Goal: Task Accomplishment & Management: Manage account settings

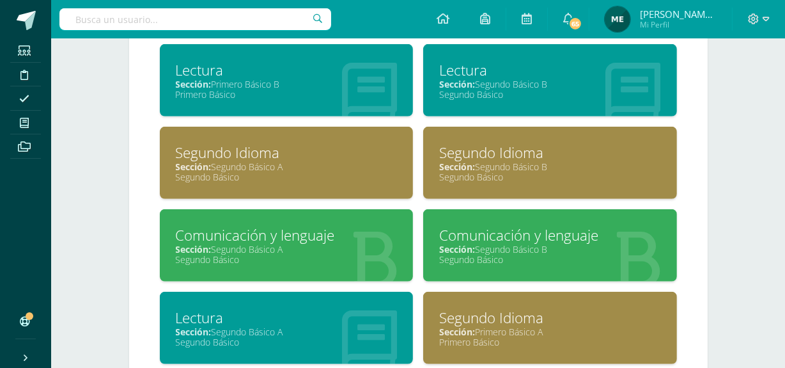
scroll to position [761, 0]
click at [290, 246] on div "Sección: Segundo Básico A" at bounding box center [287, 249] width 222 height 12
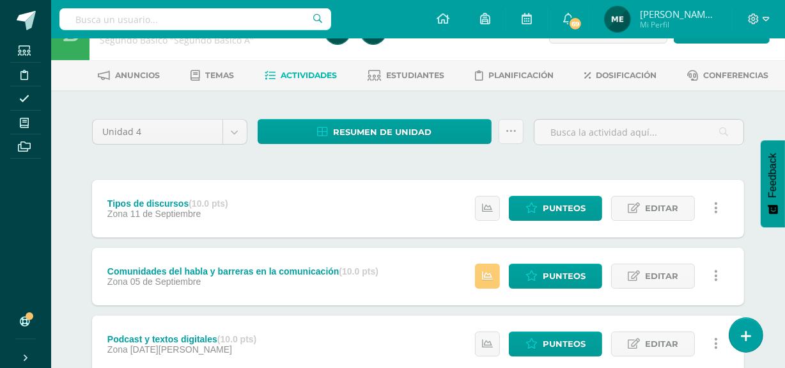
scroll to position [38, 0]
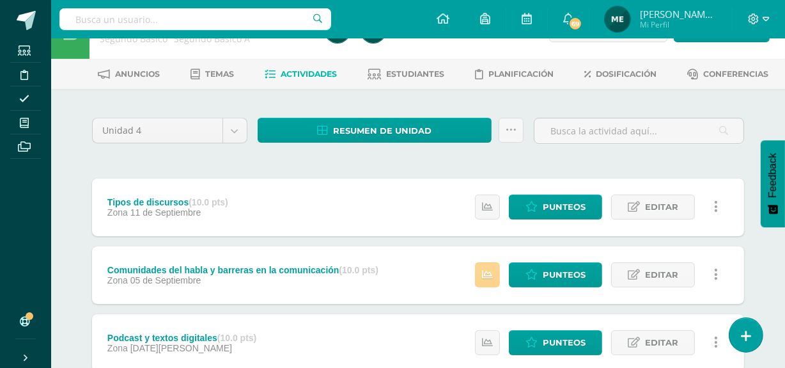
click at [496, 281] on link at bounding box center [487, 274] width 25 height 25
click at [550, 279] on span "Punteos" at bounding box center [564, 275] width 43 height 24
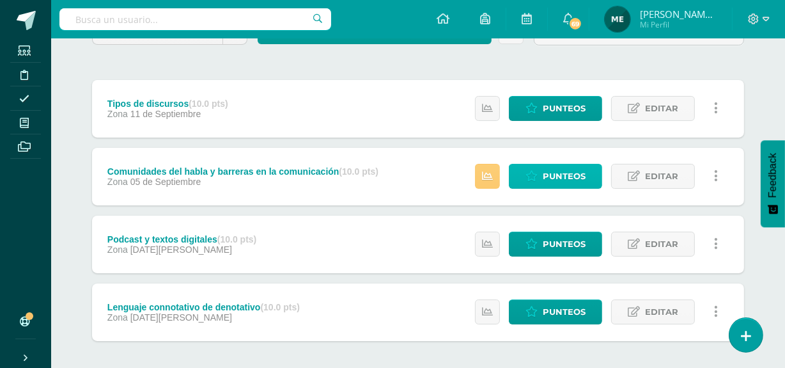
scroll to position [137, 0]
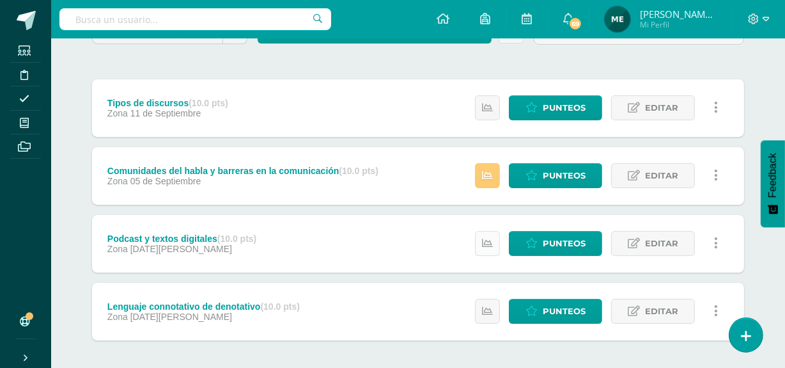
click at [492, 238] on icon at bounding box center [487, 243] width 11 height 11
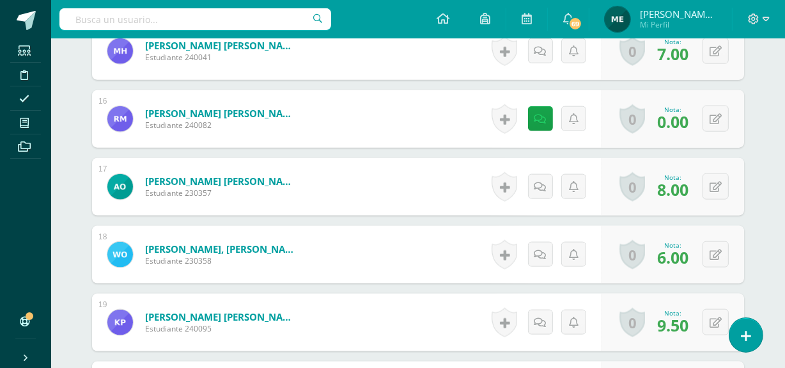
scroll to position [1421, 0]
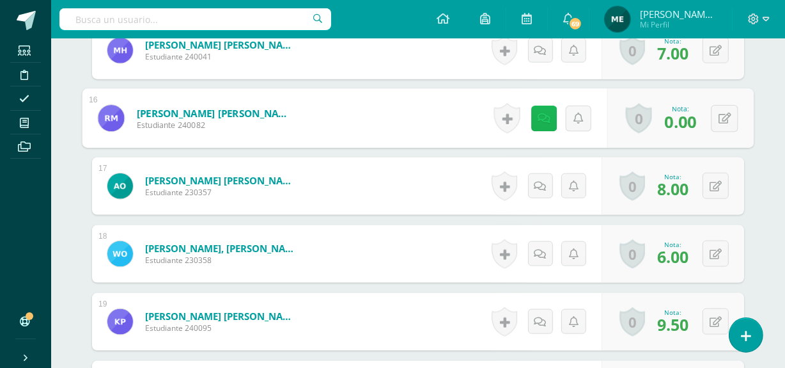
click at [538, 115] on icon at bounding box center [544, 118] width 13 height 11
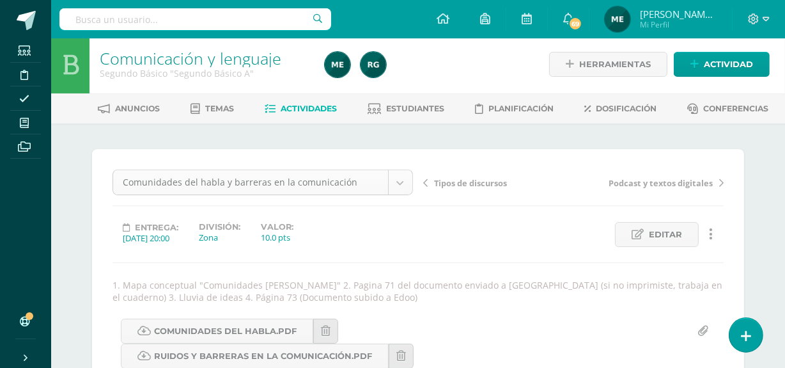
scroll to position [0, 0]
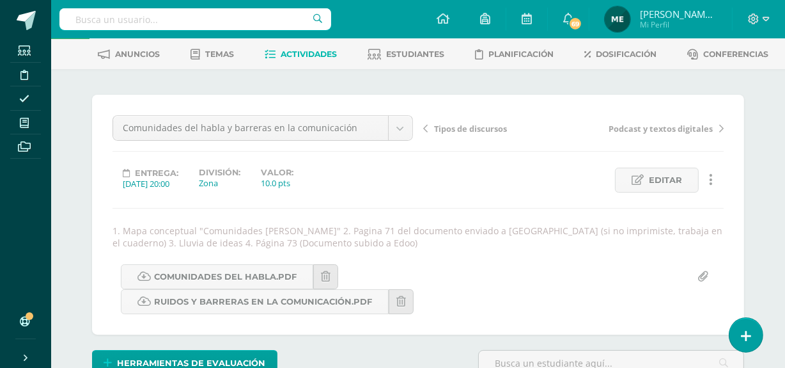
scroll to position [58, 0]
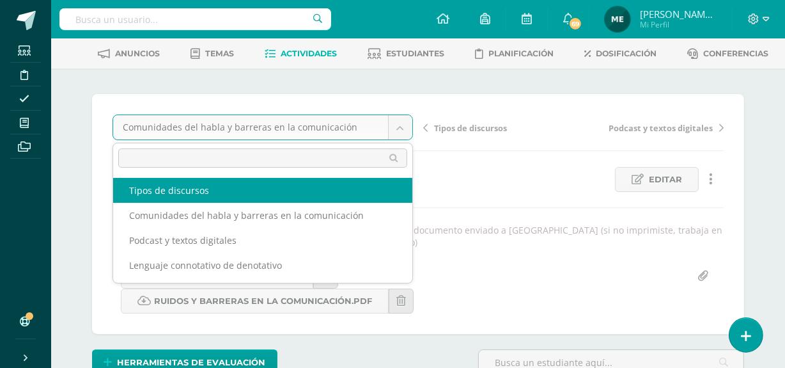
select select "/dashboard/teacher/grade-activity/108387/"
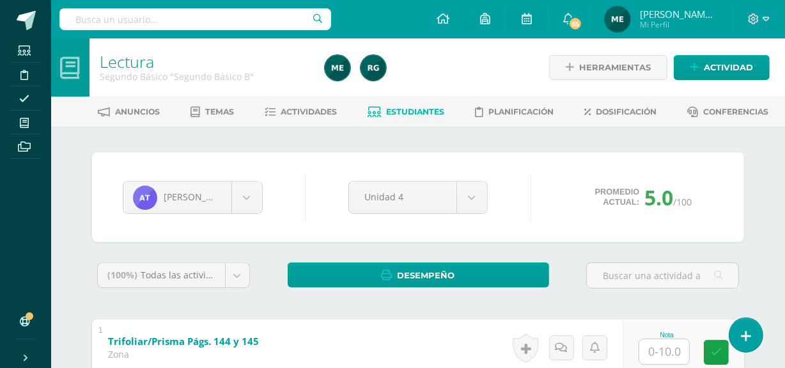
click at [716, 21] on span "Mi Perfil" at bounding box center [678, 24] width 77 height 11
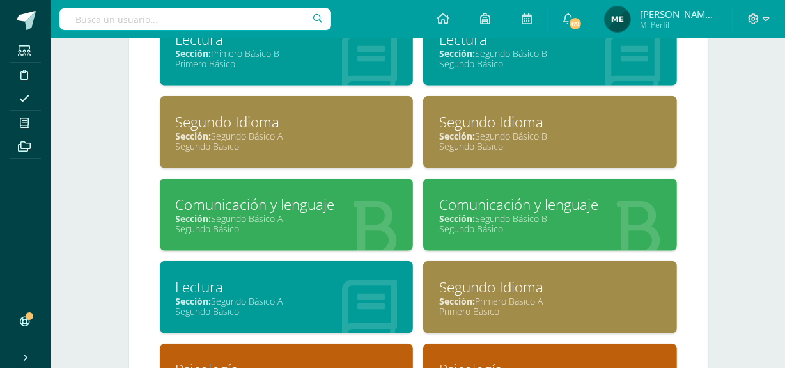
scroll to position [792, 0]
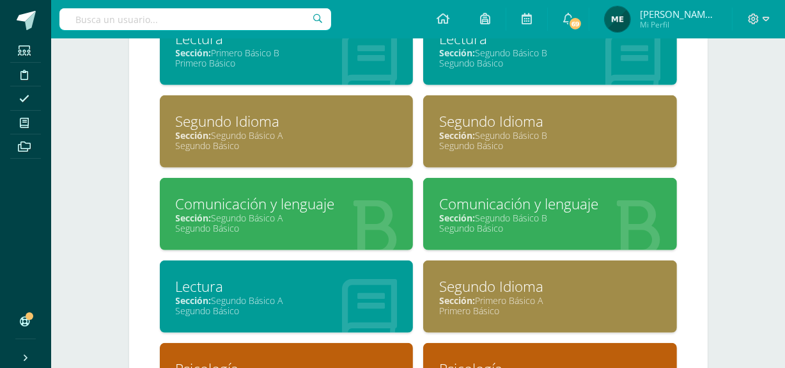
click at [326, 196] on div "Comunicación y lenguaje" at bounding box center [287, 204] width 222 height 20
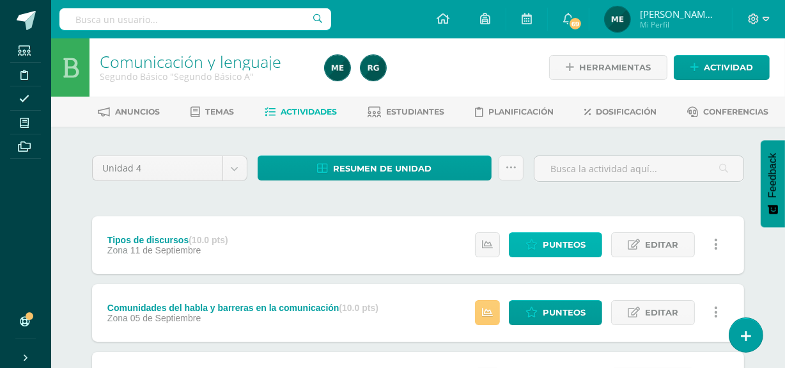
click at [568, 246] on span "Punteos" at bounding box center [564, 245] width 43 height 24
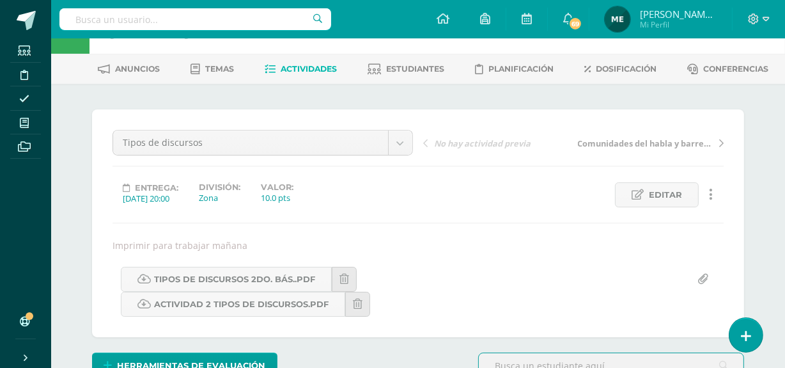
scroll to position [43, 0]
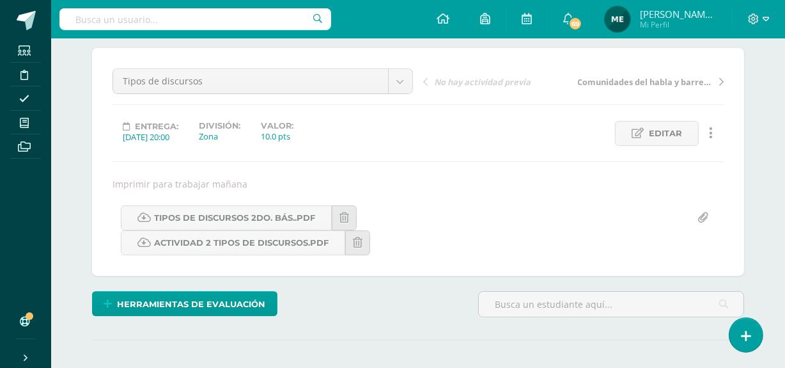
scroll to position [116, 0]
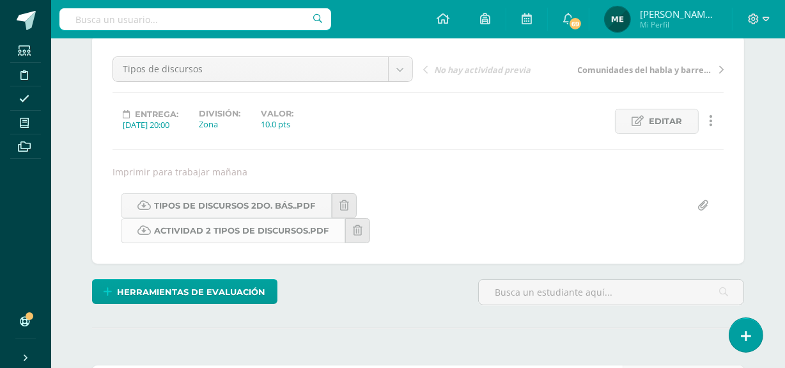
click at [278, 225] on link "Actividad 2 tipos de discursos.pdf" at bounding box center [233, 230] width 224 height 25
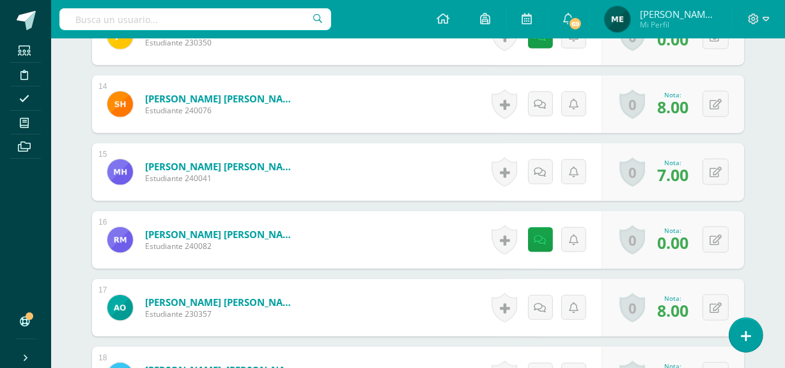
scroll to position [1300, 0]
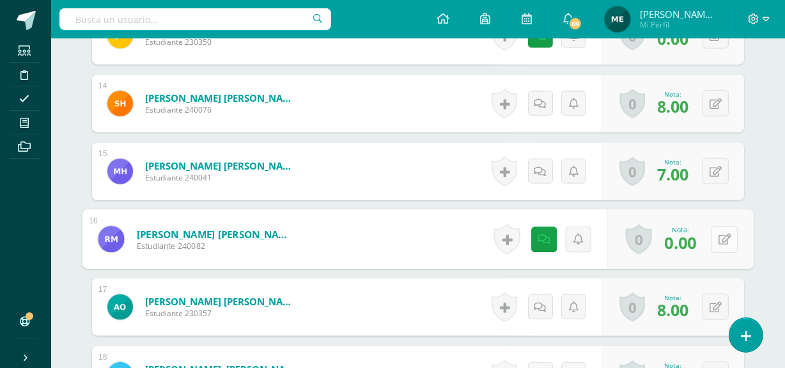
click at [711, 237] on button at bounding box center [724, 239] width 27 height 27
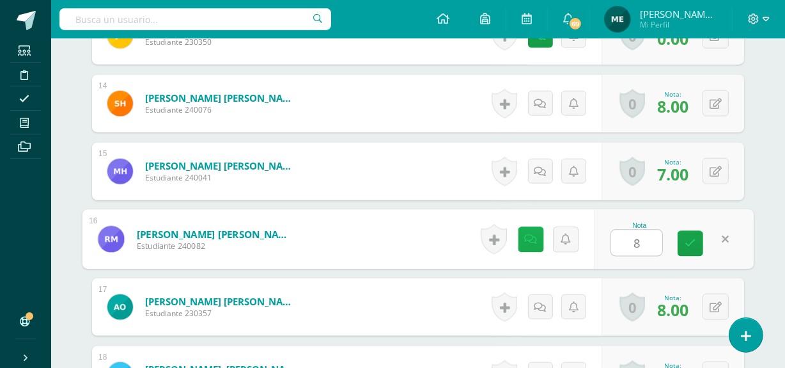
type input "8"
click at [533, 239] on icon at bounding box center [531, 238] width 13 height 11
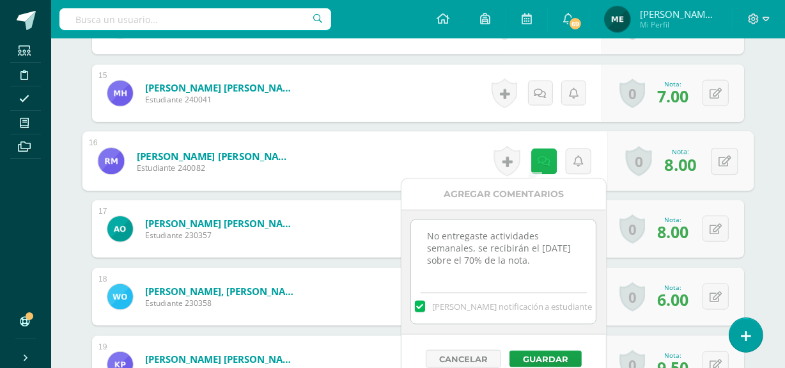
scroll to position [1379, 0]
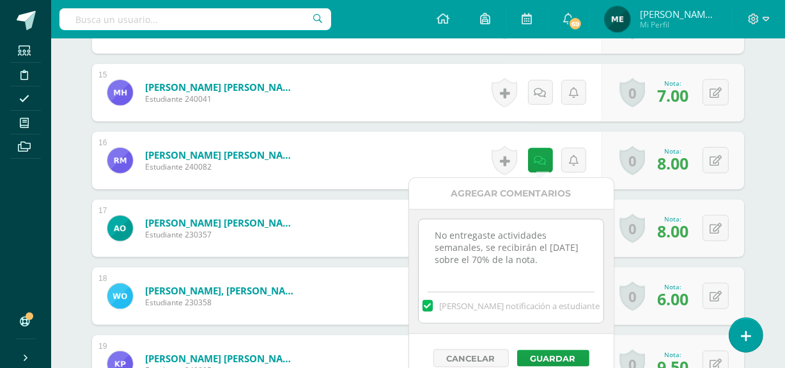
drag, startPoint x: 429, startPoint y: 235, endPoint x: 547, endPoint y: 274, distance: 124.8
click at [547, 274] on textarea "No entregaste actividades semanales, se recibirán el lunes sobre el 70% de la n…" at bounding box center [511, 251] width 185 height 64
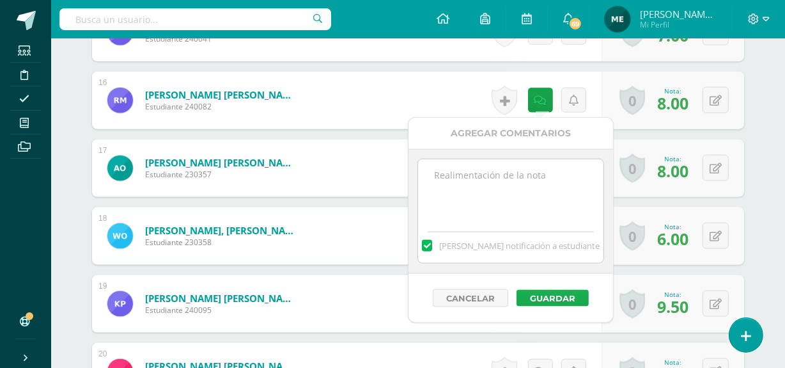
scroll to position [1440, 0]
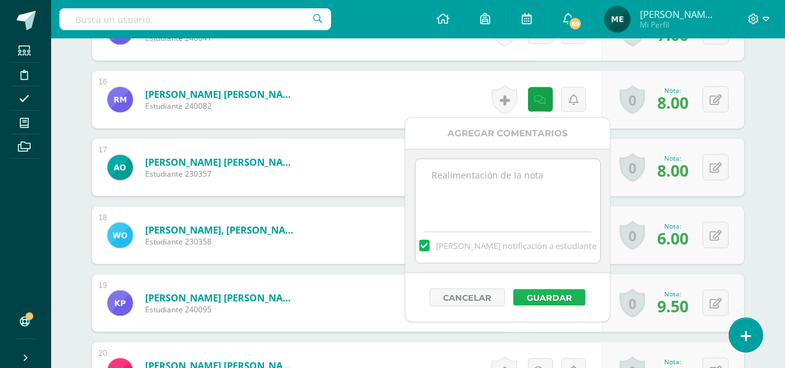
click at [561, 296] on button "Guardar" at bounding box center [550, 297] width 72 height 17
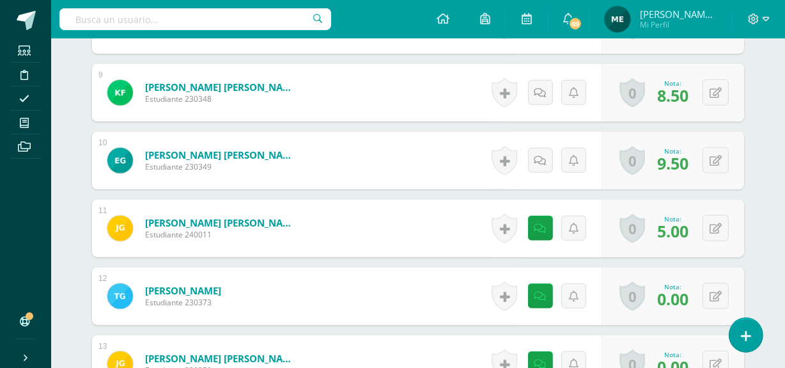
scroll to position [982, 0]
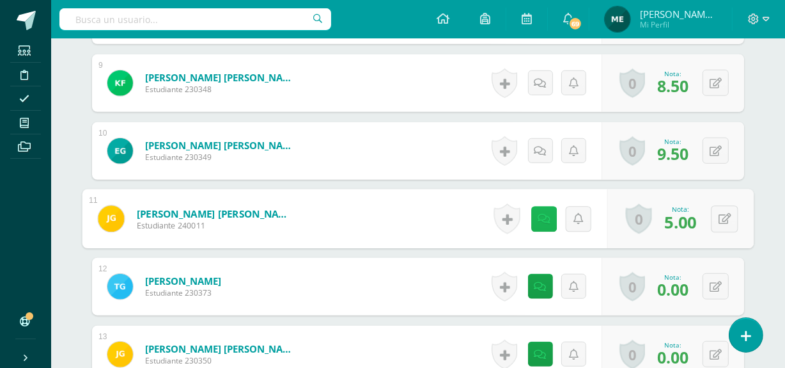
click at [539, 211] on link at bounding box center [544, 219] width 26 height 26
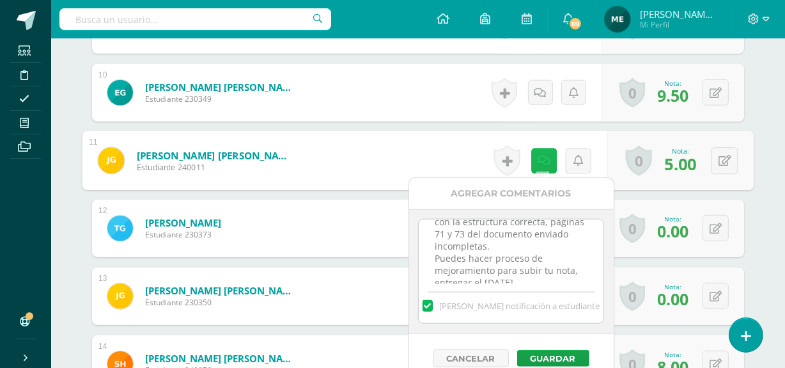
scroll to position [40, 0]
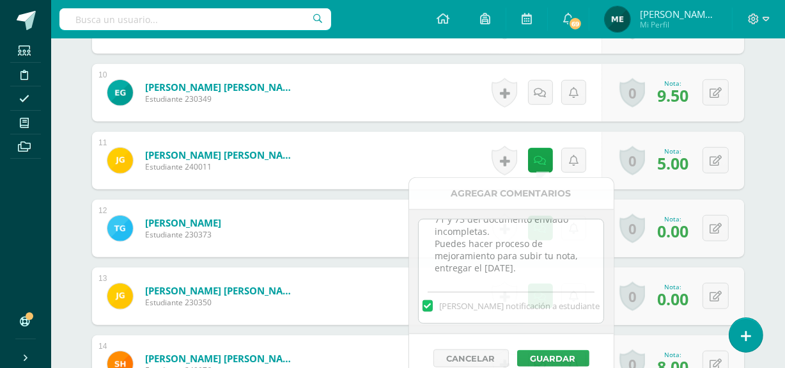
click at [769, 102] on div "¿Estás seguro que quieres eliminar esta actividad? Esto borrará la actividad y …" at bounding box center [418, 152] width 703 height 2130
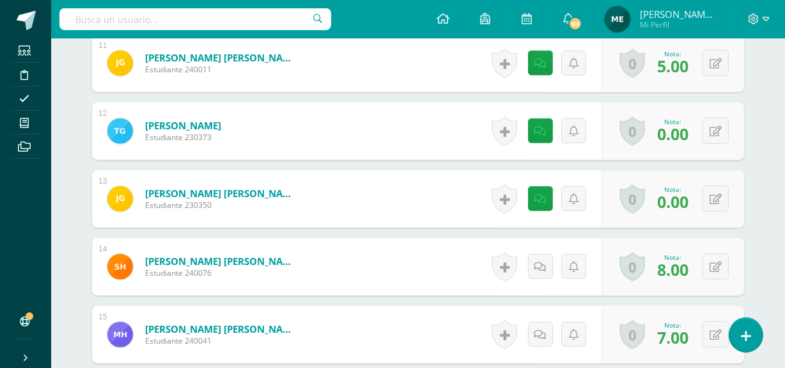
scroll to position [1141, 0]
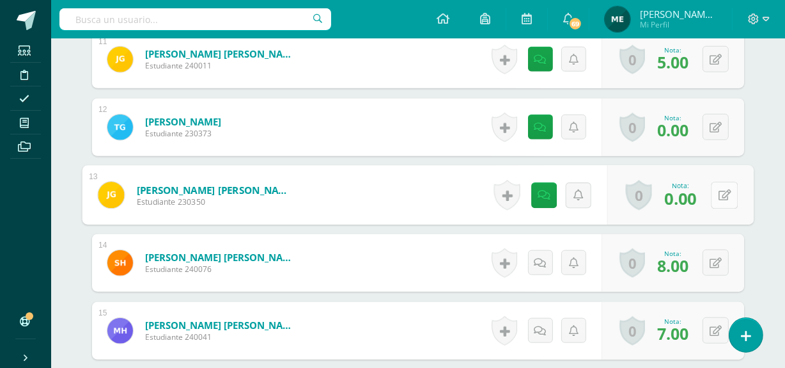
click at [718, 194] on button at bounding box center [724, 195] width 27 height 27
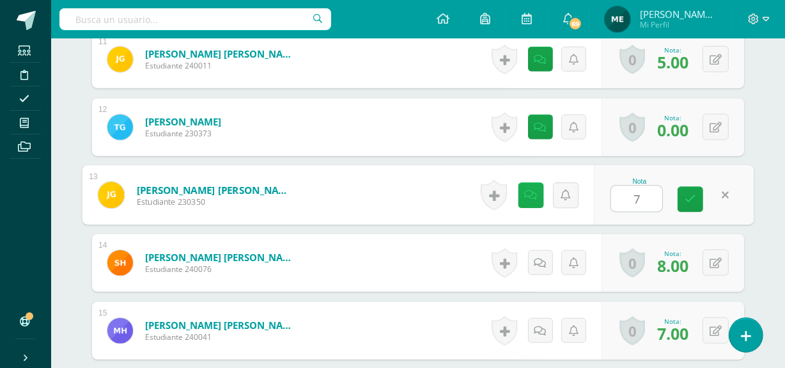
type input "7"
click at [538, 196] on link at bounding box center [531, 195] width 26 height 26
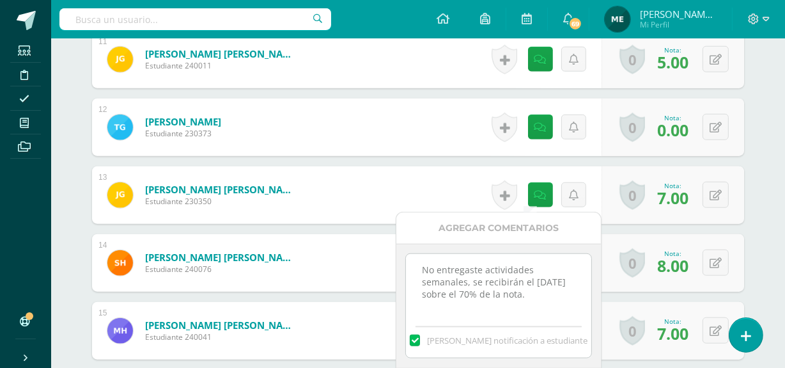
drag, startPoint x: 415, startPoint y: 269, endPoint x: 540, endPoint y: 303, distance: 129.4
click at [540, 303] on textarea "No entregaste actividades semanales, se recibirán el lunes sobre el 70% de la n…" at bounding box center [498, 286] width 185 height 64
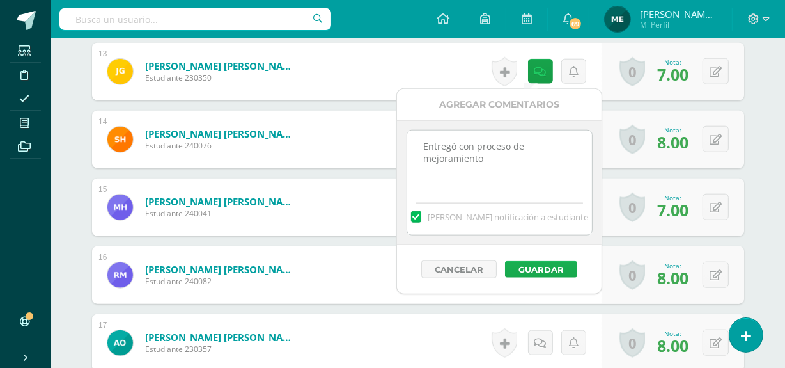
scroll to position [1265, 0]
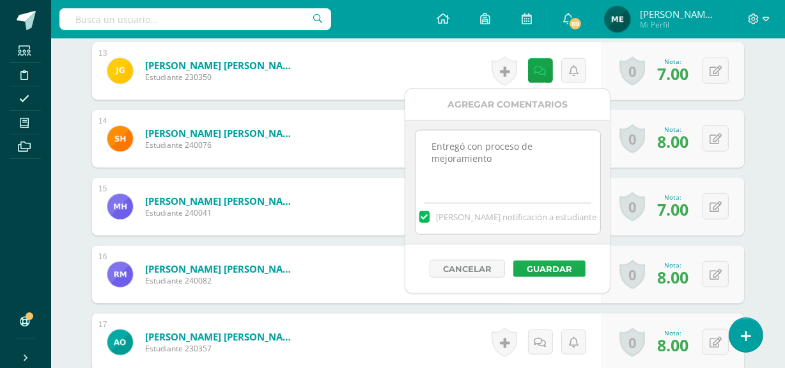
type textarea "Entregó con proceso de mejoramiento"
click at [553, 265] on button "Guardar" at bounding box center [550, 268] width 72 height 17
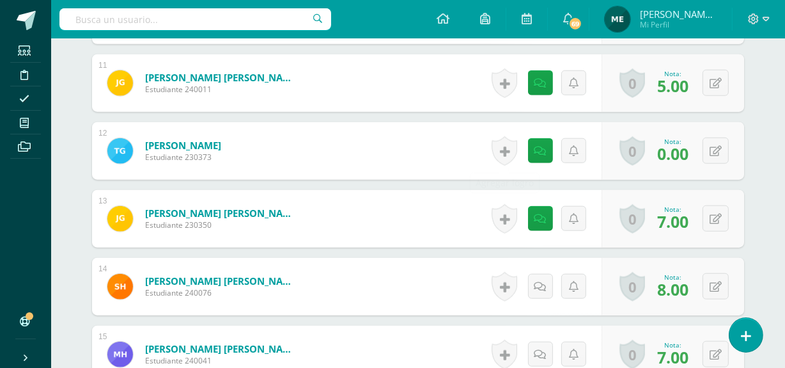
scroll to position [1119, 0]
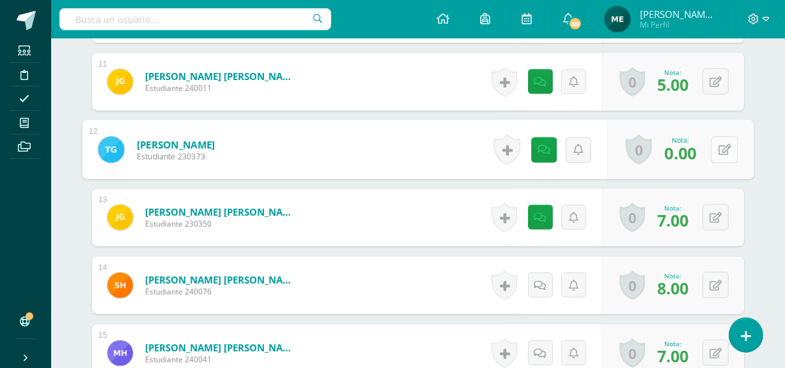
click at [712, 149] on button at bounding box center [724, 149] width 27 height 27
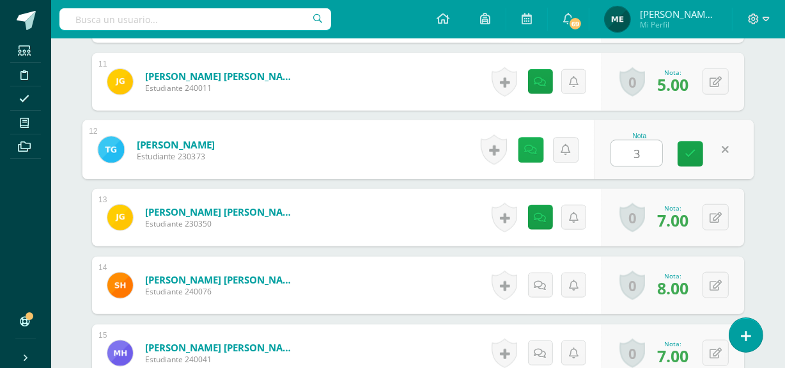
type input "3"
click at [537, 154] on link at bounding box center [531, 150] width 26 height 26
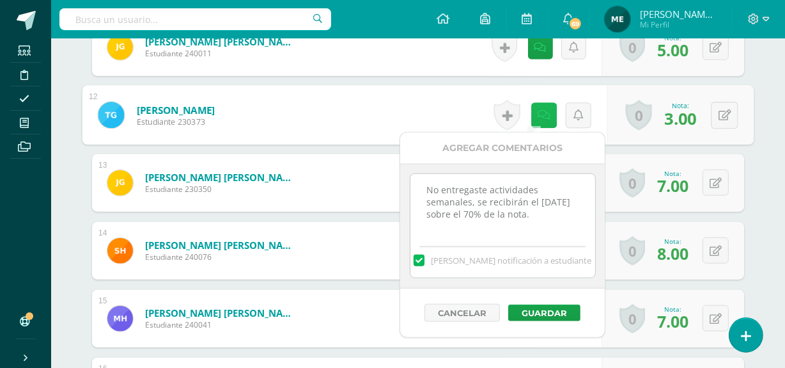
scroll to position [1154, 0]
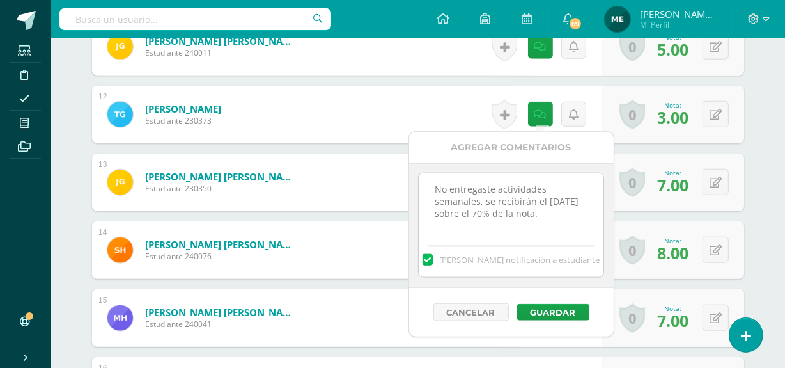
drag, startPoint x: 430, startPoint y: 190, endPoint x: 568, endPoint y: 233, distance: 144.6
click at [568, 233] on textarea "No entregaste actividades semanales, se recibirán el lunes sobre el 70% de la n…" at bounding box center [511, 205] width 185 height 64
drag, startPoint x: 428, startPoint y: 185, endPoint x: 549, endPoint y: 225, distance: 128.0
click at [549, 225] on textarea "No entregaste actividades semanales, se recibirán el lunes sobre el 70% de la n…" at bounding box center [511, 205] width 185 height 64
type textarea "Puedes hacer proceso de mejoramiento"
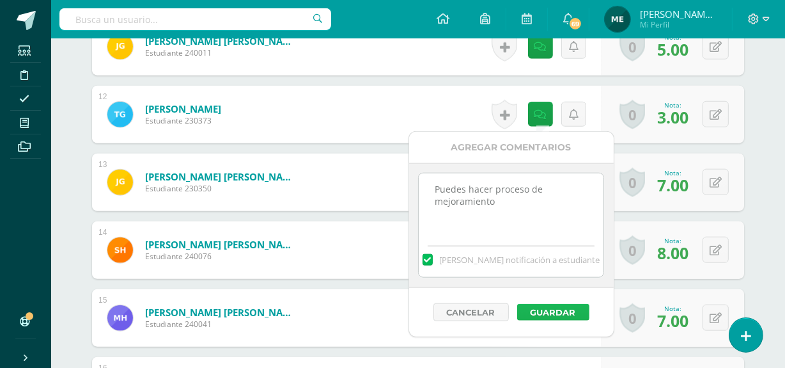
click at [567, 308] on button "Guardar" at bounding box center [553, 312] width 72 height 17
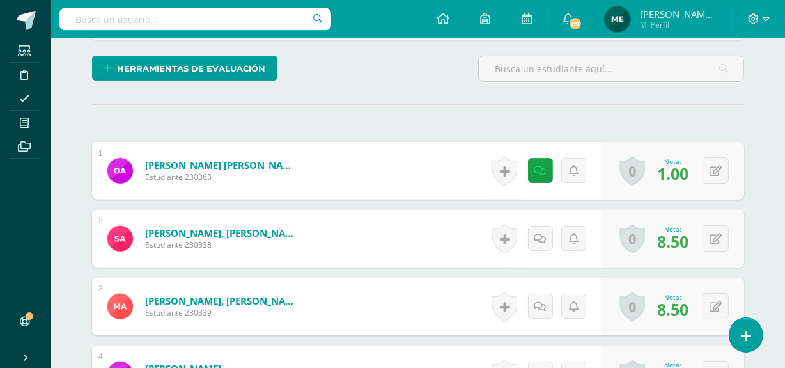
scroll to position [354, 0]
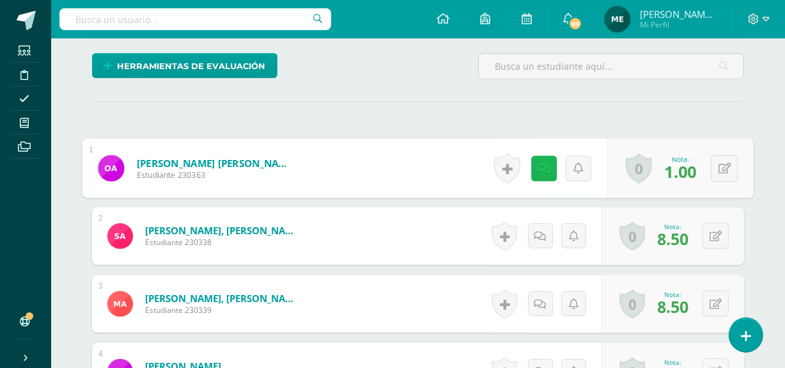
click at [544, 168] on icon at bounding box center [544, 167] width 13 height 11
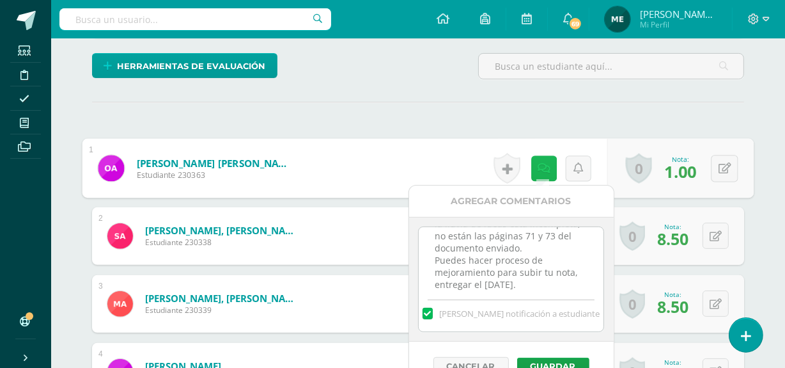
scroll to position [40, 0]
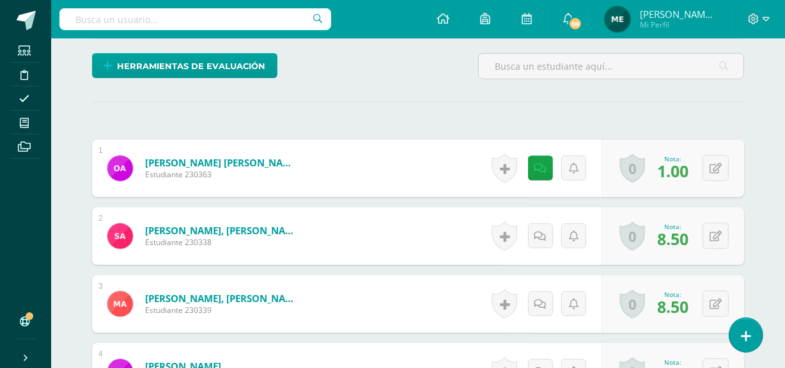
click at [676, 13] on span "[PERSON_NAME] de los Angeles" at bounding box center [678, 14] width 77 height 13
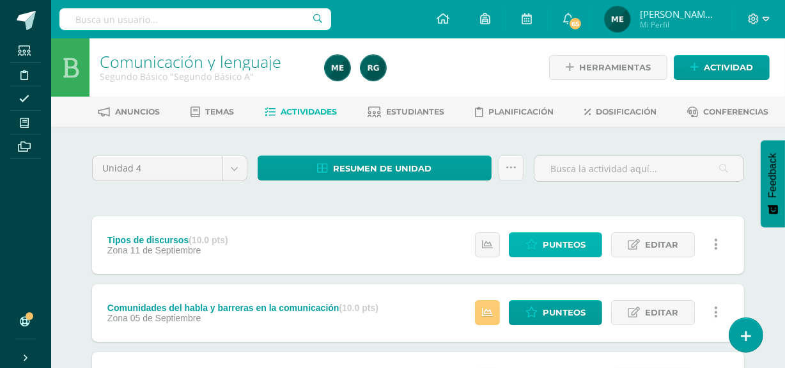
click at [566, 242] on span "Punteos" at bounding box center [564, 245] width 43 height 24
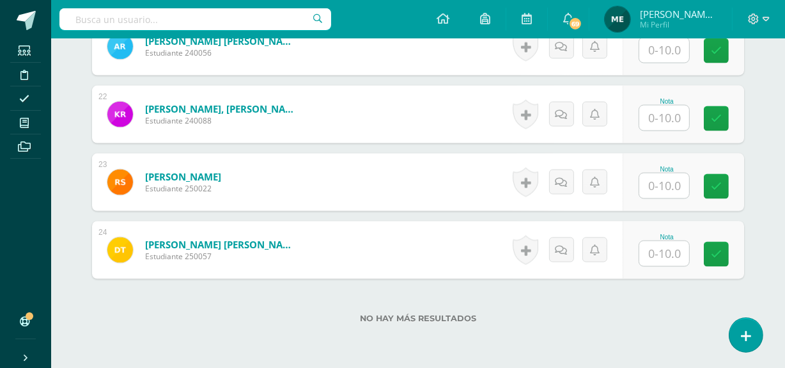
scroll to position [1820, 0]
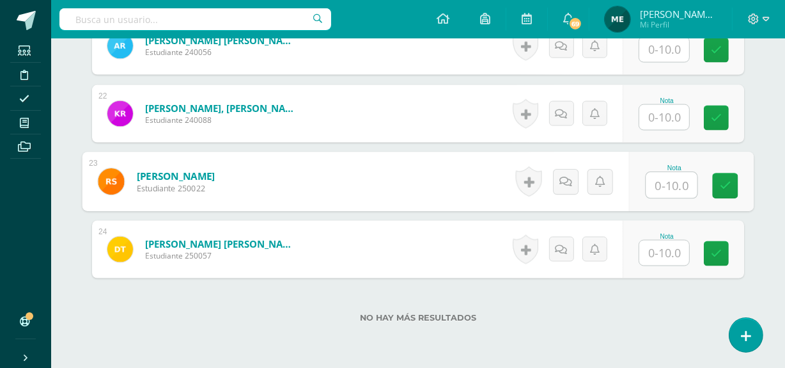
click at [663, 185] on input "text" at bounding box center [672, 186] width 51 height 26
type input "4"
click at [562, 184] on icon at bounding box center [566, 181] width 13 height 11
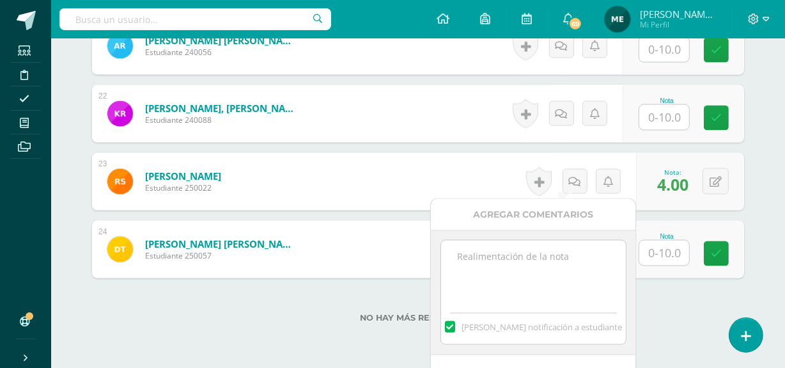
click at [549, 260] on textarea at bounding box center [533, 272] width 185 height 64
click at [565, 256] on textarea "Incompleto: no realizaste la página" at bounding box center [533, 272] width 185 height 64
click at [560, 271] on textarea "Incompleto: no realizaste los ejercicios de la página" at bounding box center [533, 272] width 185 height 64
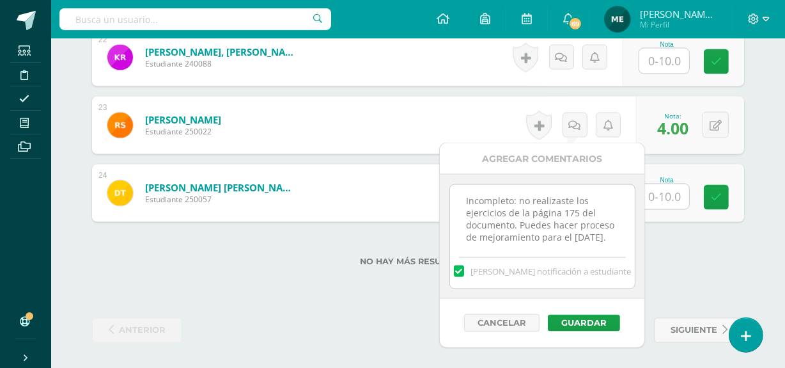
scroll to position [16, 0]
drag, startPoint x: 461, startPoint y: 196, endPoint x: 518, endPoint y: 261, distance: 86.6
click at [518, 261] on div "Incompleto: no realizaste los ejercicios de la página 175 del documento. Puedes…" at bounding box center [543, 236] width 186 height 105
type textarea "Incompleto: no realizaste los ejercicios de la página 175 del documento. Puedes…"
click at [581, 321] on button "Guardar" at bounding box center [584, 323] width 72 height 17
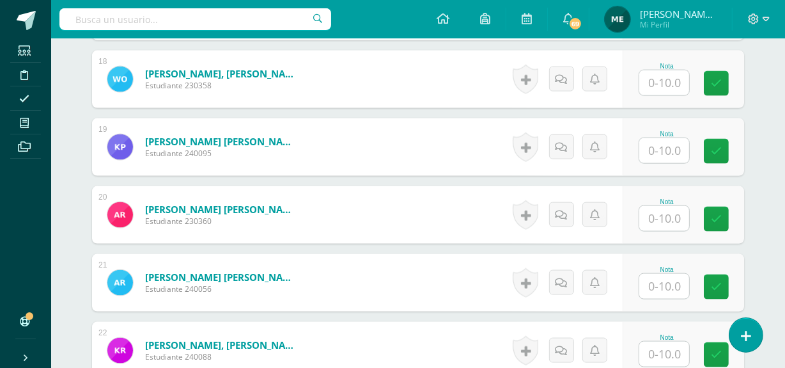
scroll to position [1580, 0]
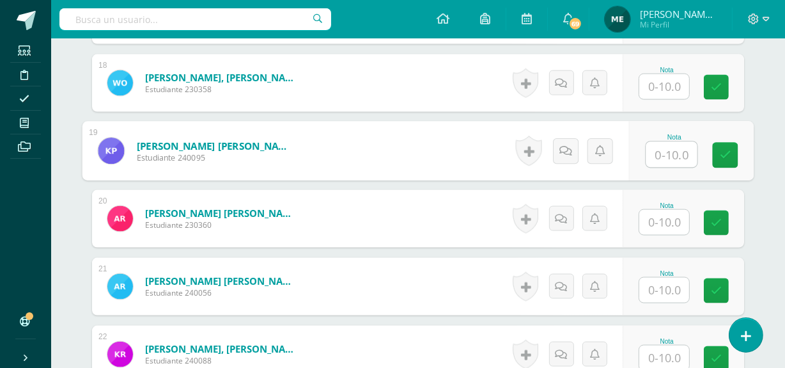
click at [666, 146] on input "text" at bounding box center [672, 155] width 51 height 26
type input "9.5"
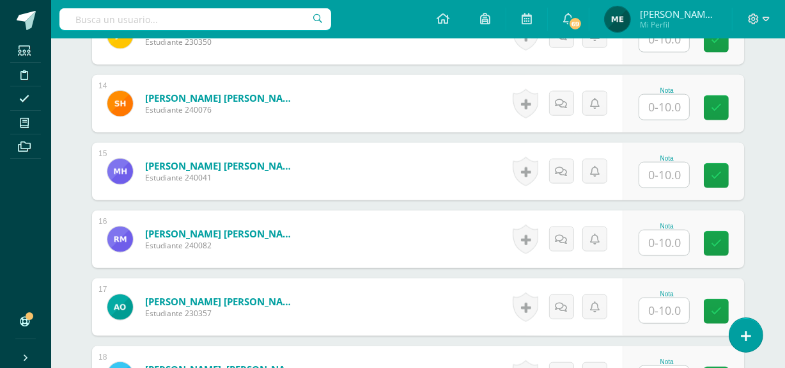
scroll to position [1287, 0]
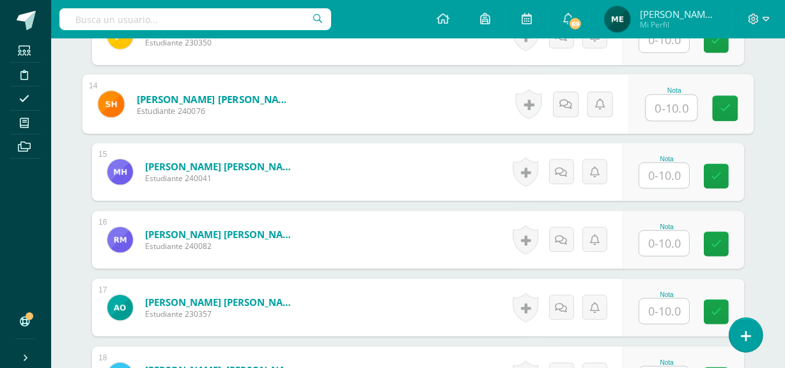
click at [670, 106] on input "text" at bounding box center [672, 108] width 51 height 26
type input "9"
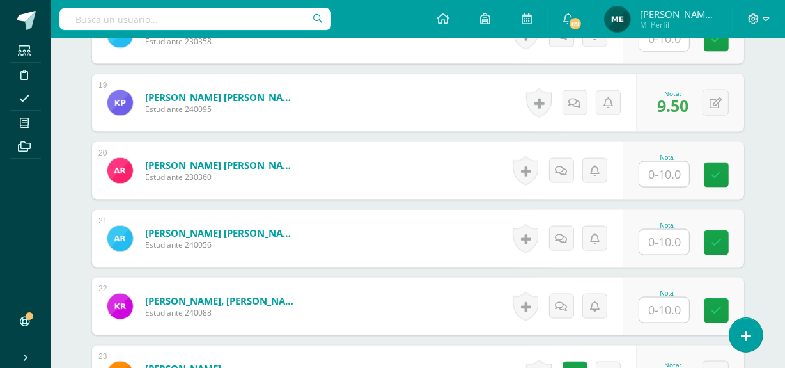
scroll to position [1629, 0]
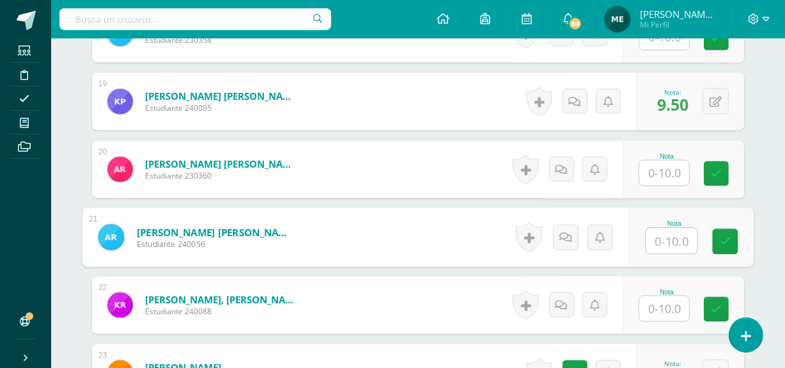
click at [671, 239] on input "text" at bounding box center [672, 241] width 51 height 26
type input "8"
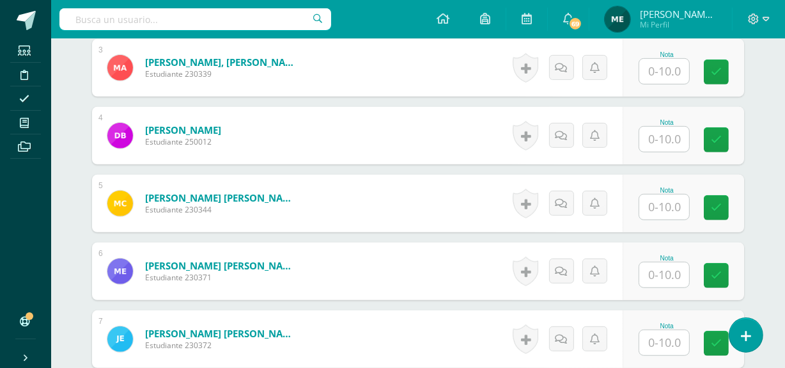
scroll to position [576, 0]
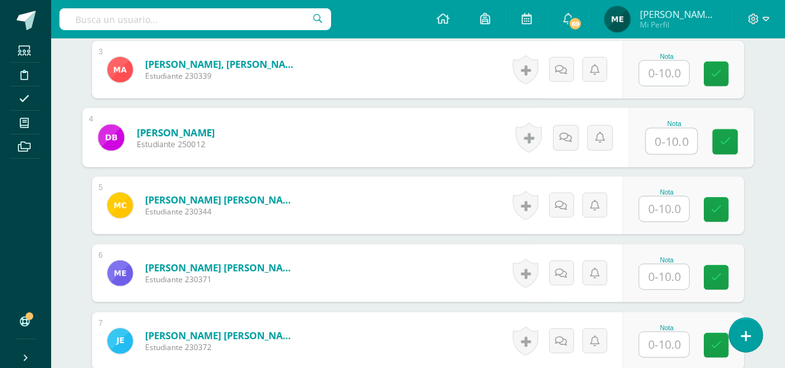
click at [661, 140] on input "text" at bounding box center [672, 142] width 51 height 26
type input "9"
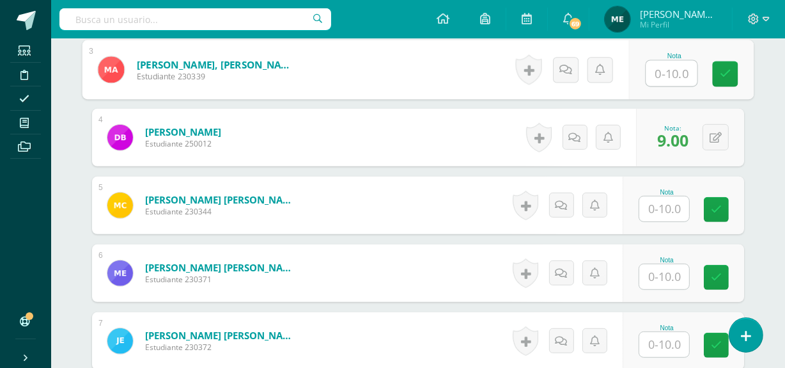
click at [666, 69] on input "text" at bounding box center [672, 74] width 51 height 26
type input "10"
click at [724, 75] on icon at bounding box center [726, 73] width 12 height 11
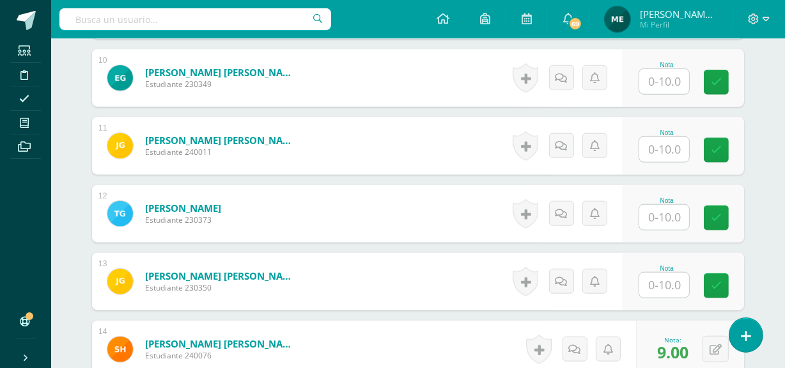
scroll to position [1046, 0]
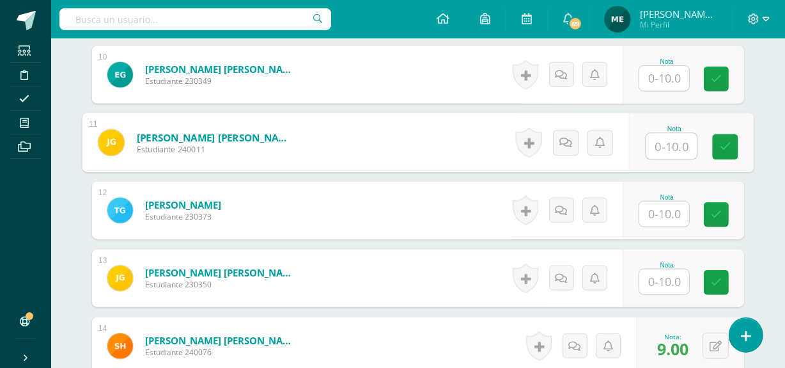
click at [673, 147] on input "text" at bounding box center [672, 147] width 51 height 26
type input "5"
click at [570, 141] on icon at bounding box center [566, 142] width 13 height 11
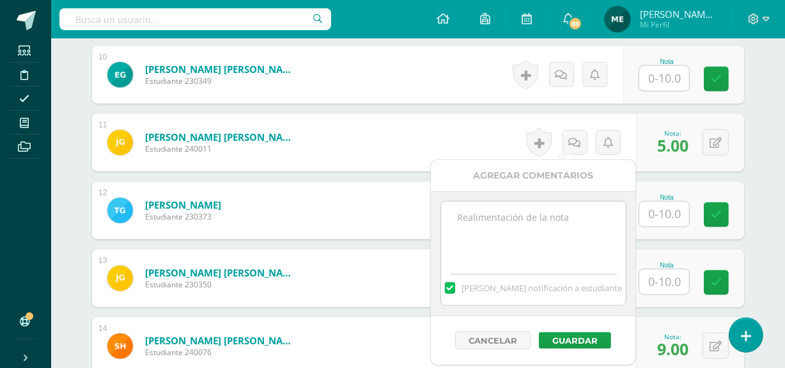
click at [535, 224] on textarea at bounding box center [533, 233] width 185 height 64
paste textarea "Incompleto: no realizaste los ejercicios de la página 175 del documento. Puedes…"
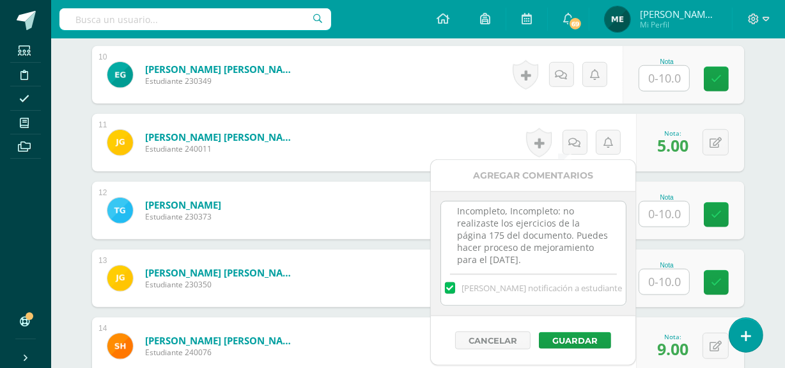
scroll to position [0, 0]
click at [508, 217] on textarea "Incompleto, Incompleto: no realizaste los ejercicios de la página 175 del docum…" at bounding box center [533, 233] width 185 height 64
click at [565, 212] on textarea "Incompleto: no realizaste los ejercicios de la página 175 del documento. Puedes…" at bounding box center [533, 233] width 185 height 64
click at [505, 238] on textarea "Incompleto: no realizaste los ejercicios de la página 173 y los de la 175 no lo…" at bounding box center [533, 233] width 185 height 64
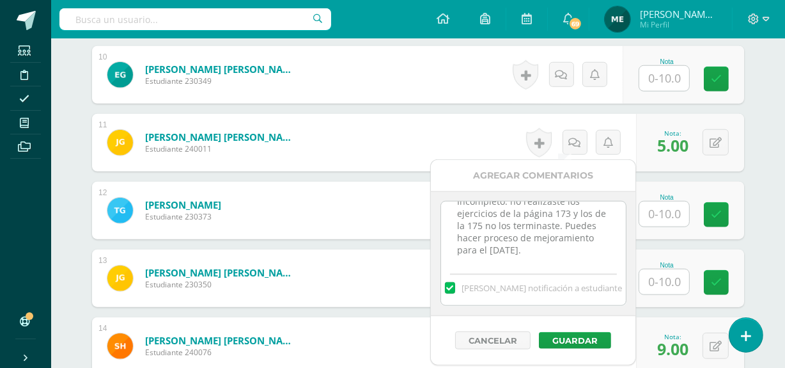
scroll to position [15, 0]
type textarea "Incompleto: no realizaste los ejercicios de la página 173 y los de la 175 no lo…"
click at [570, 336] on button "Guardar" at bounding box center [575, 340] width 72 height 17
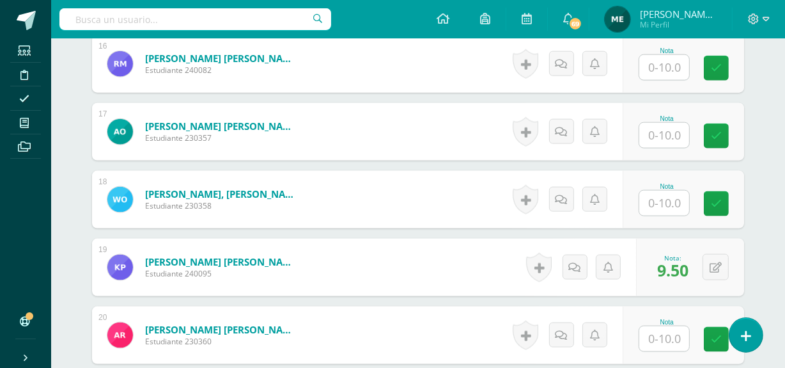
scroll to position [1479, 0]
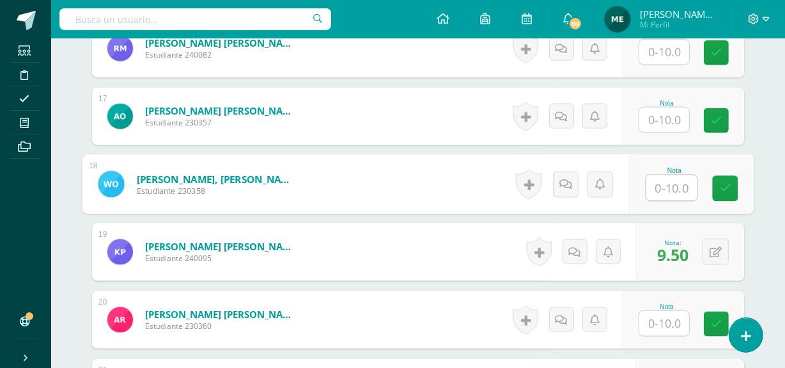
click at [661, 185] on input "text" at bounding box center [672, 188] width 51 height 26
type input "6"
click at [563, 185] on icon at bounding box center [566, 183] width 13 height 11
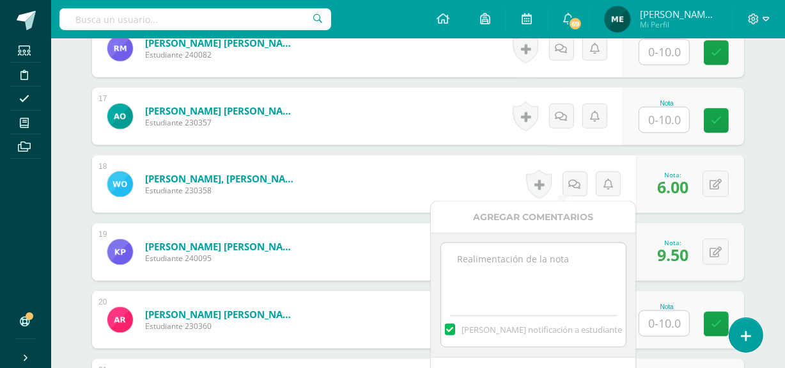
click at [514, 258] on textarea at bounding box center [533, 275] width 185 height 64
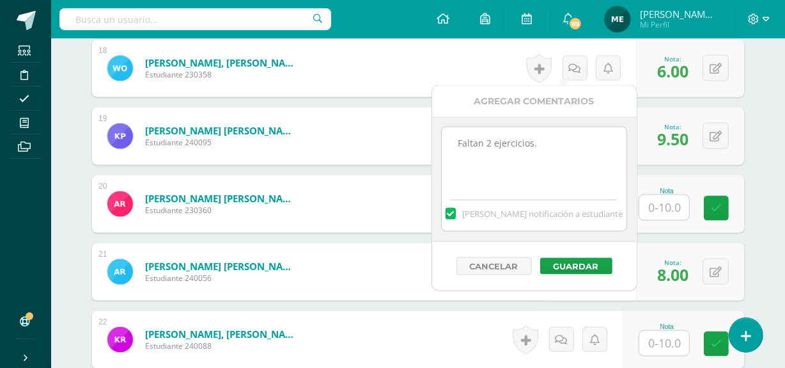
scroll to position [1598, 0]
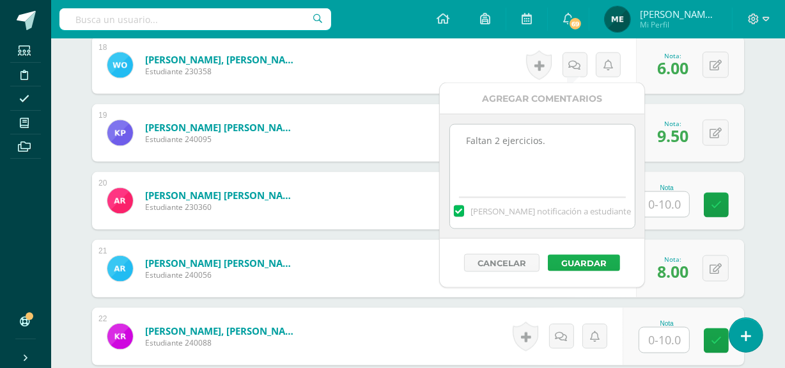
type textarea "Faltan 2 ejercicios."
click at [603, 259] on button "Guardar" at bounding box center [584, 263] width 72 height 17
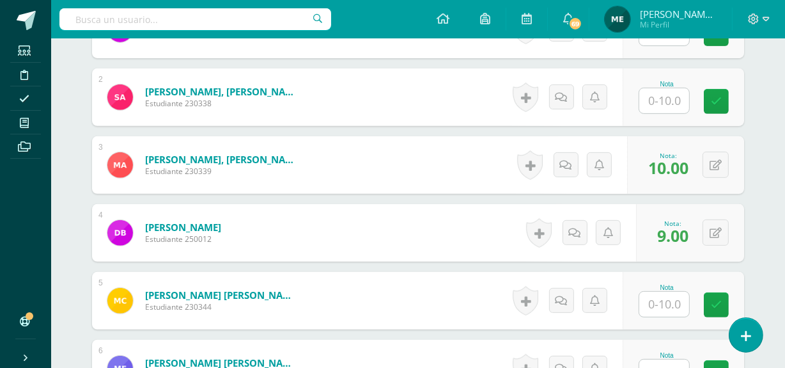
scroll to position [469, 0]
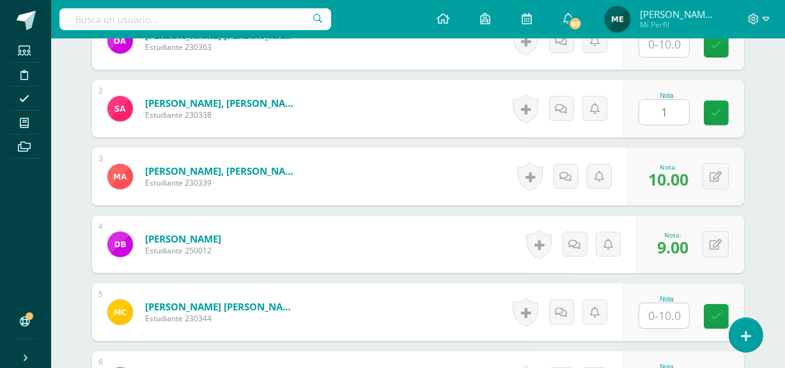
click at [659, 107] on input "1" at bounding box center [665, 112] width 50 height 25
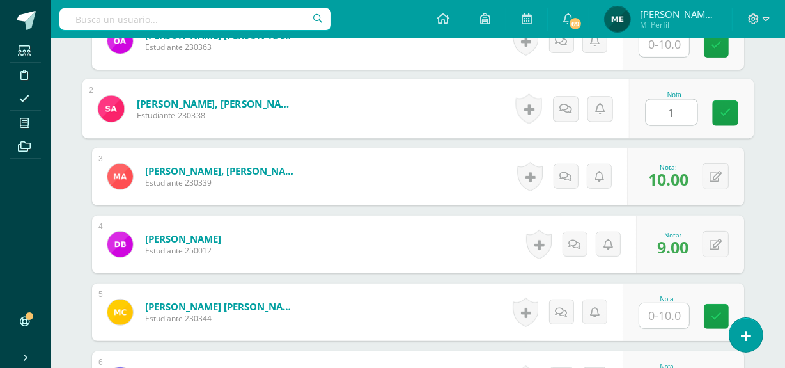
type input "10"
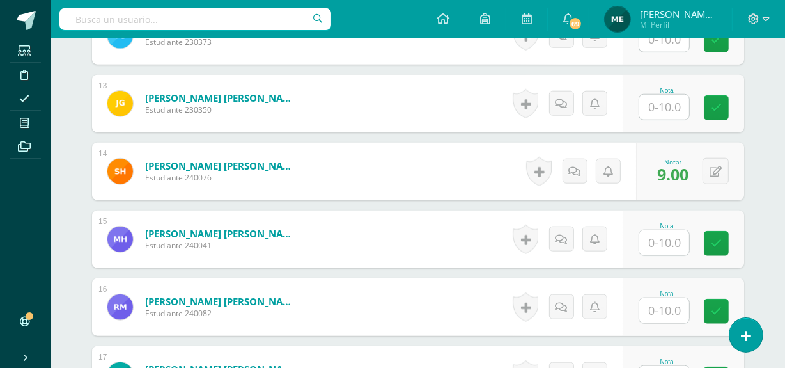
scroll to position [1223, 0]
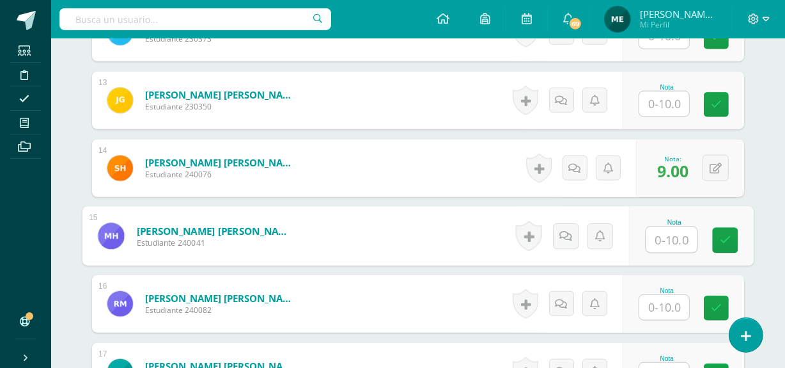
click at [661, 242] on input "text" at bounding box center [672, 240] width 51 height 26
type input "10"
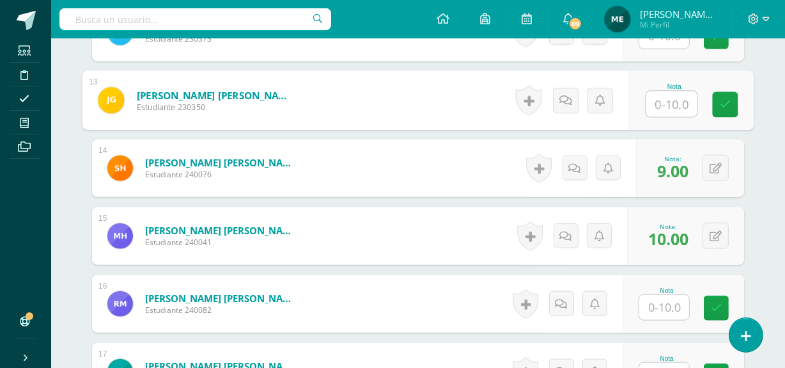
click at [675, 104] on input "text" at bounding box center [672, 104] width 51 height 26
type input "6"
click at [568, 98] on icon at bounding box center [566, 100] width 13 height 11
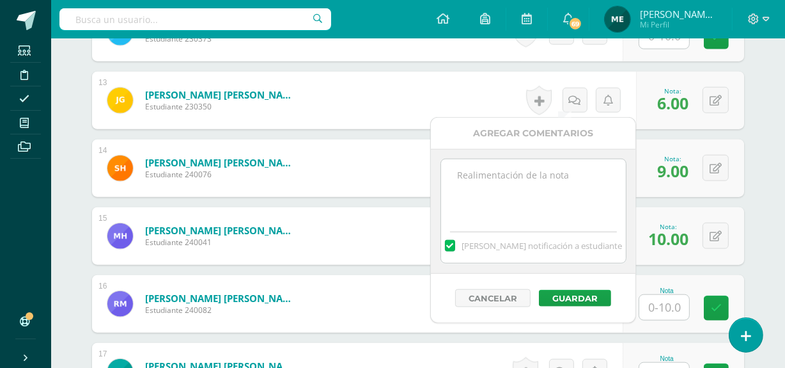
click at [523, 198] on textarea at bounding box center [533, 191] width 185 height 64
type textarea "Incompleto"
click at [585, 299] on button "Guardar" at bounding box center [575, 298] width 72 height 17
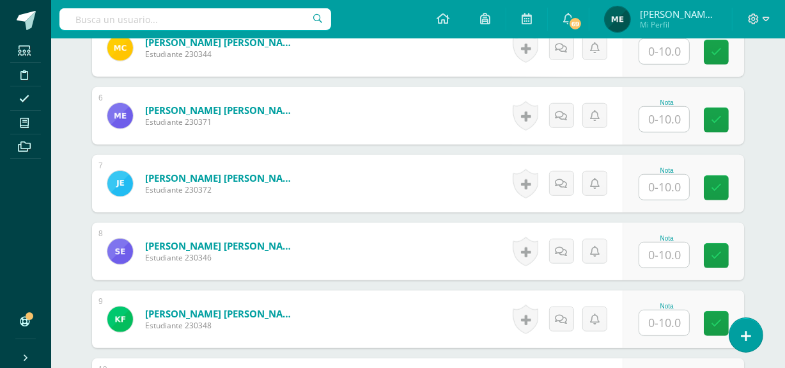
scroll to position [733, 0]
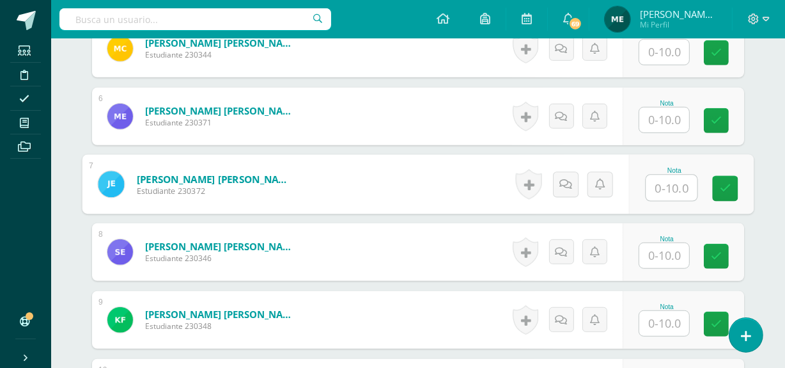
click at [666, 186] on input "text" at bounding box center [672, 188] width 51 height 26
type input "9.5"
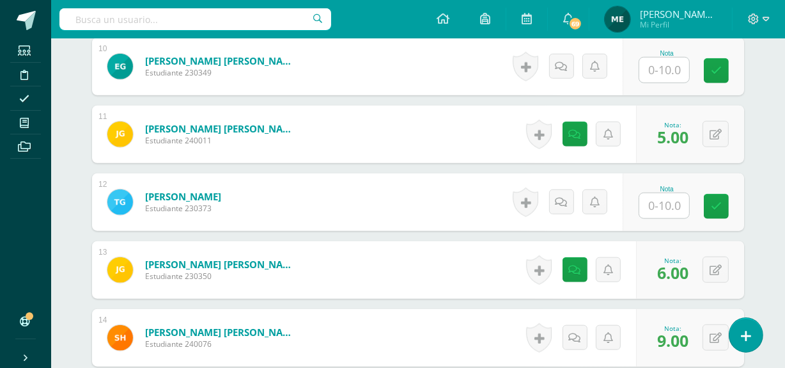
scroll to position [1058, 0]
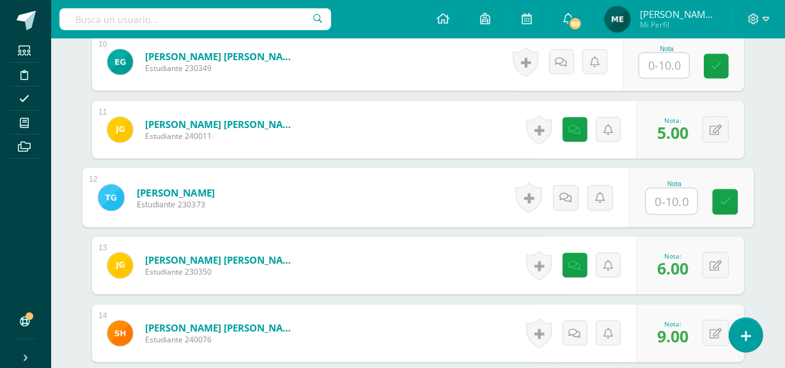
click at [670, 205] on input "text" at bounding box center [672, 202] width 51 height 26
type input "8"
click at [728, 201] on icon at bounding box center [726, 201] width 12 height 11
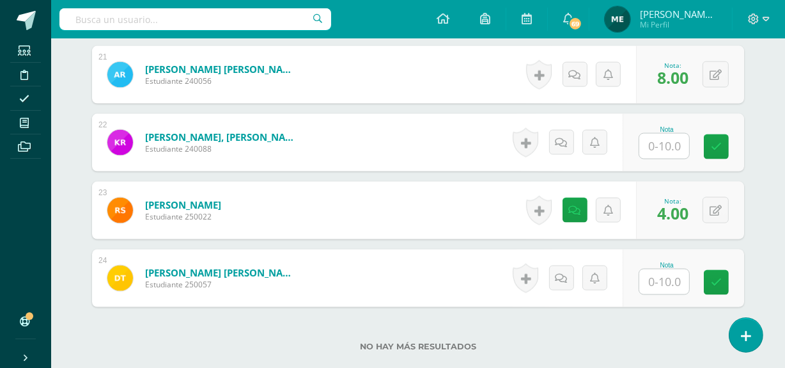
scroll to position [1876, 0]
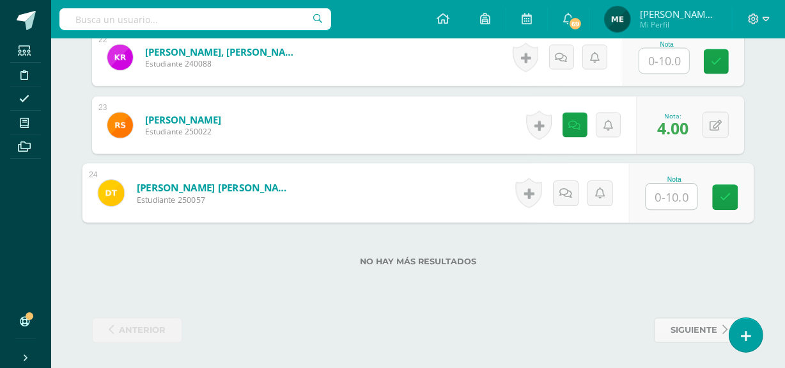
click at [674, 194] on input "text" at bounding box center [672, 197] width 51 height 26
type input "5"
click at [569, 192] on icon at bounding box center [566, 192] width 13 height 11
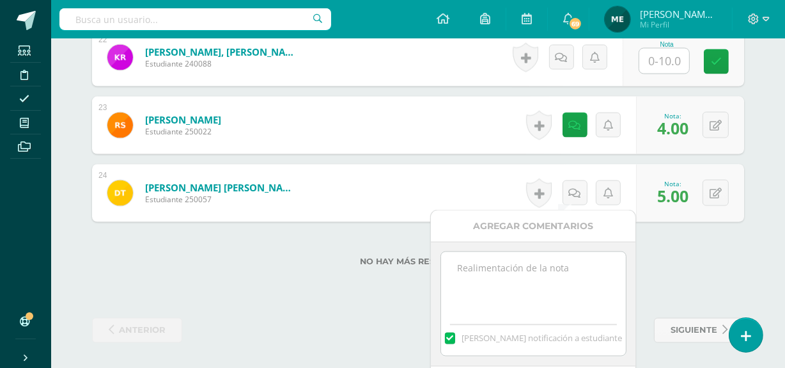
click at [510, 271] on textarea at bounding box center [533, 284] width 185 height 64
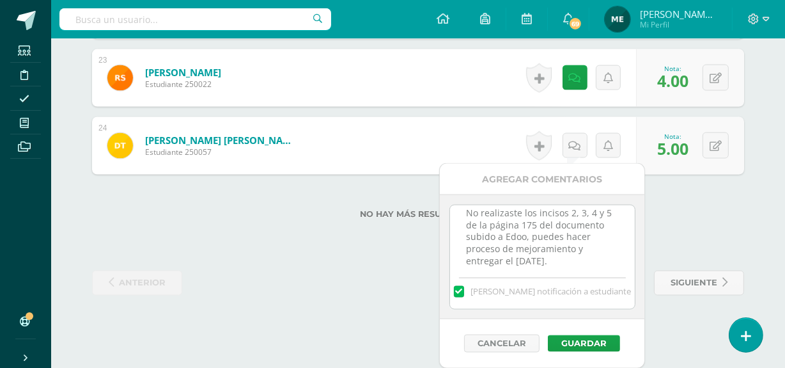
scroll to position [16, 0]
type textarea "No realizaste los incisos 2, 3, 4 y 5 de la página 175 del documento subido a E…"
click at [588, 341] on button "Guardar" at bounding box center [584, 343] width 72 height 17
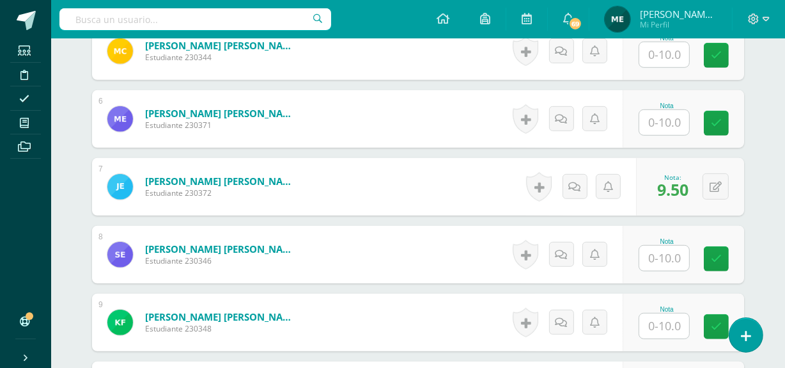
scroll to position [729, 0]
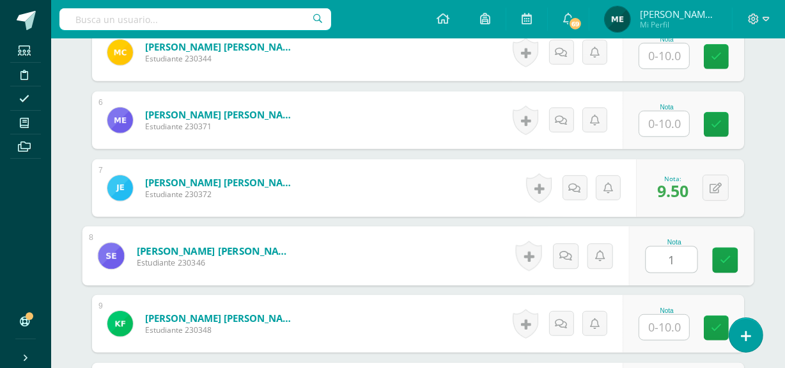
click at [665, 253] on input "1" at bounding box center [672, 260] width 51 height 26
type input "10"
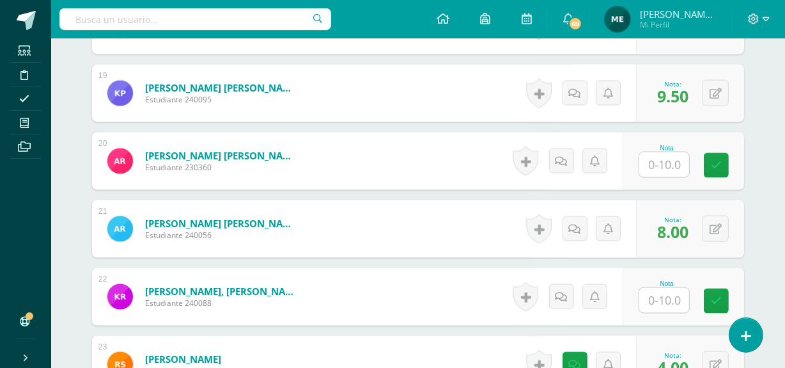
scroll to position [1638, 0]
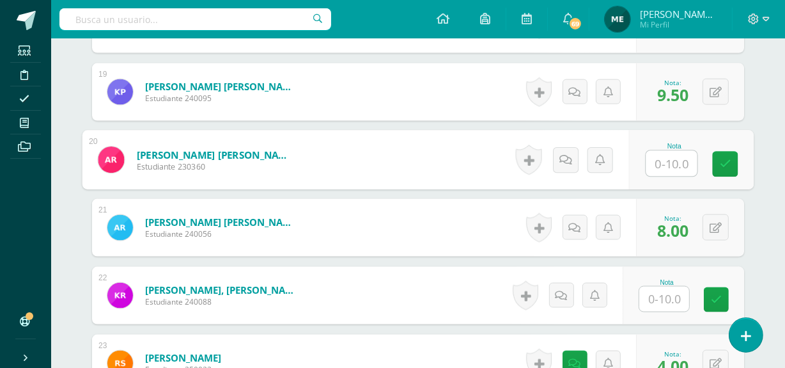
click at [671, 160] on input "text" at bounding box center [672, 164] width 51 height 26
type input "10"
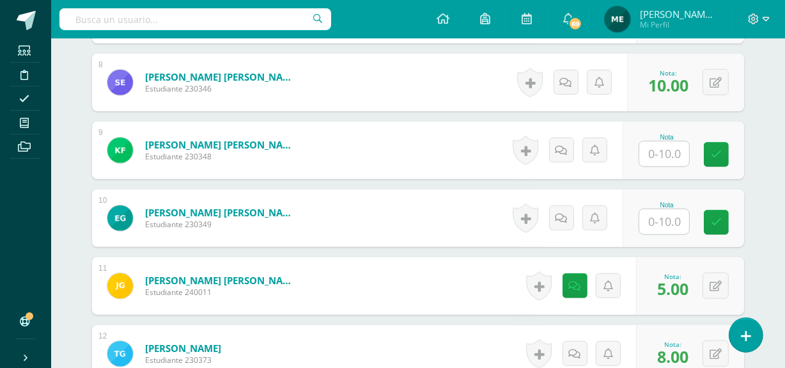
scroll to position [902, 0]
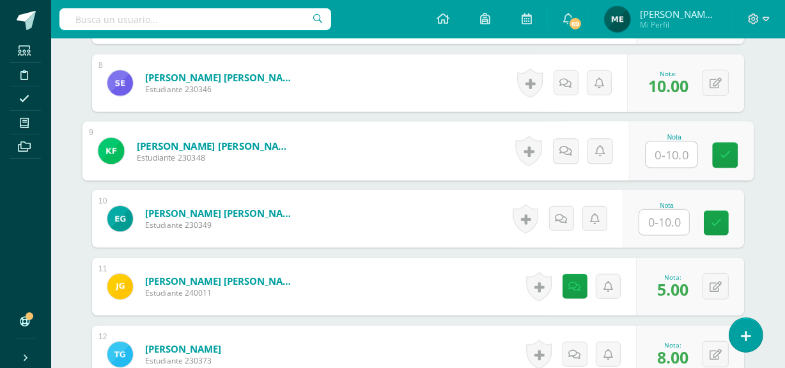
click at [669, 159] on input "text" at bounding box center [672, 155] width 51 height 26
type input "10"
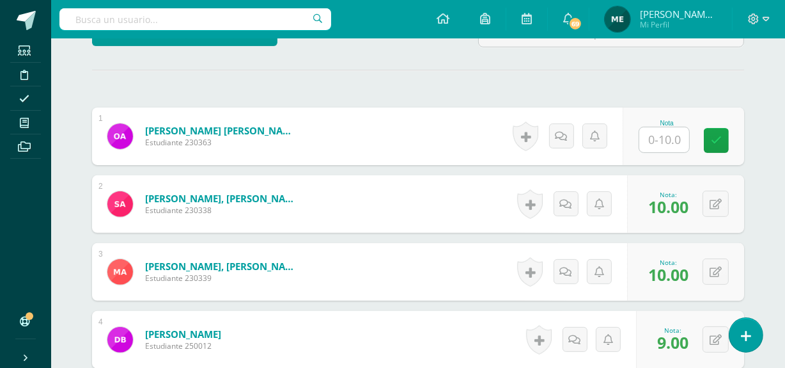
scroll to position [373, 0]
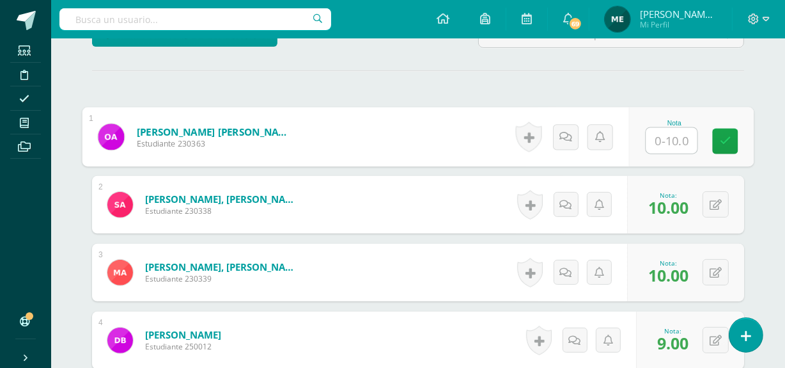
click at [666, 131] on input "text" at bounding box center [672, 141] width 51 height 26
type input "4"
click at [568, 134] on icon at bounding box center [566, 136] width 13 height 11
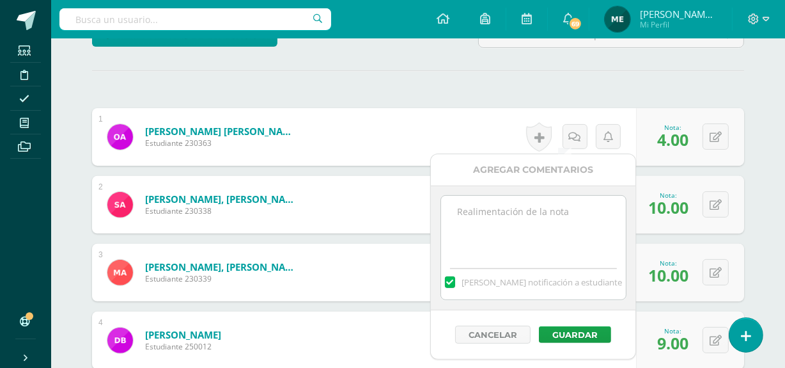
click at [526, 211] on textarea at bounding box center [533, 228] width 185 height 64
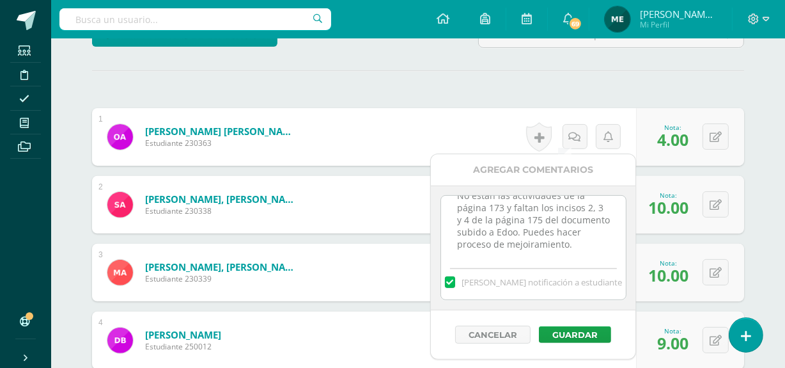
scroll to position [28, 0]
type textarea "No están las actividades de la página 173 y faltan los incisos 2, 3 y 4 de la p…"
click at [585, 327] on button "Guardar" at bounding box center [575, 334] width 72 height 17
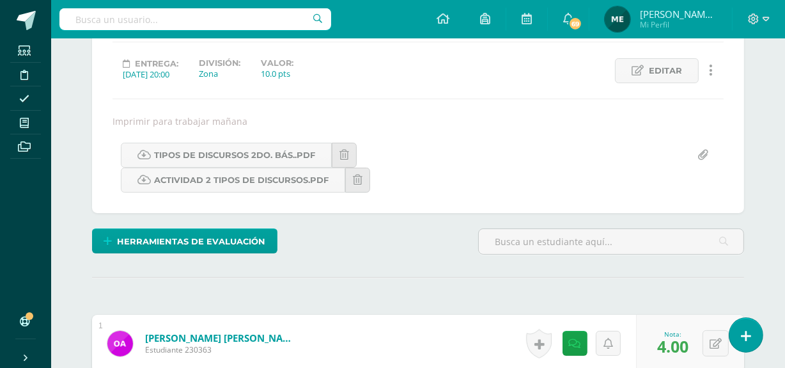
scroll to position [163, 0]
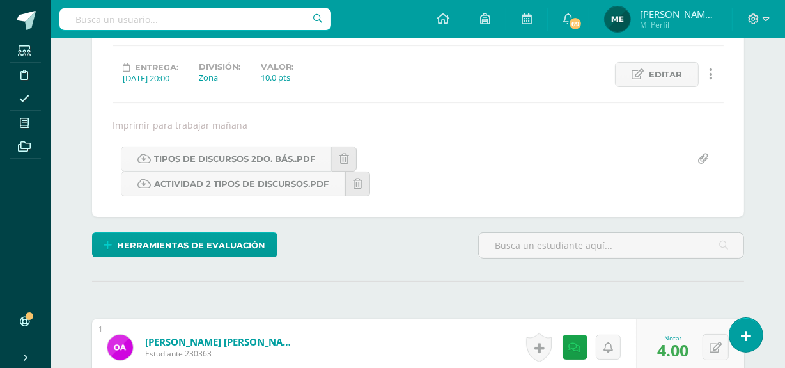
click at [666, 10] on span "[PERSON_NAME] de los Angeles" at bounding box center [678, 14] width 77 height 13
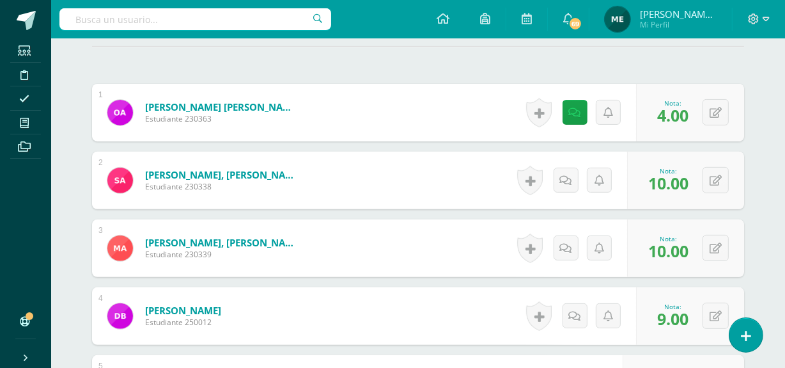
scroll to position [400, 0]
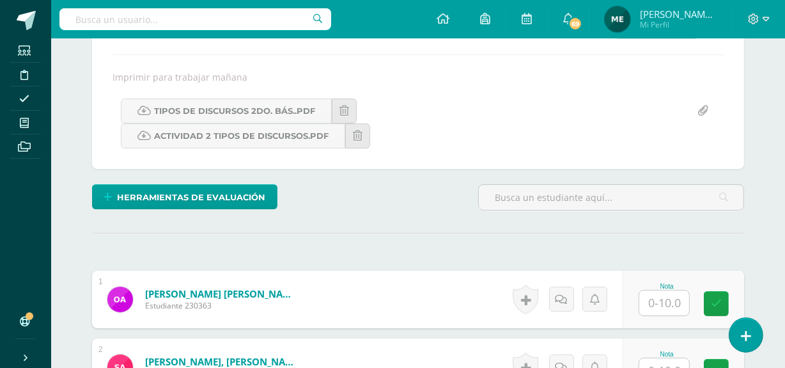
scroll to position [212, 0]
click at [260, 114] on link "Tipos de discursos 2do. Bás..pdf" at bounding box center [226, 110] width 211 height 25
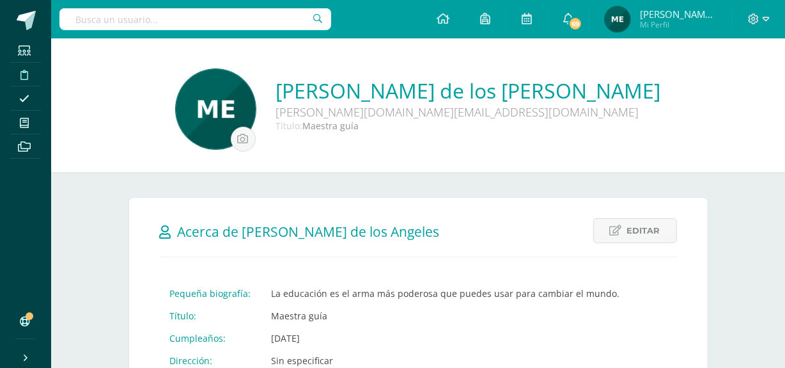
click at [28, 74] on span at bounding box center [24, 73] width 29 height 17
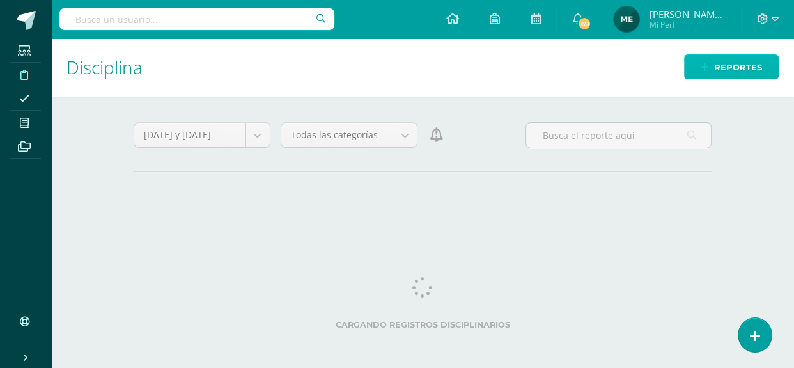
click at [732, 62] on span "Reportes" at bounding box center [738, 68] width 48 height 24
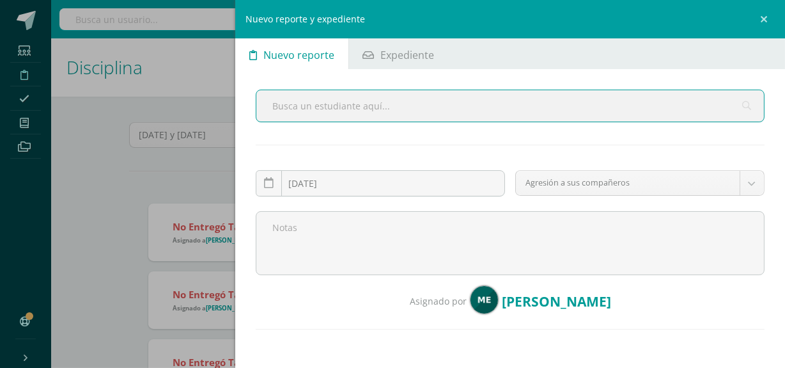
click at [385, 109] on input "text" at bounding box center [510, 105] width 508 height 31
type input "ga"
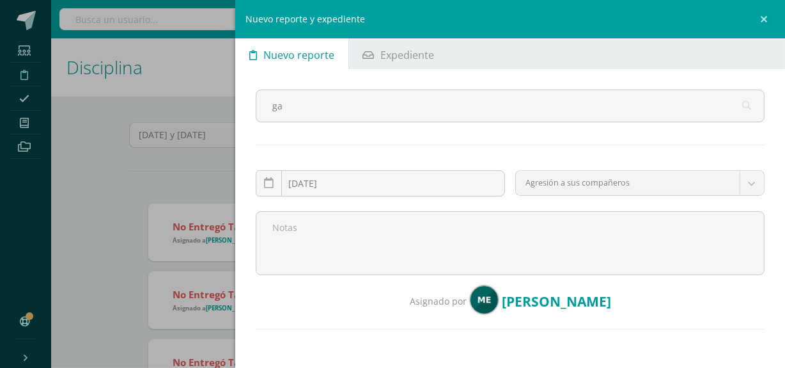
click at [134, 155] on div "Nuevo reporte y expediente Nuevo reporte Expediente ga 2025-09-11 September, 20…" at bounding box center [392, 184] width 785 height 368
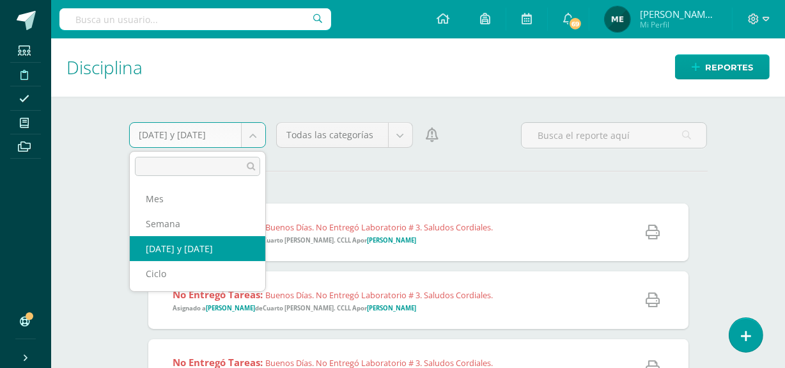
click at [251, 143] on body "Estudiantes Disciplina Asistencia Mis cursos Archivos Soporte Centro de ayuda Ú…" at bounding box center [392, 184] width 785 height 368
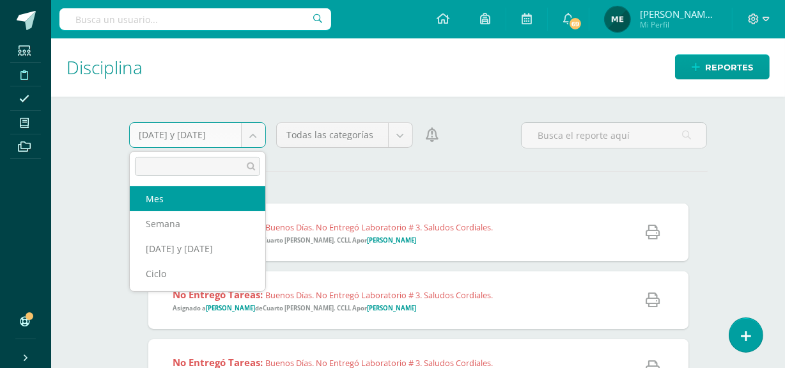
select select "month"
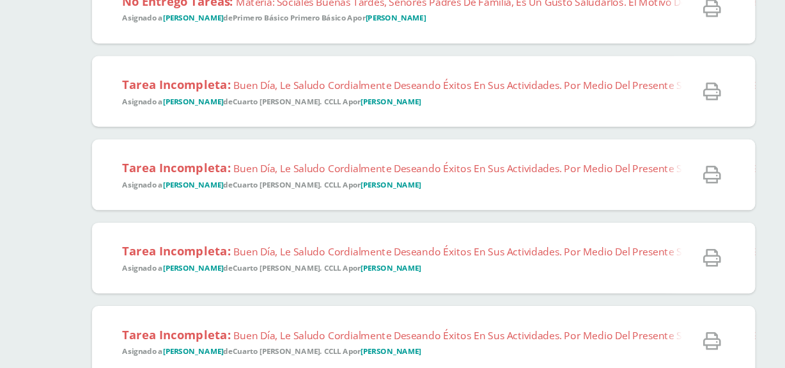
scroll to position [2802, 0]
click at [454, 219] on span "Tarea Incompleta: Buen día, le saludo cordialmente deseando éxitos en sus activ…" at bounding box center [768, 210] width 1190 height 25
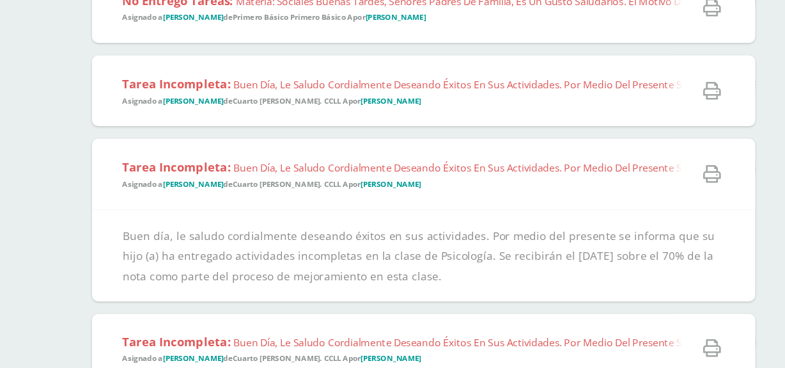
copy div "Buen día, le saludo cordialmente deseando éxitos en sus actividades. Por medio …"
drag, startPoint x: 169, startPoint y: 244, endPoint x: 437, endPoint y: 290, distance: 271.9
click at [437, 290] on div "Buen día, le saludo cordialmente deseando éxitos en sus actividades. Por medio …" at bounding box center [418, 276] width 540 height 75
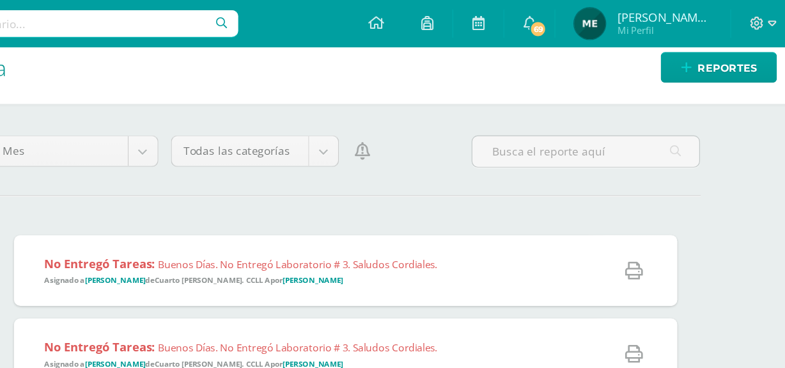
scroll to position [0, 0]
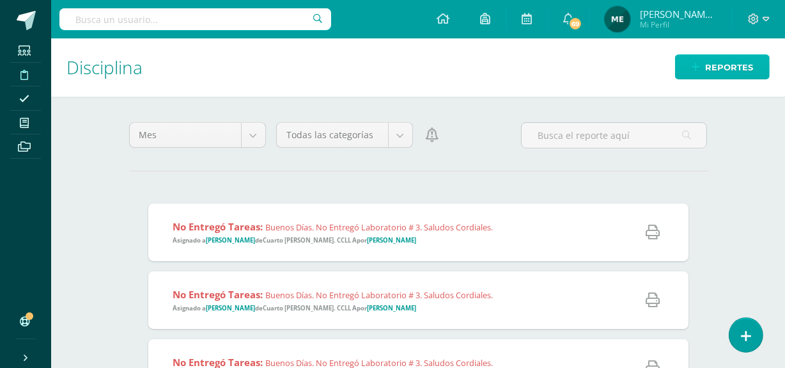
click at [726, 70] on span "Reportes" at bounding box center [729, 68] width 48 height 24
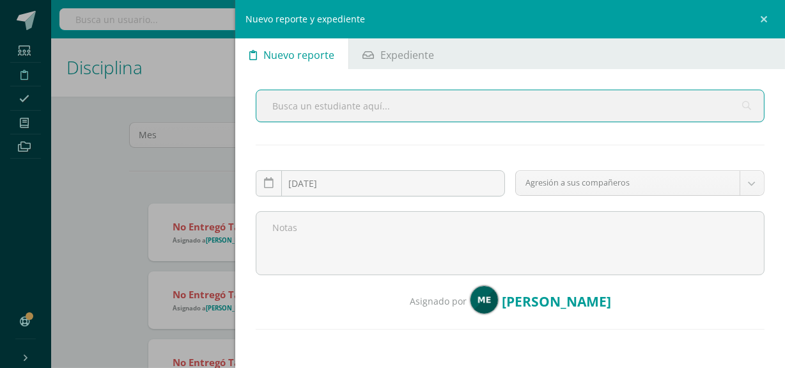
click at [365, 104] on input "text" at bounding box center [510, 105] width 508 height 31
type input "gamboa"
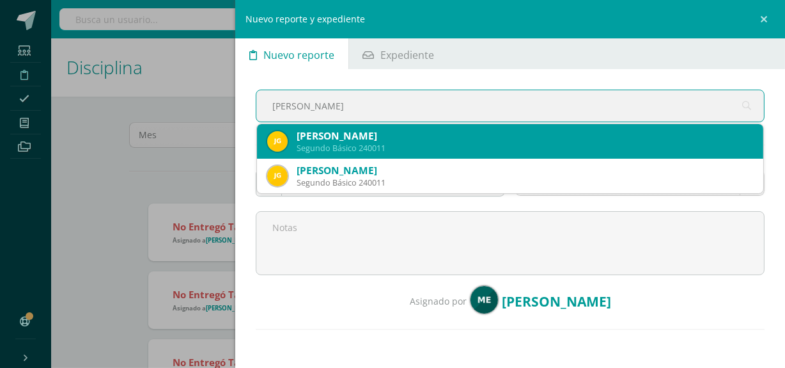
click at [390, 138] on div "Josué Rodrigo Gamboa Molina" at bounding box center [525, 135] width 457 height 13
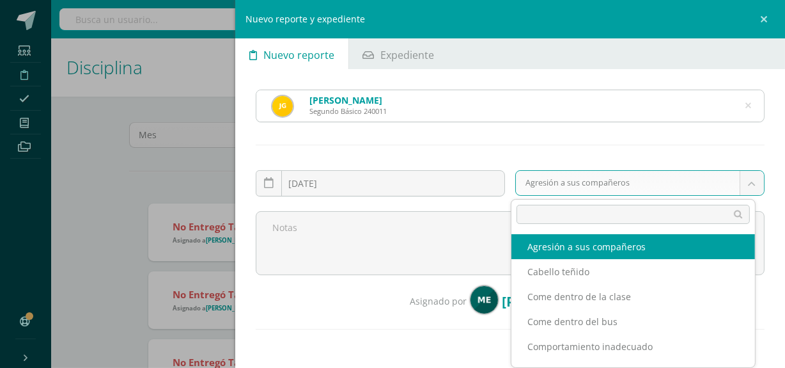
click at [584, 183] on body "Estudiantes Disciplina Asistencia Mis cursos Archivos Soporte Centro de ayuda Ú…" at bounding box center [392, 184] width 785 height 368
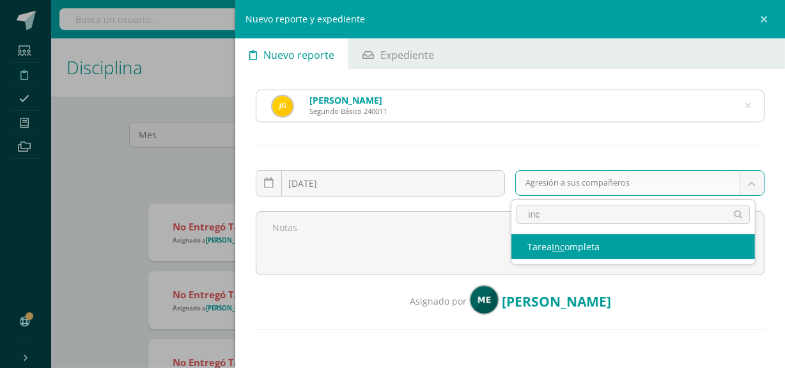
type input "inc"
select select "7"
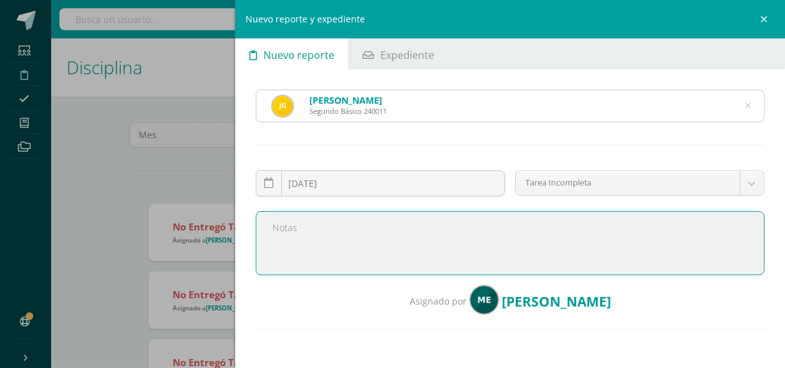
click at [430, 233] on textarea at bounding box center [510, 243] width 509 height 64
paste textarea "Buen día, le saludo cordialmente deseando éxitos en sus actividades. Por medio …"
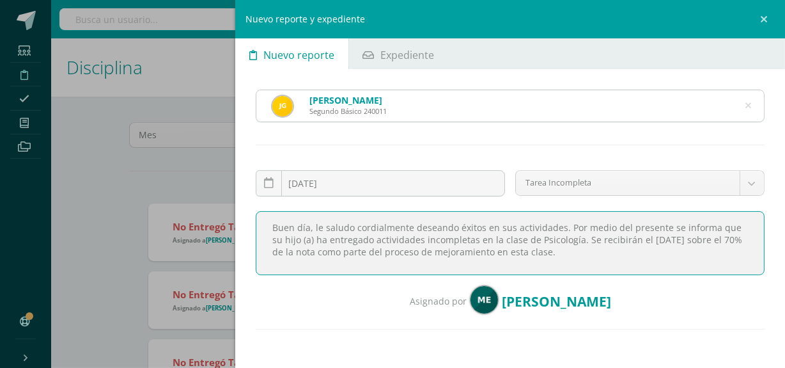
click at [562, 239] on textarea "Buen día, le saludo cordialmente deseando éxitos en sus actividades. Por medio …" at bounding box center [510, 243] width 509 height 64
click at [361, 239] on textarea "Buen día, le saludo cordialmente deseando éxitos en sus actividades. Por medio …" at bounding box center [510, 243] width 509 height 64
click at [673, 238] on textarea "Buen día, le saludo cordialmente deseando éxitos en sus actividades. Por medio …" at bounding box center [510, 243] width 509 height 64
click at [543, 253] on textarea "Buen día, le saludo cordialmente deseando éxitos en sus actividades. Por medio …" at bounding box center [510, 243] width 509 height 64
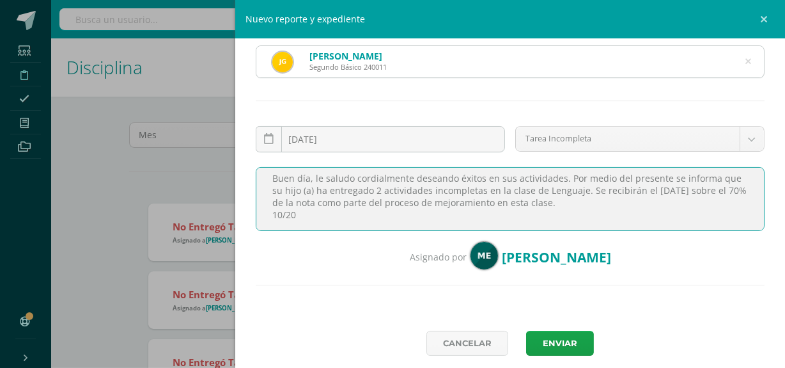
scroll to position [72, 0]
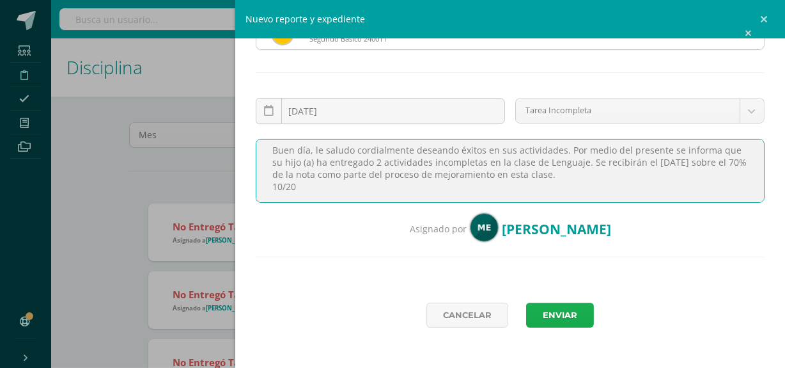
type textarea "Buen día, le saludo cordialmente deseando éxitos en sus actividades. Por medio …"
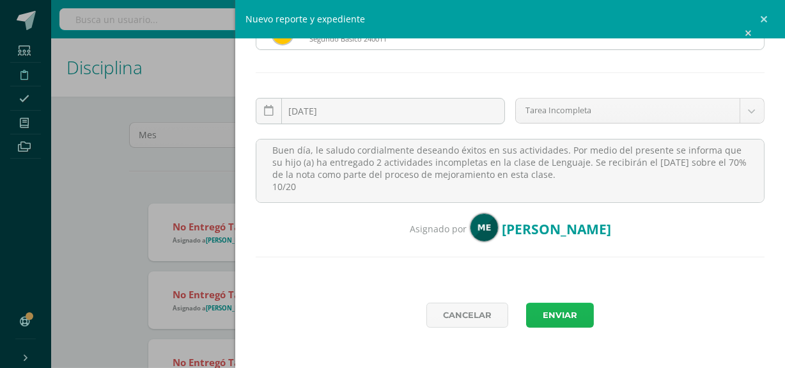
click at [550, 312] on button "Enviar" at bounding box center [560, 314] width 68 height 25
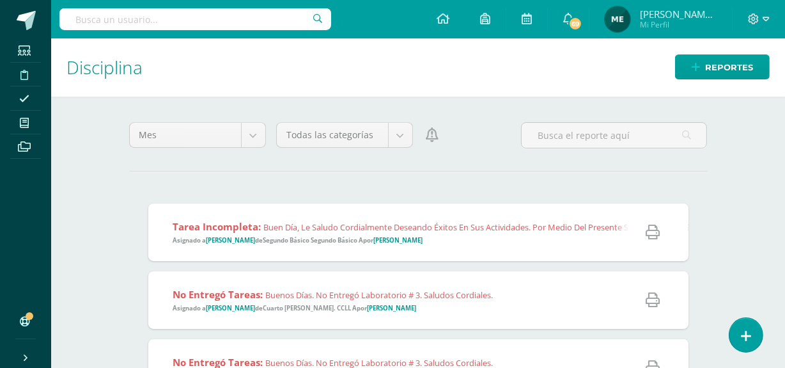
click at [483, 240] on span "Tarea Incompleta: Buen día, le saludo cordialmente deseando éxitos en sus activ…" at bounding box center [781, 232] width 1216 height 25
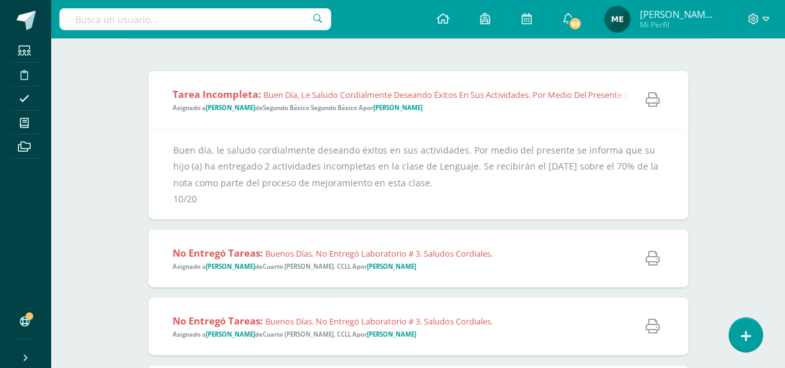
scroll to position [137, 0]
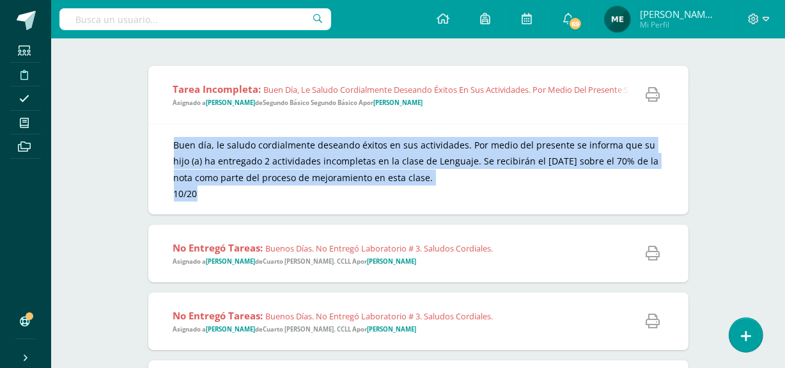
drag, startPoint x: 173, startPoint y: 132, endPoint x: 265, endPoint y: 200, distance: 114.7
click at [265, 200] on div "Buen día, le saludo cordialmente deseando éxitos en sus actividades. Por medio …" at bounding box center [418, 168] width 540 height 91
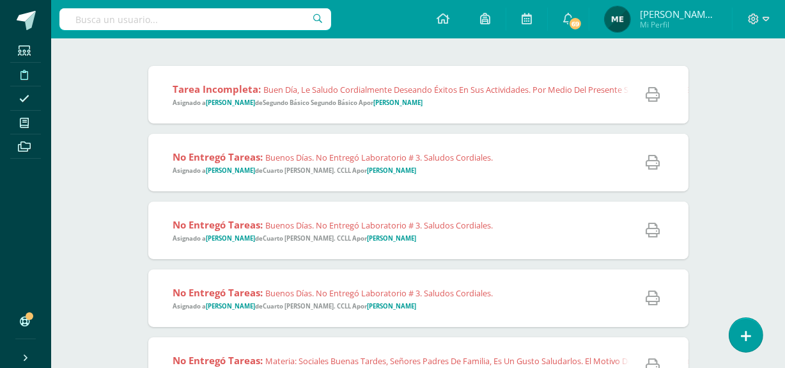
click at [472, 98] on span "Tarea Incompleta: Buen día, le saludo cordialmente deseando éxitos en sus activ…" at bounding box center [781, 94] width 1216 height 25
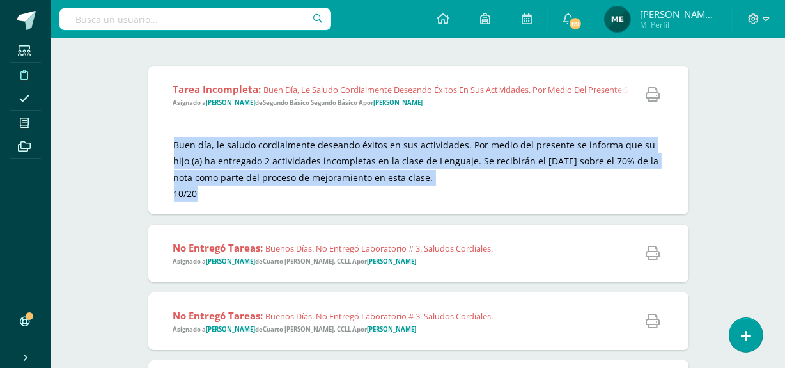
copy div "Buen día, le saludo cordialmente deseando éxitos en sus actividades. Por medio …"
drag, startPoint x: 168, startPoint y: 133, endPoint x: 341, endPoint y: 205, distance: 187.5
click at [341, 205] on div "Buen día, le saludo cordialmente deseando éxitos en sus actividades. Por medio …" at bounding box center [418, 168] width 540 height 91
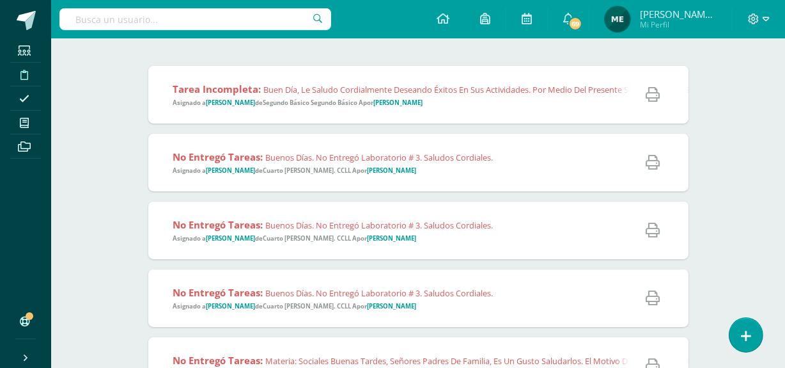
scroll to position [0, 0]
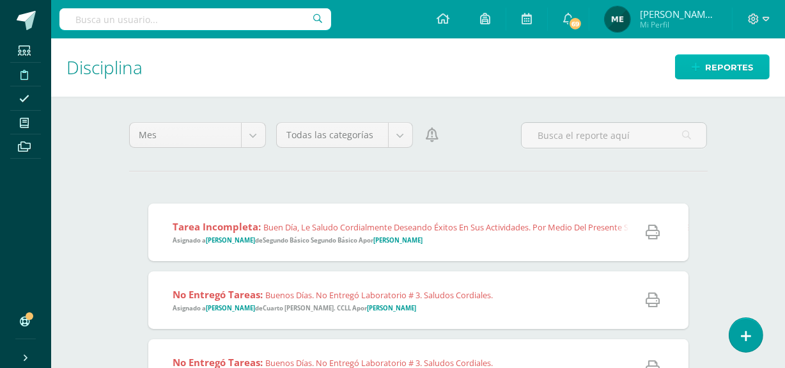
click at [735, 67] on span "Reportes" at bounding box center [729, 68] width 48 height 24
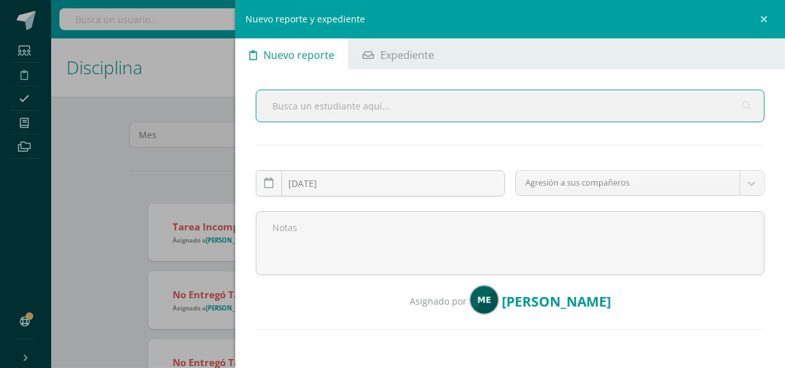
click at [370, 107] on input "text" at bounding box center [510, 105] width 508 height 31
type input "garr"
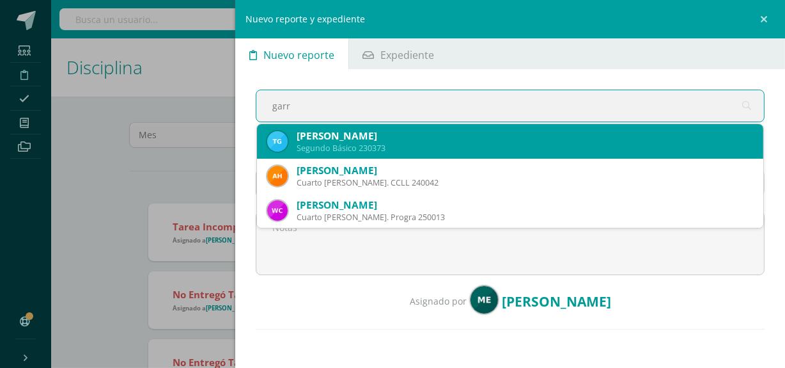
click at [375, 143] on div "Segundo Básico 230373" at bounding box center [525, 148] width 457 height 11
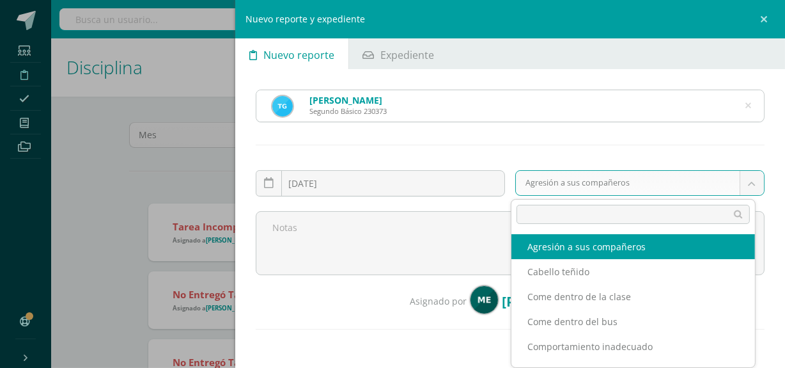
click at [602, 184] on body "Reporte asignado exitosamente Estudiantes Disciplina Asistencia Mis cursos Arch…" at bounding box center [392, 184] width 785 height 368
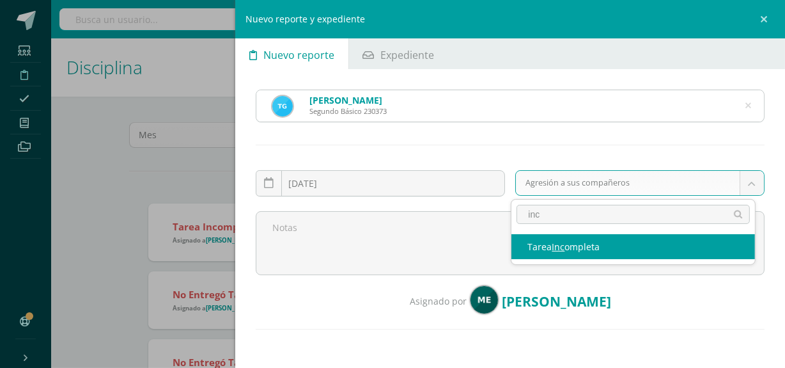
type input "inc"
select select "7"
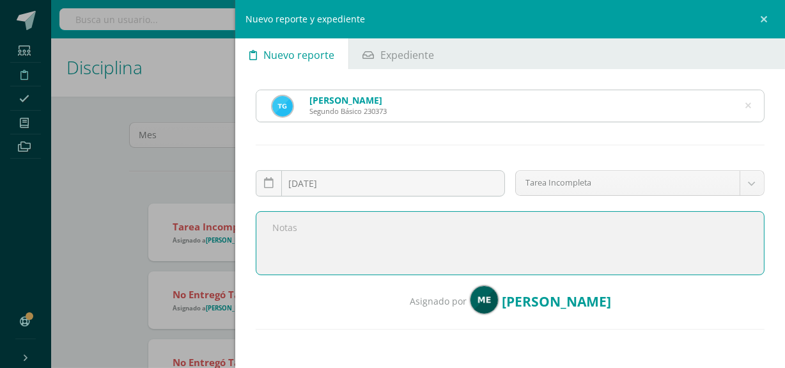
click at [470, 224] on textarea at bounding box center [510, 243] width 509 height 64
paste textarea "Buen día, le saludo cordialmente deseando éxitos en sus actividades. Por medio …"
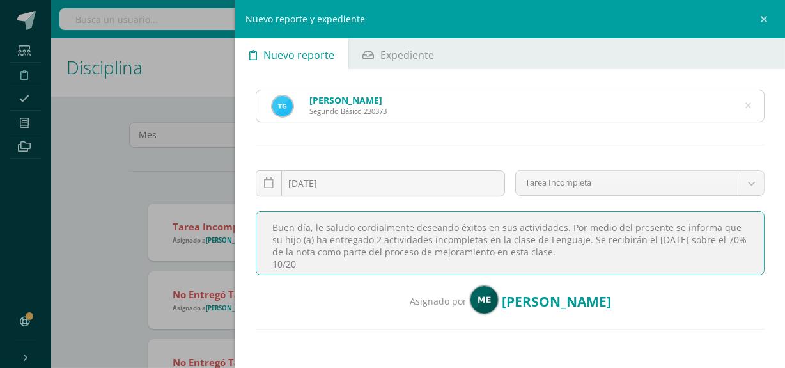
click at [378, 239] on textarea "Buen día, le saludo cordialmente deseando éxitos en sus actividades. Por medio …" at bounding box center [510, 243] width 509 height 64
click at [427, 239] on textarea "Buen día, le saludo cordialmente deseando éxitos en sus actividades. Por medio …" at bounding box center [510, 243] width 509 height 64
click at [283, 256] on textarea "Buen día, le saludo cordialmente deseando éxitos en sus actividades. Por medio …" at bounding box center [510, 243] width 509 height 64
click at [286, 256] on textarea "Buen día, le saludo cordialmente deseando éxitos en sus actividades. Por medio …" at bounding box center [510, 243] width 509 height 64
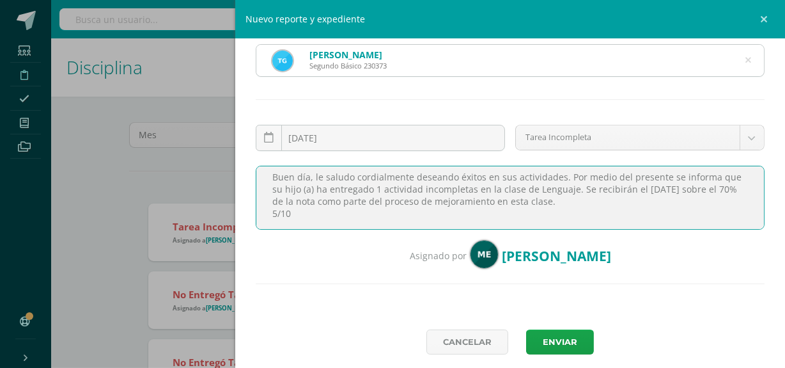
scroll to position [46, 0]
click at [278, 212] on textarea "Buen día, le saludo cordialmente deseando éxitos en sus actividades. Por medio …" at bounding box center [510, 197] width 509 height 64
type textarea "Buen día, le saludo cordialmente deseando éxitos en sus actividades. Por medio …"
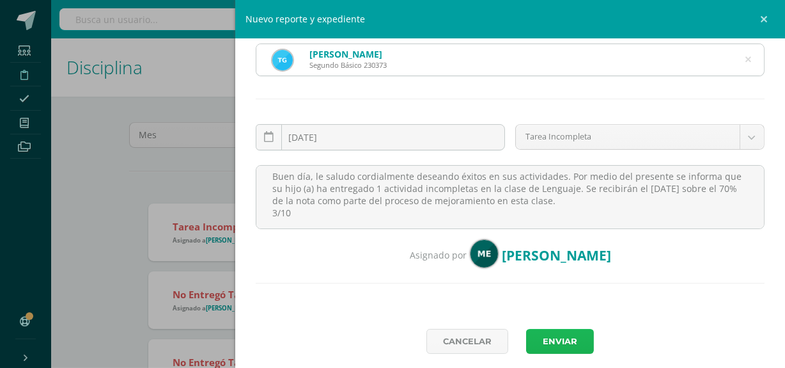
click at [563, 342] on button "Enviar" at bounding box center [560, 341] width 68 height 25
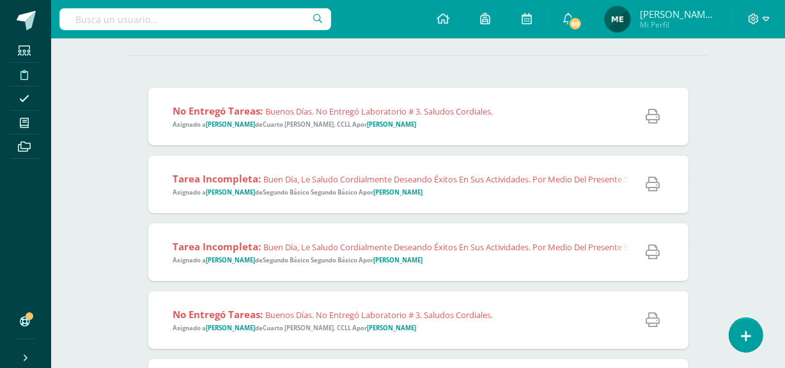
scroll to position [151, 0]
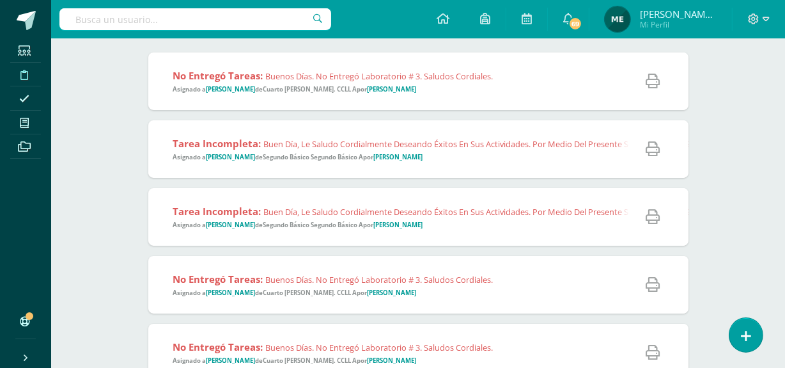
click at [494, 234] on div "Tarea Incompleta: Buen día, le saludo cordialmente deseando éxitos en sus activ…" at bounding box center [776, 217] width 1257 height 58
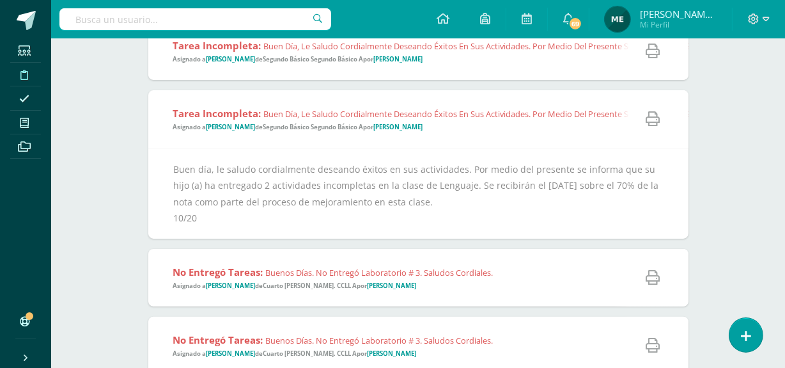
scroll to position [253, 0]
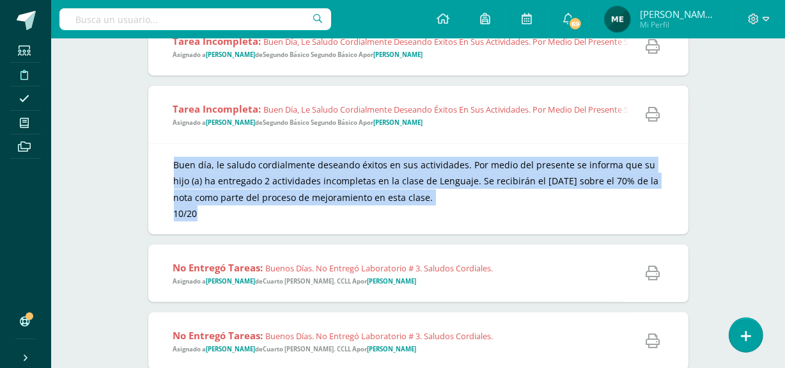
copy div "Buen día, le saludo cordialmente deseando éxitos en sus actividades. Por medio …"
drag, startPoint x: 166, startPoint y: 146, endPoint x: 272, endPoint y: 229, distance: 134.4
click at [272, 229] on div "Buen día, le saludo cordialmente deseando éxitos en sus actividades. Por medio …" at bounding box center [418, 188] width 540 height 91
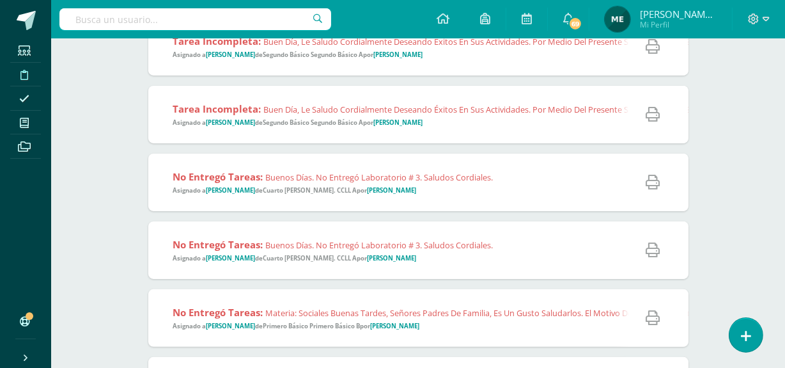
scroll to position [0, 0]
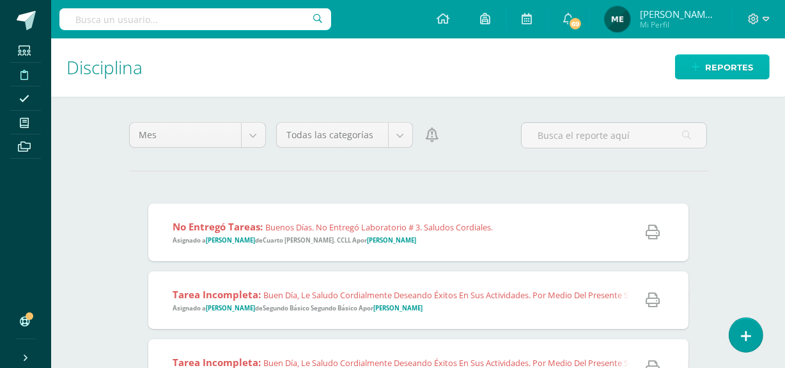
click at [712, 70] on span "Reportes" at bounding box center [729, 68] width 48 height 24
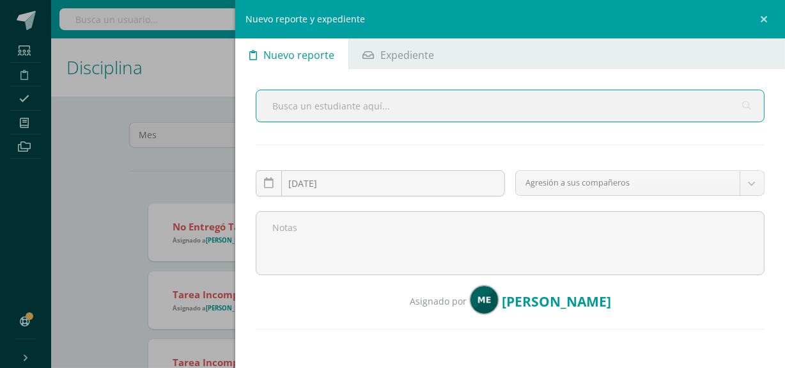
click at [421, 107] on input "text" at bounding box center [510, 105] width 508 height 31
type input "dulce truj"
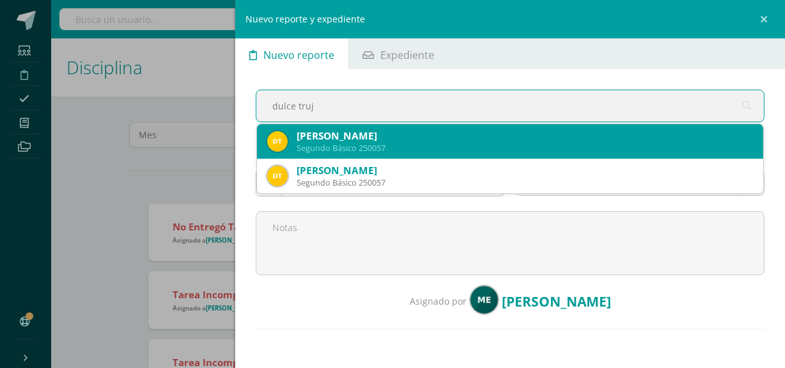
click at [408, 141] on div "[PERSON_NAME]" at bounding box center [525, 135] width 457 height 13
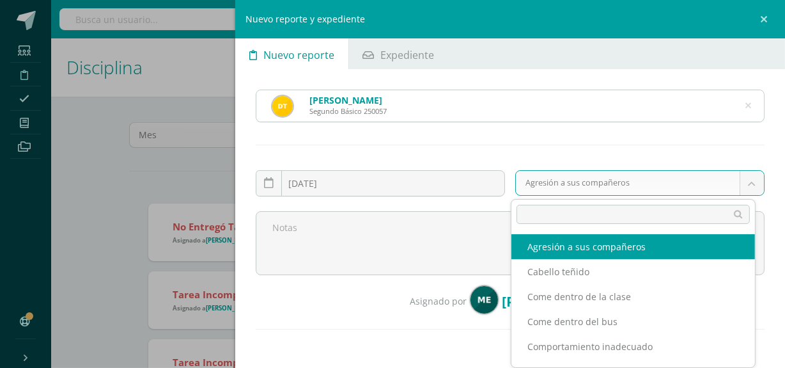
click at [573, 180] on body "Reporte asignado exitosamente Estudiantes Disciplina Asistencia Mis cursos Arch…" at bounding box center [392, 184] width 785 height 368
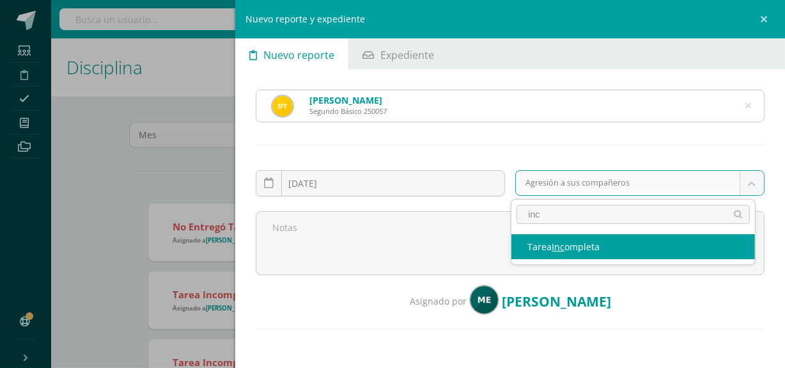
type input "inc"
select select "7"
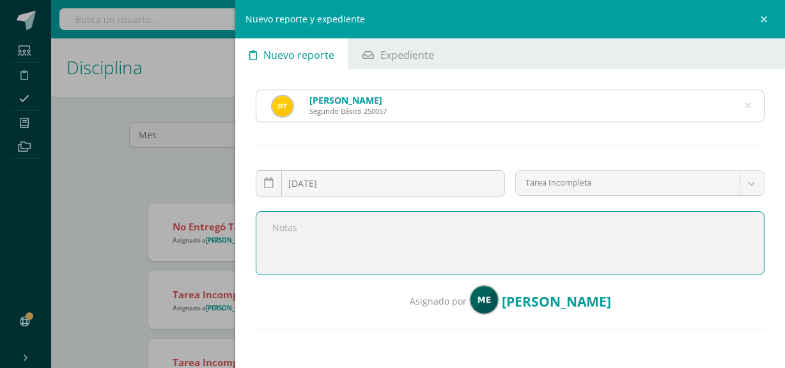
click at [446, 246] on textarea at bounding box center [510, 243] width 509 height 64
paste textarea "Buen día, le saludo cordialmente deseando éxitos en sus actividades. Por medio …"
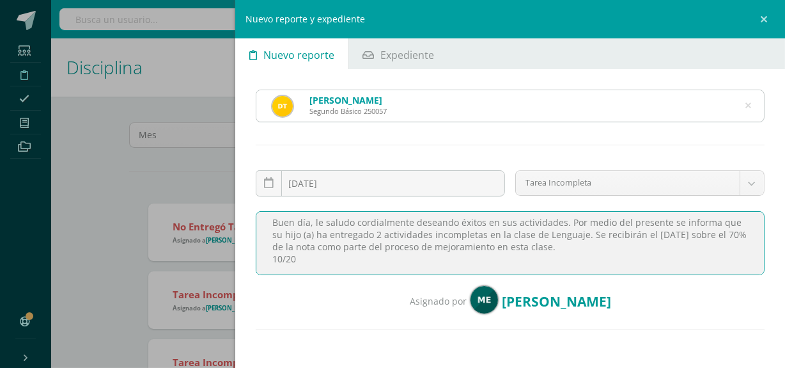
scroll to position [4, 0]
click at [282, 260] on textarea "Buen día, le saludo cordialmente deseando éxitos en sus actividades. Por medio …" at bounding box center [510, 243] width 509 height 64
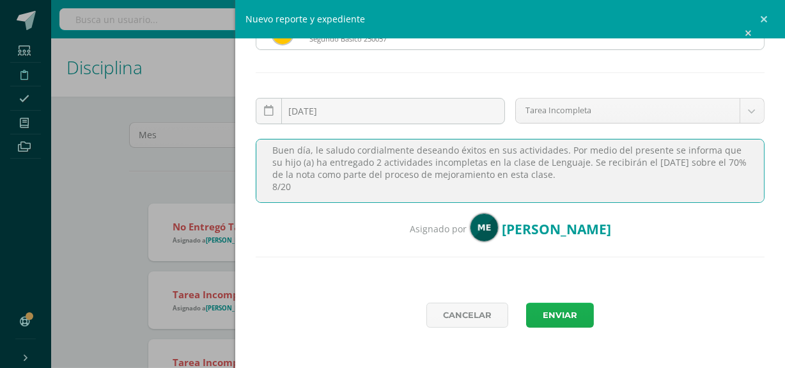
type textarea "Buen día, le saludo cordialmente deseando éxitos en sus actividades. Por medio …"
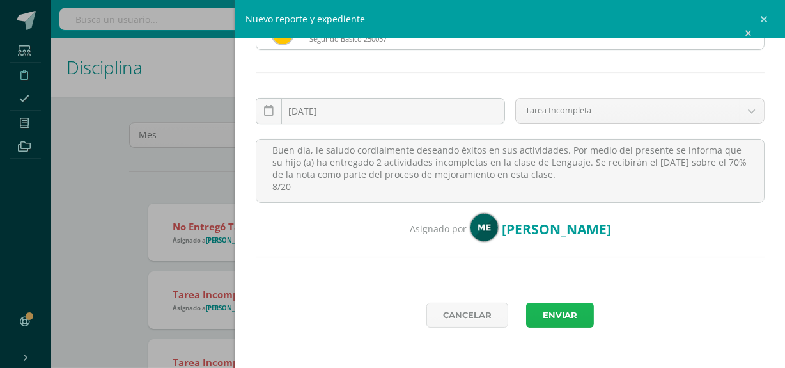
click at [570, 318] on button "Enviar" at bounding box center [560, 314] width 68 height 25
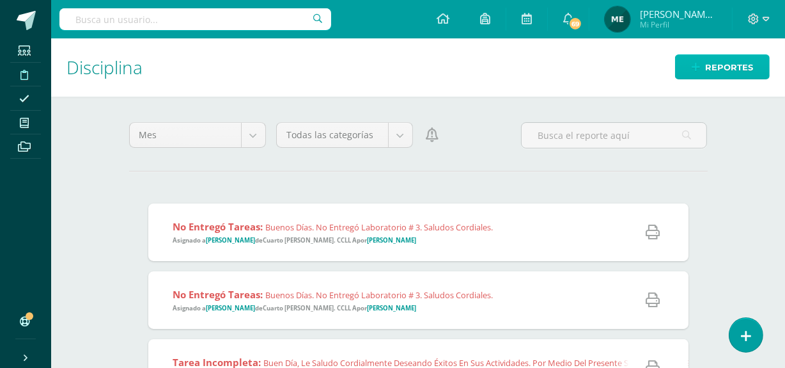
click at [729, 67] on span "Reportes" at bounding box center [729, 68] width 48 height 24
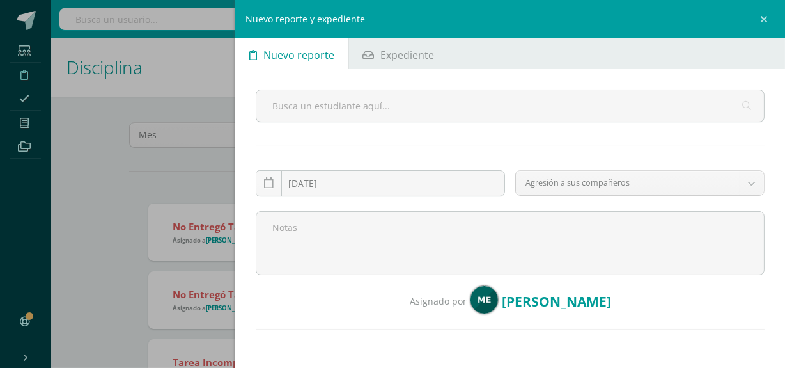
click at [217, 176] on div "Nuevo reporte y expediente Nuevo reporte Expediente [DATE] September, 2025 Mo T…" at bounding box center [392, 184] width 785 height 368
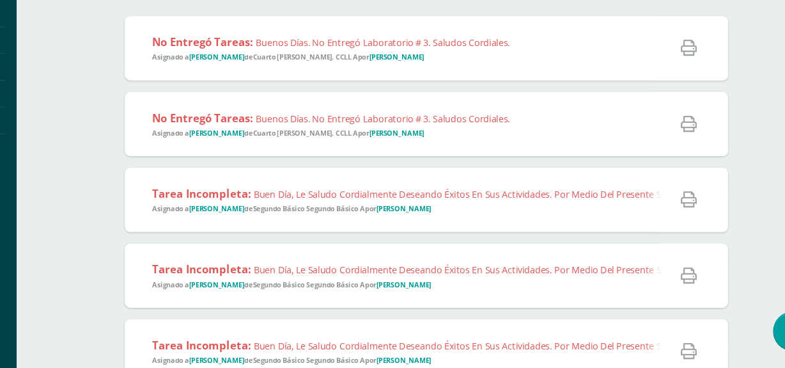
scroll to position [158, 0]
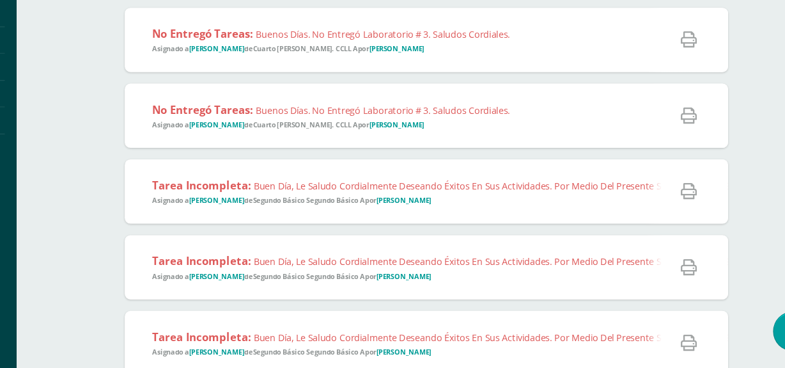
click at [452, 221] on span "Tarea Incompleta: Buen día, le saludo cordialmente deseando éxitos en sus activ…" at bounding box center [779, 210] width 1212 height 25
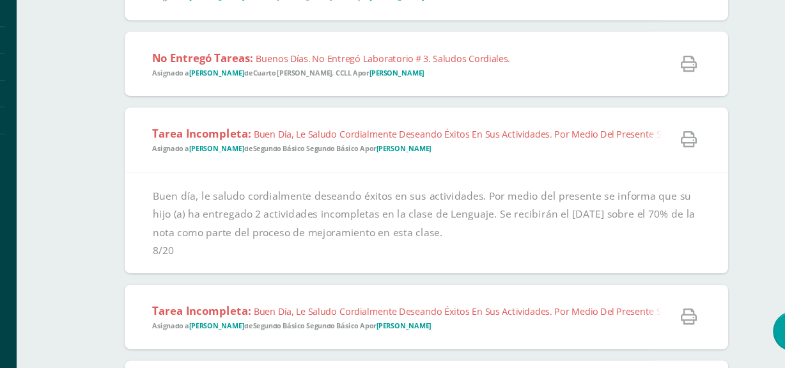
scroll to position [208, 0]
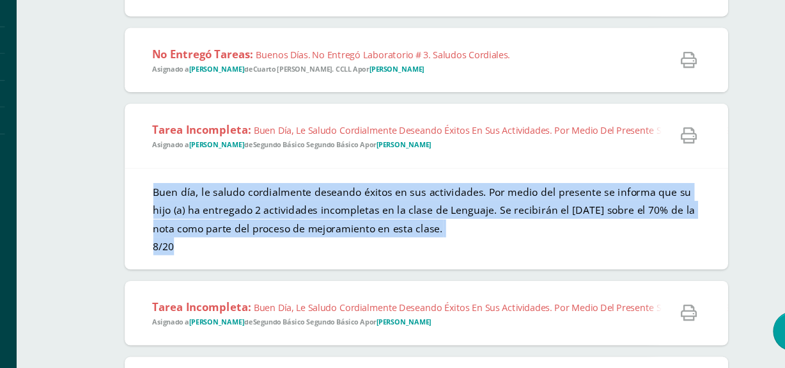
copy div "Buen día, le saludo cordialmente deseando éxitos en sus actividades. Por medio …"
drag, startPoint x: 163, startPoint y: 194, endPoint x: 246, endPoint y: 259, distance: 105.3
click at [246, 259] on div "Buen día, le saludo cordialmente deseando éxitos en sus actividades. Por medio …" at bounding box center [418, 234] width 540 height 91
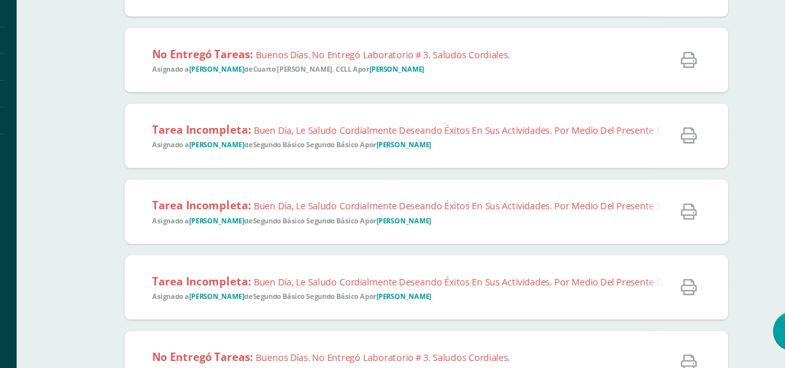
scroll to position [0, 0]
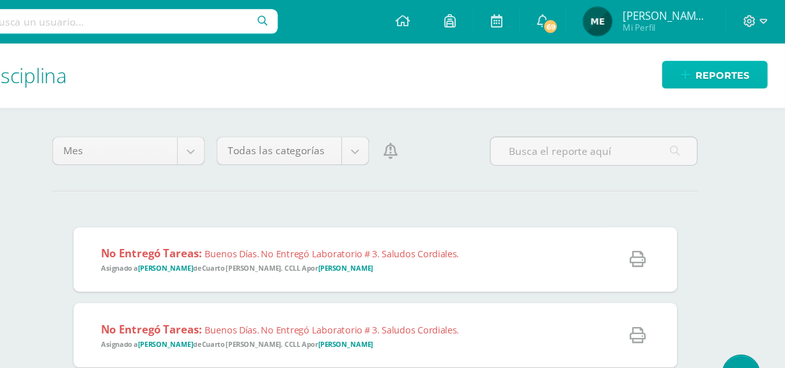
click at [735, 65] on span "Reportes" at bounding box center [729, 68] width 48 height 24
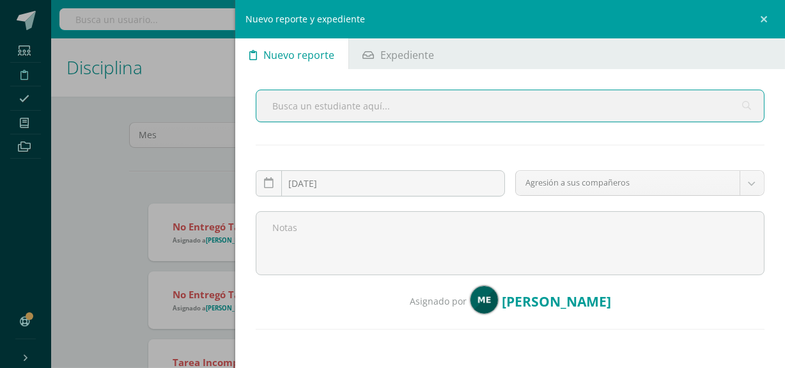
click at [398, 107] on input "text" at bounding box center [510, 105] width 508 height 31
type input "aguilar"
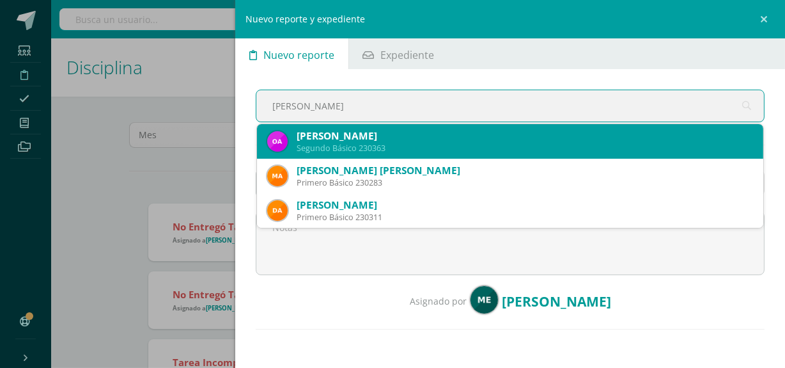
click at [434, 137] on div "Oscar Eduardo Aguilar González" at bounding box center [525, 135] width 457 height 13
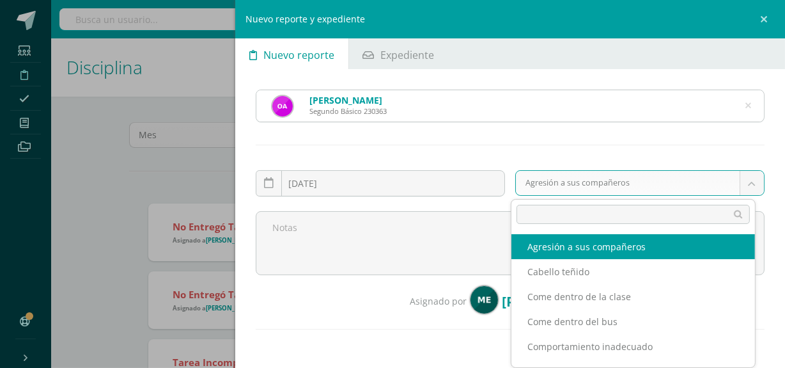
click at [617, 177] on body "Reporte asignado exitosamente Estudiantes Disciplina Asistencia Mis cursos Arch…" at bounding box center [392, 184] width 785 height 368
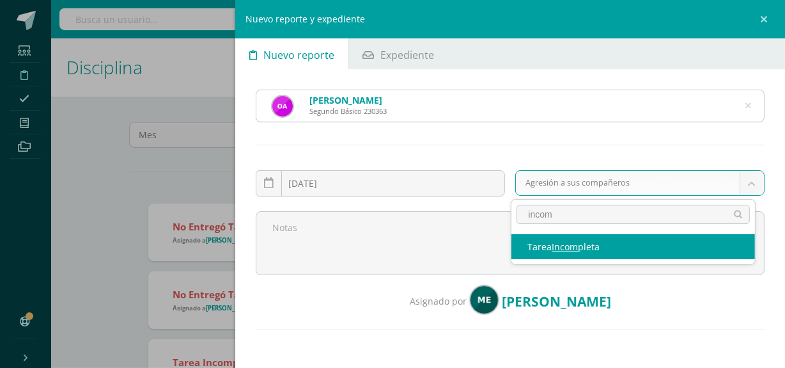
type input "incom"
select select "7"
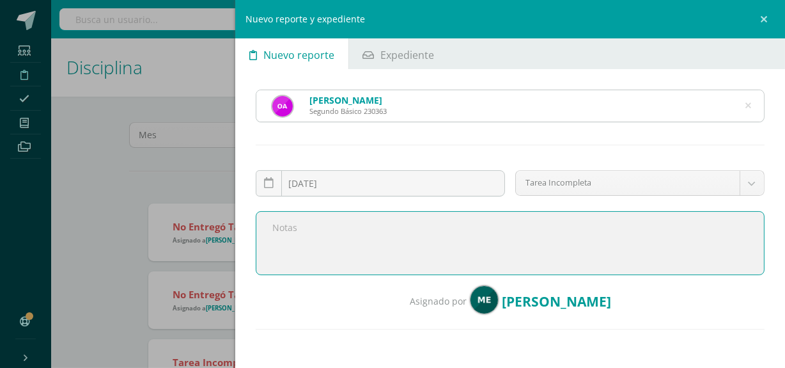
click at [420, 237] on textarea at bounding box center [510, 243] width 509 height 64
paste textarea "Buen día, le saludo cordialmente deseando éxitos en sus actividades. Por medio …"
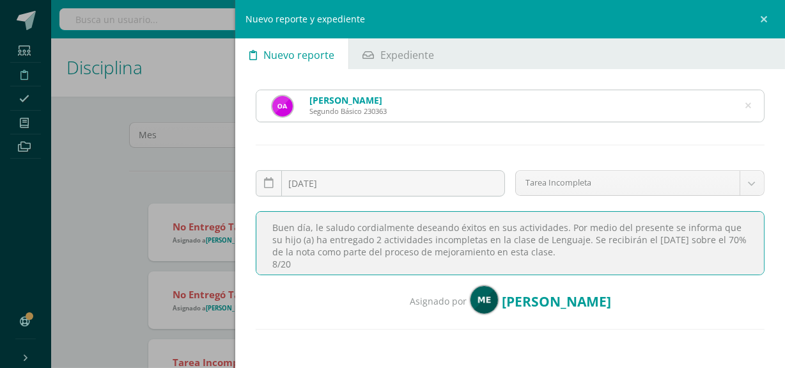
scroll to position [5, 0]
click at [278, 256] on textarea "Buen día, le saludo cordialmente deseando éxitos en sus actividades. Por medio …" at bounding box center [510, 243] width 509 height 64
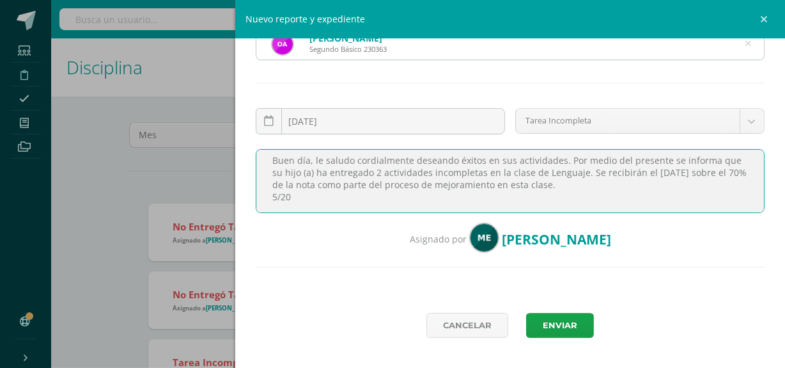
scroll to position [72, 0]
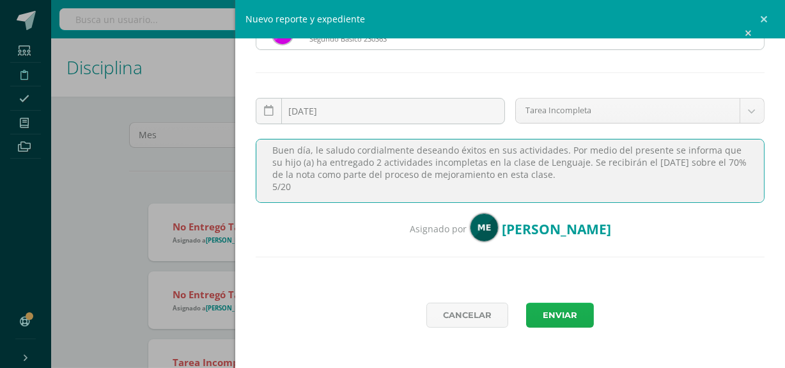
type textarea "Buen día, le saludo cordialmente deseando éxitos en sus actividades. Por medio …"
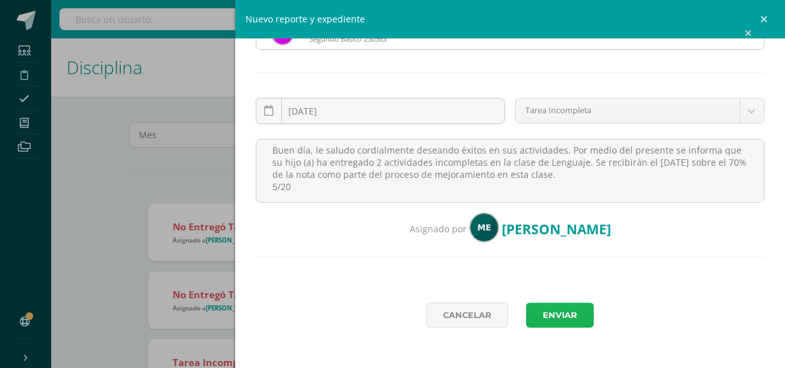
click at [560, 313] on button "Enviar" at bounding box center [560, 314] width 68 height 25
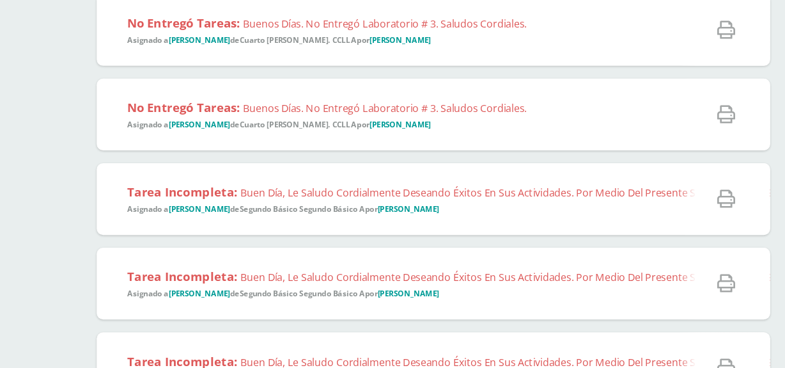
scroll to position [205, 0]
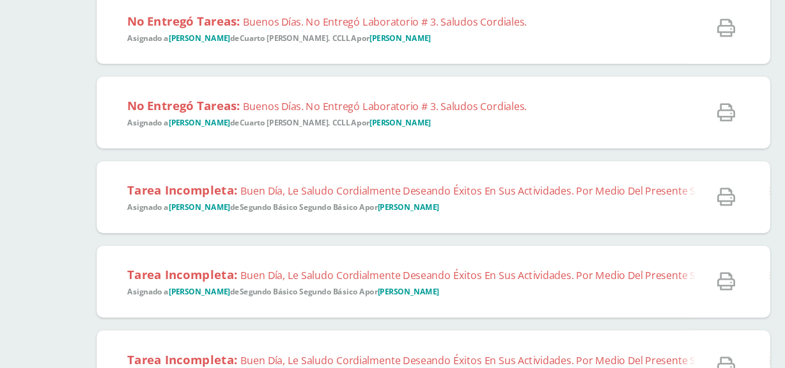
click at [454, 240] on span "Tarea Incompleta: Buen día, le saludo cordialmente deseando éxitos en sus activ…" at bounding box center [779, 231] width 1212 height 25
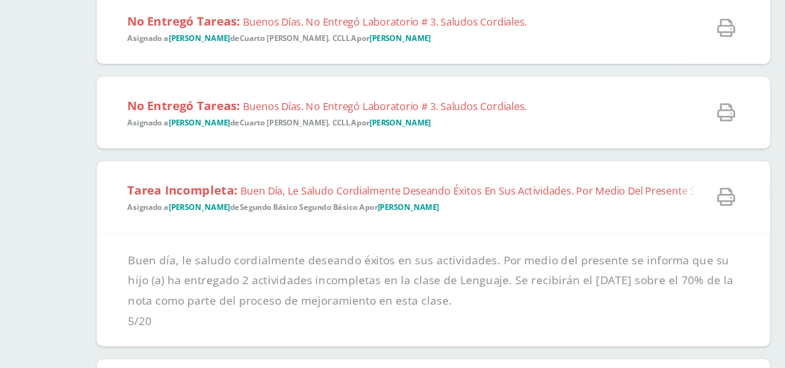
scroll to position [260, 0]
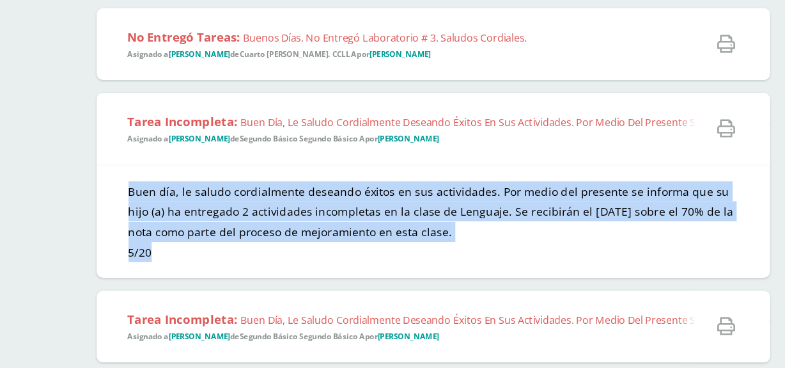
copy div "Buen día, le saludo cordialmente deseando éxitos en sus actividades. Por medio …"
drag, startPoint x: 170, startPoint y: 218, endPoint x: 235, endPoint y: 281, distance: 90.9
click at [235, 281] on div "Buen día, le saludo cordialmente deseando éxitos en sus actividades. Por medio …" at bounding box center [418, 250] width 540 height 91
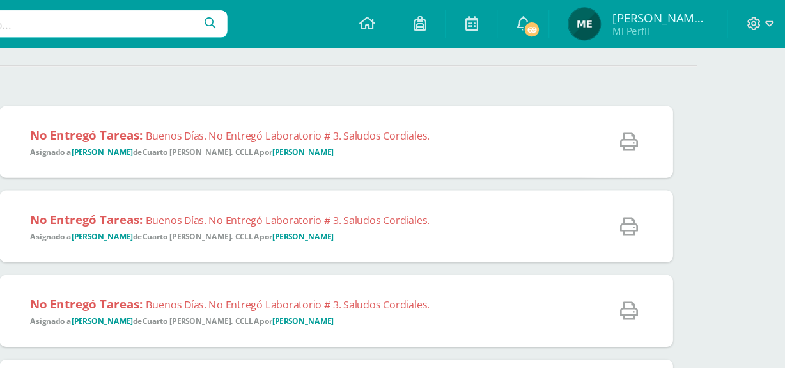
scroll to position [0, 0]
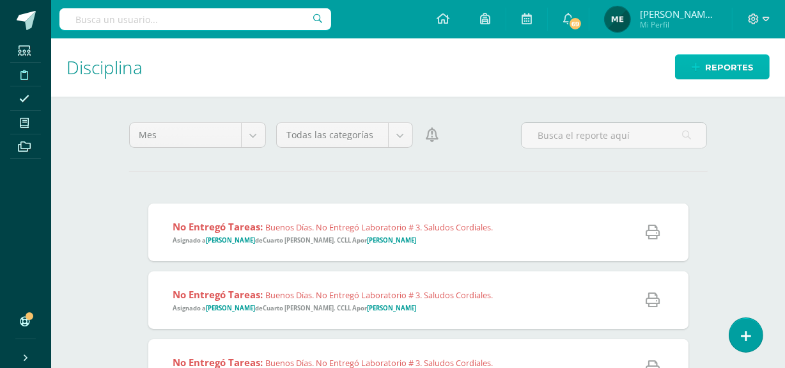
click at [723, 59] on span "Reportes" at bounding box center [729, 68] width 48 height 24
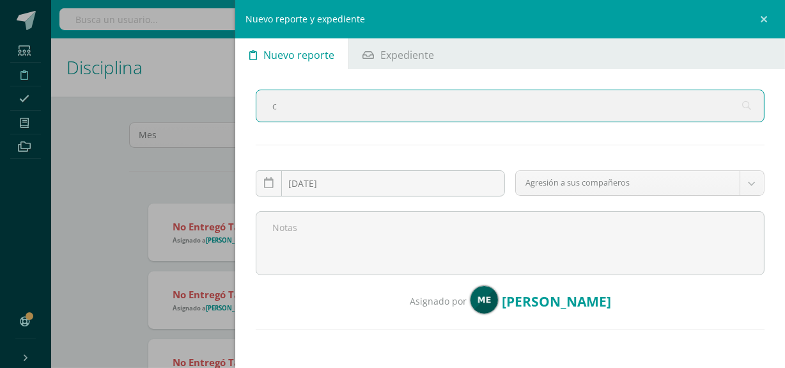
click at [584, 112] on input "c" at bounding box center [510, 105] width 508 height 31
type input "carrera r"
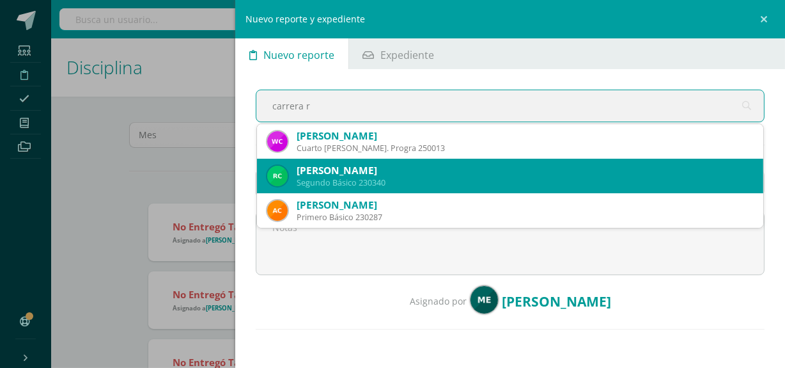
click at [483, 169] on div "[PERSON_NAME]" at bounding box center [525, 170] width 457 height 13
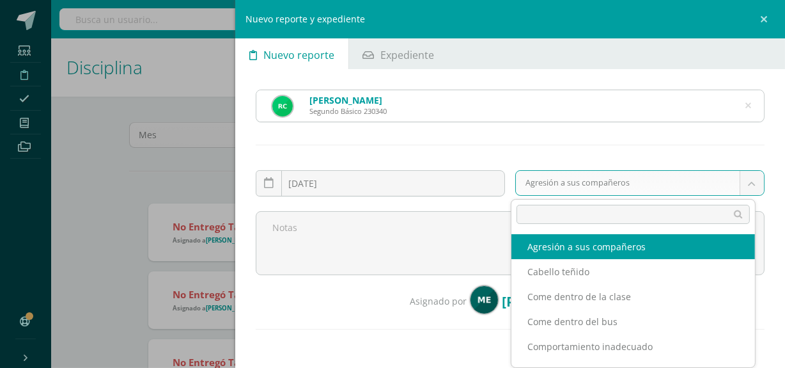
click at [616, 179] on body "Reporte asignado exitosamente Estudiantes Disciplina Asistencia Mis cursos Arch…" at bounding box center [392, 184] width 785 height 368
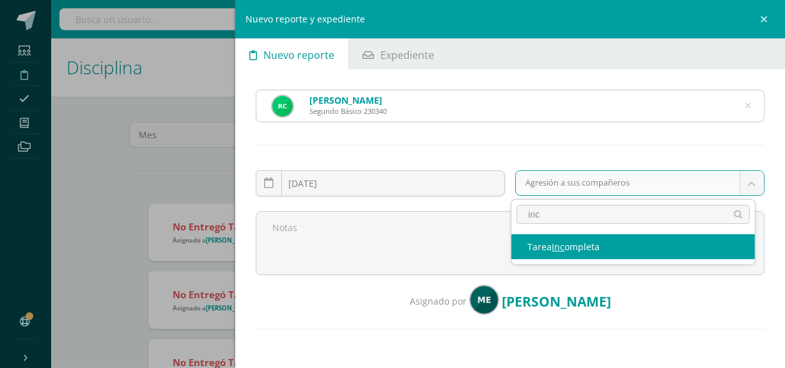
type input "inc"
select select "7"
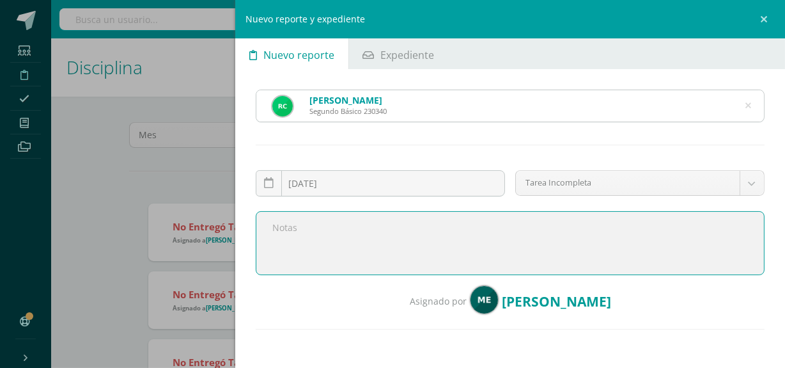
click at [411, 237] on textarea at bounding box center [510, 243] width 509 height 64
paste textarea "Buen día, le saludo cordialmente deseando éxitos en sus actividades. Por medio …"
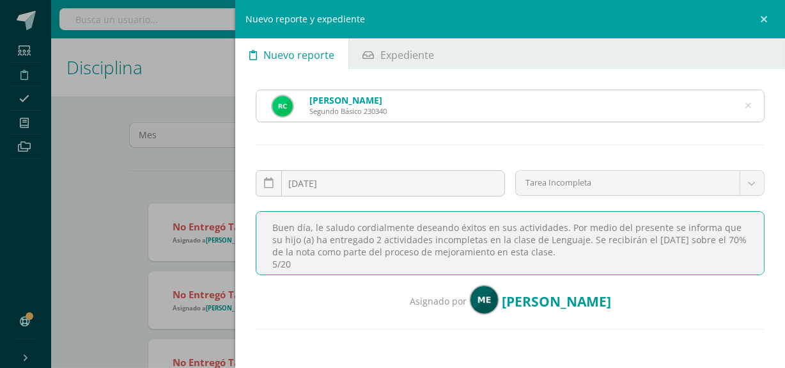
click at [378, 241] on textarea "Buen día, le saludo cordialmente deseando éxitos en sus actividades. Por medio …" at bounding box center [510, 243] width 509 height 64
click at [427, 240] on textarea "Buen día, le saludo cordialmente deseando éxitos en sus actividades. Por medio …" at bounding box center [510, 243] width 509 height 64
click at [471, 238] on textarea "Buen día, le saludo cordialmente deseando éxitos en sus actividades. Por medio …" at bounding box center [510, 243] width 509 height 64
click at [284, 259] on textarea "Buen día, le saludo cordialmente deseando éxitos en sus actividades. Por medio …" at bounding box center [510, 243] width 509 height 64
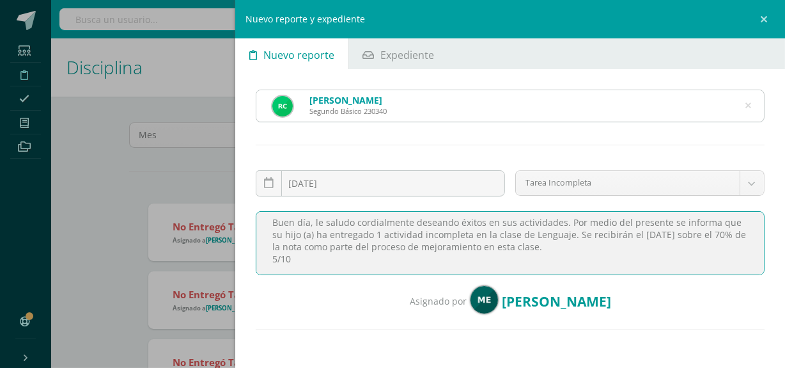
click at [279, 259] on textarea "Buen día, le saludo cordialmente deseando éxitos en sus actividades. Por medio …" at bounding box center [510, 243] width 509 height 64
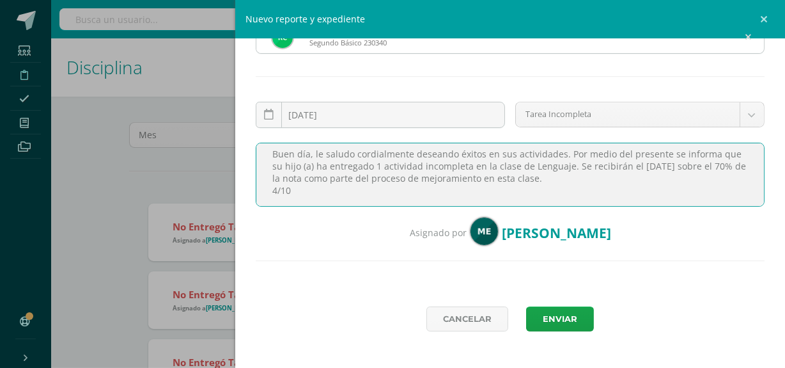
scroll to position [72, 0]
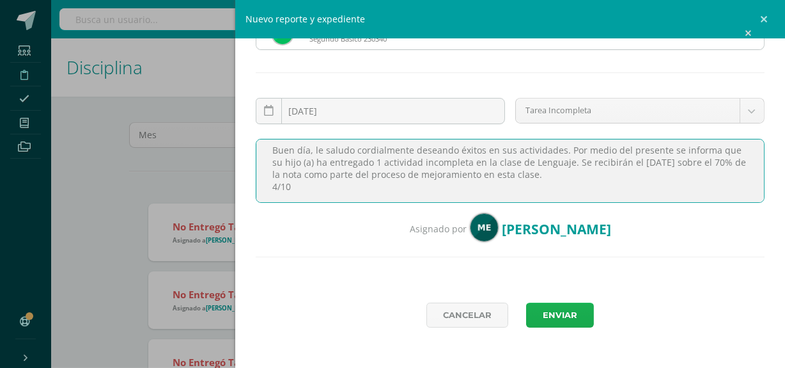
type textarea "Buen día, le saludo cordialmente deseando éxitos en sus actividades. Por medio …"
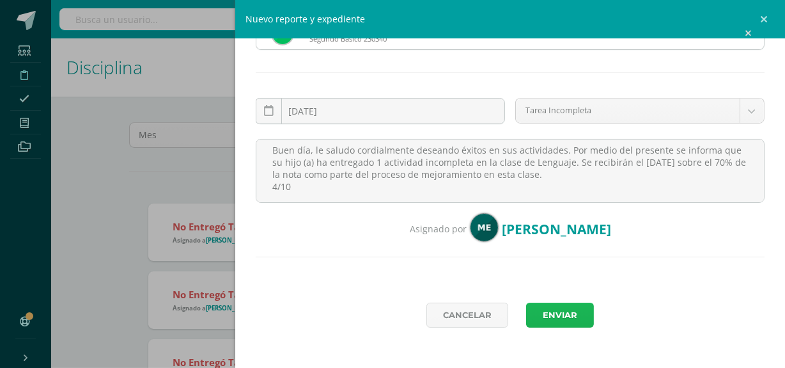
click at [563, 313] on button "Enviar" at bounding box center [560, 314] width 68 height 25
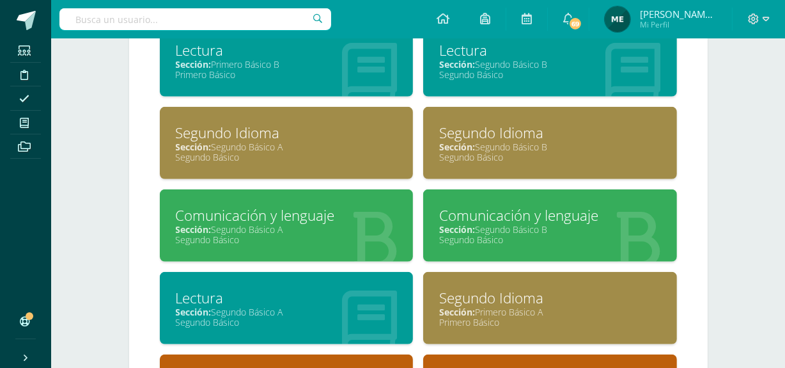
scroll to position [782, 0]
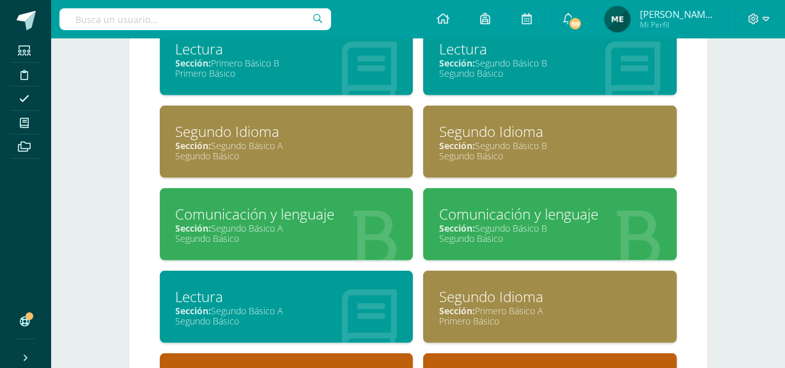
click at [533, 217] on div "Comunicación y lenguaje" at bounding box center [550, 214] width 222 height 20
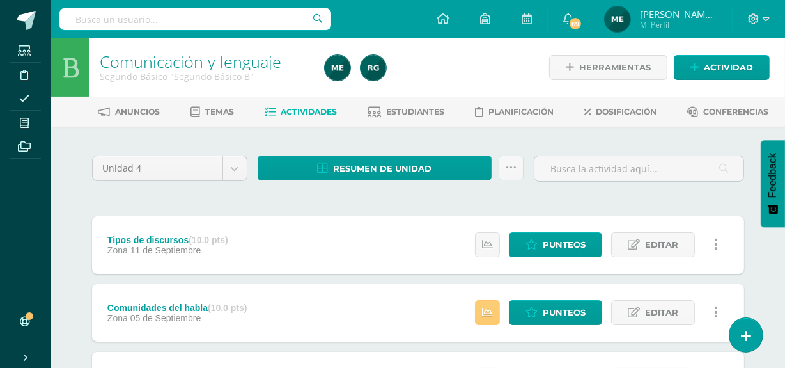
click at [666, 22] on span "Mi Perfil" at bounding box center [678, 24] width 77 height 11
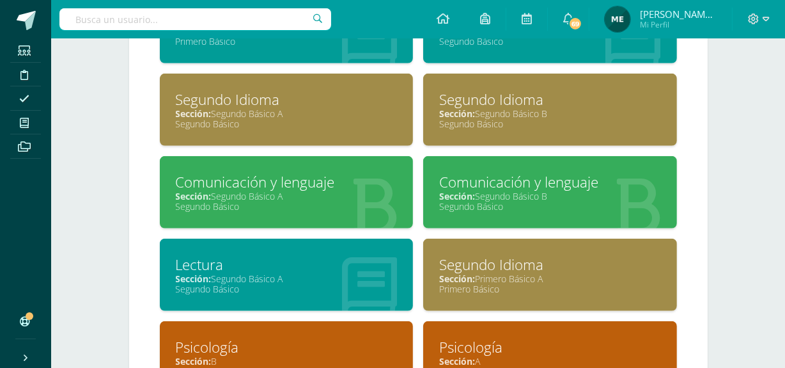
scroll to position [817, 0]
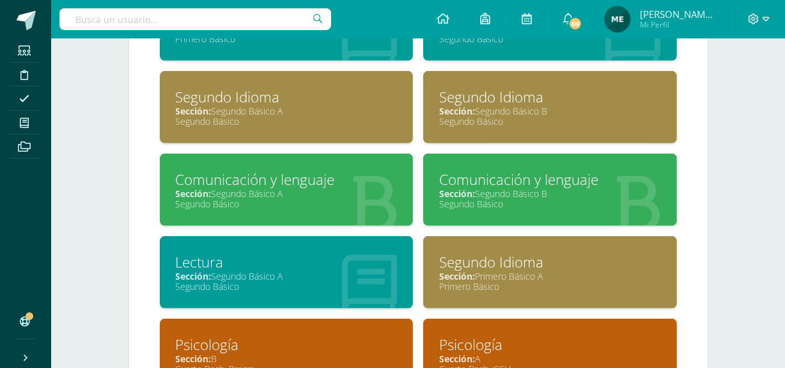
click at [320, 203] on div "Segundo Básico" at bounding box center [287, 204] width 222 height 12
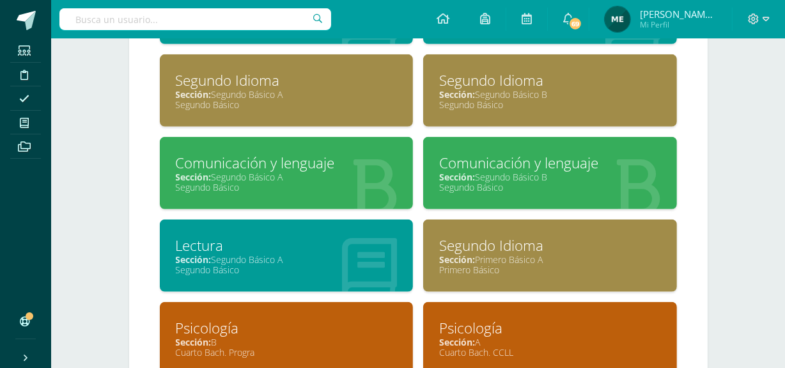
scroll to position [837, 0]
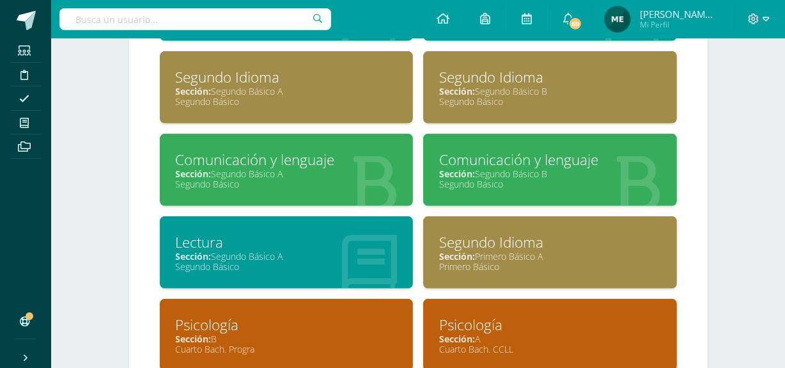
click at [281, 182] on div "Segundo Básico" at bounding box center [287, 184] width 222 height 12
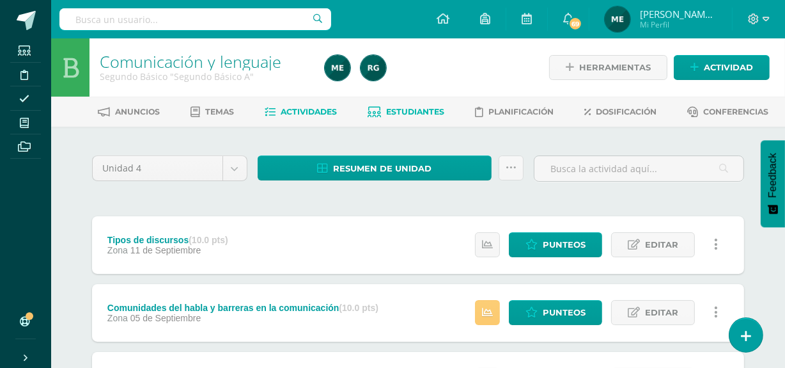
click at [434, 113] on span "Estudiantes" at bounding box center [416, 112] width 58 height 10
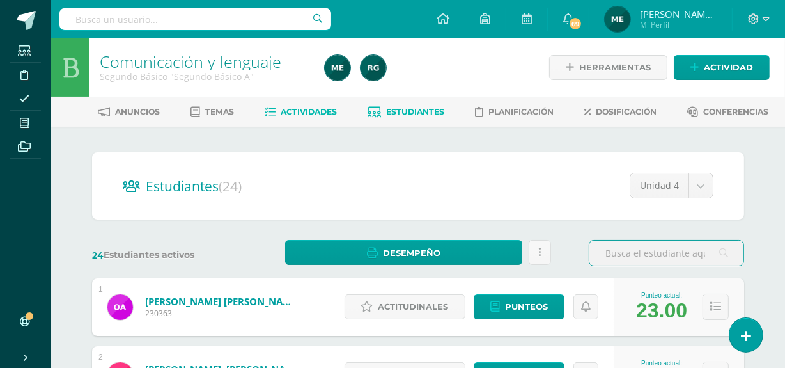
click at [320, 110] on span "Actividades" at bounding box center [309, 112] width 56 height 10
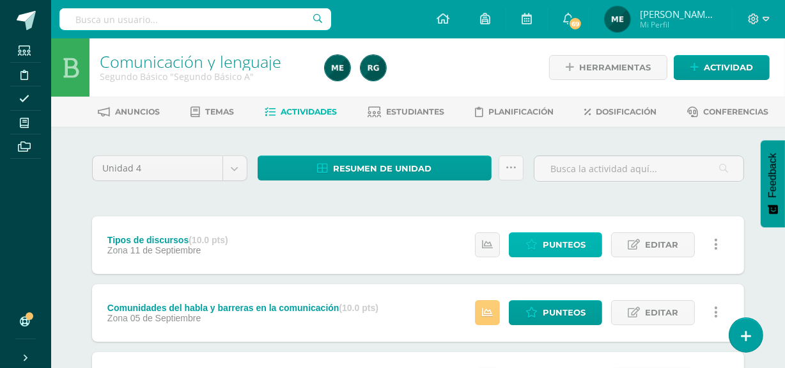
click at [573, 243] on span "Punteos" at bounding box center [564, 245] width 43 height 24
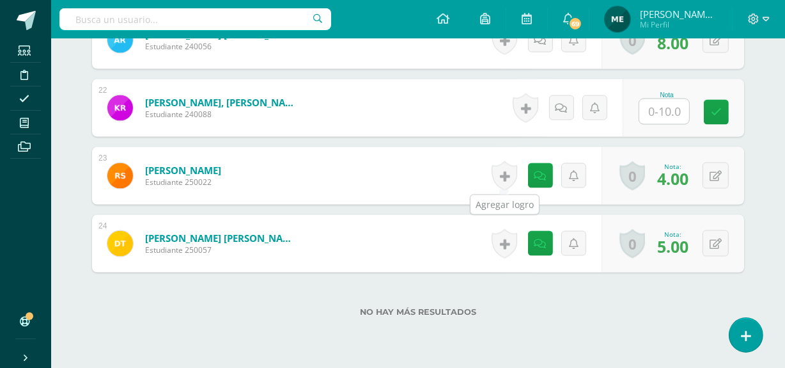
scroll to position [1826, 0]
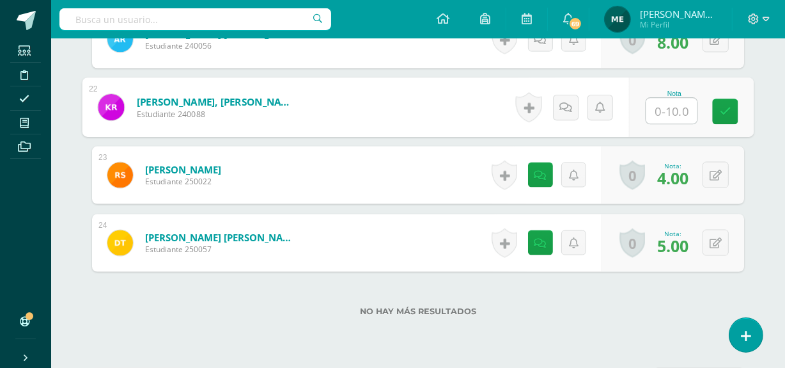
click at [664, 107] on input "text" at bounding box center [672, 111] width 51 height 26
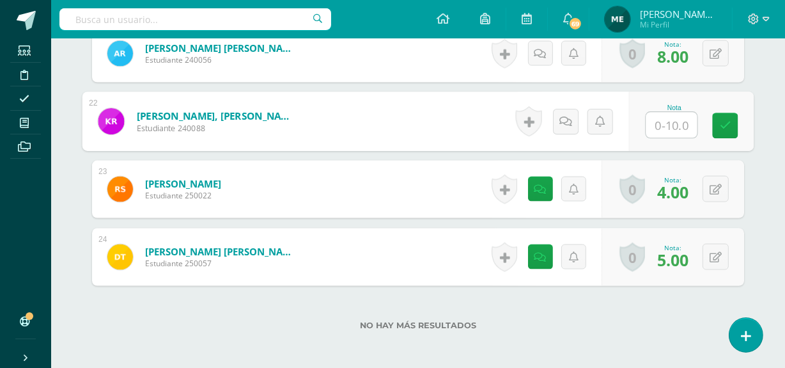
scroll to position [1814, 0]
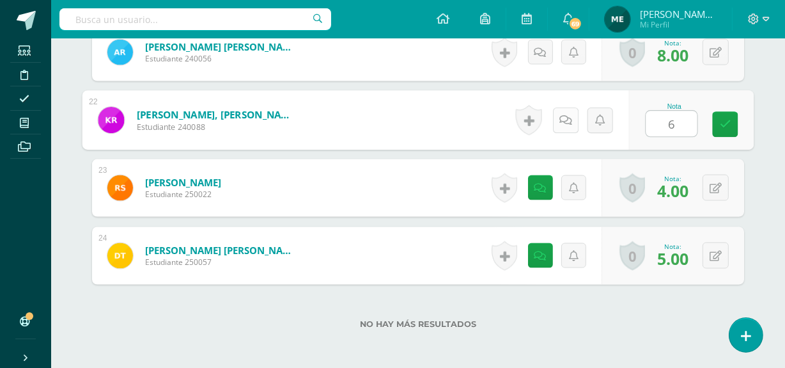
type input "6"
click at [569, 122] on icon at bounding box center [566, 119] width 13 height 11
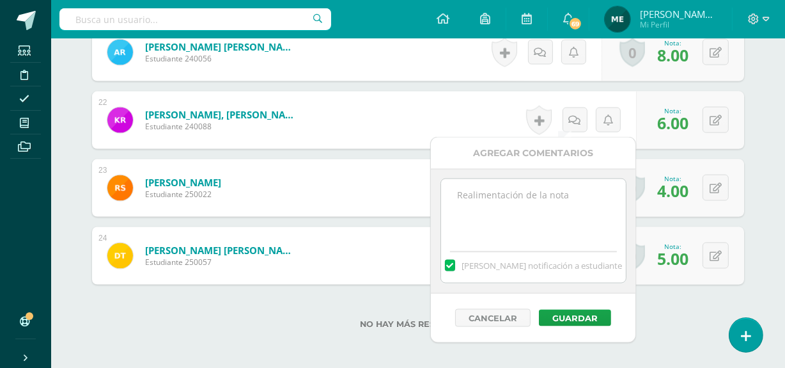
click at [528, 207] on textarea at bounding box center [533, 211] width 185 height 64
type textarea "Faltaron las páginas 172 y 173"
click at [588, 323] on button "Guardar" at bounding box center [575, 318] width 72 height 17
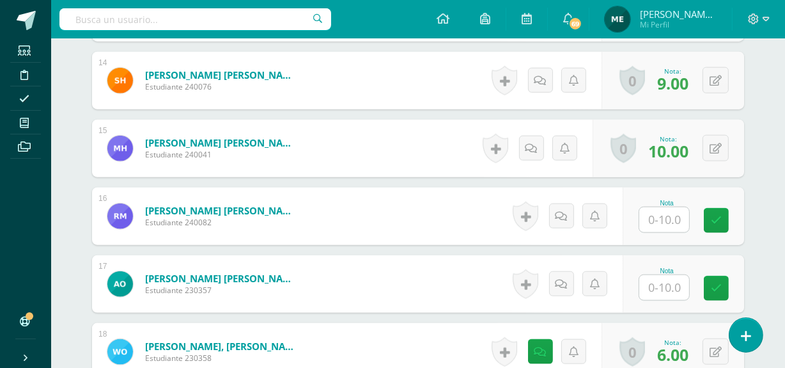
scroll to position [1333, 0]
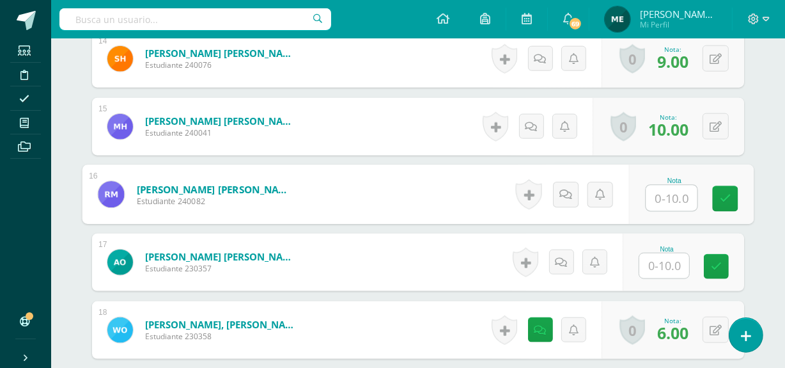
click at [672, 189] on input "text" at bounding box center [672, 198] width 51 height 26
type input "10"
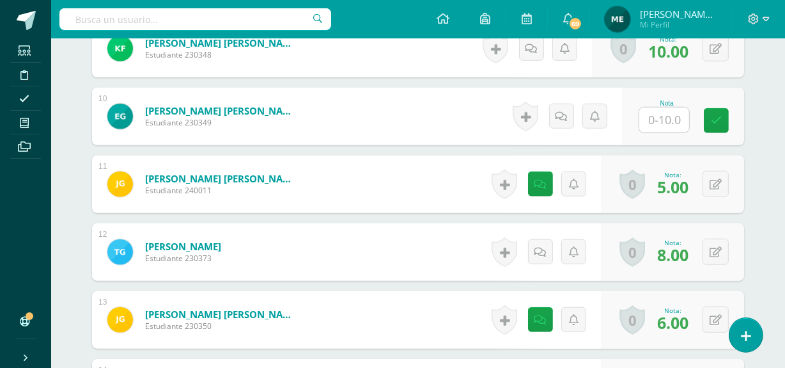
scroll to position [1001, 0]
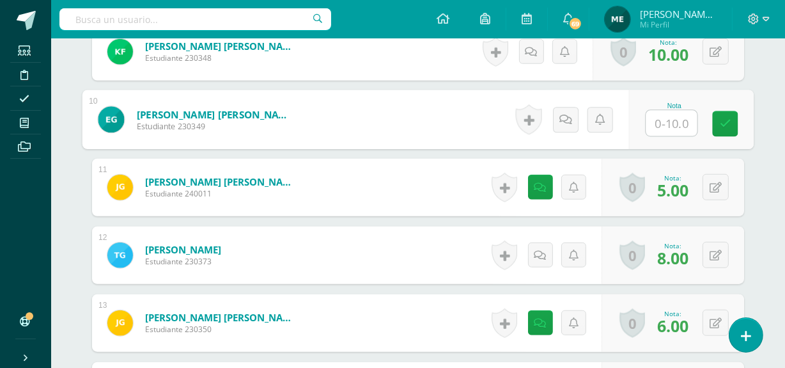
click at [667, 121] on input "text" at bounding box center [672, 124] width 51 height 26
type input "6"
click at [570, 118] on icon at bounding box center [566, 119] width 13 height 11
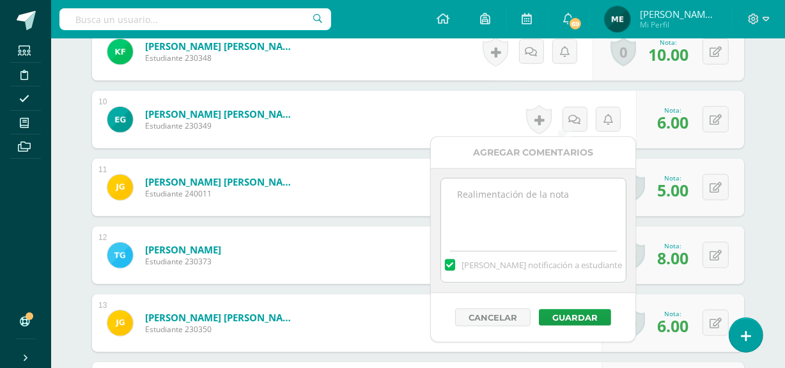
click at [531, 196] on textarea at bounding box center [533, 210] width 185 height 64
type textarea "Incompleto"
click at [577, 315] on button "Guardar" at bounding box center [575, 317] width 72 height 17
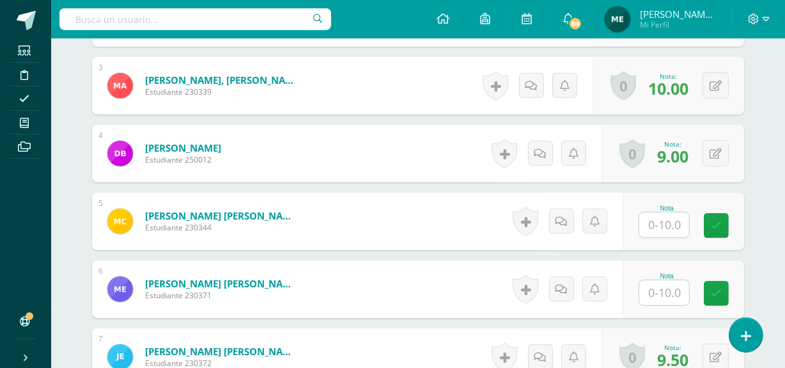
scroll to position [566, 0]
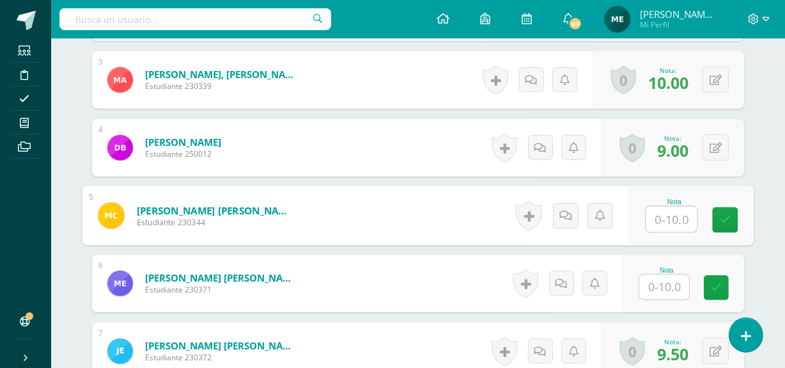
click at [668, 214] on input "text" at bounding box center [672, 220] width 51 height 26
type input "0"
click at [569, 214] on icon at bounding box center [566, 215] width 13 height 11
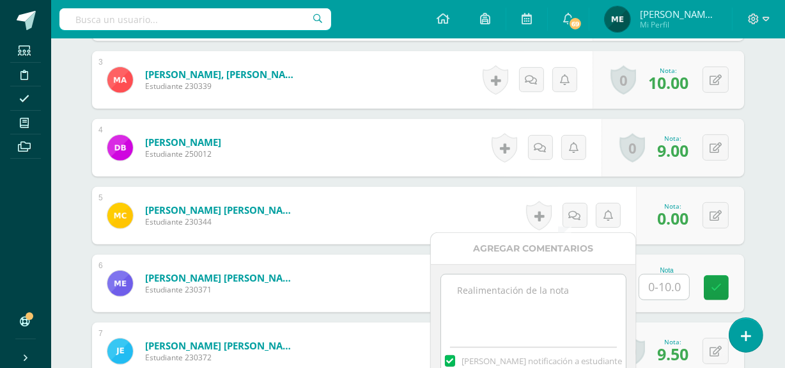
click at [521, 300] on textarea at bounding box center [533, 306] width 185 height 64
type textarea "M"
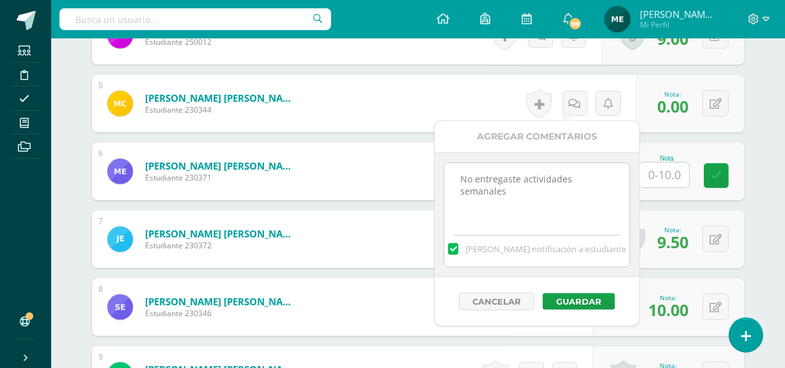
scroll to position [679, 0]
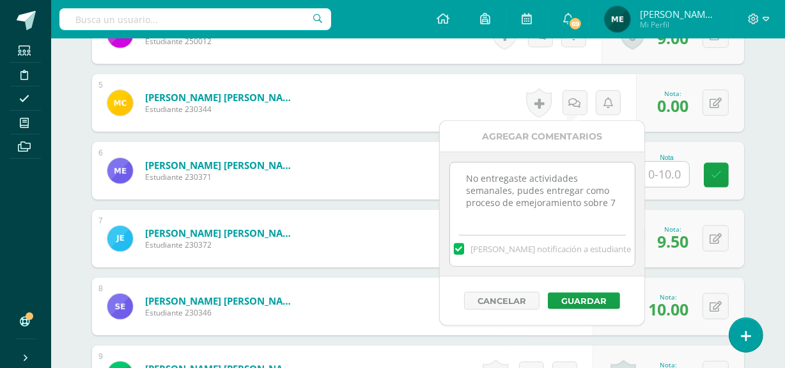
drag, startPoint x: 526, startPoint y: 189, endPoint x: 505, endPoint y: 197, distance: 21.9
click at [505, 197] on textarea "No entregaste actividades semanales, pudes entregar como proceso de emejoramien…" at bounding box center [542, 194] width 185 height 64
click at [525, 190] on textarea "No entregaste actividades semanales, pudes entregar como proceso de emejoramien…" at bounding box center [542, 194] width 185 height 64
click at [586, 189] on textarea "No entregaste actividades semanales, puedes entregar como proceso de mejoramien…" at bounding box center [542, 194] width 185 height 64
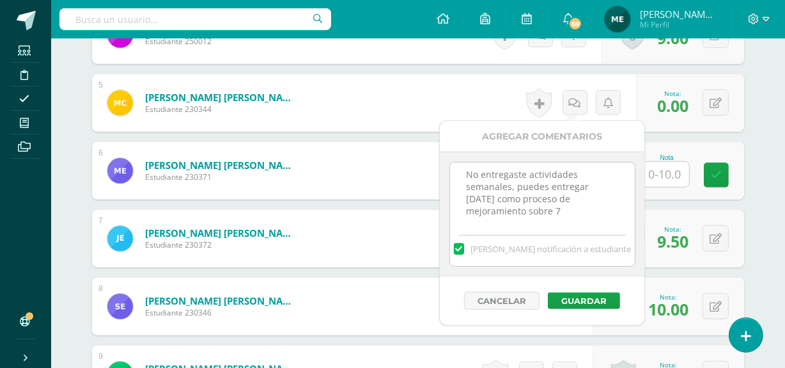
drag, startPoint x: 467, startPoint y: 171, endPoint x: 585, endPoint y: 224, distance: 129.4
click at [585, 224] on textarea "No entregaste actividades semanales, puedes entregar mañana como proceso de mej…" at bounding box center [542, 194] width 185 height 64
type textarea "No entregaste actividades semanales, puedes entregar mañana como proceso de mej…"
click at [594, 300] on button "Guardar" at bounding box center [584, 300] width 72 height 17
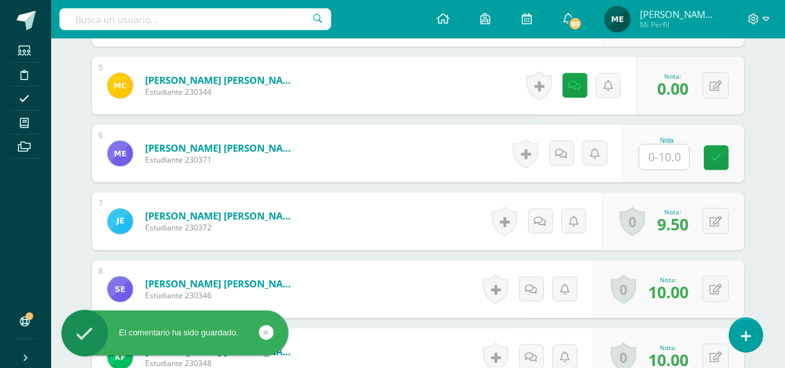
scroll to position [698, 0]
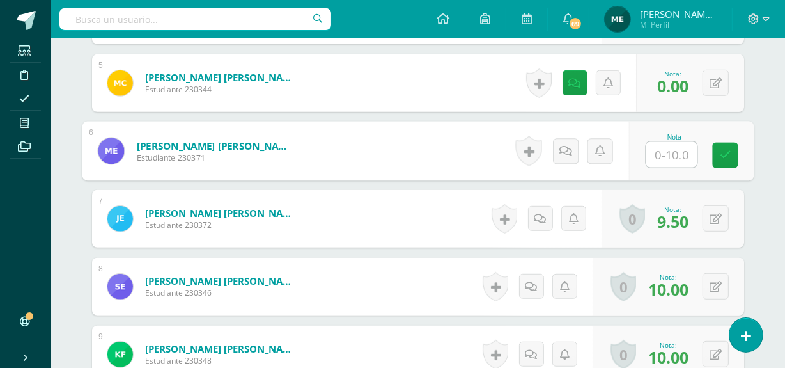
click at [656, 150] on input "text" at bounding box center [672, 155] width 51 height 26
type input "0"
click at [565, 146] on icon at bounding box center [566, 150] width 13 height 11
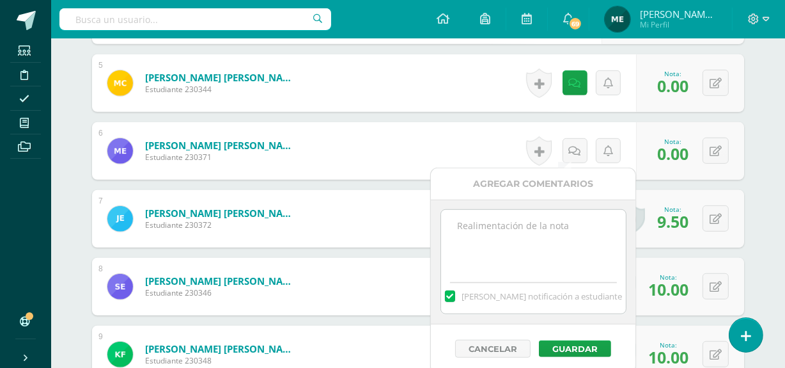
click at [531, 243] on textarea at bounding box center [533, 242] width 185 height 64
paste textarea "No entregaste actividades semanales, puedes entregar mañana como proceso de mej…"
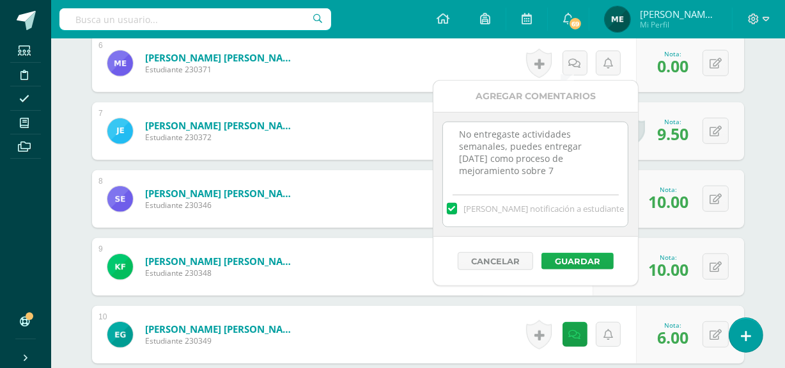
scroll to position [787, 0]
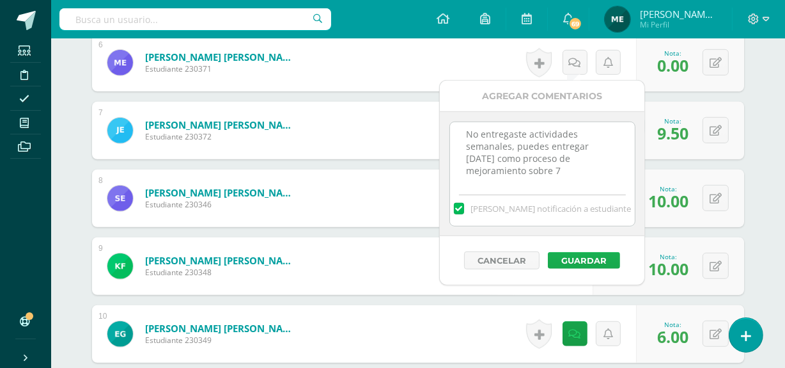
type textarea "No entregaste actividades semanales, puedes entregar mañana como proceso de mej…"
click at [591, 260] on button "Guardar" at bounding box center [584, 260] width 72 height 17
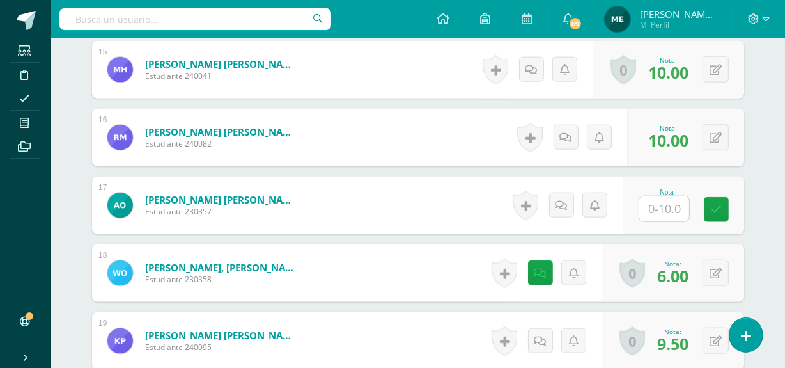
scroll to position [1461, 0]
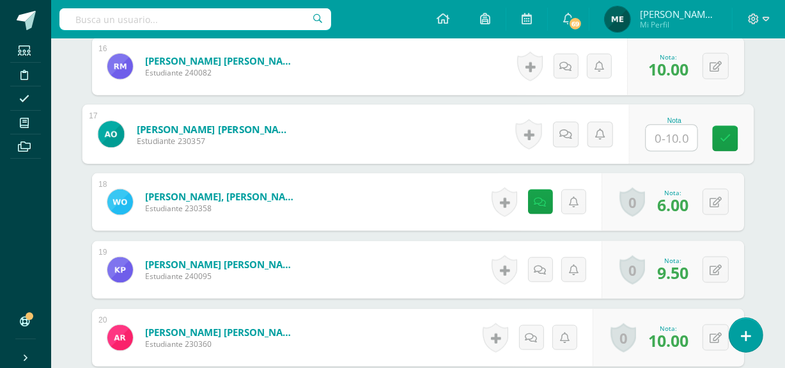
click at [672, 130] on input "text" at bounding box center [672, 138] width 51 height 26
type input "0"
click at [568, 134] on icon at bounding box center [566, 134] width 13 height 11
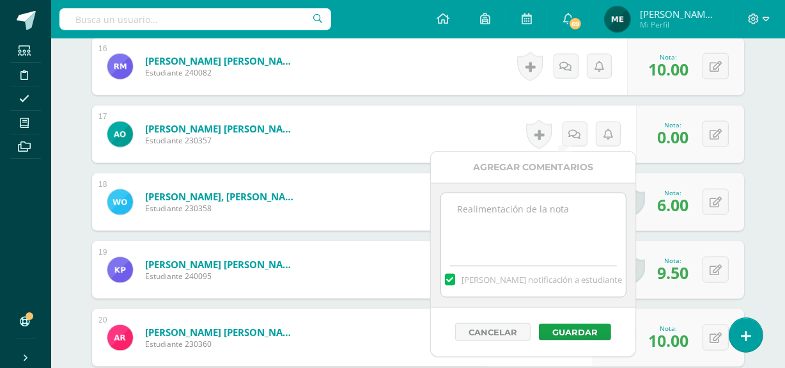
click at [529, 219] on textarea at bounding box center [533, 225] width 185 height 64
paste textarea "No entregaste actividades semanales, puedes entregar mañana como proceso de mej…"
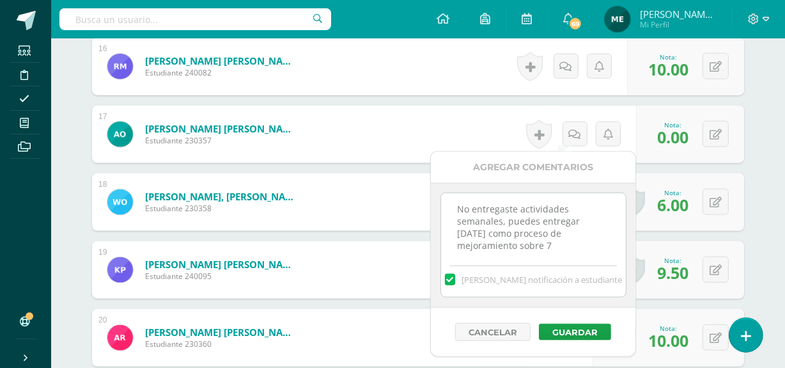
scroll to position [4, 0]
type textarea "No entregaste actividades semanales, puedes entregar mañana como proceso de mej…"
click at [581, 324] on button "Guardar" at bounding box center [575, 332] width 72 height 17
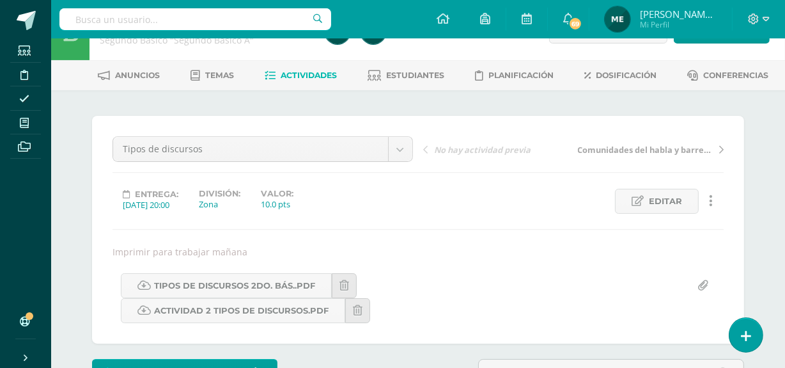
scroll to position [27, 0]
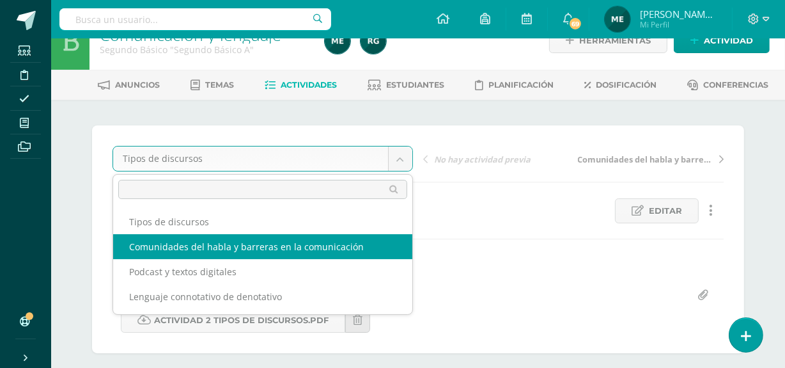
select select "/dashboard/teacher/grade-activity/108044/"
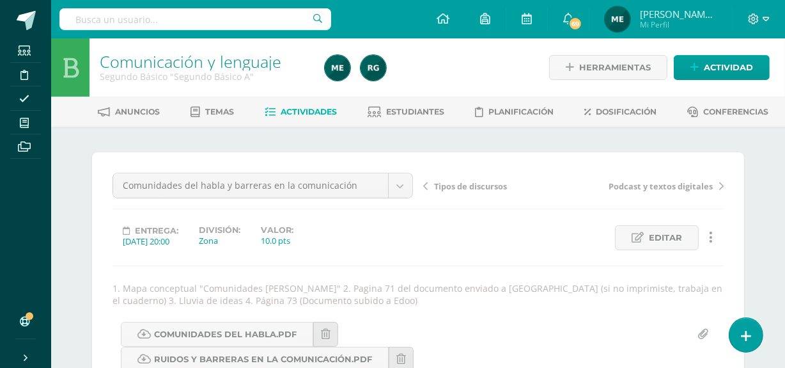
click at [698, 20] on span "[PERSON_NAME] de los Angeles" at bounding box center [678, 14] width 77 height 13
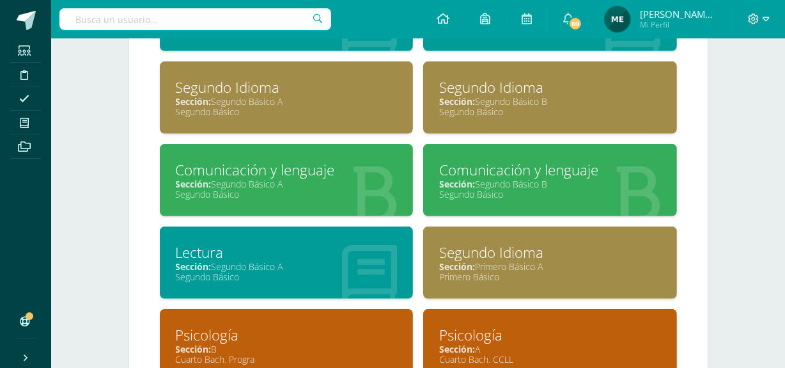
scroll to position [829, 0]
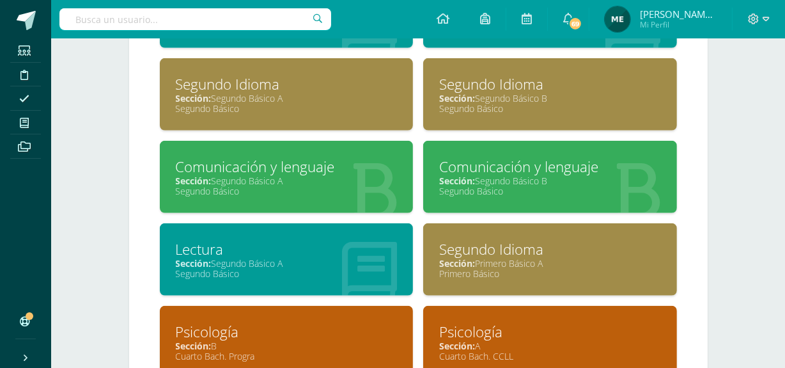
click at [579, 185] on div "Segundo Básico" at bounding box center [550, 191] width 222 height 12
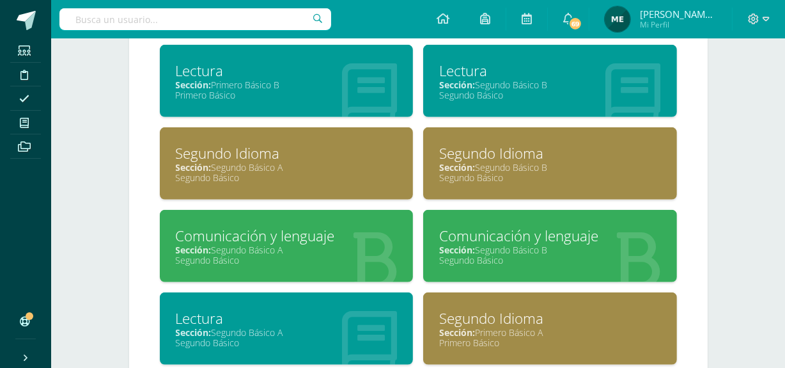
scroll to position [762, 0]
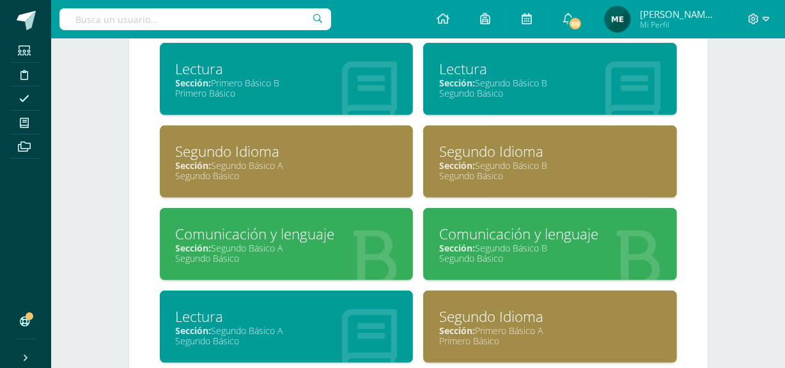
click at [546, 245] on div "Sección: Segundo Básico B" at bounding box center [550, 248] width 222 height 12
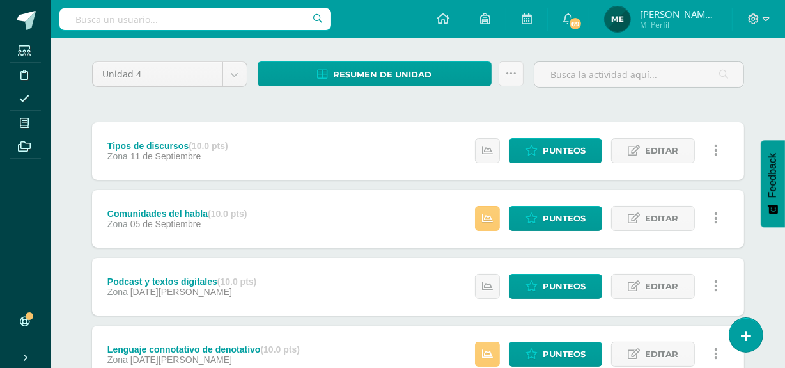
scroll to position [102, 0]
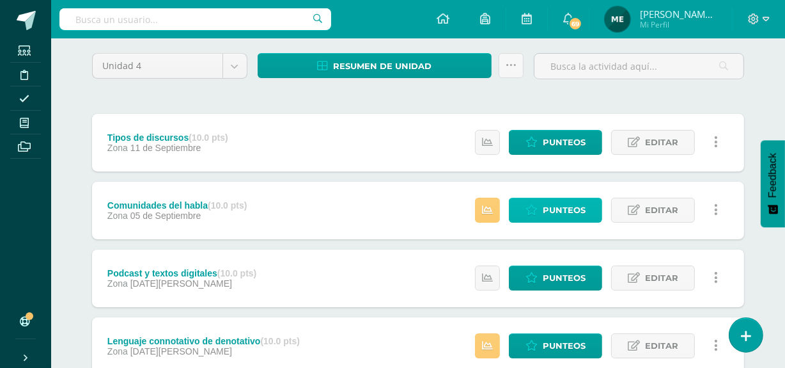
click at [563, 204] on span "Punteos" at bounding box center [564, 210] width 43 height 24
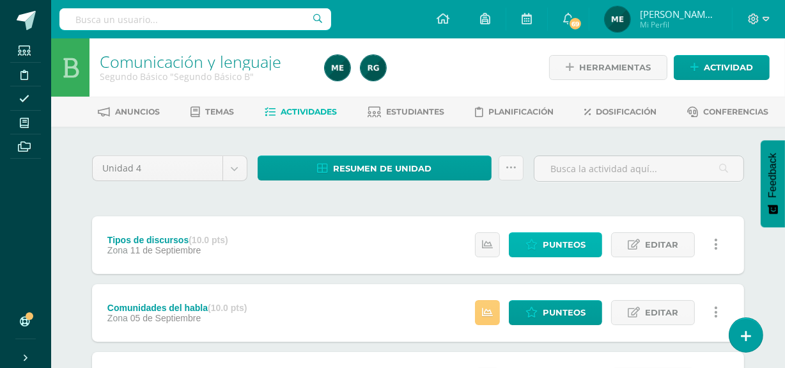
click at [560, 246] on span "Punteos" at bounding box center [564, 245] width 43 height 24
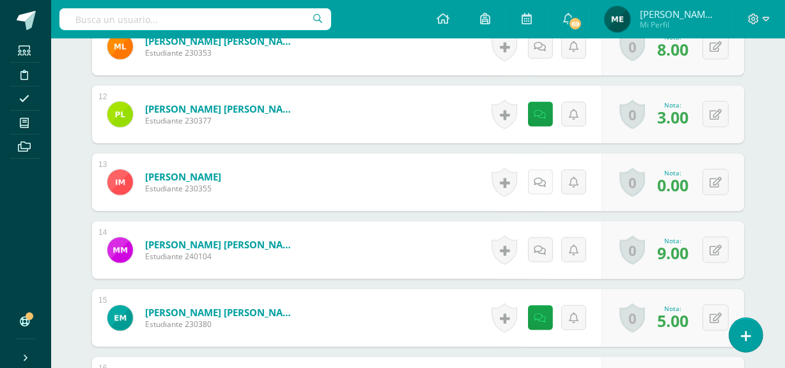
scroll to position [1154, 0]
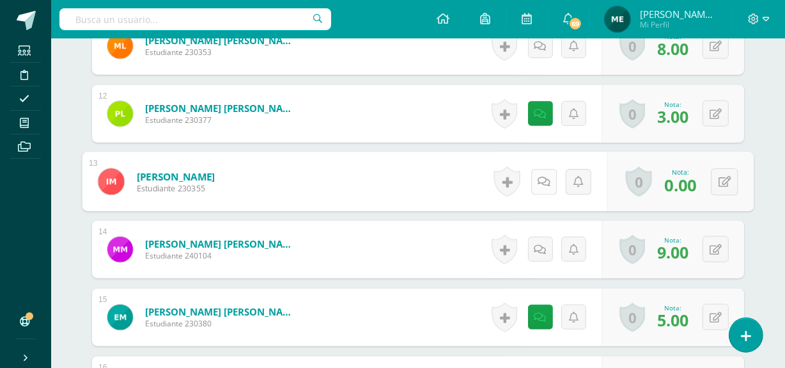
click at [538, 185] on icon at bounding box center [544, 181] width 13 height 11
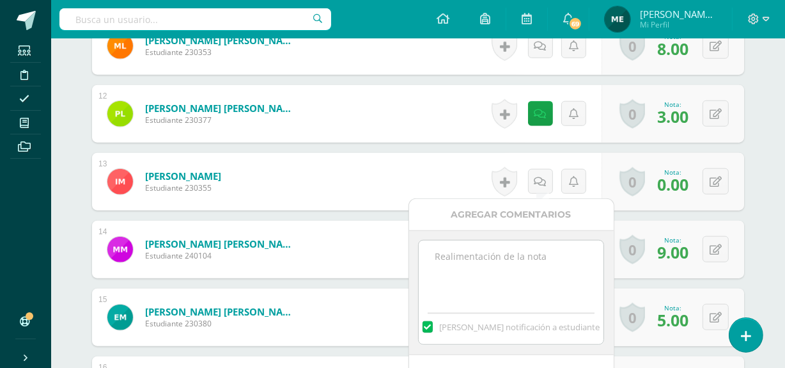
click at [508, 272] on textarea at bounding box center [511, 272] width 185 height 64
drag, startPoint x: 477, startPoint y: 260, endPoint x: 457, endPoint y: 249, distance: 22.6
click at [457, 249] on textarea "No entregasre actividades semanales." at bounding box center [511, 272] width 185 height 64
click at [491, 256] on textarea "No entregasre actividades semanales." at bounding box center [511, 272] width 185 height 64
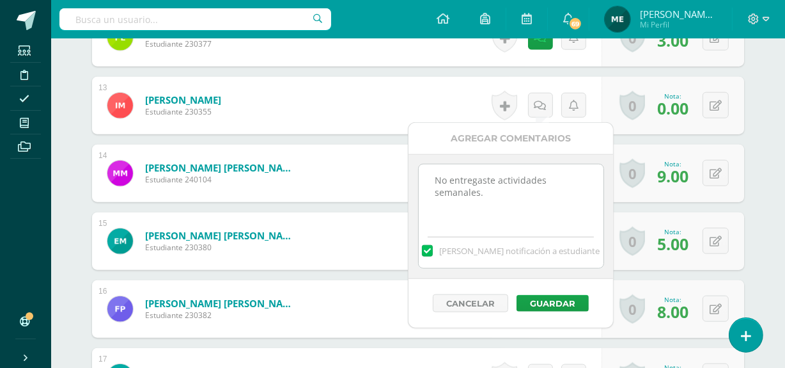
scroll to position [1234, 0]
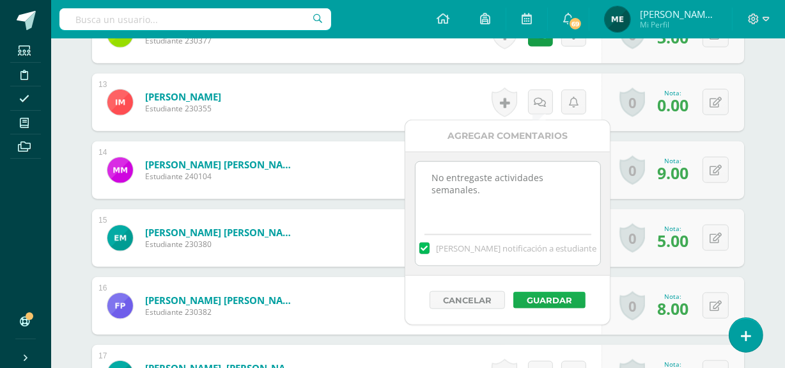
type textarea "No entregaste actividades semanales."
click at [567, 301] on button "Guardar" at bounding box center [550, 300] width 72 height 17
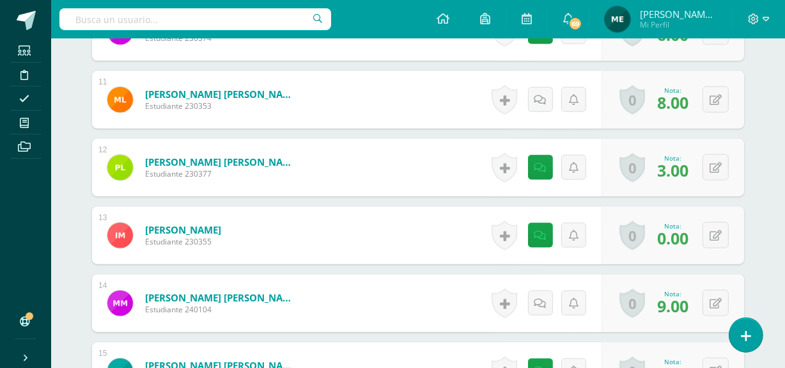
scroll to position [1092, 0]
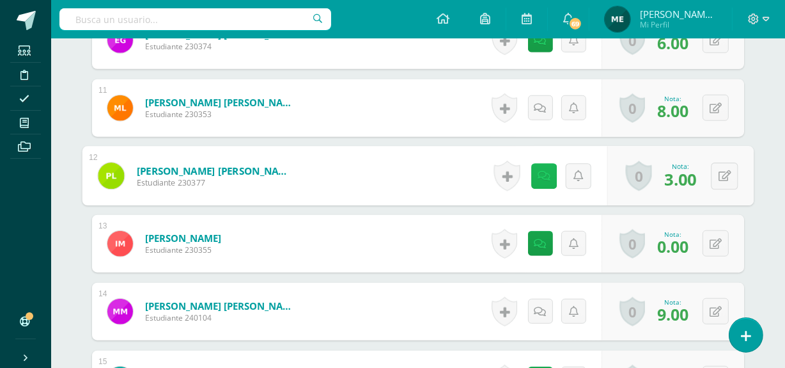
click at [540, 173] on icon at bounding box center [544, 175] width 13 height 11
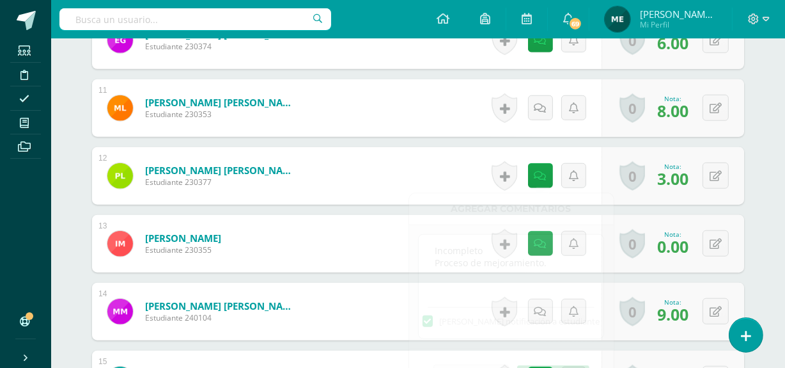
click at [767, 95] on div "¿Estás seguro que quieres eliminar esta actividad? Esto borrará la actividad y …" at bounding box center [418, 31] width 703 height 1995
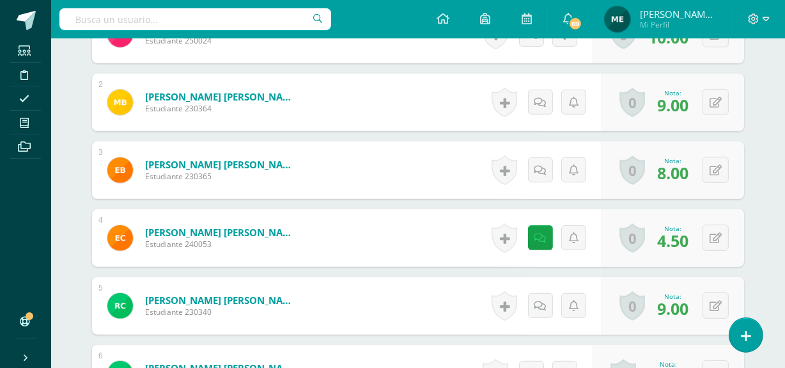
scroll to position [0, 0]
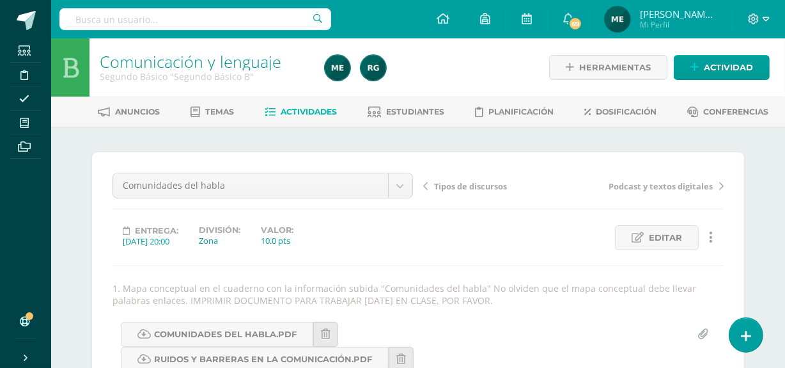
click at [687, 18] on span "[PERSON_NAME] de los Angeles" at bounding box center [678, 14] width 77 height 13
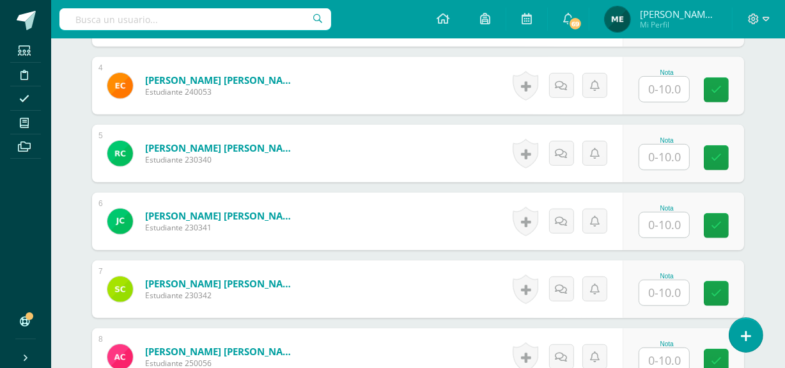
scroll to position [641, 0]
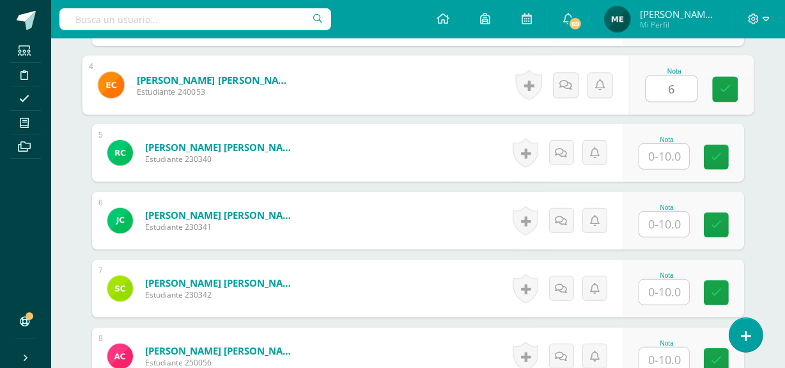
click at [666, 83] on input "6" at bounding box center [672, 89] width 51 height 26
type input "6"
click at [565, 82] on icon at bounding box center [566, 84] width 13 height 11
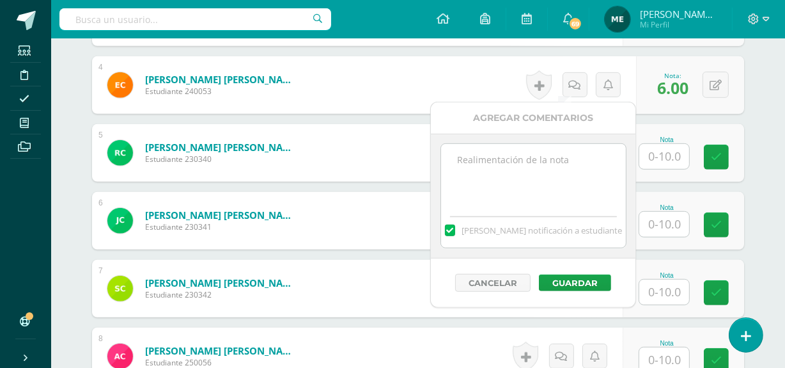
click at [521, 164] on textarea at bounding box center [533, 176] width 185 height 64
type textarea "Incompleto: Faltaron las páginas 172 y 173"
click at [577, 282] on button "Guardar" at bounding box center [575, 282] width 72 height 17
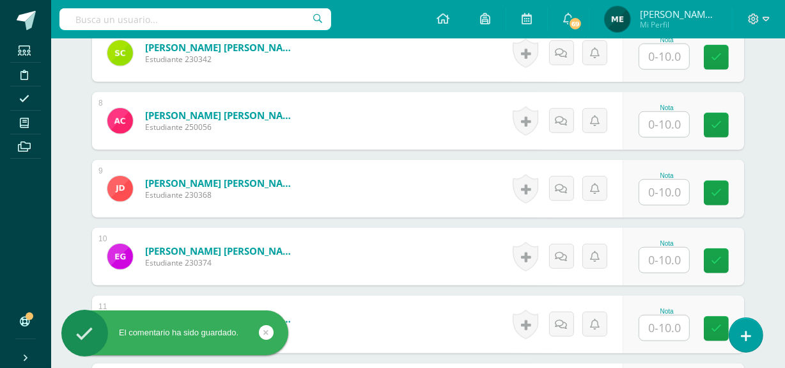
scroll to position [879, 0]
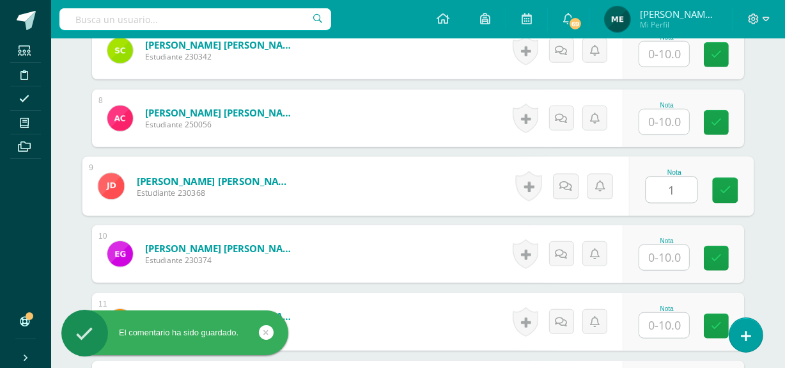
click at [668, 187] on input "1" at bounding box center [672, 190] width 51 height 26
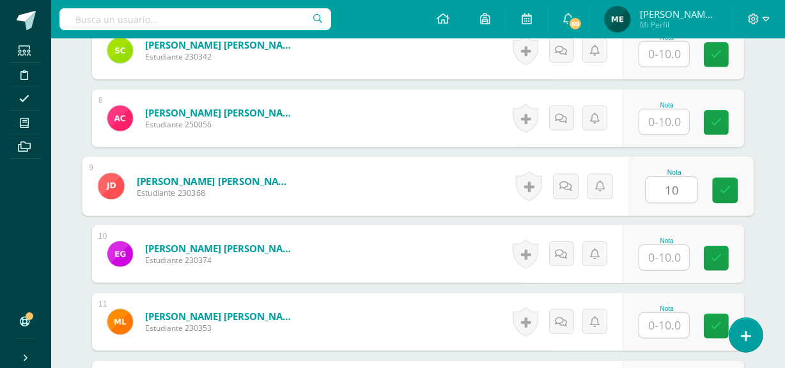
type input "10"
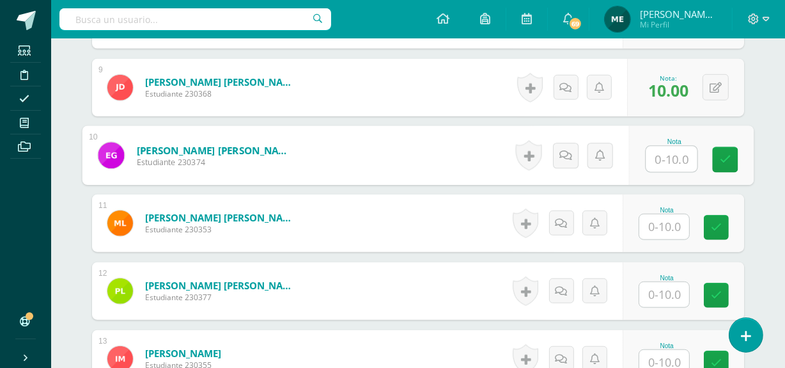
scroll to position [985, 0]
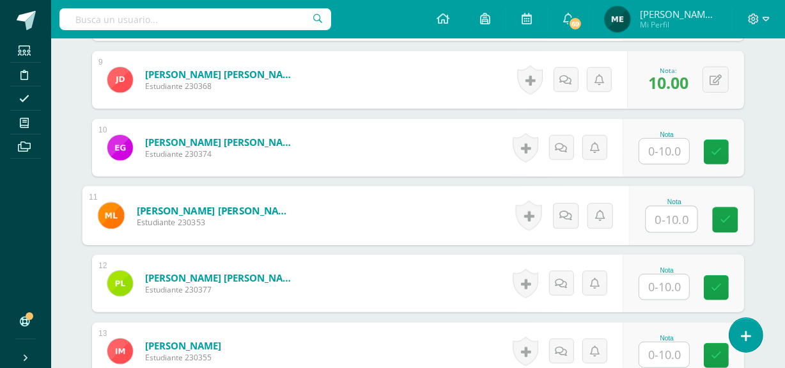
click at [657, 217] on input "text" at bounding box center [672, 220] width 51 height 26
type input "9"
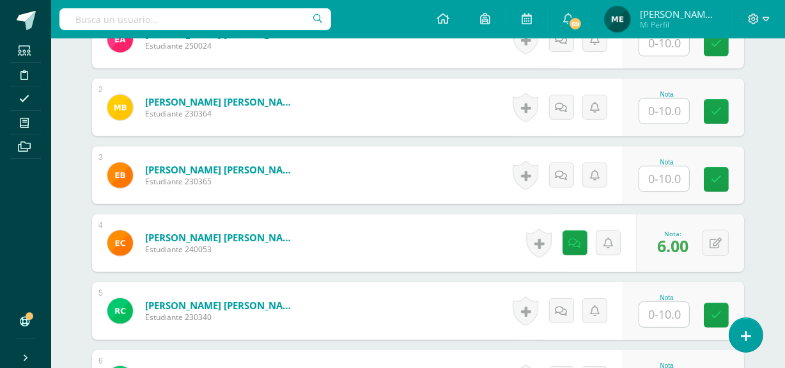
scroll to position [480, 0]
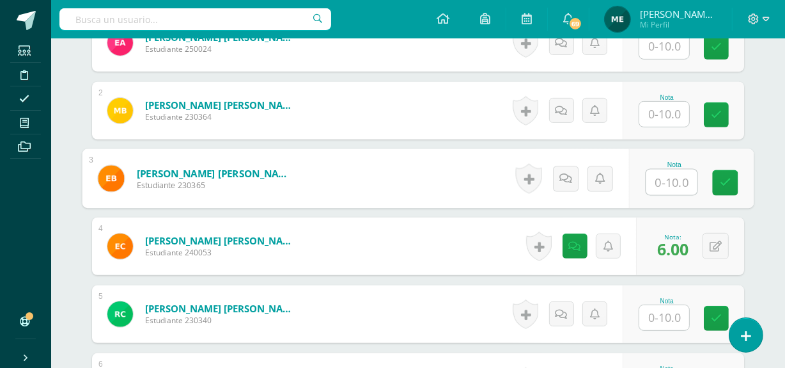
click at [665, 178] on input "text" at bounding box center [672, 182] width 51 height 26
type input "6.5"
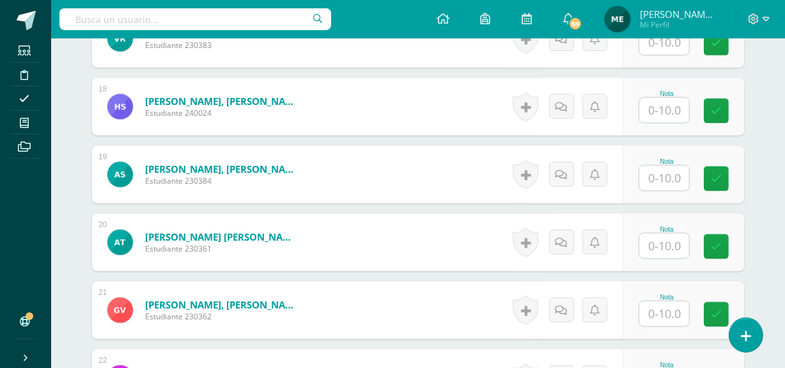
scroll to position [1561, 0]
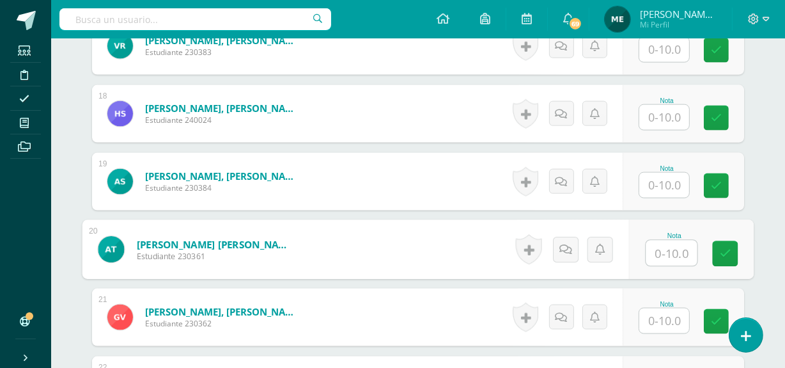
click at [666, 256] on input "text" at bounding box center [672, 253] width 51 height 26
type input "6"
click at [568, 246] on icon at bounding box center [566, 249] width 13 height 11
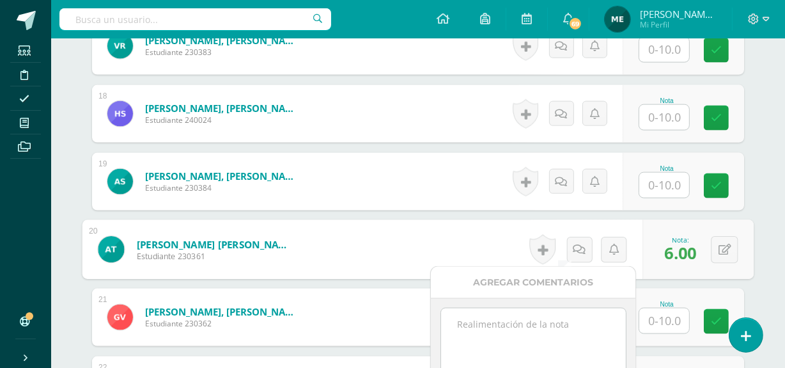
click at [505, 317] on textarea at bounding box center [533, 340] width 185 height 64
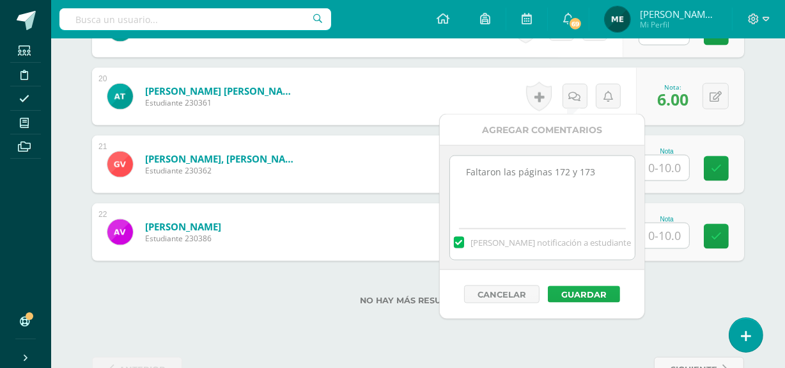
scroll to position [1715, 0]
type textarea "Faltaron las páginas 172 y 173"
click at [602, 292] on button "Guardar" at bounding box center [584, 293] width 72 height 17
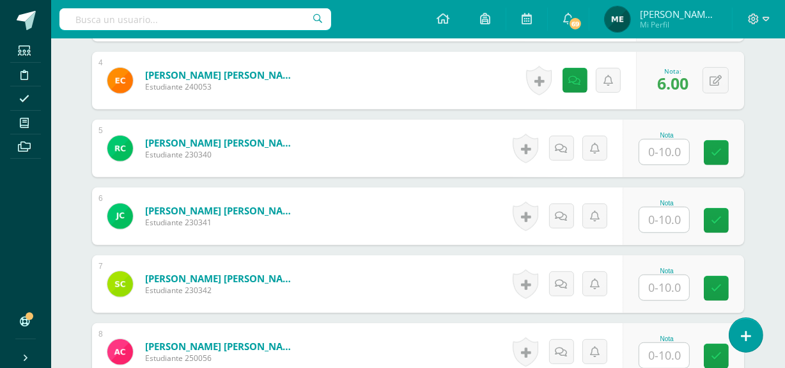
scroll to position [642, 0]
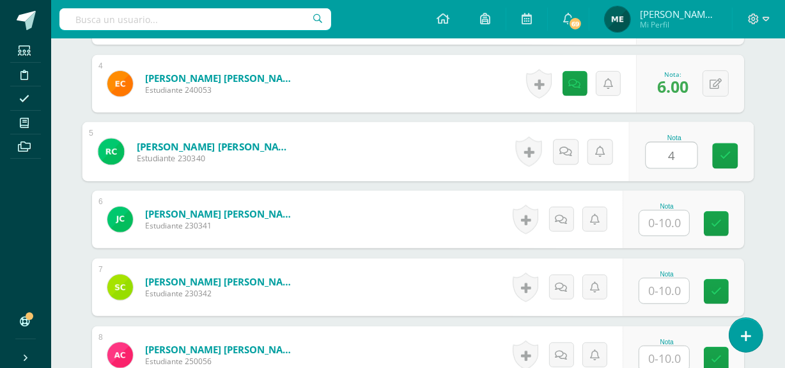
click at [677, 152] on input "4" at bounding box center [672, 156] width 51 height 26
type input "4"
click at [565, 152] on icon at bounding box center [566, 151] width 13 height 11
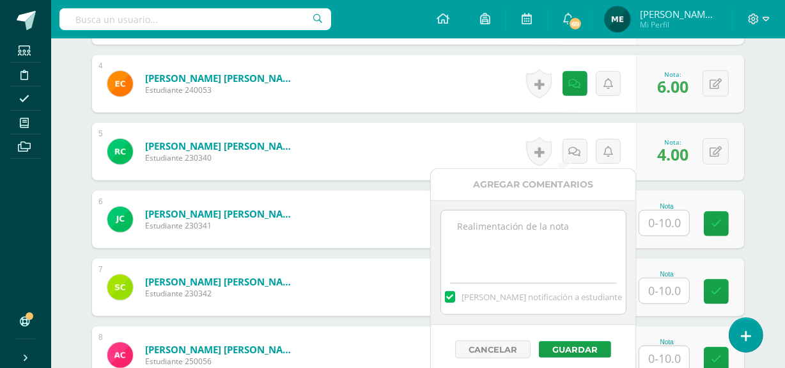
click at [529, 230] on textarea at bounding box center [533, 242] width 185 height 64
click at [590, 242] on textarea "No realizaste ejercicios de la página 175 del documento enviado." at bounding box center [533, 242] width 185 height 64
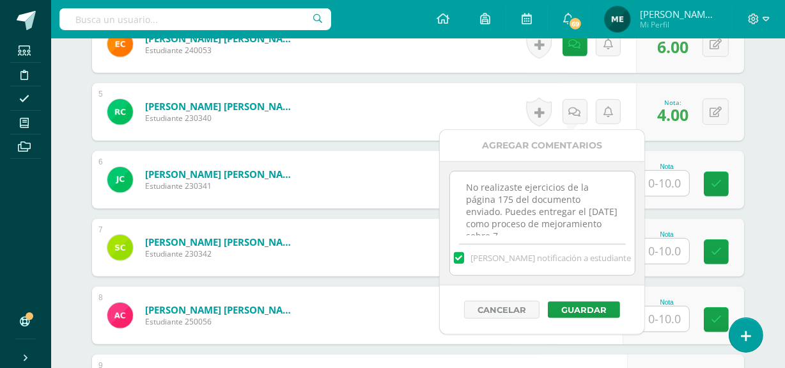
scroll to position [16, 0]
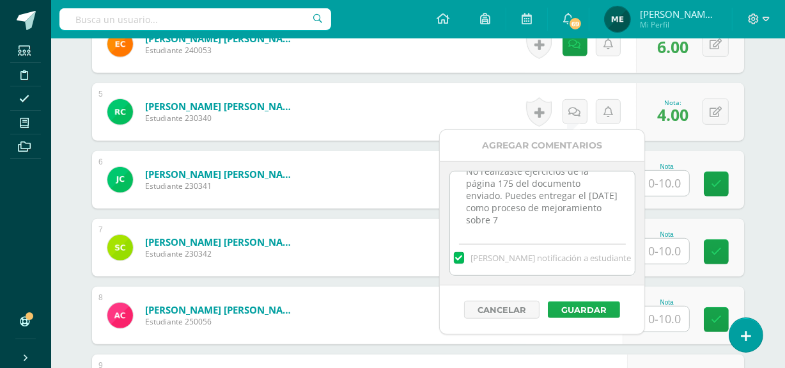
type textarea "No realizaste ejercicios de la página 175 del documento enviado. Puedes entrega…"
click at [598, 309] on button "Guardar" at bounding box center [584, 309] width 72 height 17
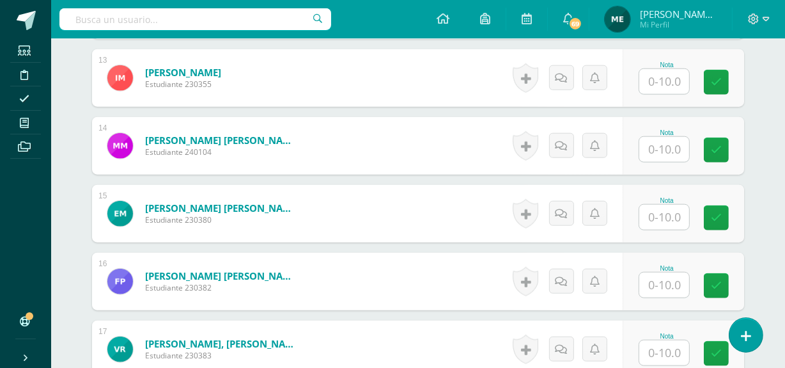
scroll to position [1259, 0]
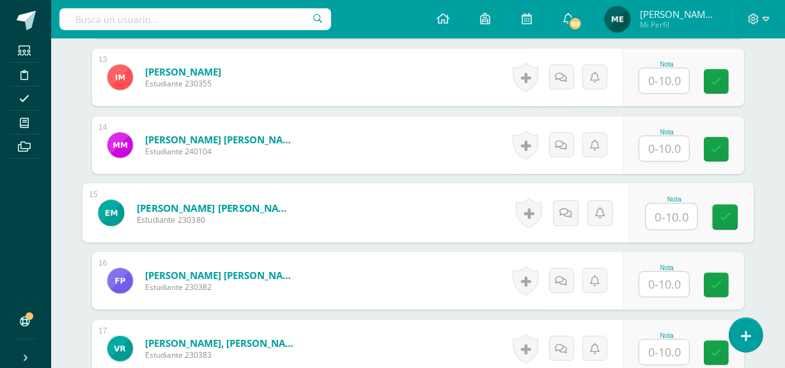
click at [667, 221] on input "text" at bounding box center [672, 217] width 51 height 26
type input "6"
click at [567, 217] on link at bounding box center [566, 213] width 26 height 26
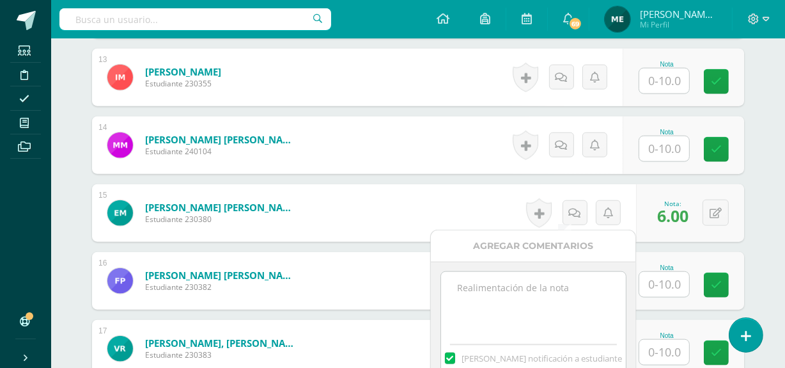
click at [522, 293] on textarea at bounding box center [533, 304] width 185 height 64
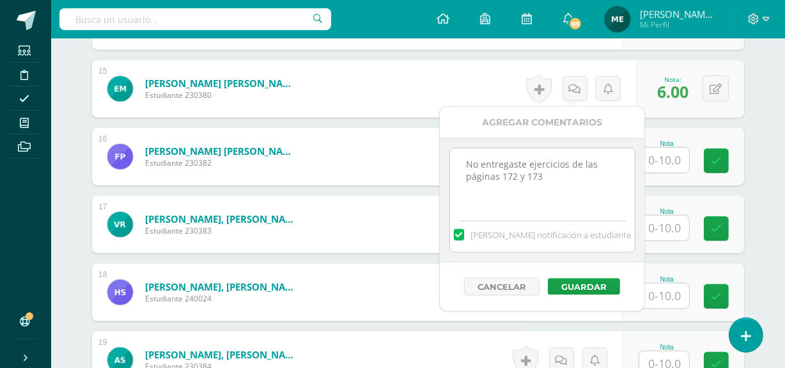
scroll to position [1401, 0]
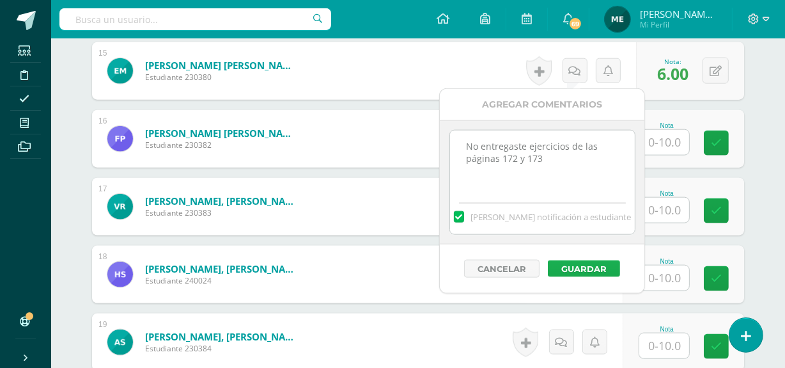
type textarea "No entregaste ejercicios de las páginas 172 y 173"
click at [597, 266] on button "Guardar" at bounding box center [584, 268] width 72 height 17
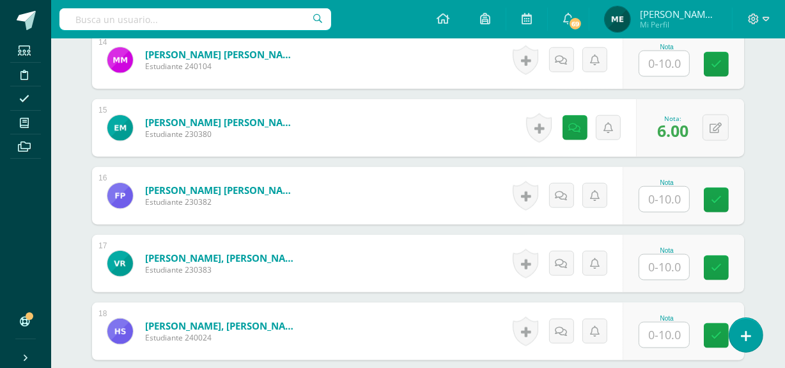
scroll to position [1343, 0]
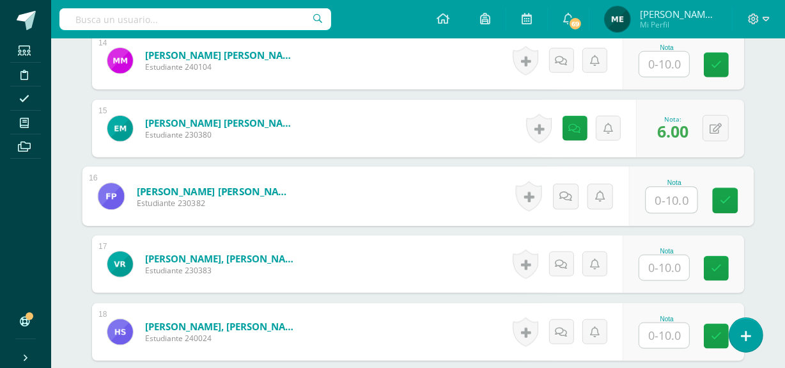
click at [664, 192] on input "text" at bounding box center [672, 200] width 51 height 26
type input "8"
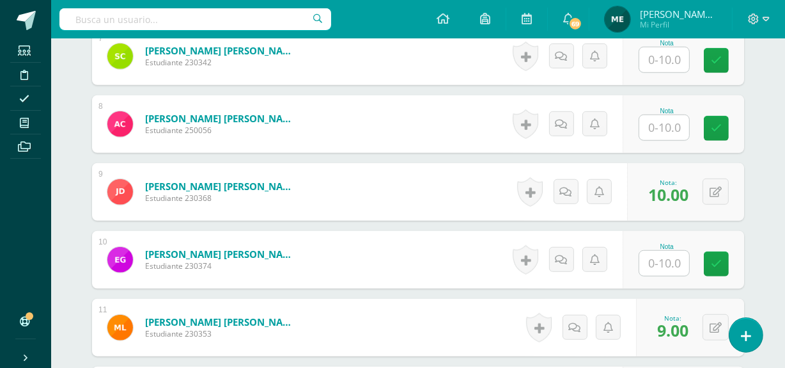
scroll to position [870, 0]
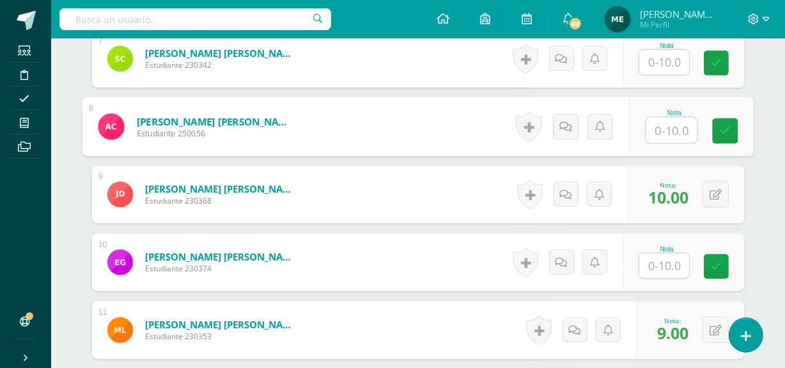
click at [669, 125] on input "text" at bounding box center [672, 131] width 51 height 26
type input "9.5"
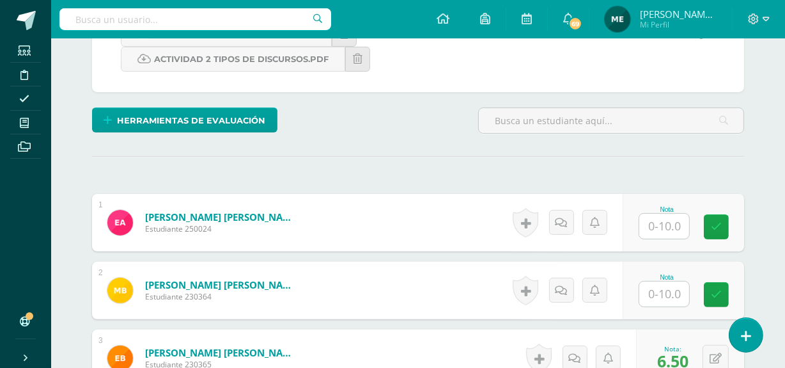
scroll to position [299, 0]
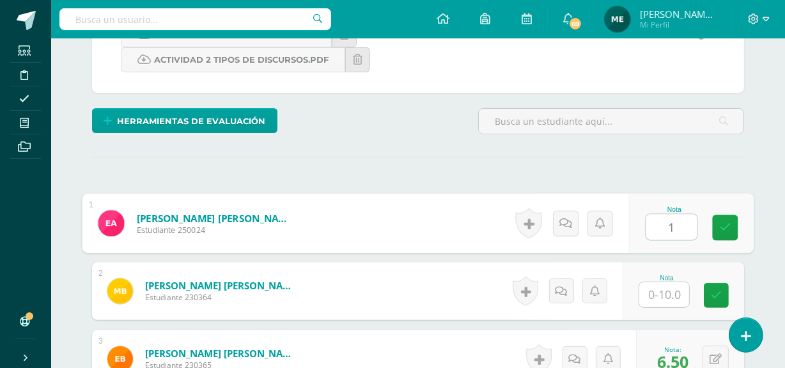
click at [663, 228] on input "1" at bounding box center [672, 227] width 51 height 26
type input "10"
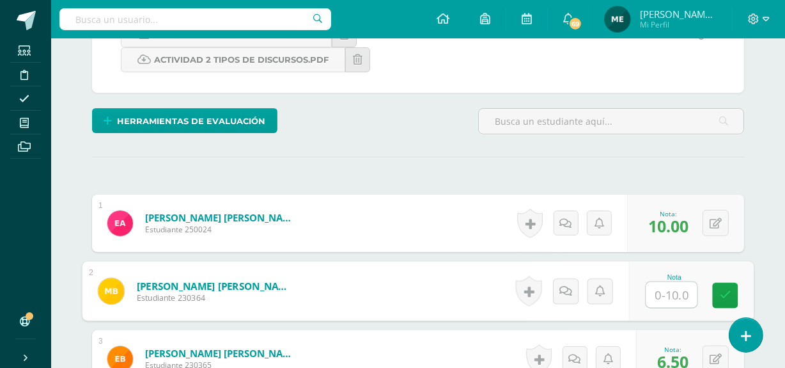
click at [681, 292] on input "text" at bounding box center [672, 295] width 51 height 26
type input "9"
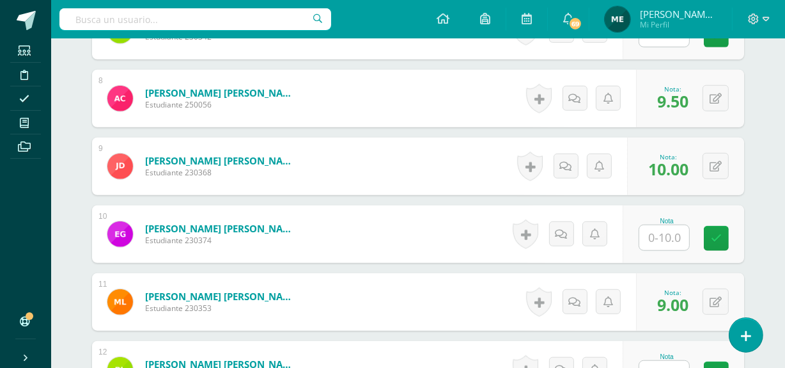
scroll to position [941, 0]
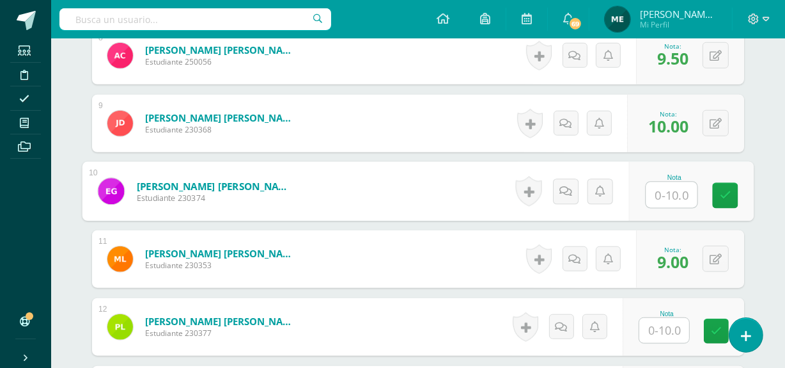
click at [668, 199] on input "text" at bounding box center [672, 195] width 51 height 26
type input "10"
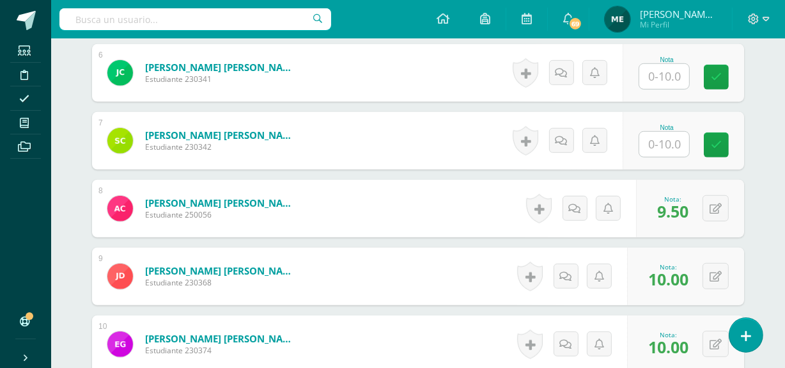
scroll to position [785, 0]
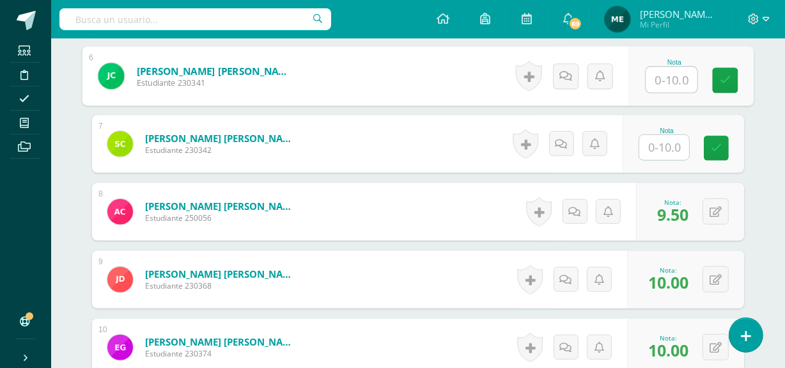
click at [659, 73] on input "text" at bounding box center [672, 80] width 51 height 26
type input "10"
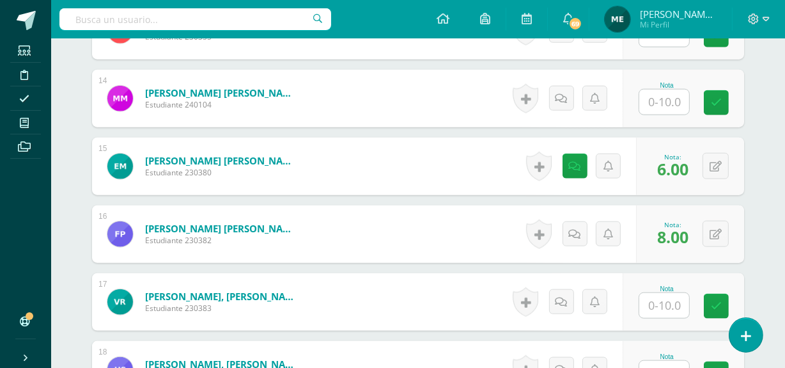
scroll to position [1301, 0]
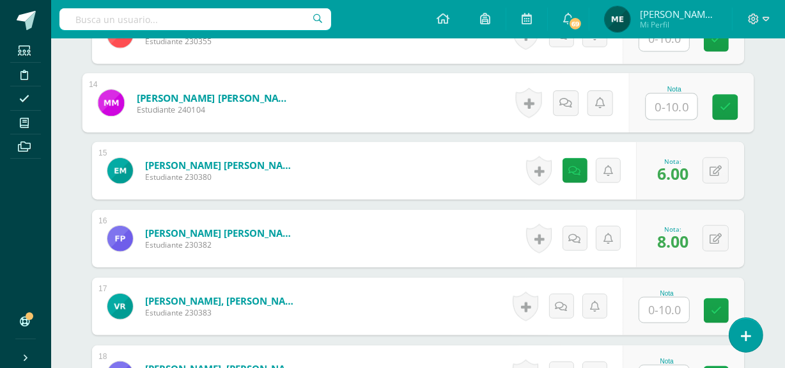
click at [669, 100] on input "text" at bounding box center [672, 107] width 51 height 26
type input "10"
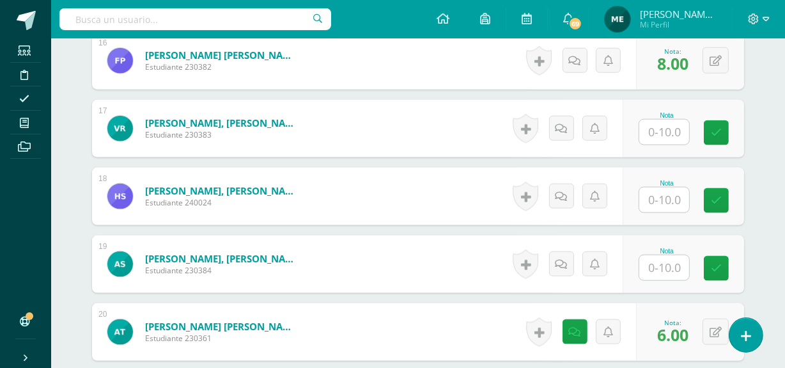
scroll to position [1482, 0]
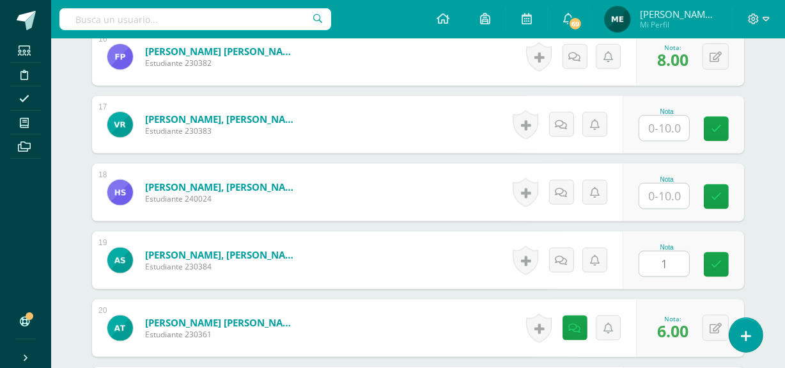
click at [666, 262] on input "1" at bounding box center [665, 263] width 50 height 25
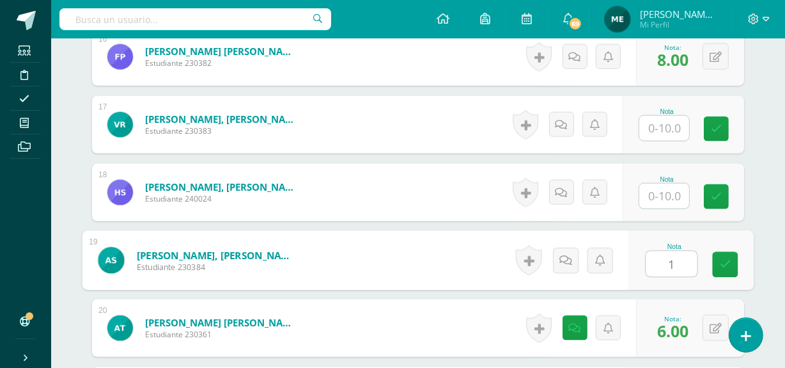
type input "10"
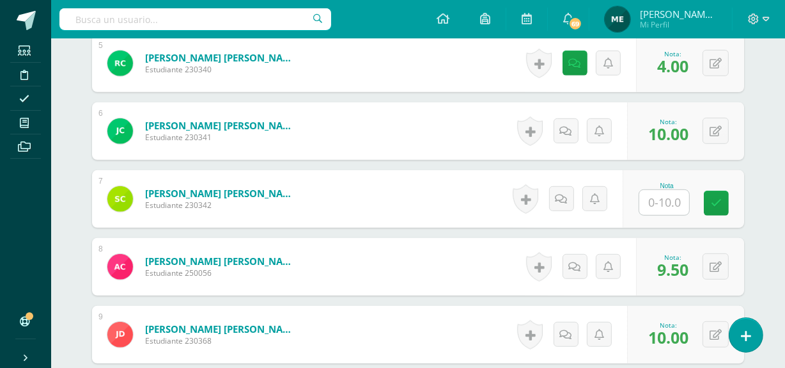
scroll to position [705, 0]
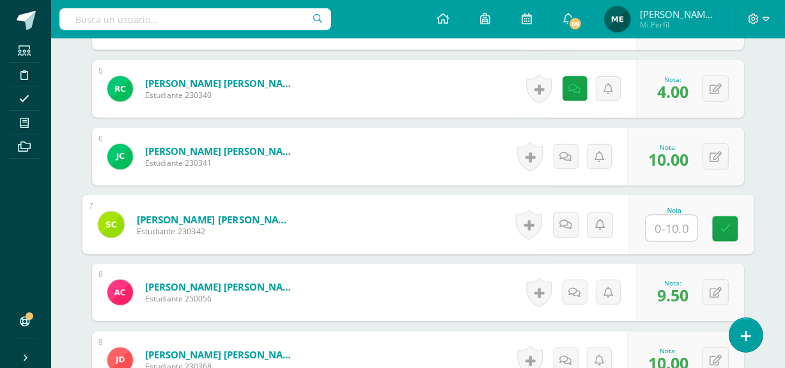
click at [667, 229] on input "text" at bounding box center [672, 229] width 51 height 26
type input "10"
click at [729, 228] on icon at bounding box center [726, 228] width 12 height 11
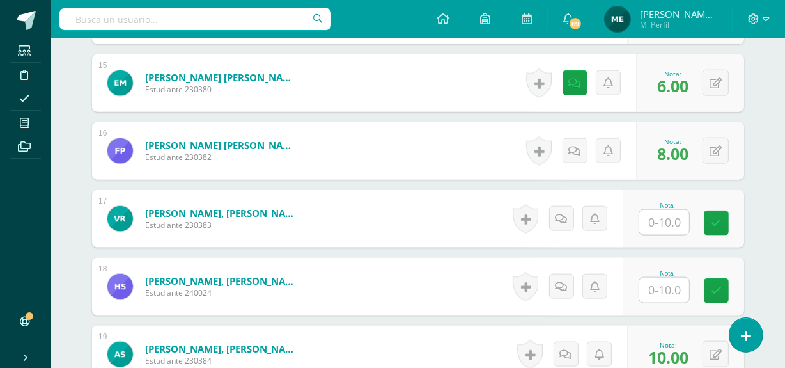
scroll to position [1394, 0]
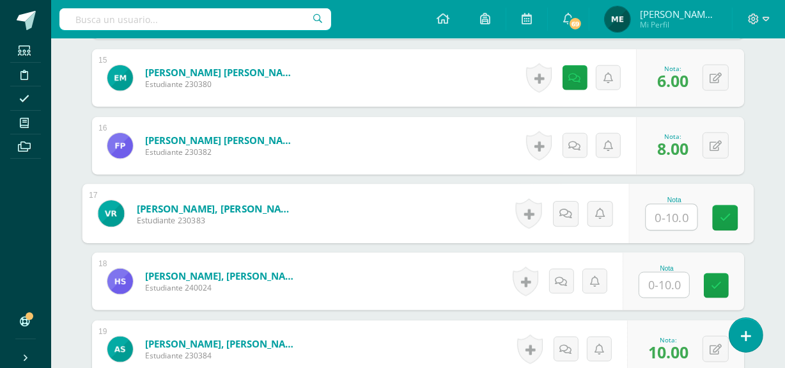
click at [661, 216] on input "text" at bounding box center [672, 218] width 51 height 26
type input "2"
click at [572, 210] on link at bounding box center [566, 214] width 26 height 26
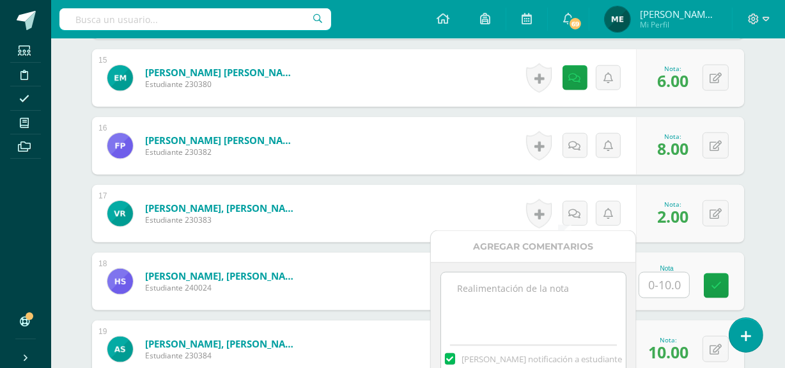
click at [540, 283] on textarea at bounding box center [533, 304] width 185 height 64
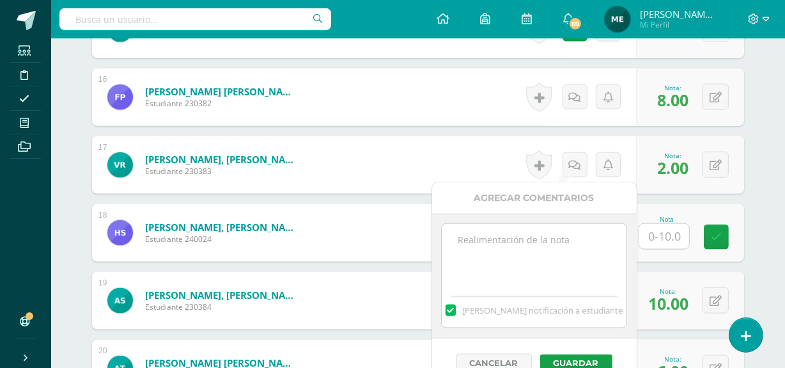
scroll to position [1443, 0]
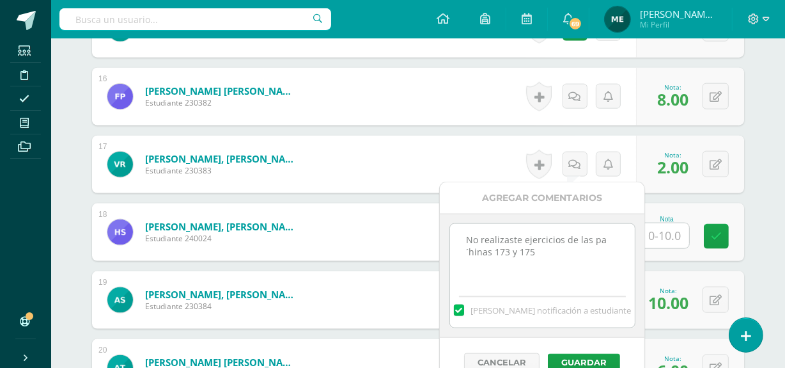
drag, startPoint x: 476, startPoint y: 251, endPoint x: 498, endPoint y: 255, distance: 21.3
click at [498, 255] on textarea "No realizaste ejercicios de las pa´hinas 173 y 175" at bounding box center [542, 256] width 185 height 64
click at [489, 250] on textarea "No realizaste ejercicios de las pa´hinas 173 y 175" at bounding box center [542, 256] width 185 height 64
click at [499, 269] on textarea "No realizaste ejercicios de las paginas 173 y 175" at bounding box center [542, 256] width 185 height 64
click at [474, 253] on textarea "No realizaste ejercicios de las paginas 173 y 175" at bounding box center [542, 256] width 185 height 64
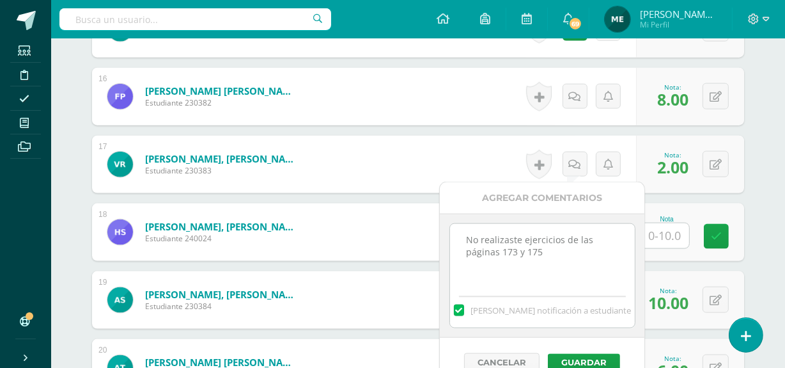
click at [551, 259] on textarea "No realizaste ejercicios de las páginas 173 y 175" at bounding box center [542, 256] width 185 height 64
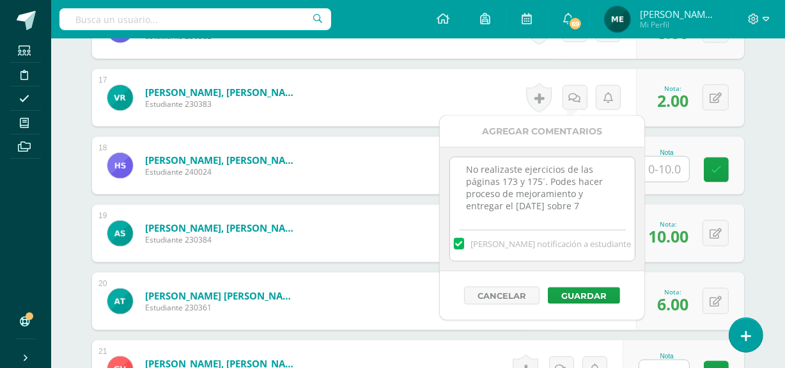
scroll to position [1522, 0]
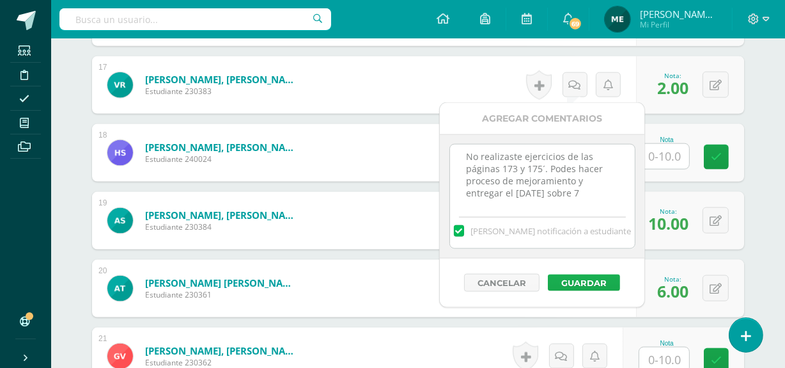
type textarea "No realizaste ejercicios de las páginas 173 y 175´. Podes hacer proceso de mejo…"
click at [598, 279] on button "Guardar" at bounding box center [584, 282] width 72 height 17
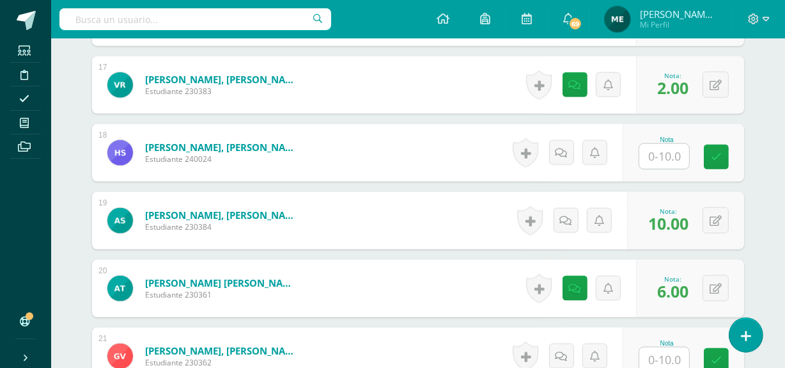
scroll to position [1753, 0]
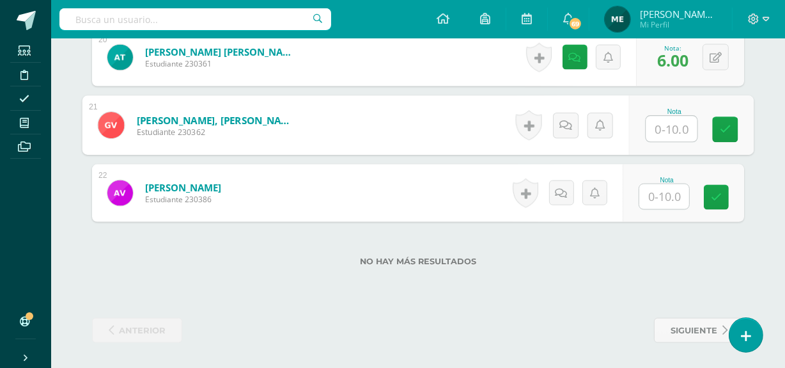
click at [669, 129] on input "text" at bounding box center [672, 129] width 51 height 26
type input "8.5"
click at [729, 128] on icon at bounding box center [726, 129] width 12 height 11
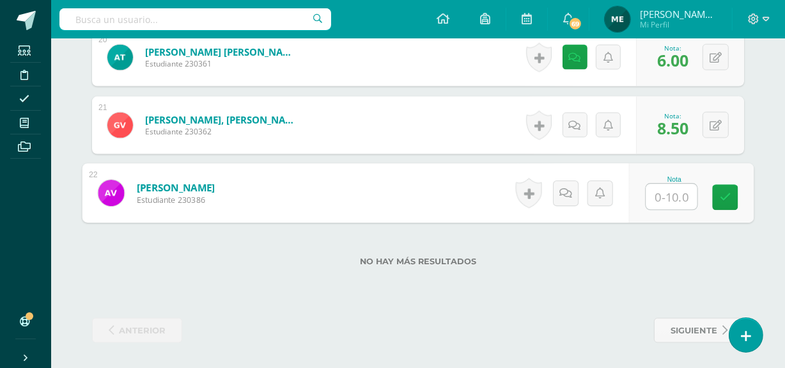
click at [668, 199] on input "text" at bounding box center [672, 197] width 51 height 26
type input "0"
click at [564, 196] on icon at bounding box center [566, 192] width 13 height 11
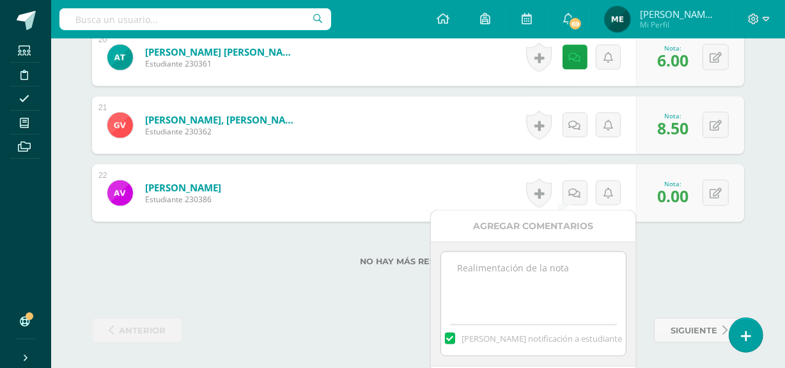
click at [510, 281] on textarea at bounding box center [533, 284] width 185 height 64
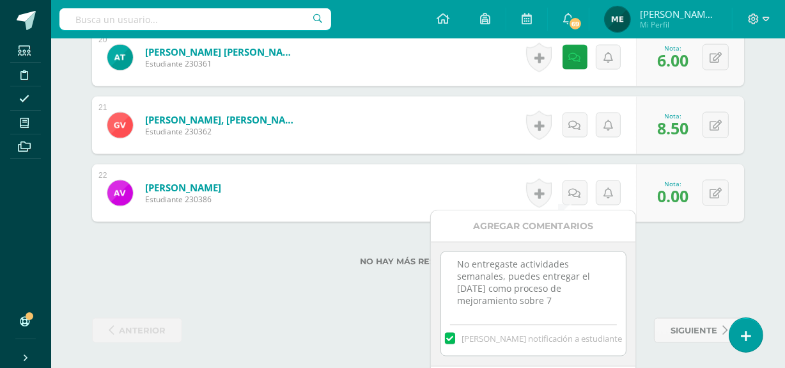
drag, startPoint x: 453, startPoint y: 263, endPoint x: 563, endPoint y: 310, distance: 119.5
click at [563, 310] on textarea "No entregaste actividades semanales, puedes entregar el martes como proceso de …" at bounding box center [533, 284] width 185 height 64
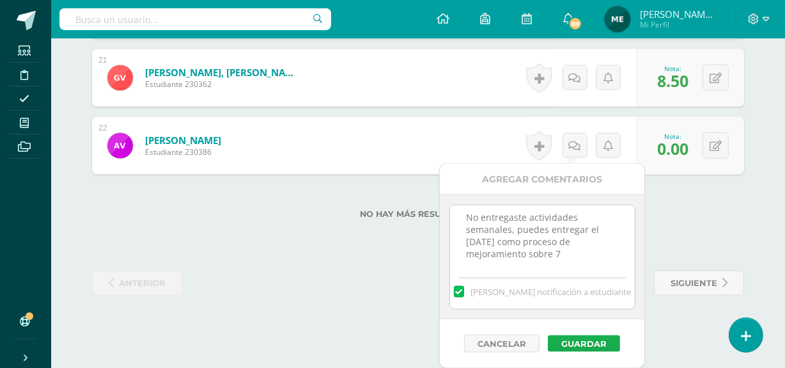
type textarea "No entregaste actividades semanales, puedes entregar el martes como proceso de …"
click at [591, 342] on button "Guardar" at bounding box center [584, 343] width 72 height 17
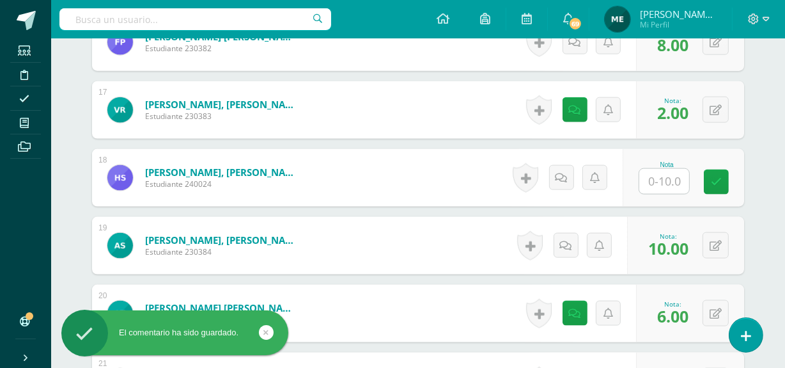
scroll to position [1497, 0]
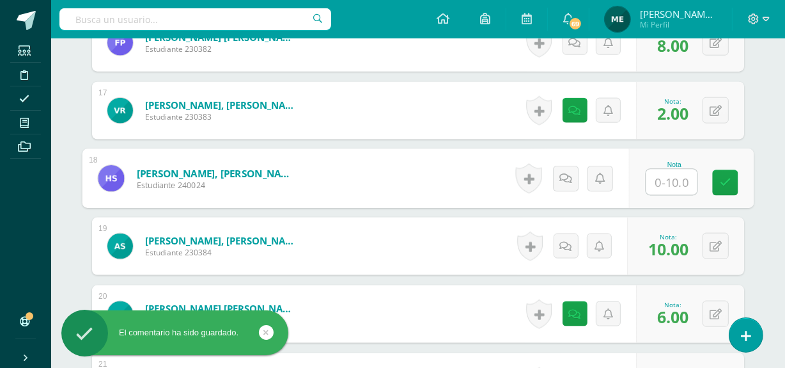
click at [673, 175] on input "text" at bounding box center [672, 182] width 51 height 26
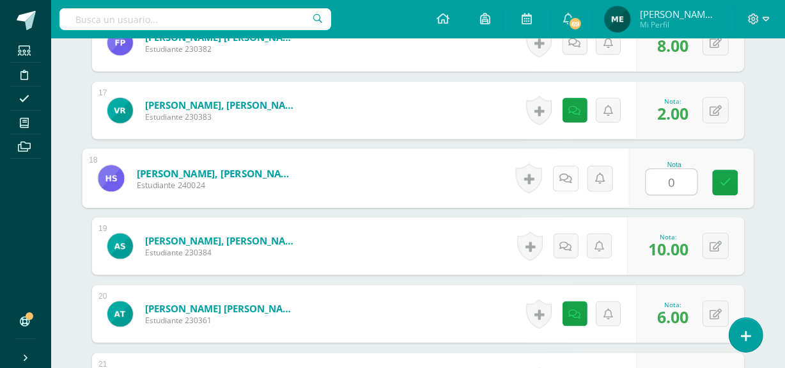
type input "0"
click at [568, 178] on icon at bounding box center [566, 178] width 13 height 11
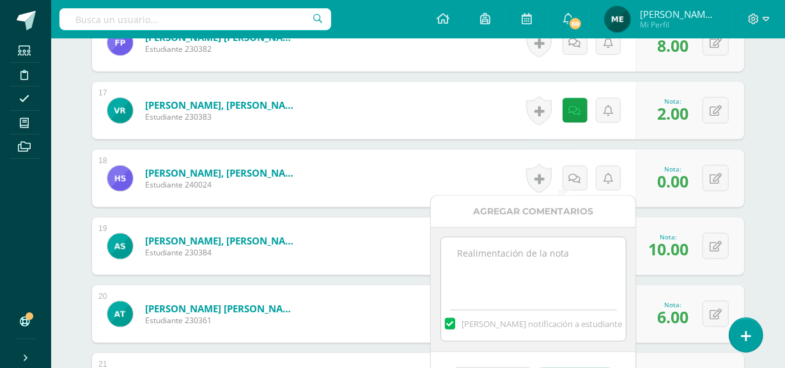
click at [506, 269] on textarea at bounding box center [533, 269] width 185 height 64
paste textarea "No entregaste actividades semanales, puedes entregar el martes como proceso de …"
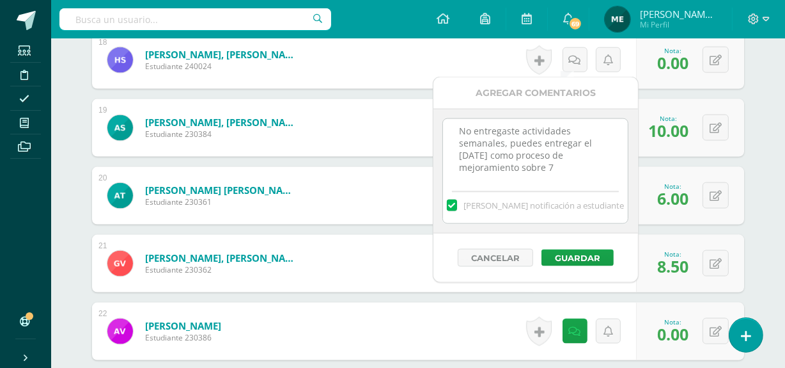
scroll to position [1615, 0]
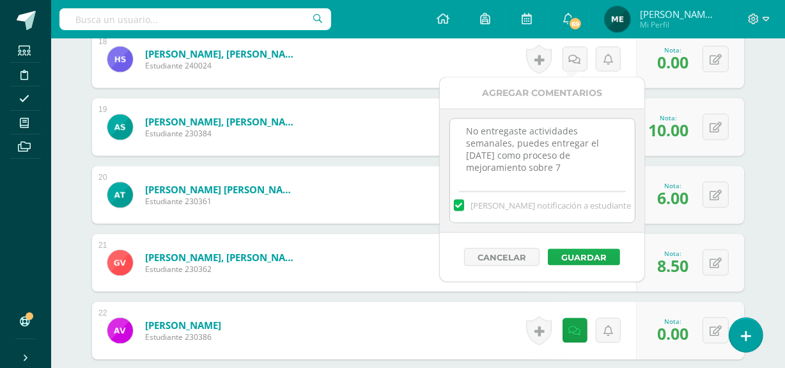
type textarea "No entregaste actividades semanales, puedes entregar el martes como proceso de …"
click at [604, 249] on button "Guardar" at bounding box center [584, 257] width 72 height 17
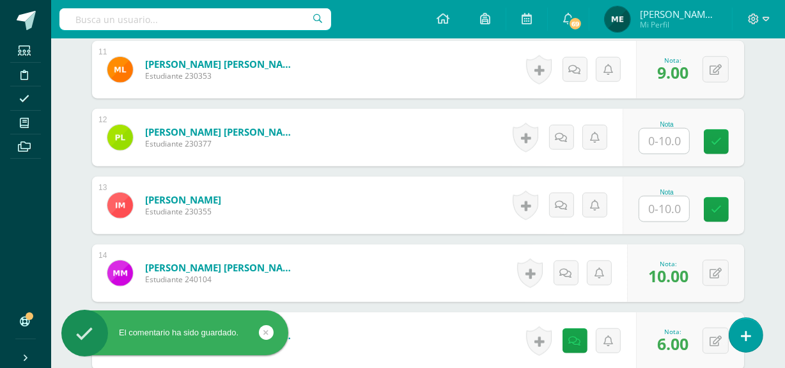
scroll to position [1130, 0]
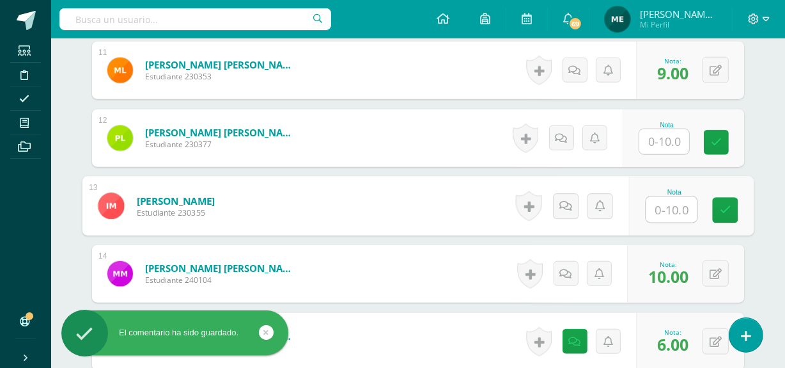
click at [668, 214] on input "text" at bounding box center [672, 210] width 51 height 26
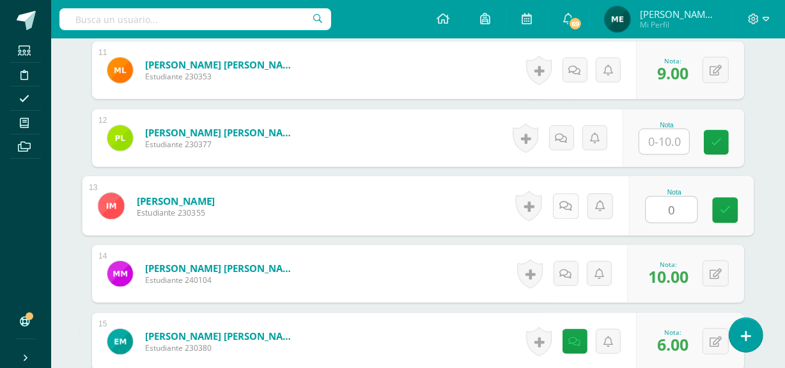
type input "0"
click at [566, 204] on icon at bounding box center [566, 205] width 13 height 11
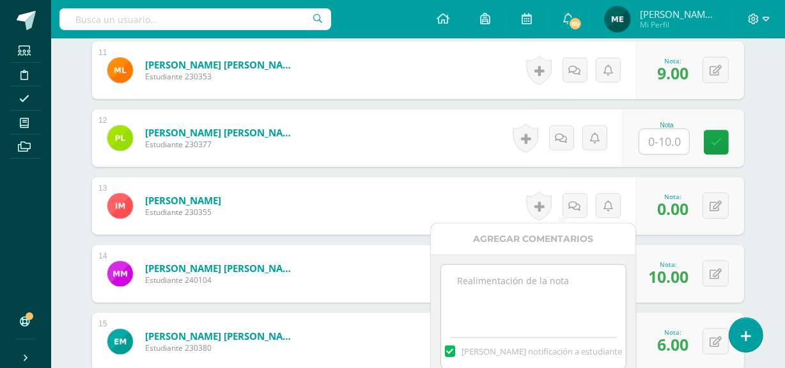
click at [532, 276] on textarea at bounding box center [533, 297] width 185 height 64
paste textarea "No entregaste actividades semanales, puedes entregar el martes como proceso de …"
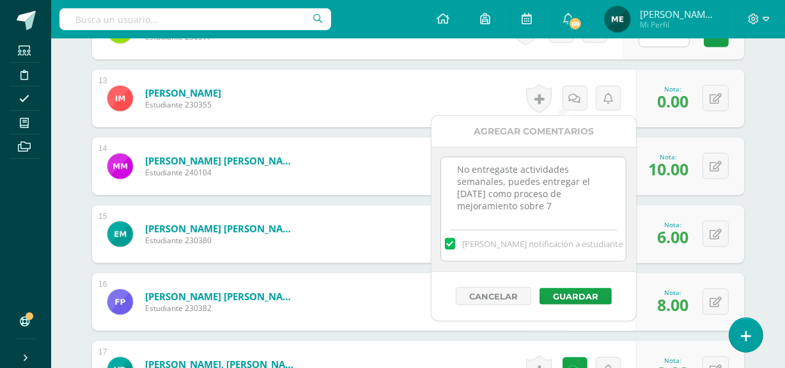
scroll to position [1239, 0]
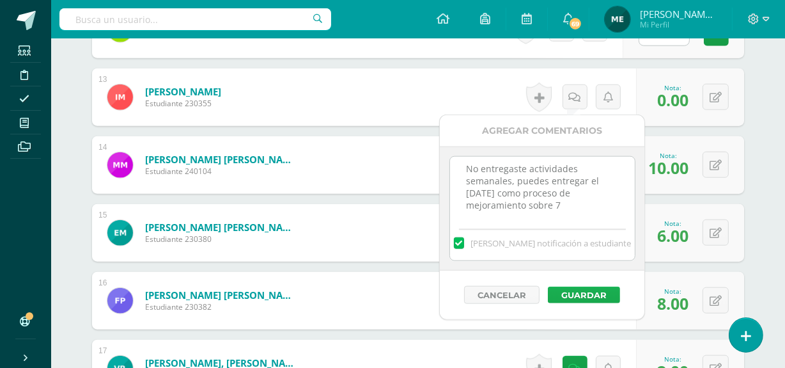
type textarea "No entregaste actividades semanales, puedes entregar el martes como proceso de …"
click at [581, 294] on button "Guardar" at bounding box center [584, 295] width 72 height 17
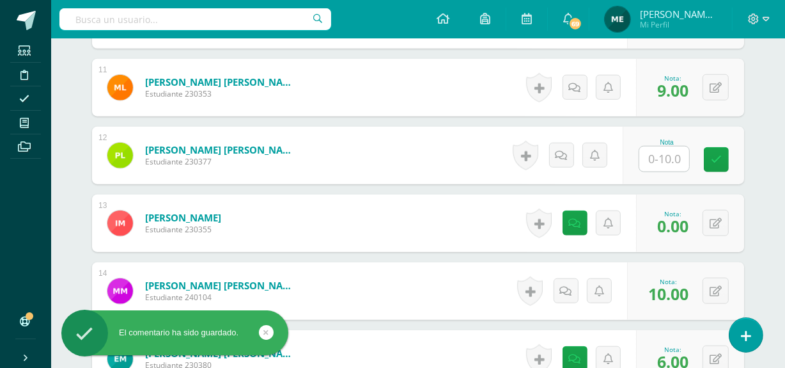
scroll to position [1112, 0]
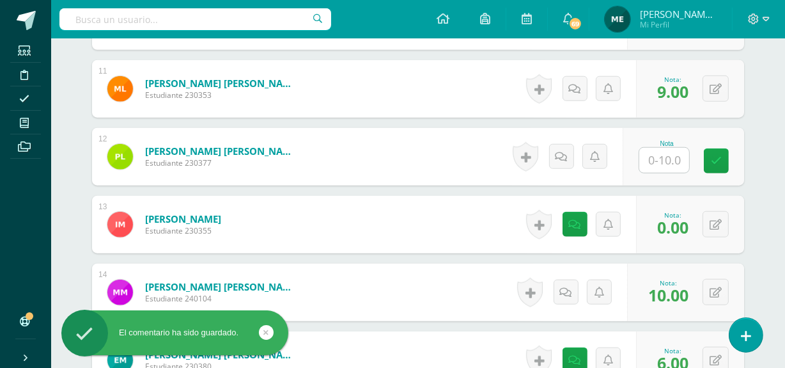
click at [661, 162] on input "text" at bounding box center [665, 160] width 50 height 25
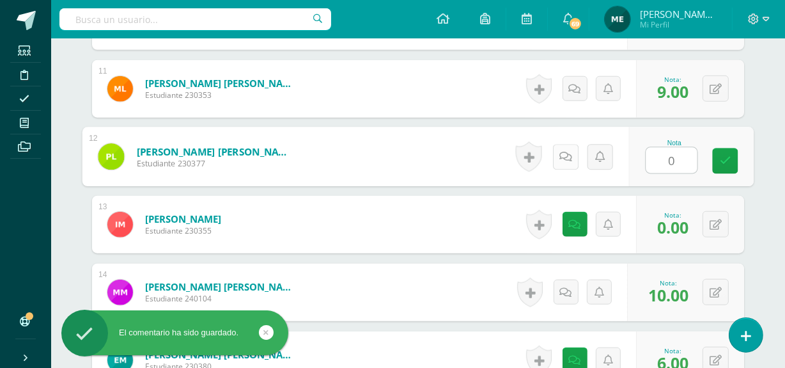
type input "0"
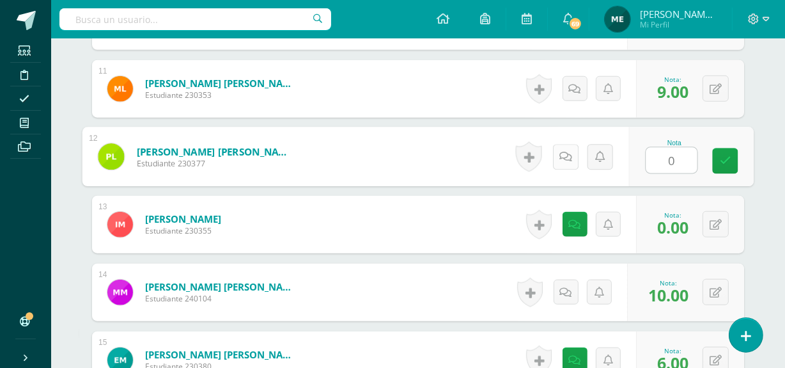
click at [563, 153] on icon at bounding box center [566, 156] width 13 height 11
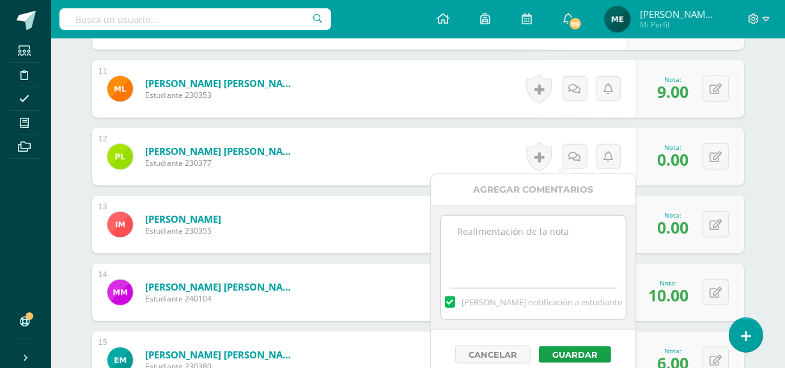
click at [510, 237] on textarea at bounding box center [533, 248] width 185 height 64
paste textarea "No entregaste actividades semanales, puedes entregar el martes como proceso de …"
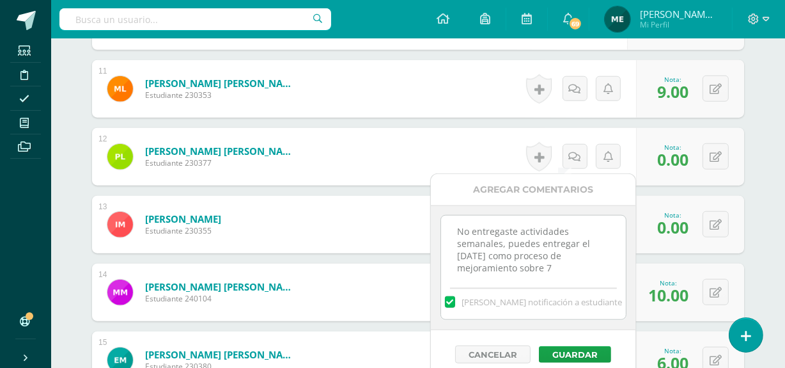
scroll to position [4, 0]
type textarea "No entregaste actividades semanales, puedes entregar el martes como proceso de …"
click at [575, 349] on button "Guardar" at bounding box center [575, 354] width 72 height 17
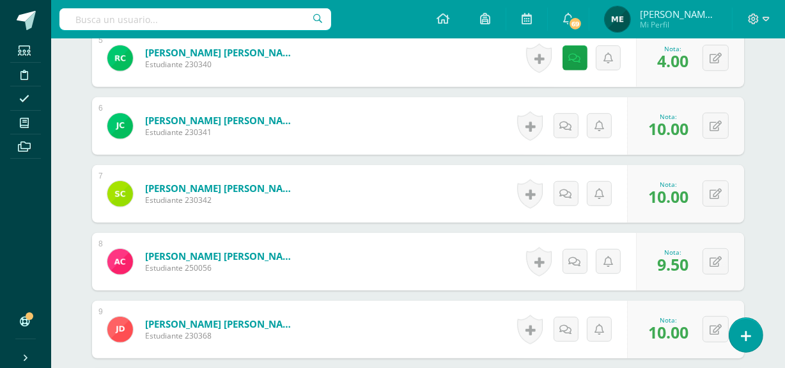
scroll to position [682, 0]
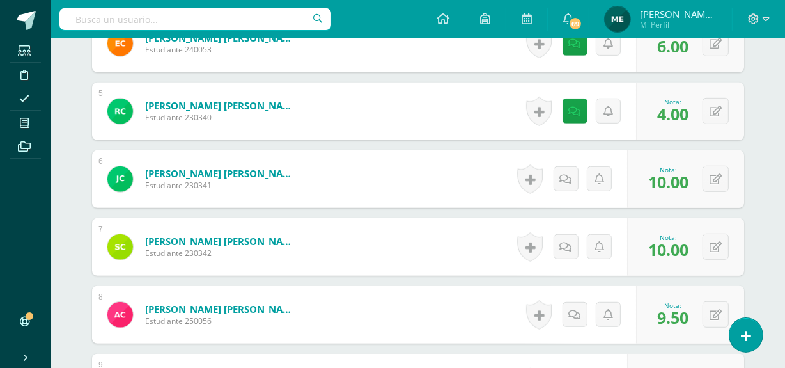
click at [694, 21] on span "Mi Perfil" at bounding box center [678, 24] width 77 height 11
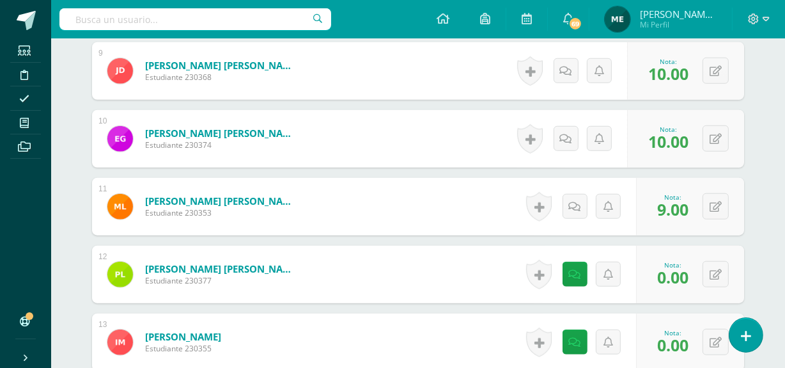
scroll to position [1037, 0]
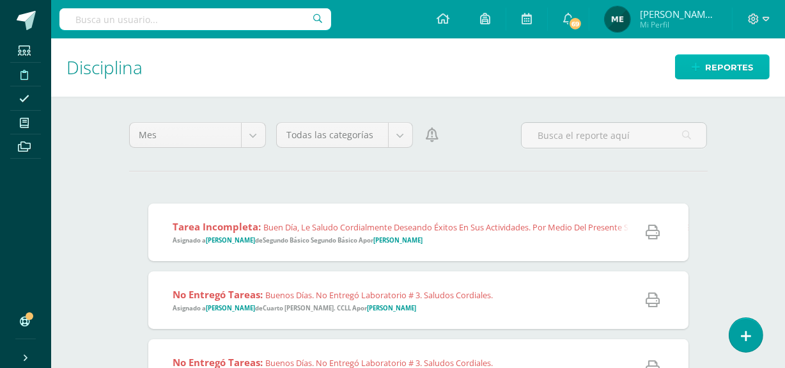
click at [723, 75] on span "Reportes" at bounding box center [729, 68] width 48 height 24
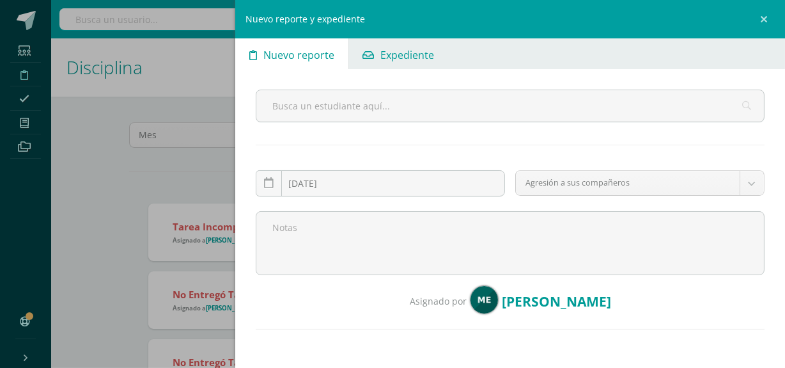
click at [416, 58] on span "Expediente" at bounding box center [408, 55] width 54 height 31
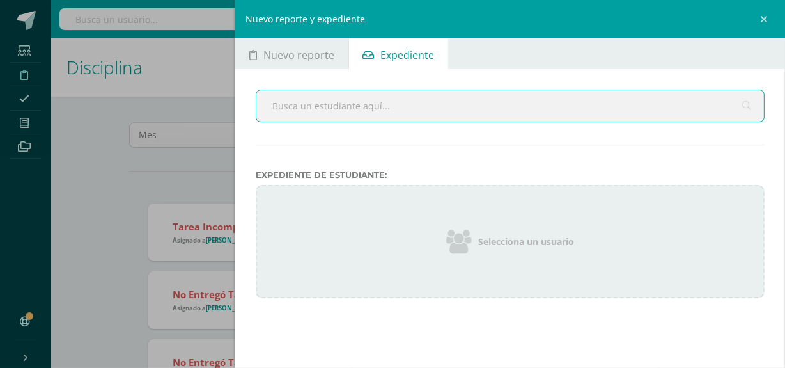
click at [459, 115] on input "text" at bounding box center [510, 105] width 508 height 31
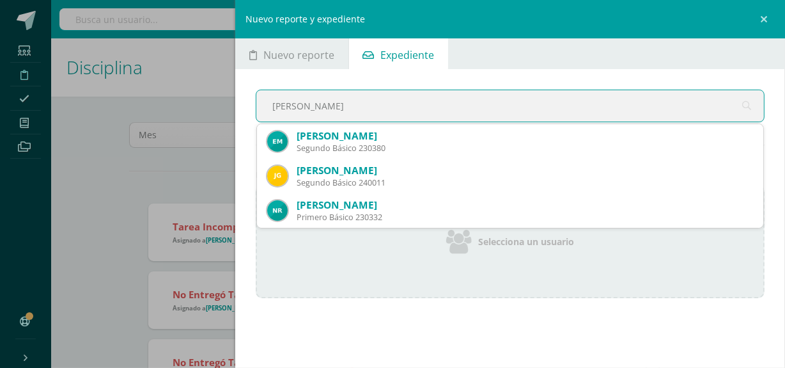
type input "[PERSON_NAME] e"
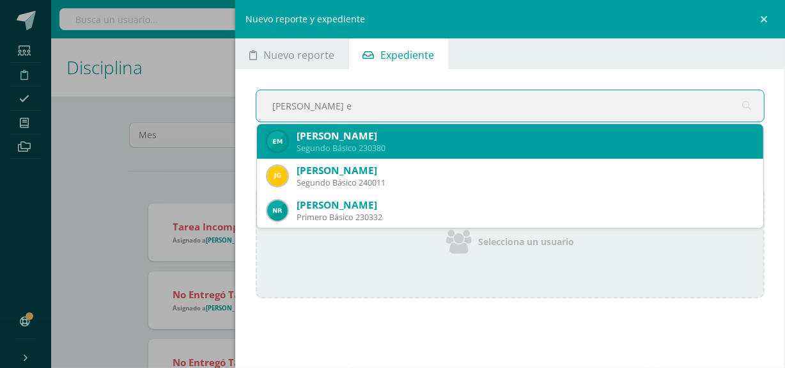
click at [443, 136] on div "[PERSON_NAME]" at bounding box center [525, 135] width 457 height 13
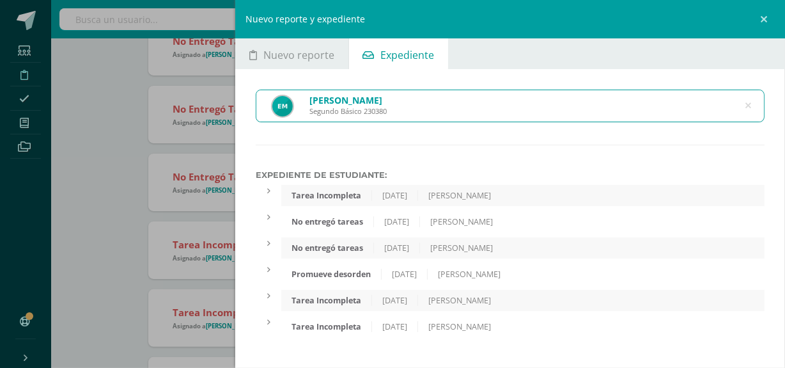
scroll to position [255, 0]
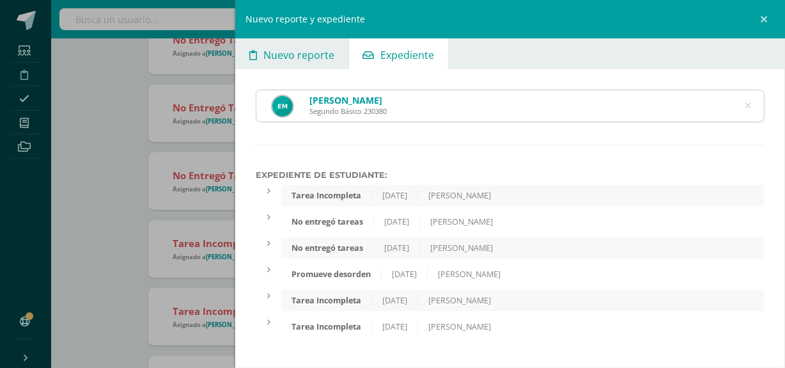
click at [313, 51] on span "Nuevo reporte" at bounding box center [298, 55] width 71 height 31
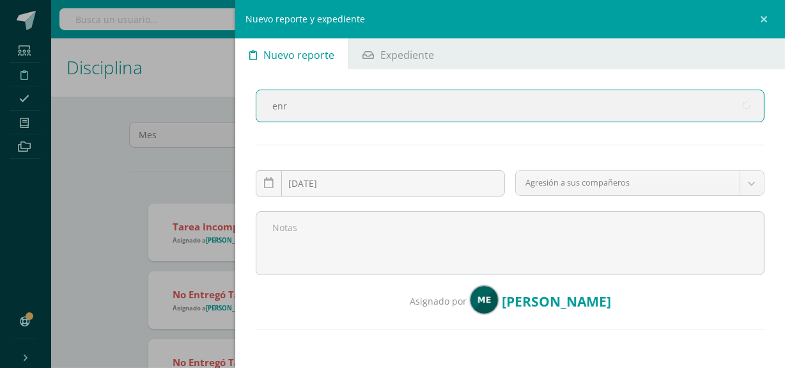
type input "enri"
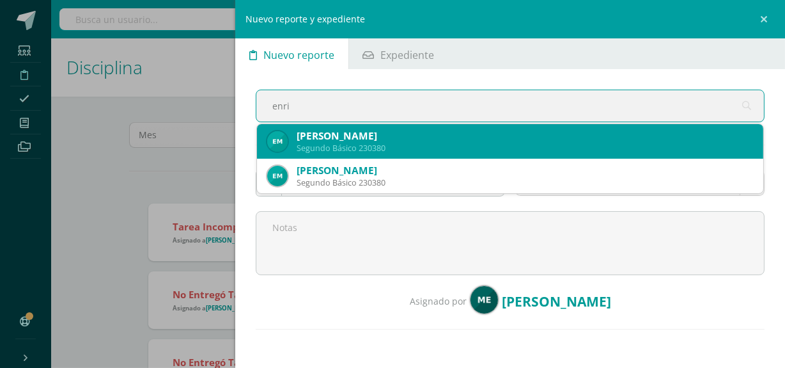
click at [361, 138] on div "[PERSON_NAME]" at bounding box center [525, 135] width 457 height 13
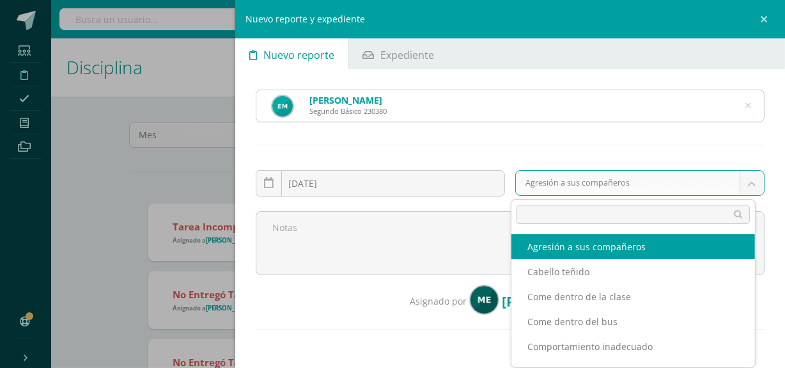
click at [569, 185] on body "Reporte asignado exitosamente Estudiantes Disciplina Asistencia Mis cursos Arch…" at bounding box center [392, 184] width 785 height 368
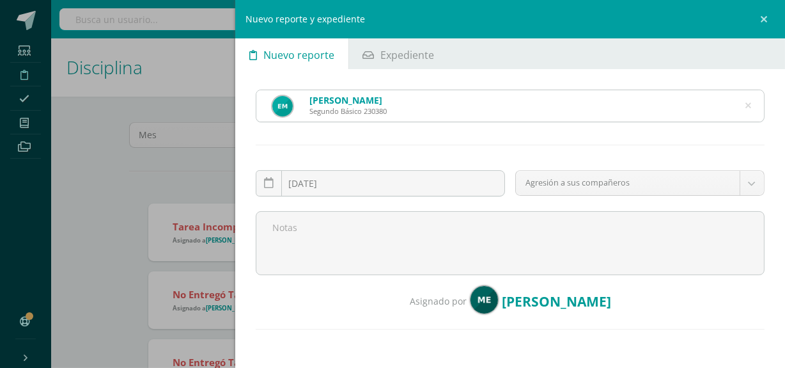
click at [315, 59] on body "Reporte asignado exitosamente Estudiantes Disciplina Asistencia Mis cursos Arch…" at bounding box center [392, 184] width 785 height 368
click at [213, 176] on div "Nuevo reporte y expediente Nuevo reporte Expediente [PERSON_NAME] 230380 enri […" at bounding box center [392, 184] width 785 height 368
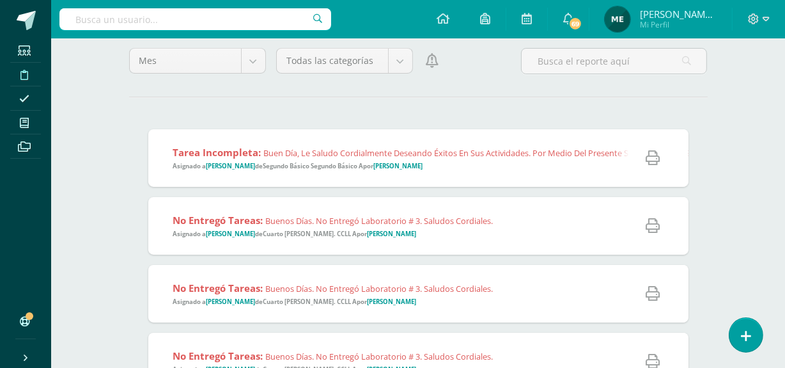
scroll to position [75, 0]
click at [478, 173] on div "Tarea Incompleta: Buen día, le saludo cordialmente deseando éxitos en sus activ…" at bounding box center [776, 158] width 1257 height 58
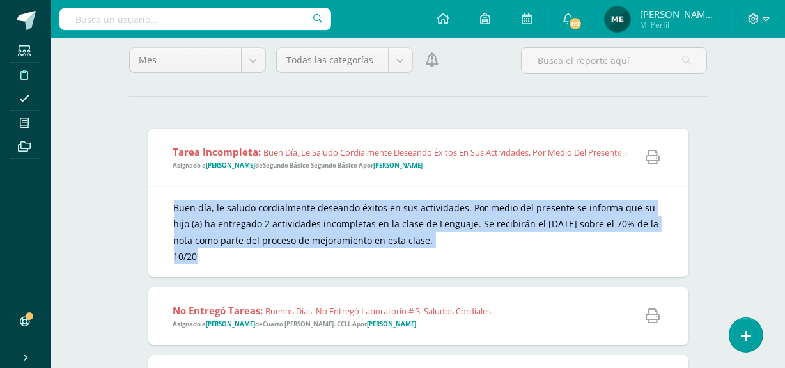
copy div "Buen día, le saludo cordialmente deseando éxitos en sus actividades. Por medio …"
drag, startPoint x: 170, startPoint y: 194, endPoint x: 235, endPoint y: 253, distance: 87.8
click at [235, 253] on div "Buen día, le saludo cordialmente deseando éxitos en sus actividades. Por medio …" at bounding box center [418, 231] width 540 height 91
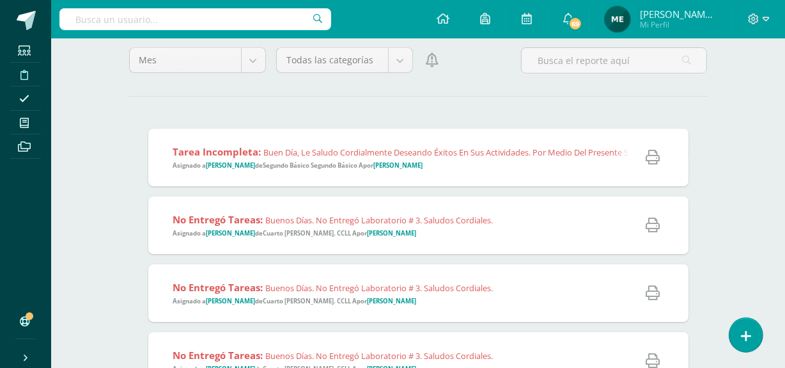
scroll to position [0, 0]
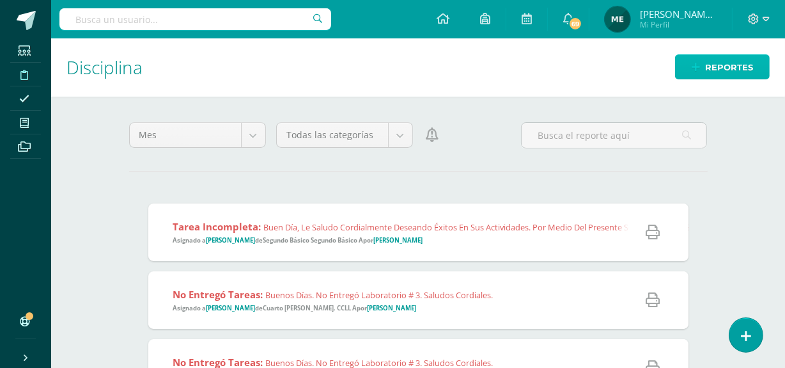
click at [716, 65] on span "Reportes" at bounding box center [729, 68] width 48 height 24
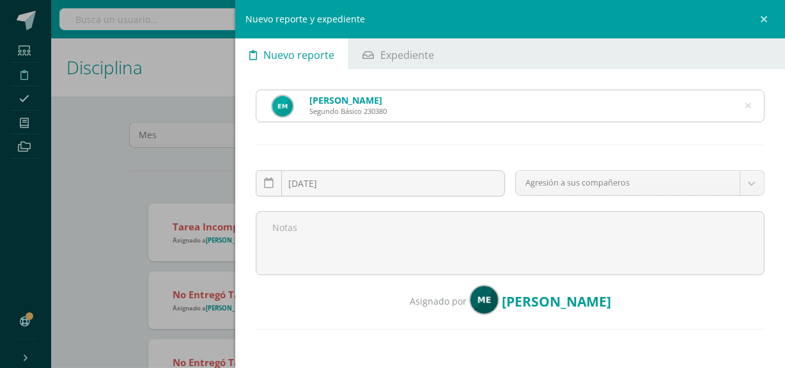
click at [746, 102] on icon at bounding box center [749, 106] width 6 height 33
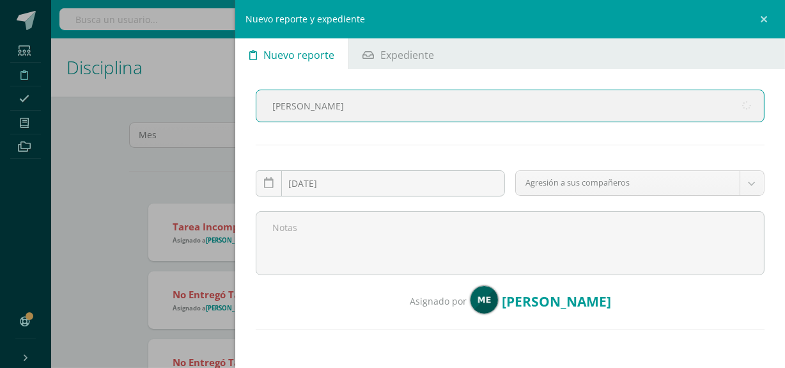
type input "[PERSON_NAME]"
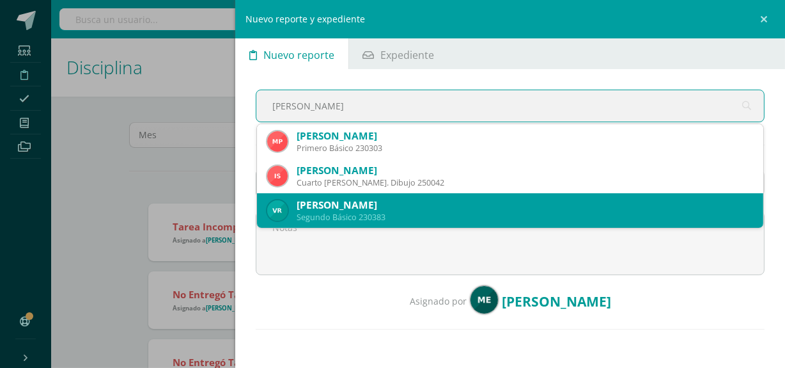
click at [446, 210] on div "[PERSON_NAME]" at bounding box center [525, 204] width 457 height 13
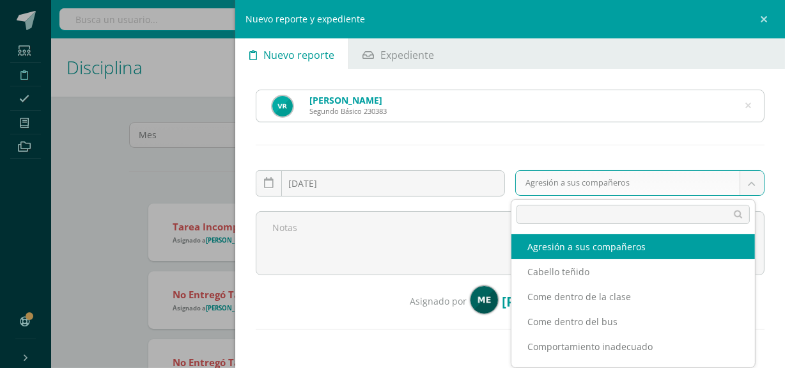
click at [611, 184] on body "Reporte asignado exitosamente Estudiantes Disciplina Asistencia Mis cursos Arch…" at bounding box center [392, 184] width 785 height 368
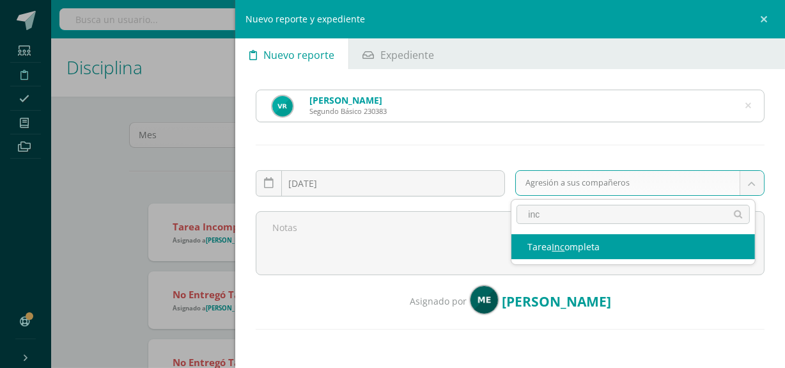
type input "inc"
select select "7"
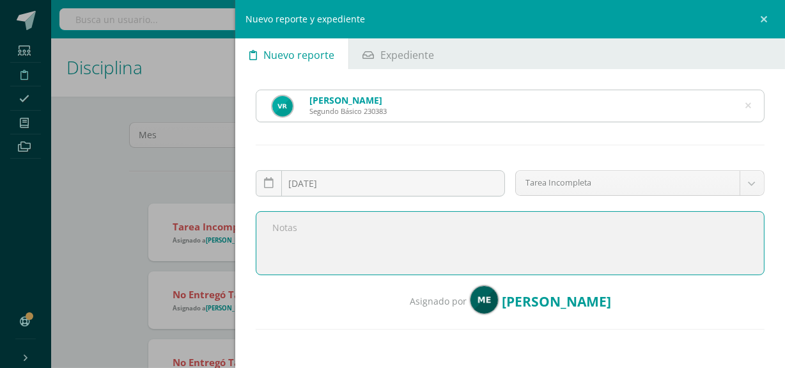
click at [453, 233] on textarea at bounding box center [510, 243] width 509 height 64
paste textarea "Buen día, le saludo cordialmente deseando éxitos en sus actividades. Por medio …"
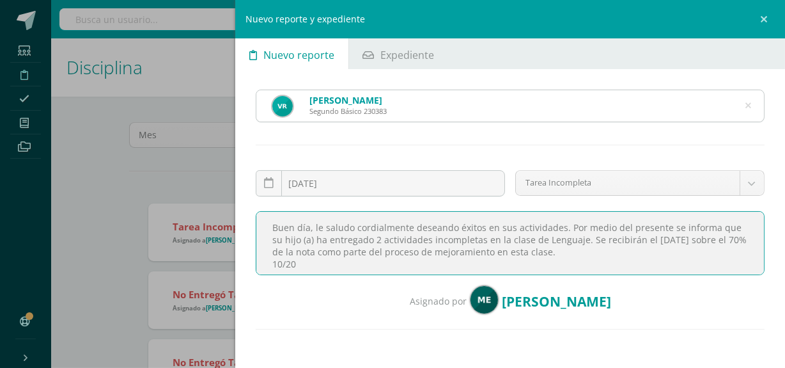
click at [379, 237] on textarea "Buen día, le saludo cordialmente deseando éxitos en sus actividades. Por medio …" at bounding box center [510, 243] width 509 height 64
click at [429, 240] on textarea "Buen día, le saludo cordialmente deseando éxitos en sus actividades. Por medio …" at bounding box center [510, 243] width 509 height 64
click at [427, 240] on textarea "Buen día, le saludo cordialmente deseando éxitos en sus actividades. Por medio …" at bounding box center [510, 243] width 509 height 64
click at [469, 237] on textarea "Buen día, le saludo cordialmente deseando éxitos en sus actividades. Por medio …" at bounding box center [510, 243] width 509 height 64
click at [285, 259] on textarea "Buen día, le saludo cordialmente deseando éxitos en sus actividades. Por medio …" at bounding box center [510, 243] width 509 height 64
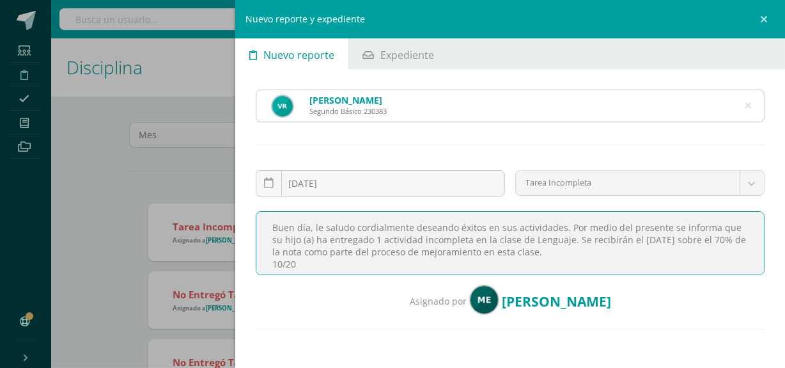
click at [282, 262] on textarea "Buen día, le saludo cordialmente deseando éxitos en sus actividades. Por medio …" at bounding box center [510, 243] width 509 height 64
click at [287, 263] on textarea "Buen día, le saludo cordialmente deseando éxitos en sus actividades. Por medio …" at bounding box center [510, 243] width 509 height 64
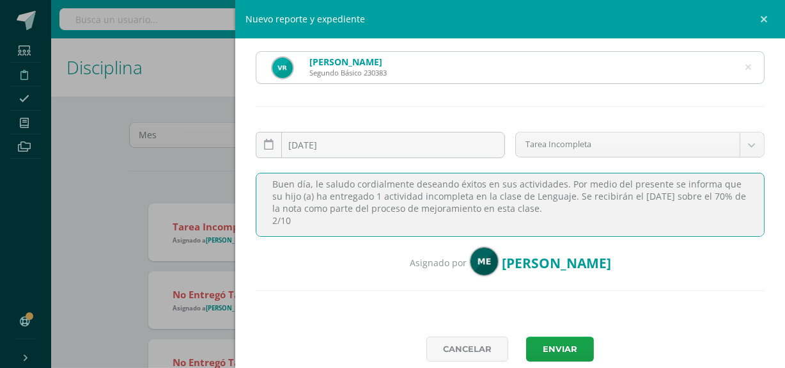
scroll to position [72, 0]
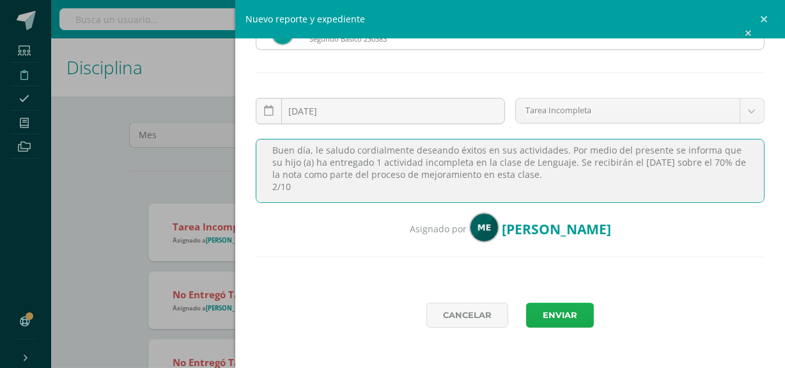
type textarea "Buen día, le saludo cordialmente deseando éxitos en sus actividades. Por medio …"
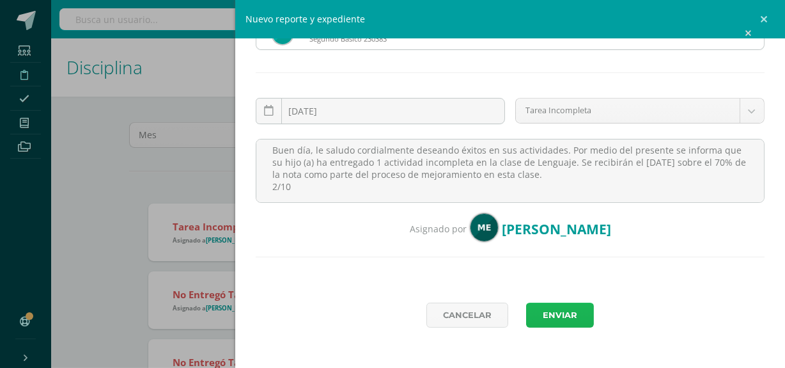
click at [565, 313] on button "Enviar" at bounding box center [560, 314] width 68 height 25
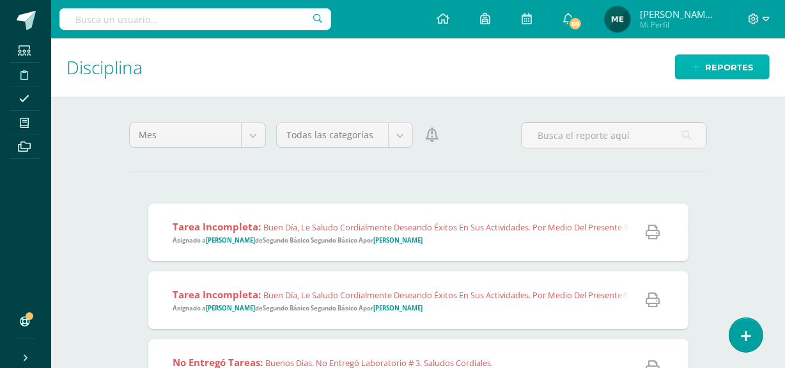
click at [742, 64] on span "Reportes" at bounding box center [729, 68] width 48 height 24
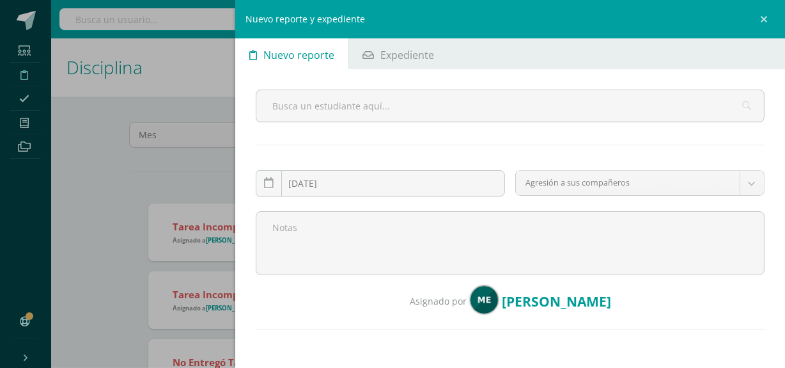
click at [207, 178] on div "Nuevo reporte y expediente Nuevo reporte Expediente 2025-09-11 September, 2025 …" at bounding box center [392, 184] width 785 height 368
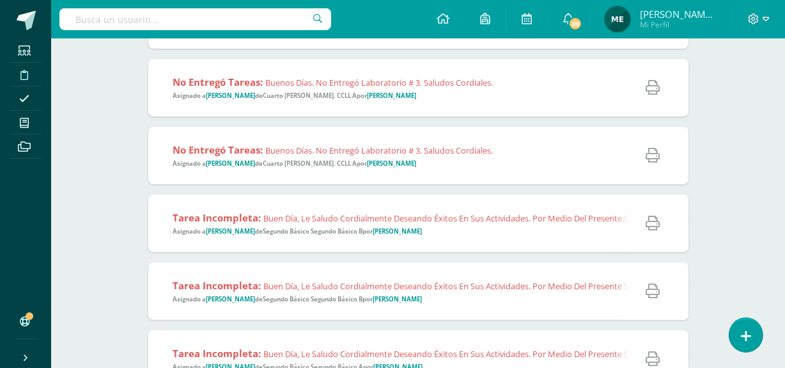
scroll to position [349, 0]
click at [475, 231] on span "Tarea Incompleta: Buen día, le saludo cordialmente deseando éxitos en sus activ…" at bounding box center [773, 222] width 1200 height 25
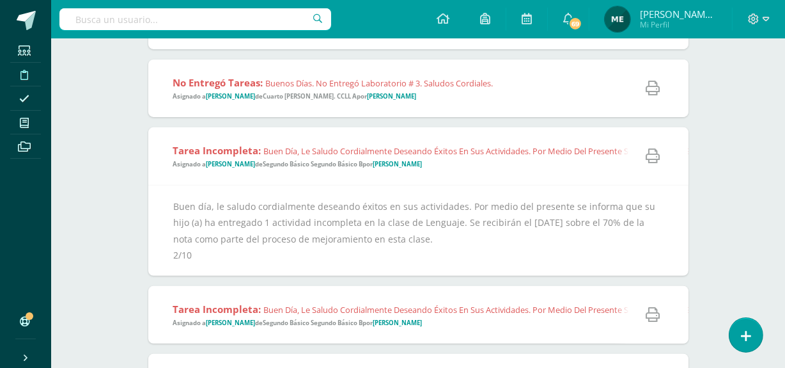
scroll to position [416, 0]
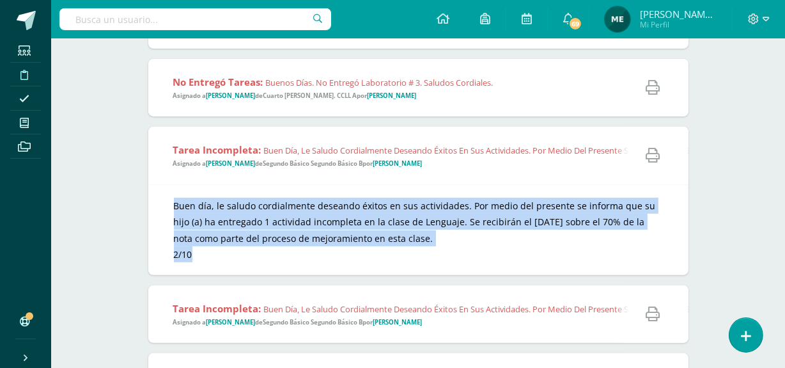
copy div "Buen día, le saludo cordialmente deseando éxitos en sus actividades. Por medio …"
drag, startPoint x: 167, startPoint y: 187, endPoint x: 239, endPoint y: 249, distance: 95.2
click at [239, 249] on div "Buen día, le saludo cordialmente deseando éxitos en sus actividades. Por medio …" at bounding box center [418, 229] width 540 height 91
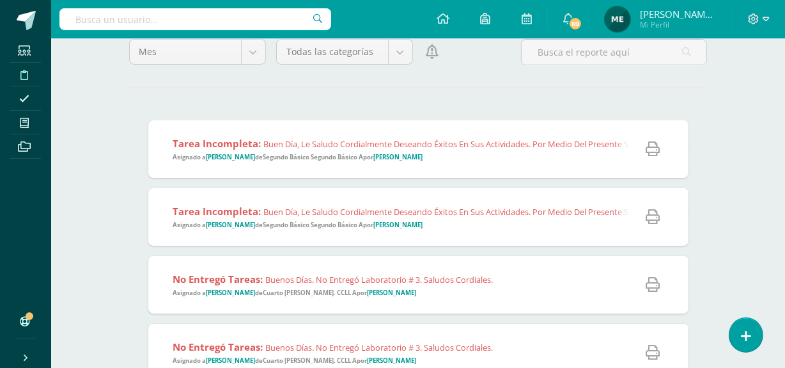
scroll to position [0, 0]
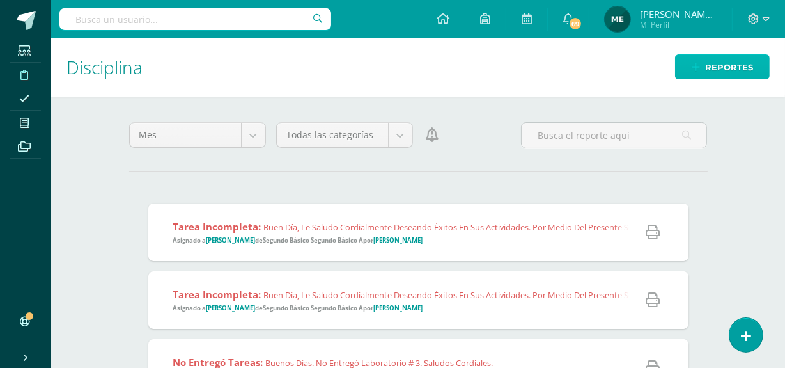
click at [728, 61] on span "Reportes" at bounding box center [729, 68] width 48 height 24
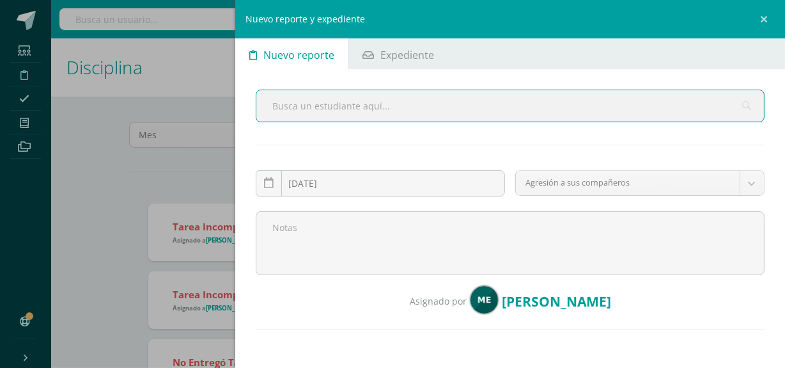
click at [354, 107] on input "text" at bounding box center [510, 105] width 508 height 31
type input "paola"
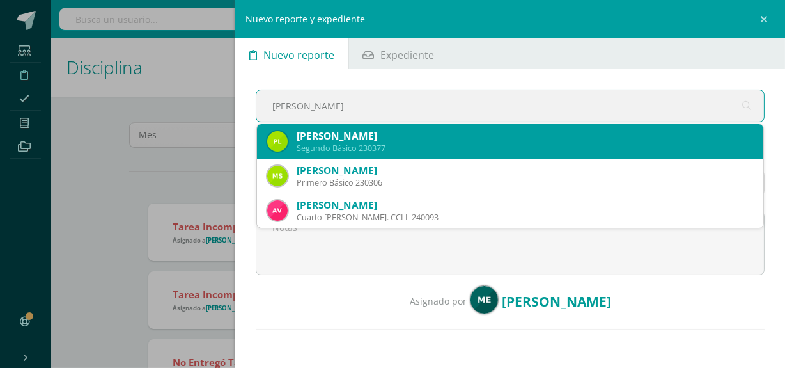
click at [386, 139] on div "Paola Saraí López López" at bounding box center [525, 135] width 457 height 13
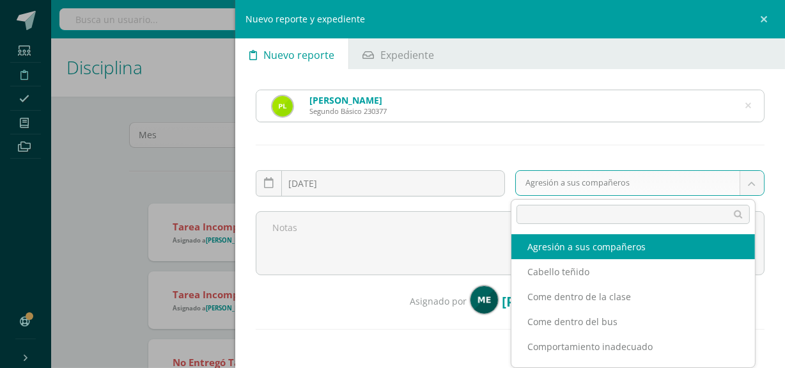
click at [593, 182] on body "Reporte asignado exitosamente Estudiantes Disciplina Asistencia Mis cursos Arch…" at bounding box center [392, 184] width 785 height 368
type input "tar"
select select "5"
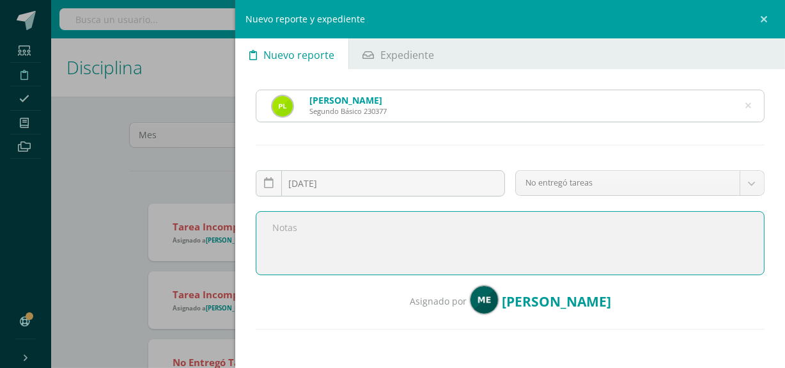
click at [409, 226] on textarea at bounding box center [510, 243] width 509 height 64
paste textarea "Buen día, le saludo cordialmente deseando éxitos en sus actividades. Por medio …"
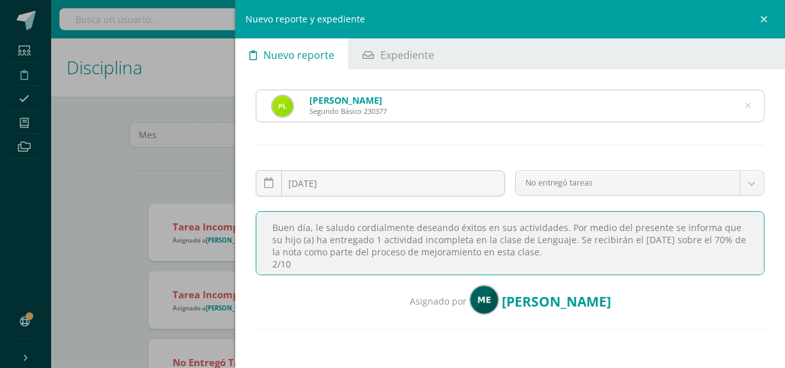
click at [326, 237] on textarea "Buen día, le saludo cordialmente deseando éxitos en sus actividades. Por medio …" at bounding box center [510, 243] width 509 height 64
click at [372, 237] on textarea "Buen día, le saludo cordialmente deseando éxitos en sus actividades. Por medio …" at bounding box center [510, 243] width 509 height 64
click at [411, 237] on textarea "Buen día, le saludo cordialmente deseando éxitos en sus actividades. Por medio …" at bounding box center [510, 243] width 509 height 64
click at [278, 256] on textarea "Buen día, le saludo cordialmente deseando éxitos en sus actividades. Por medio …" at bounding box center [510, 243] width 509 height 64
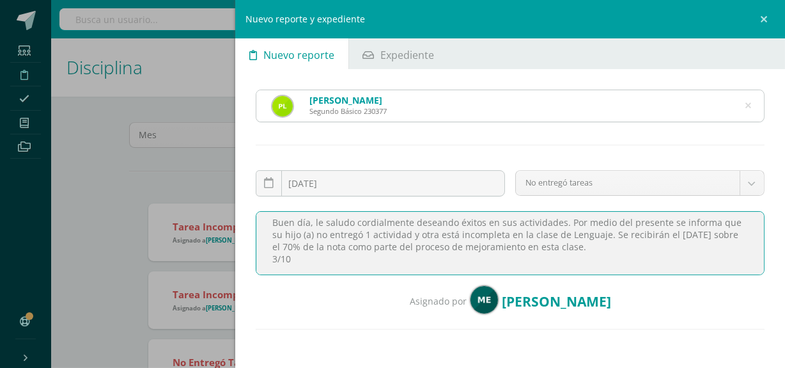
click at [286, 259] on textarea "Buen día, le saludo cordialmente deseando éxitos en sus actividades. Por medio …" at bounding box center [510, 243] width 509 height 64
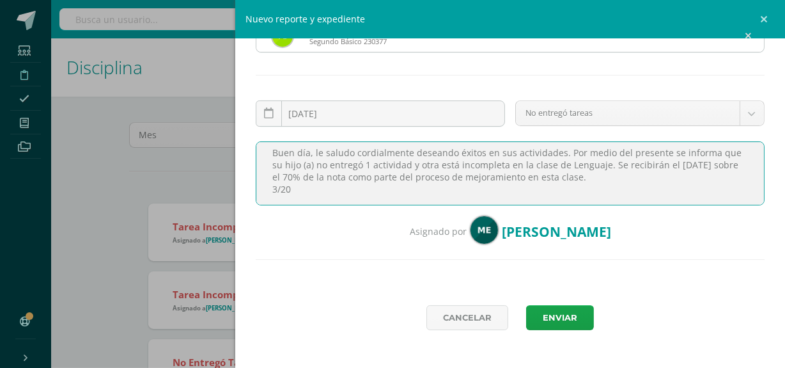
scroll to position [72, 0]
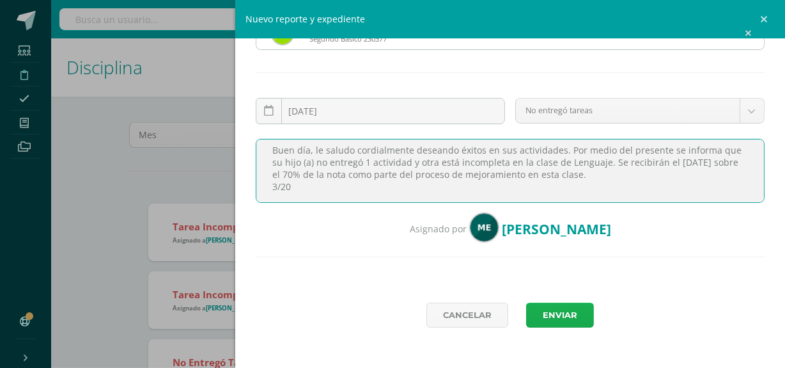
type textarea "Buen día, le saludo cordialmente deseando éxitos en sus actividades. Por medio …"
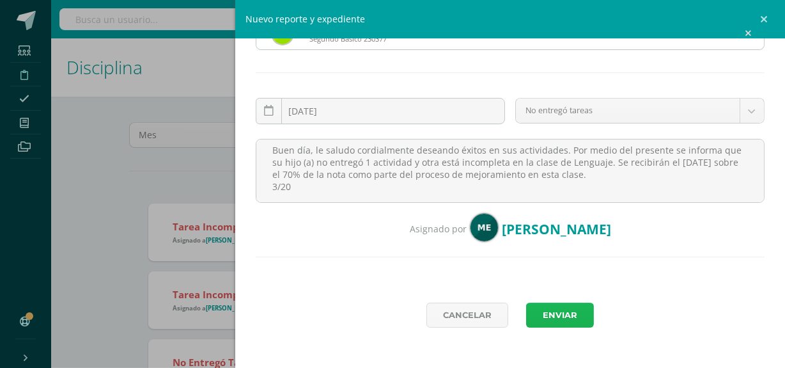
click at [565, 313] on button "Enviar" at bounding box center [560, 314] width 68 height 25
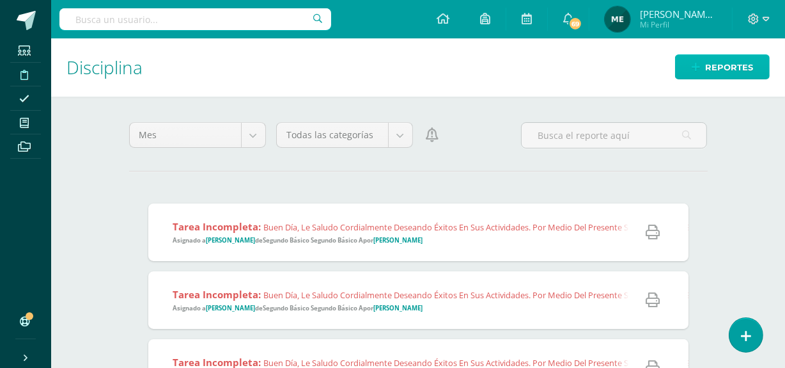
click at [734, 64] on span "Reportes" at bounding box center [729, 68] width 48 height 24
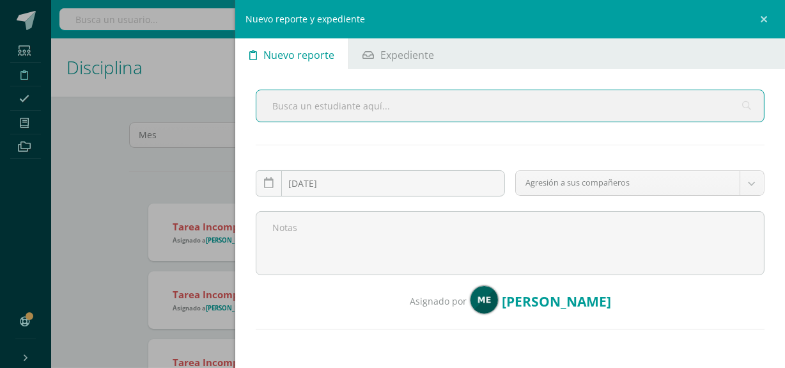
click at [375, 113] on input "text" at bounding box center [510, 105] width 508 height 31
type input "maza"
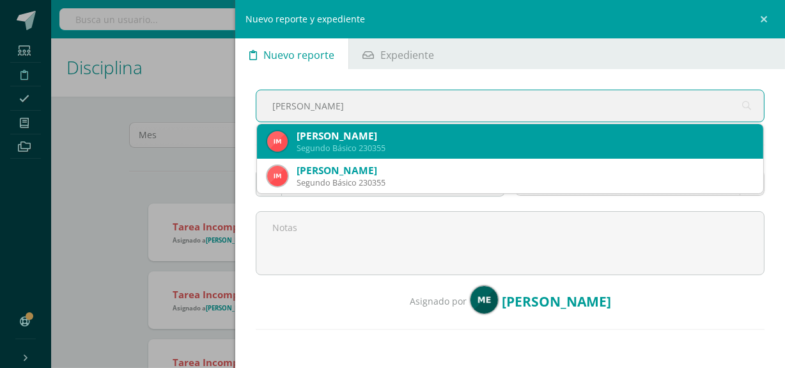
click at [426, 136] on div "Isabel Maza López" at bounding box center [525, 135] width 457 height 13
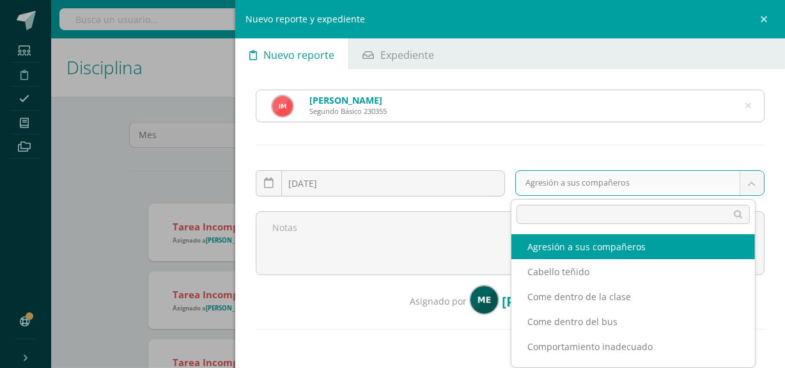
click at [579, 180] on body "Reporte asignado exitosamente Estudiantes Disciplina Asistencia Mis cursos Arch…" at bounding box center [392, 184] width 785 height 368
type input "tar"
select select "5"
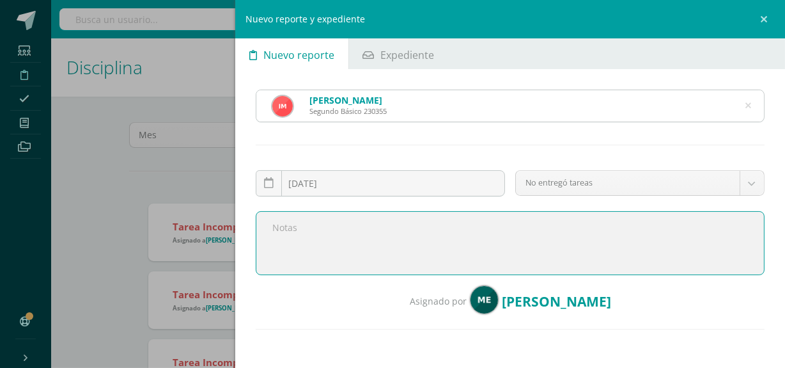
click at [467, 237] on textarea at bounding box center [510, 243] width 509 height 64
paste textarea "Buen día, le saludo cordialmente deseando éxitos en sus actividades. Por medio …"
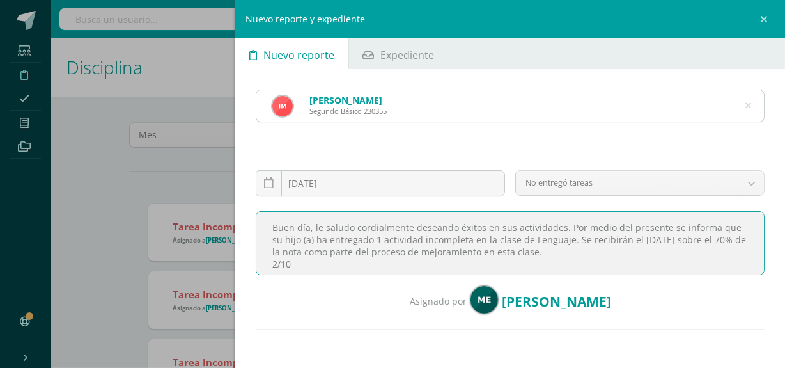
click at [326, 242] on textarea "Buen día, le saludo cordialmente deseando éxitos en sus actividades. Por medio …" at bounding box center [510, 243] width 509 height 64
click at [370, 237] on textarea "Buen día, le saludo cordialmente deseando éxitos en sus actividades. Por medio …" at bounding box center [510, 243] width 509 height 64
click at [368, 238] on textarea "Buen día, le saludo cordialmente deseando éxitos en sus actividades. Por medio …" at bounding box center [510, 243] width 509 height 64
click at [409, 239] on textarea "Buen día, le saludo cordialmente deseando éxitos en sus actividades. Por medio …" at bounding box center [510, 243] width 509 height 64
click at [466, 240] on textarea "Buen día, le saludo cordialmente deseando éxitos en sus actividades. Por medio …" at bounding box center [510, 243] width 509 height 64
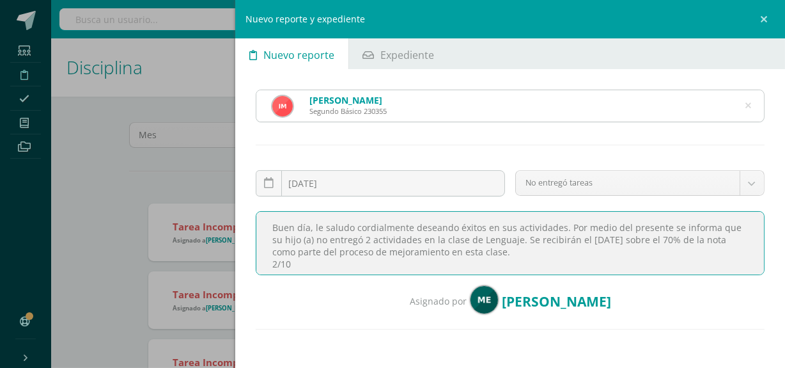
scroll to position [5, 0]
click at [277, 260] on textarea "Buen día, le saludo cordialmente deseando éxitos en sus actividades. Por medio …" at bounding box center [510, 243] width 509 height 64
click at [287, 258] on textarea "Buen día, le saludo cordialmente deseando éxitos en sus actividades. Por medio …" at bounding box center [510, 243] width 509 height 64
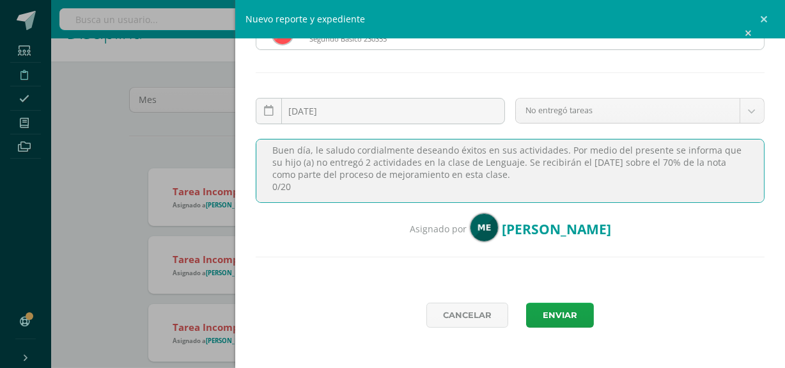
scroll to position [36, 0]
type textarea "Buen día, le saludo cordialmente deseando éxitos en sus actividades. Por medio …"
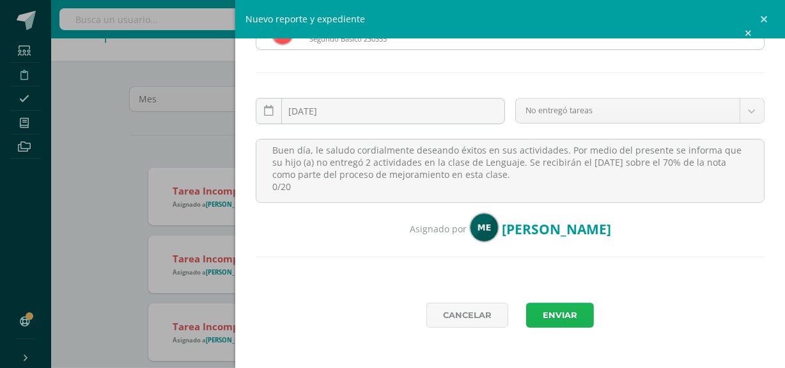
click at [565, 306] on button "Enviar" at bounding box center [560, 314] width 68 height 25
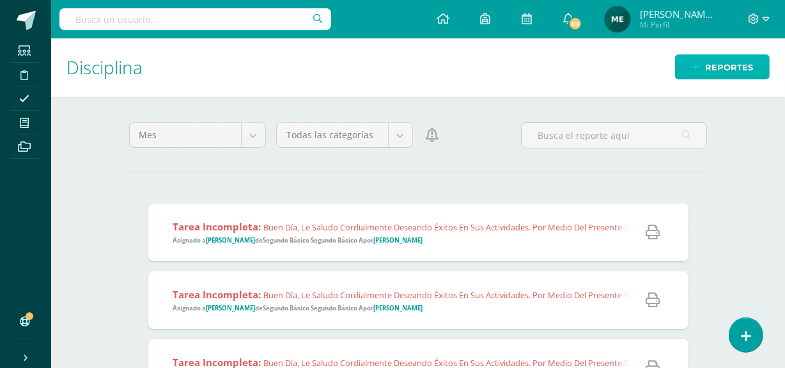
click at [722, 61] on span "Reportes" at bounding box center [729, 68] width 48 height 24
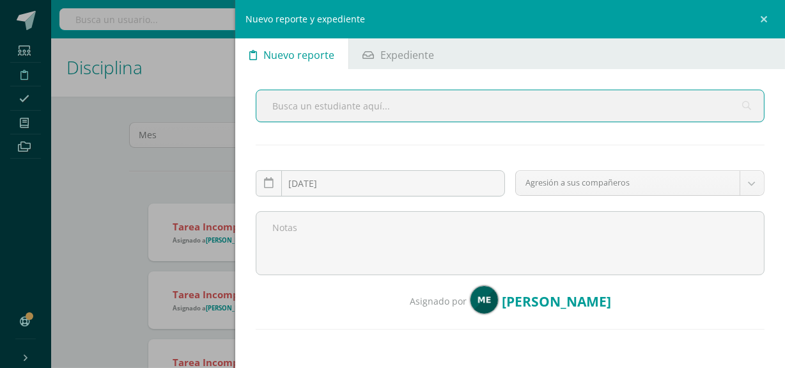
click at [377, 105] on input "text" at bounding box center [510, 105] width 508 height 31
type input "[PERSON_NAME]"
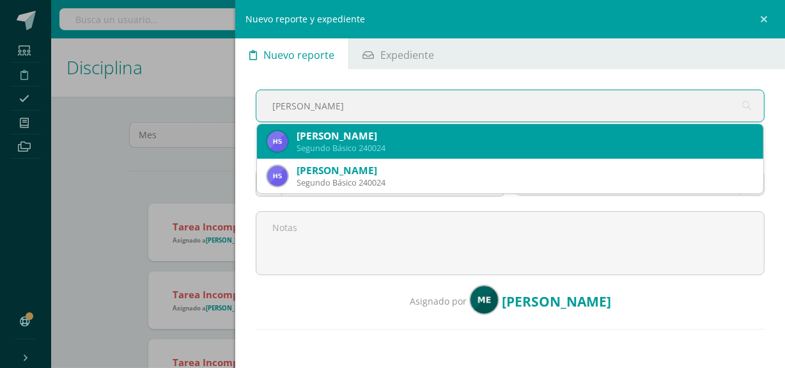
click at [370, 132] on div "[PERSON_NAME]" at bounding box center [525, 135] width 457 height 13
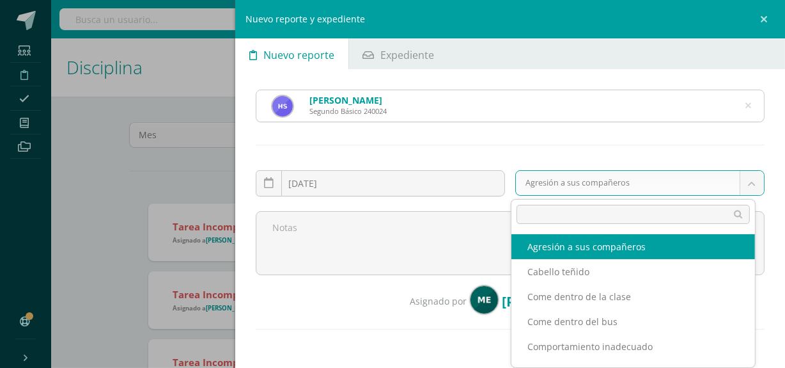
click at [559, 186] on body "Reporte asignado exitosamente Estudiantes Disciplina Asistencia Mis cursos Arch…" at bounding box center [392, 184] width 785 height 368
type input "tar"
select select "5"
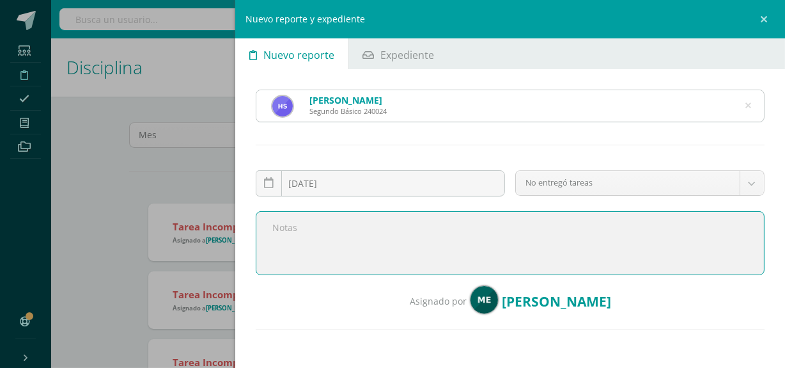
click at [437, 237] on textarea at bounding box center [510, 243] width 509 height 64
paste textarea "Buen día, le saludo cordialmente deseando éxitos en sus actividades. Por medio …"
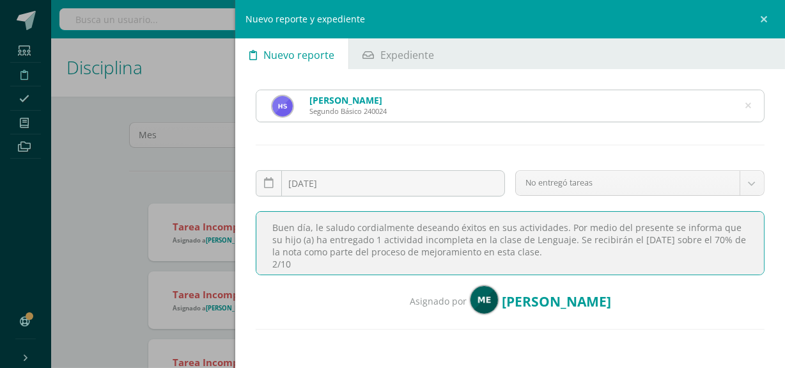
click at [329, 240] on textarea "Buen día, le saludo cordialmente deseando éxitos en sus actividades. Por medio …" at bounding box center [510, 243] width 509 height 64
click at [467, 239] on textarea "Buen día, le saludo cordialmente deseando éxitos en sus actividades. Por medio …" at bounding box center [510, 243] width 509 height 64
click at [372, 236] on textarea "Buen día, le saludo cordialmente deseando éxitos en sus actividades. Por medio …" at bounding box center [510, 243] width 509 height 64
click at [559, 235] on textarea "Buen día, le saludo cordialmente deseando éxitos en sus actividades. Por medio …" at bounding box center [510, 243] width 509 height 64
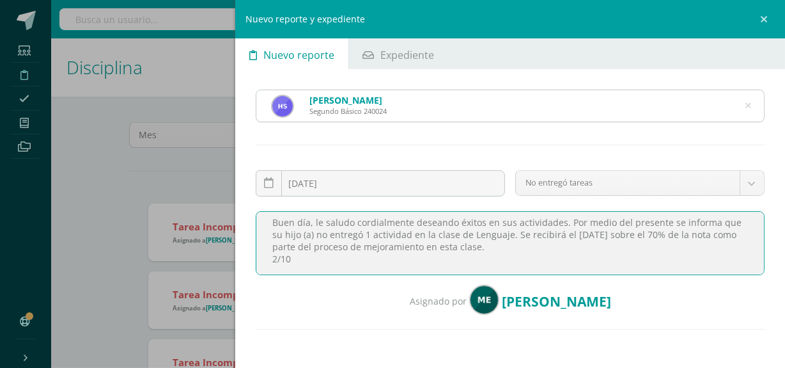
click at [276, 260] on textarea "Buen día, le saludo cordialmente deseando éxitos en sus actividades. Por medio …" at bounding box center [510, 243] width 509 height 64
drag, startPoint x: 269, startPoint y: 221, endPoint x: 328, endPoint y: 266, distance: 74.4
click at [328, 266] on textarea "Buen día, le saludo cordialmente deseando éxitos en sus actividades. Por medio …" at bounding box center [510, 243] width 509 height 64
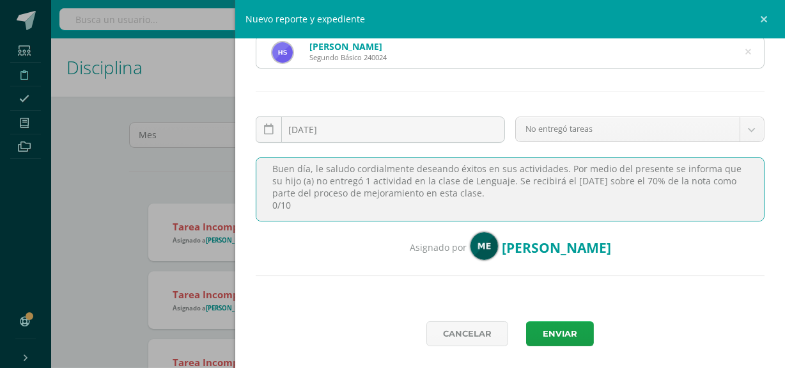
scroll to position [63, 0]
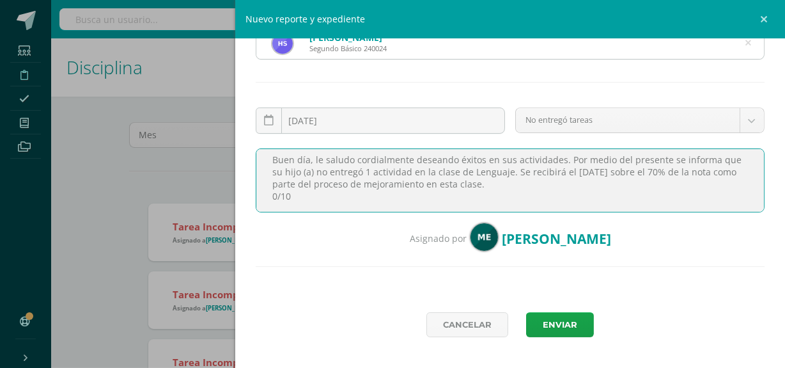
type textarea "Buen día, le saludo cordialmente deseando éxitos en sus actividades. Por medio …"
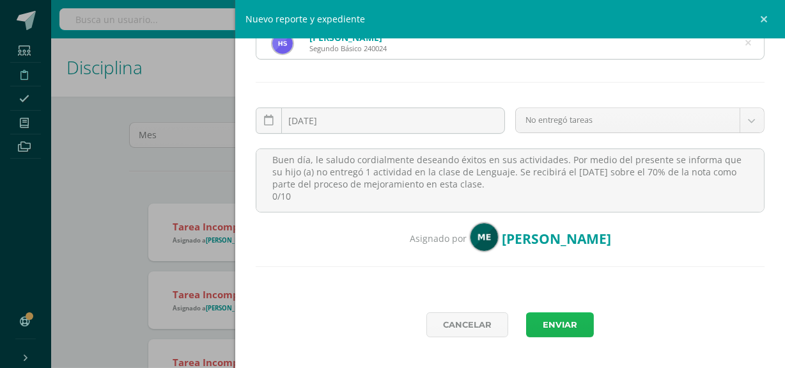
click at [562, 319] on button "Enviar" at bounding box center [560, 324] width 68 height 25
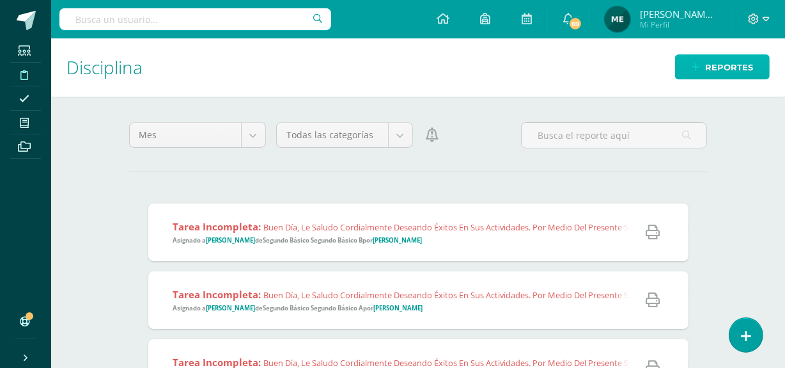
click at [736, 70] on span "Reportes" at bounding box center [729, 68] width 48 height 24
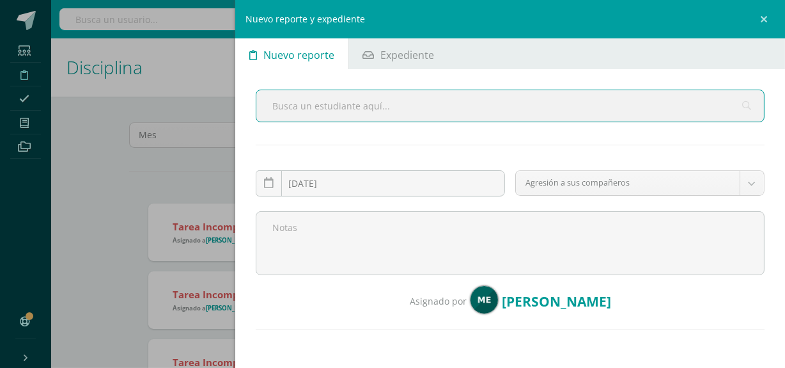
click at [469, 97] on input "text" at bounding box center [510, 105] width 508 height 31
type input "andrea vill"
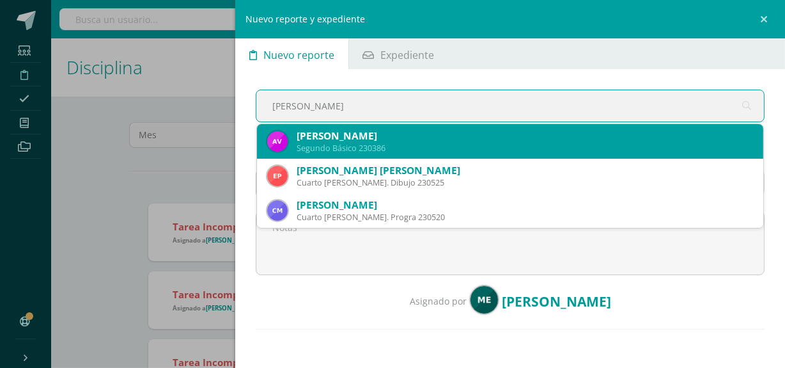
click at [404, 134] on div "Andrea Nineth Villagrán Pérez" at bounding box center [525, 135] width 457 height 13
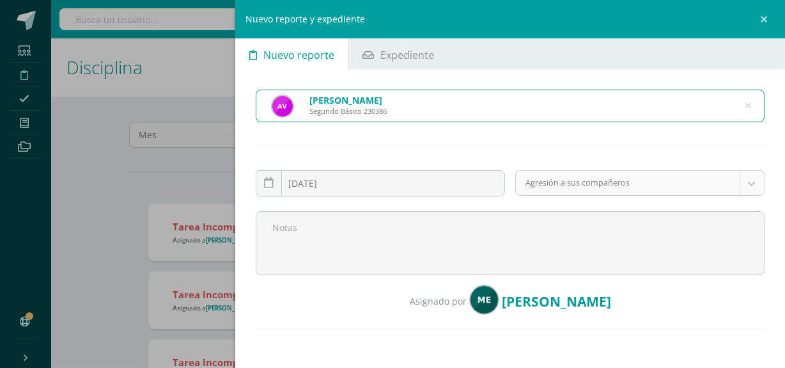
click at [550, 185] on body "Reporte asignado exitosamente Estudiantes Disciplina Asistencia Mis cursos Arch…" at bounding box center [392, 184] width 785 height 368
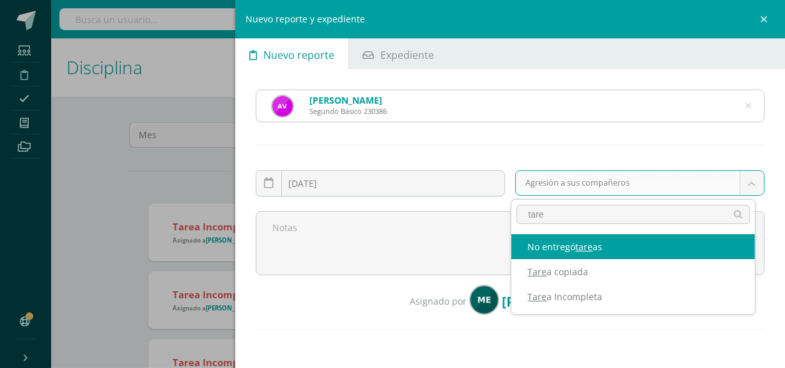
type input "tare"
select select "5"
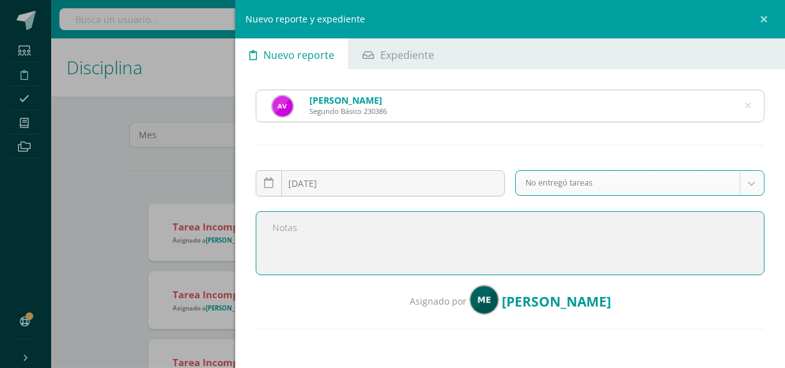
click at [413, 247] on textarea at bounding box center [510, 243] width 509 height 64
paste textarea "Buen día, le saludo cordialmente deseando éxitos en sus actividades. Por medio …"
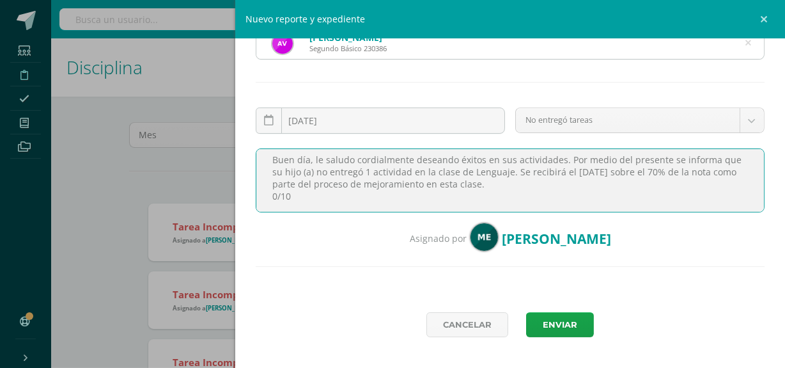
scroll to position [72, 0]
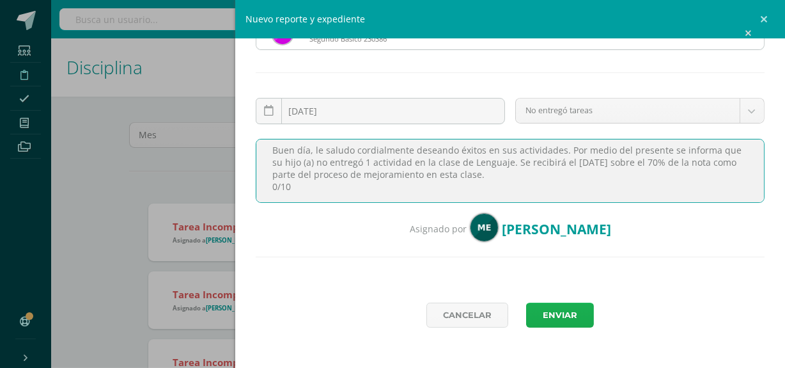
type textarea "Buen día, le saludo cordialmente deseando éxitos en sus actividades. Por medio …"
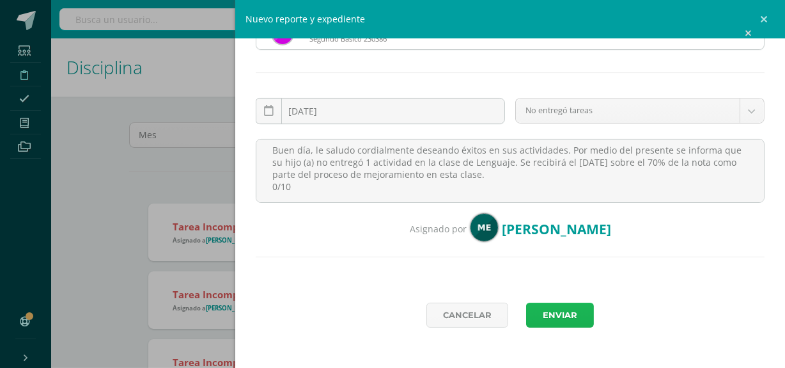
click at [545, 313] on button "Enviar" at bounding box center [560, 314] width 68 height 25
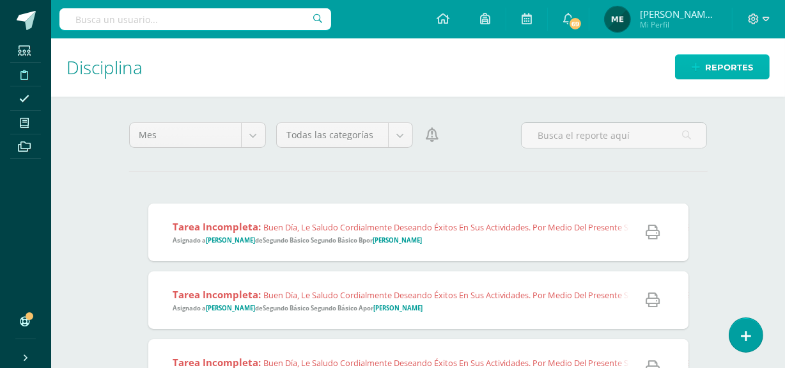
click at [738, 66] on span "Reportes" at bounding box center [729, 68] width 48 height 24
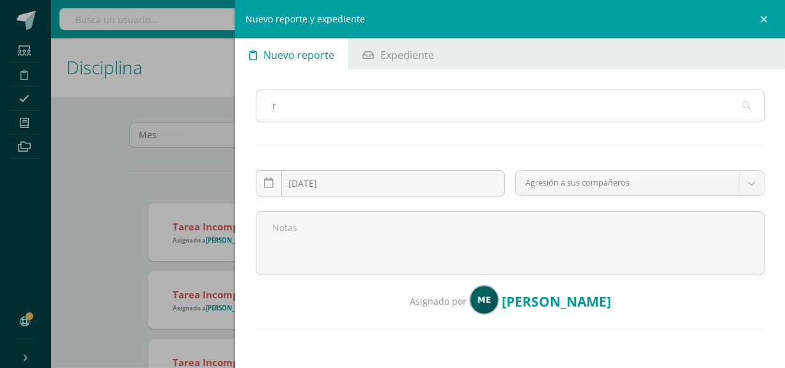
click at [614, 118] on input "r" at bounding box center [510, 105] width 508 height 31
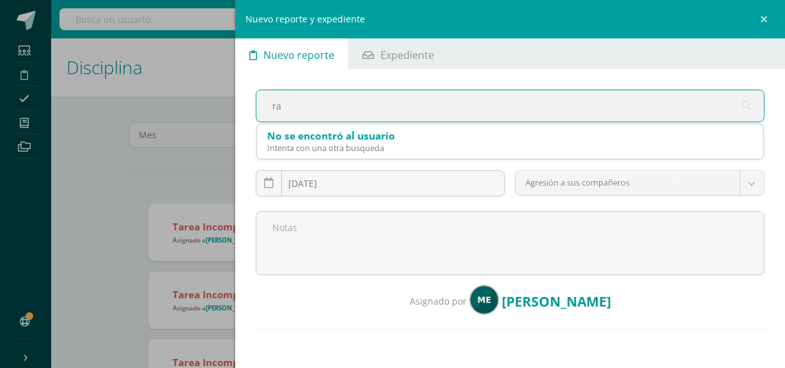
type input "r"
type input "agui"
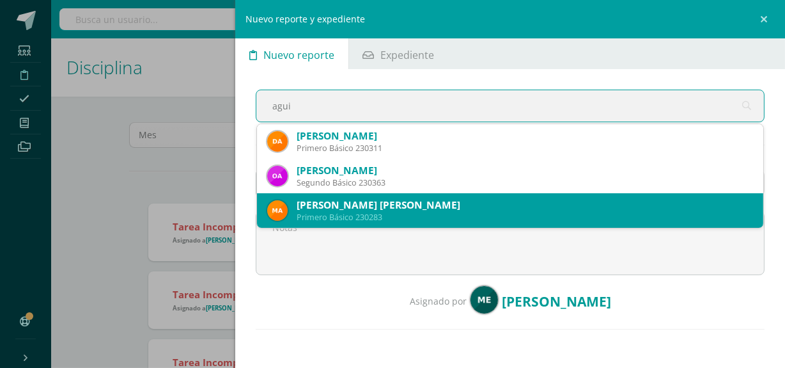
click at [423, 213] on div "Primero Básico 230283" at bounding box center [525, 217] width 457 height 11
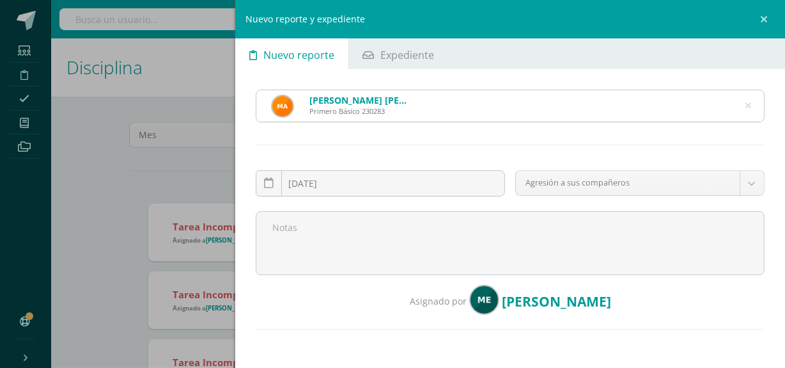
click at [196, 164] on div "Nuevo reporte y expediente Nuevo reporte Expediente Madelin Scarleth Naomy Agui…" at bounding box center [392, 184] width 785 height 368
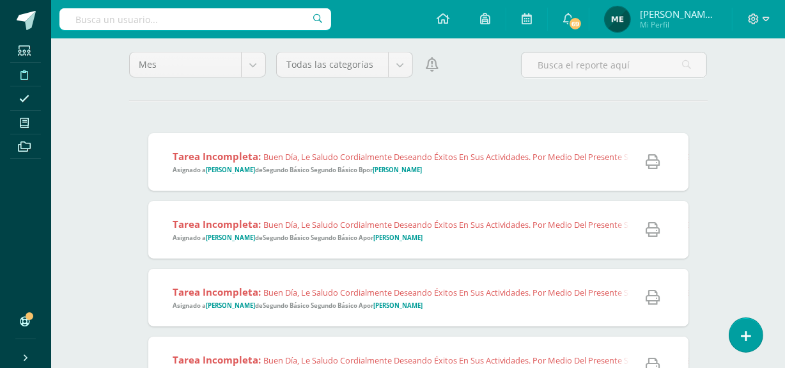
scroll to position [72, 0]
click at [454, 233] on span "Tarea Incompleta: Buen día, le saludo cordialmente deseando éxitos en sus activ…" at bounding box center [779, 228] width 1212 height 25
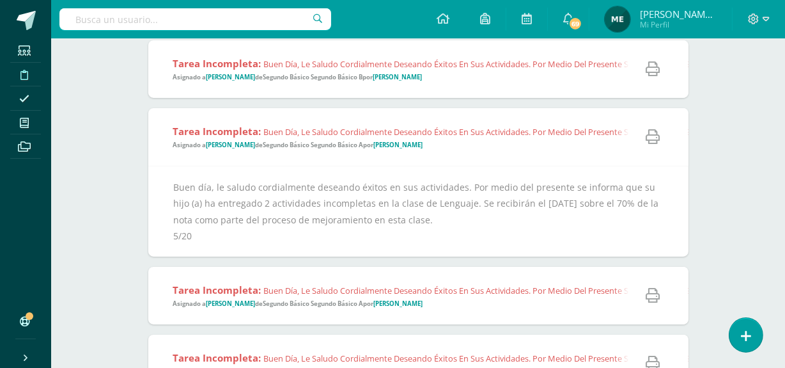
scroll to position [162, 0]
click at [489, 75] on span "Tarea Incompleta: Buen día, le saludo cordialmente deseando éxitos en sus activ…" at bounding box center [773, 70] width 1200 height 25
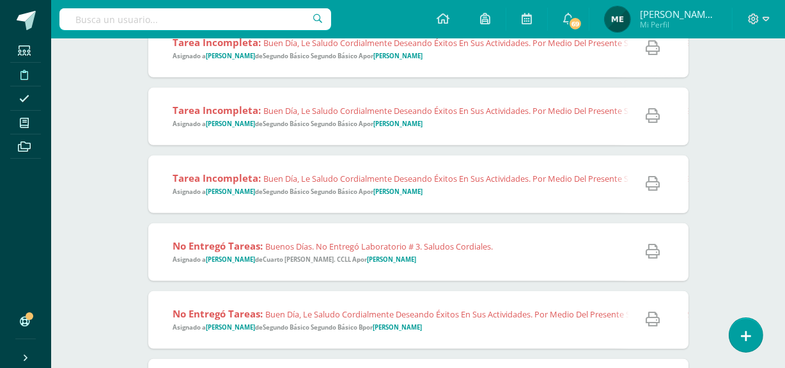
scroll to position [501, 0]
click at [455, 192] on span "Tarea Incompleta: Buen día, le saludo cordialmente deseando éxitos en sus activ…" at bounding box center [781, 183] width 1216 height 25
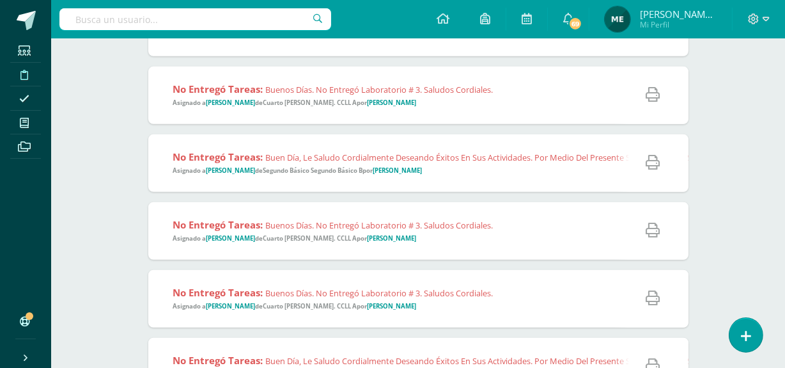
scroll to position [748, 0]
click at [455, 167] on span "No entregó tareas: Buen día, le saludo cordialmente deseando éxitos en sus acti…" at bounding box center [744, 162] width 1143 height 25
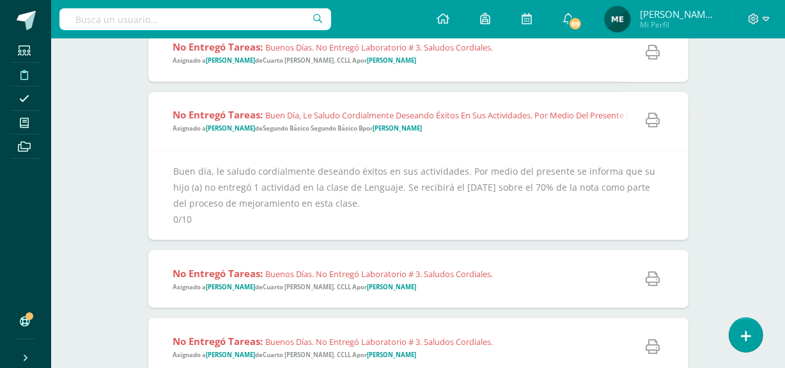
scroll to position [792, 0]
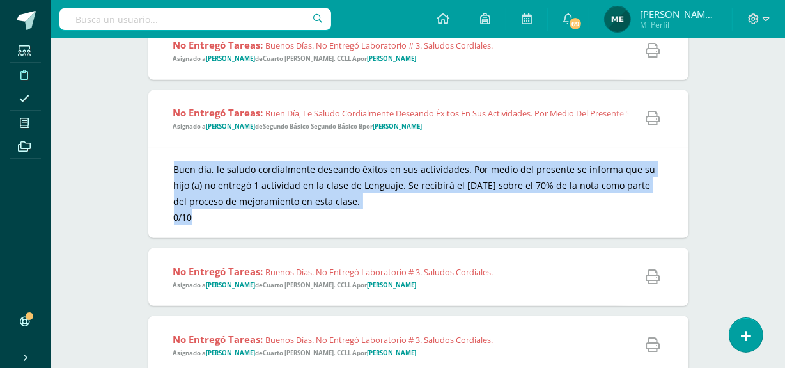
copy div "Buen día, le saludo cordialmente deseando éxitos en sus actividades. Por medio …"
drag, startPoint x: 171, startPoint y: 154, endPoint x: 224, endPoint y: 215, distance: 80.3
click at [224, 215] on div "Buen día, le saludo cordialmente deseando éxitos en sus actividades. Por medio …" at bounding box center [418, 193] width 540 height 91
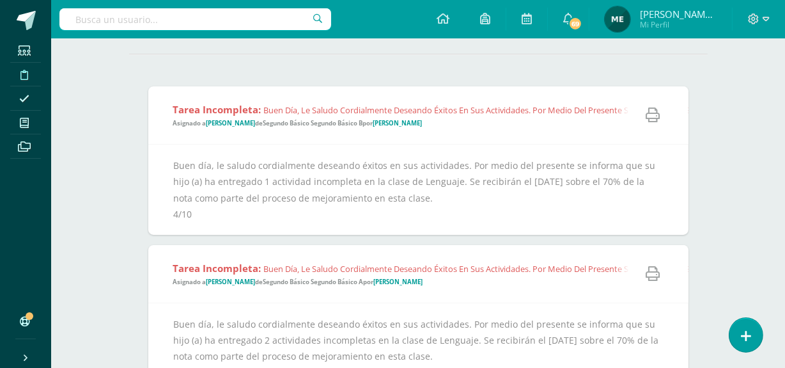
scroll to position [0, 0]
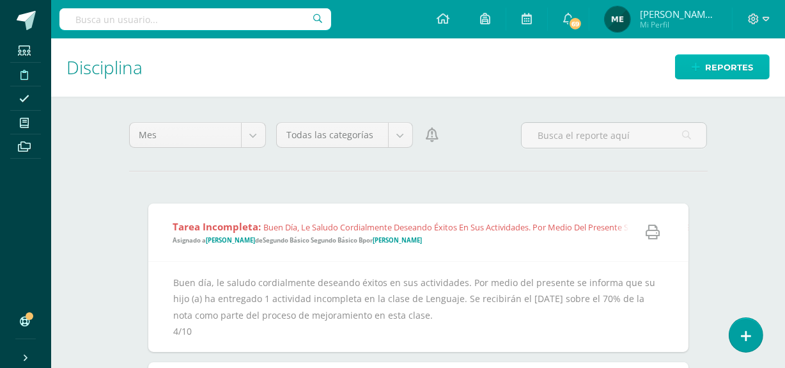
click at [712, 61] on span "Reportes" at bounding box center [729, 68] width 48 height 24
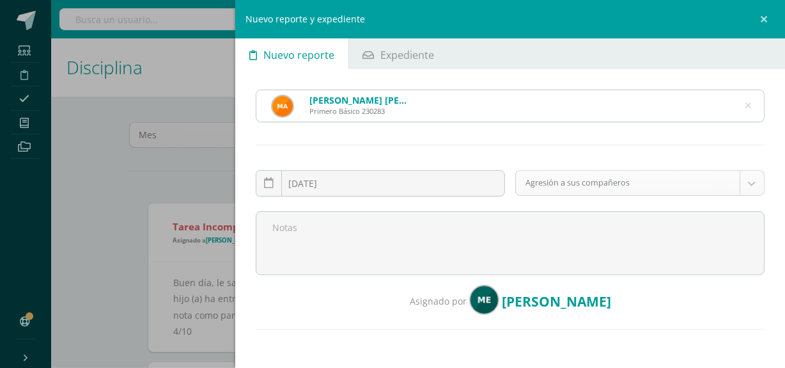
click at [579, 182] on body "Reporte asignado exitosamente Estudiantes Disciplina Asistencia Mis cursos Arch…" at bounding box center [392, 184] width 785 height 368
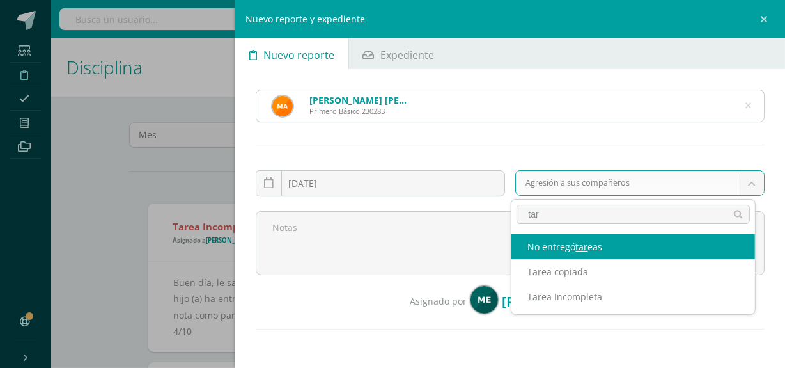
type input "tar"
select select "5"
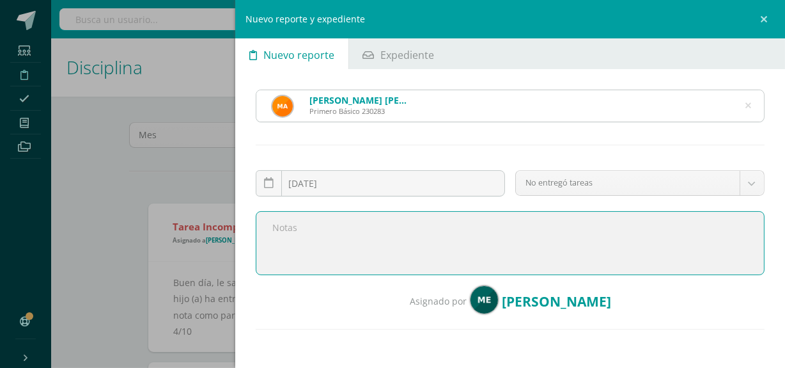
click at [421, 232] on textarea at bounding box center [510, 243] width 509 height 64
paste textarea "Buen día, le saludo cordialmente deseando éxitos en sus actividades. Por medio …"
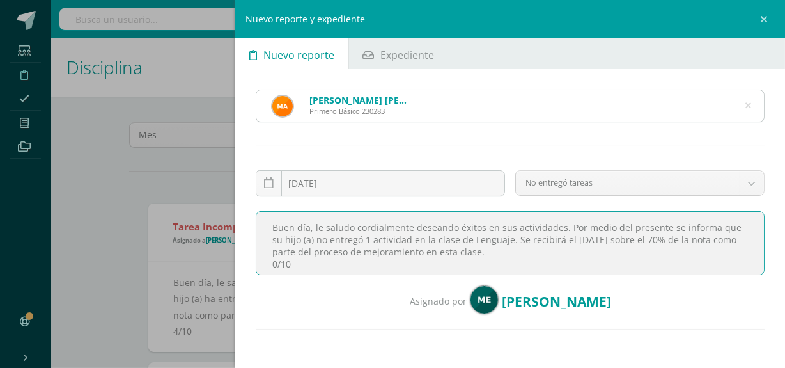
click at [365, 238] on textarea "Buen día, le saludo cordialmente deseando éxitos en sus actividades. Por medio …" at bounding box center [510, 243] width 509 height 64
click at [366, 242] on textarea "Buen día, le saludo cordialmente deseando éxitos en sus actividades. Por medio …" at bounding box center [510, 243] width 509 height 64
click at [407, 239] on textarea "Buen día, le saludo cordialmente deseando éxitos en sus actividades. Por medio …" at bounding box center [510, 243] width 509 height 64
click at [565, 239] on textarea "Buen día, le saludo cordialmente deseando éxitos en sus actividades. Por medio …" at bounding box center [510, 243] width 509 height 64
click at [562, 239] on textarea "Buen día, le saludo cordialmente deseando éxitos en sus actividades. Por medio …" at bounding box center [510, 243] width 509 height 64
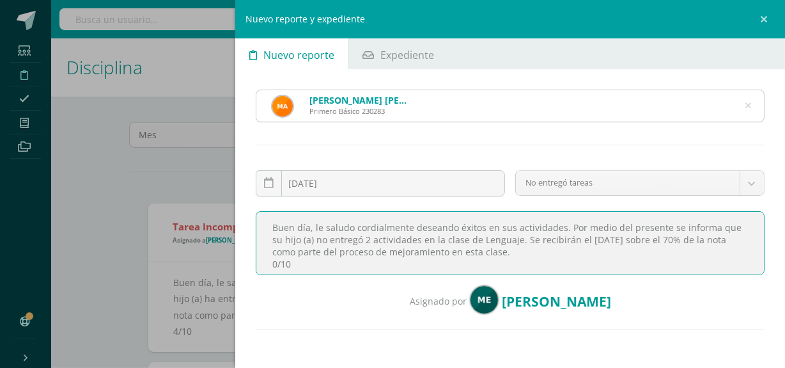
scroll to position [5, 0]
click at [287, 260] on textarea "Buen día, le saludo cordialmente deseando éxitos en sus actividades. Por medio …" at bounding box center [510, 243] width 509 height 64
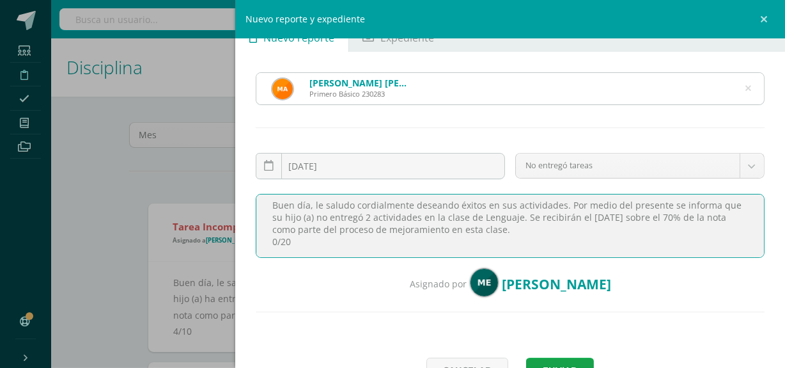
scroll to position [72, 0]
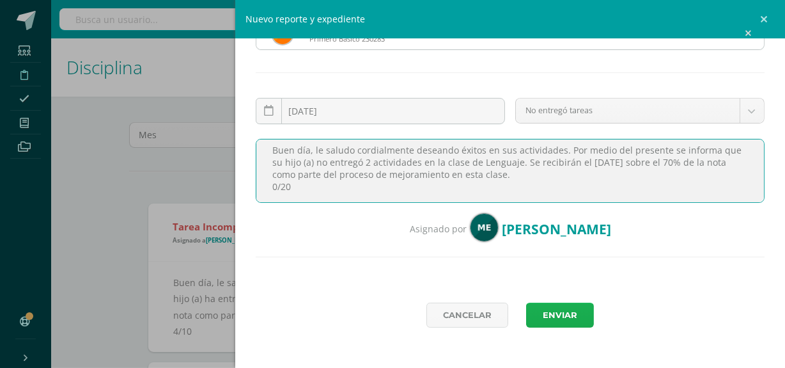
type textarea "Buen día, le saludo cordialmente deseando éxitos en sus actividades. Por medio …"
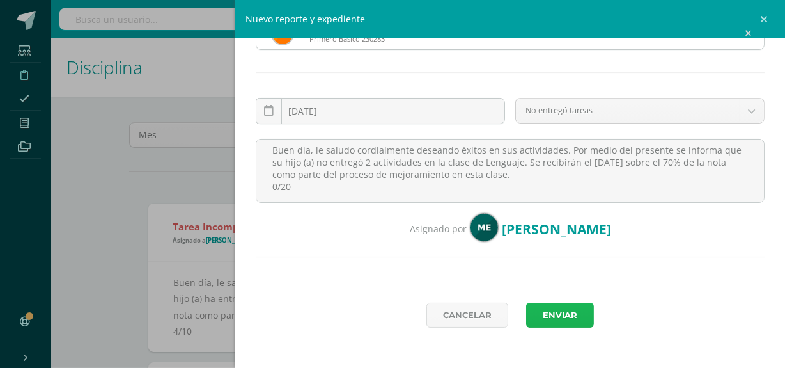
click at [554, 315] on button "Enviar" at bounding box center [560, 314] width 68 height 25
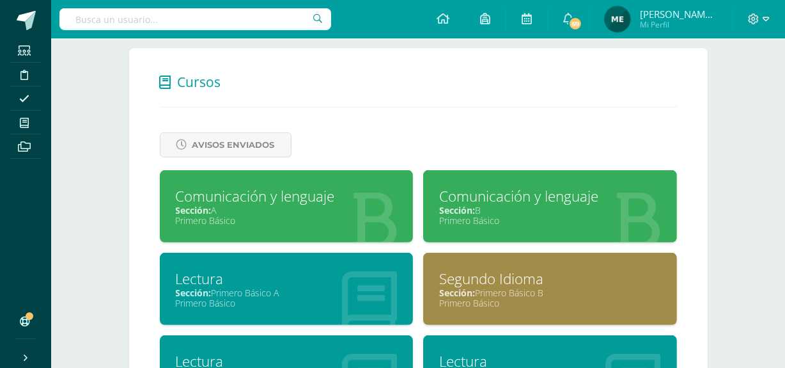
scroll to position [475, 0]
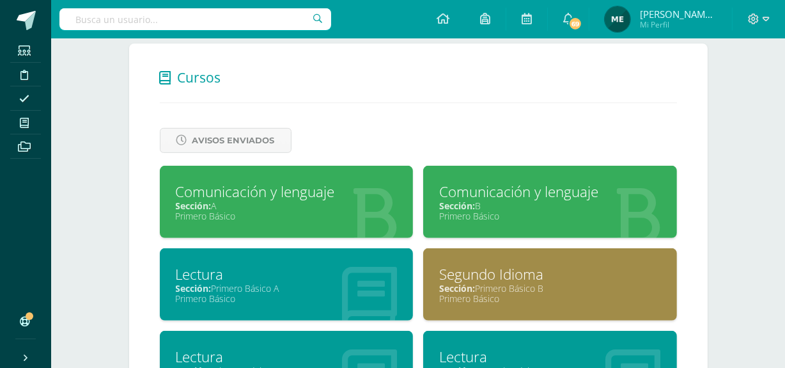
click at [320, 212] on div "Primero Básico" at bounding box center [287, 216] width 222 height 12
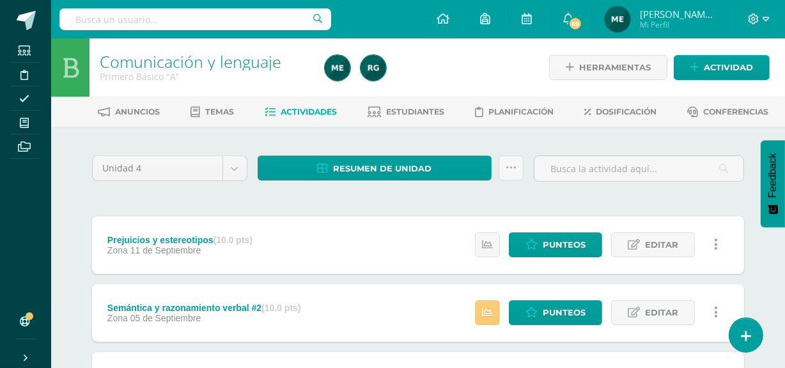
click at [320, 212] on div "Unidad 4 Unidad 1 Unidad 2 Unidad 3 Unidad 4 Resumen de unidad Descargar como H…" at bounding box center [418, 344] width 663 height 384
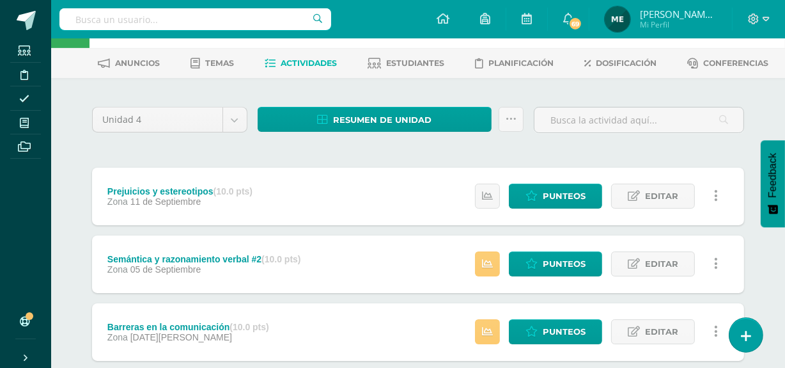
scroll to position [61, 0]
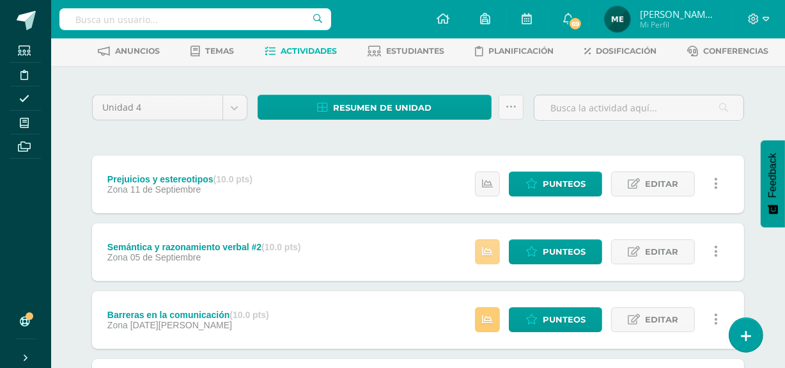
click at [487, 253] on icon at bounding box center [487, 251] width 11 height 11
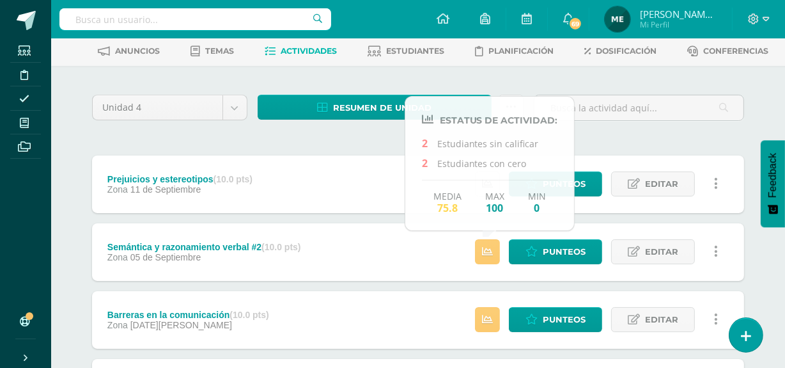
click at [622, 140] on div "Unidad 4 Unidad 1 Unidad 2 Unidad 3 Unidad 4 Resumen de unidad Descargar como H…" at bounding box center [418, 283] width 663 height 384
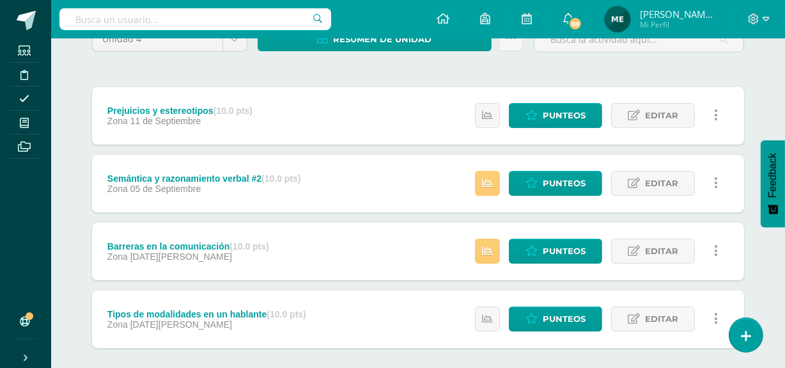
scroll to position [141, 0]
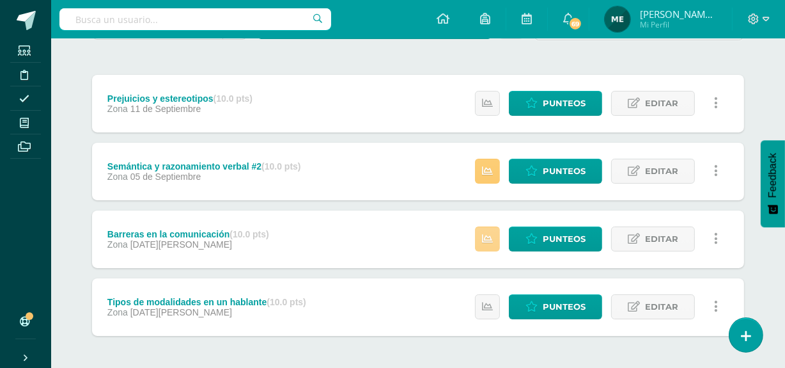
click at [498, 240] on link at bounding box center [487, 238] width 25 height 25
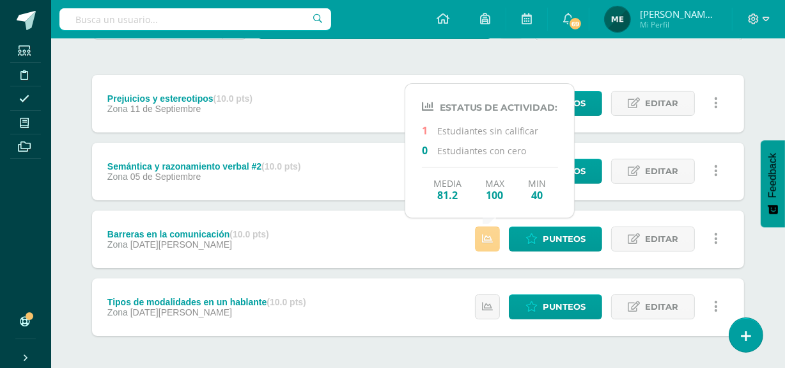
scroll to position [194, 0]
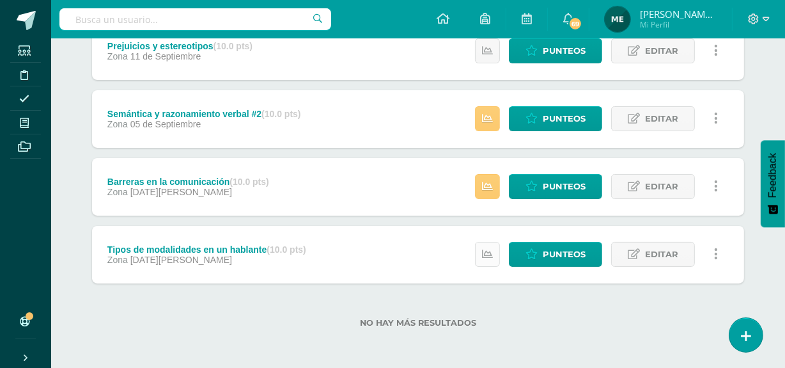
click at [492, 262] on link at bounding box center [487, 254] width 25 height 25
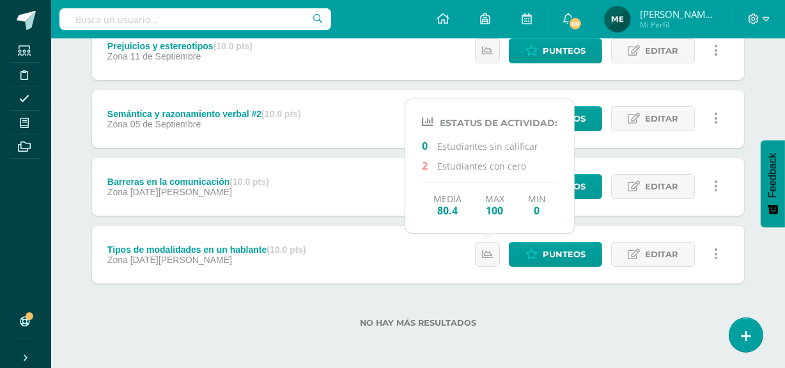
click at [562, 318] on label "No hay más resultados" at bounding box center [418, 323] width 652 height 10
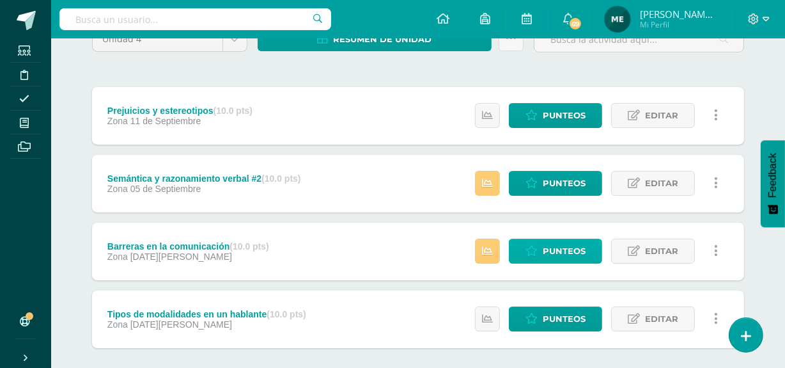
scroll to position [128, 0]
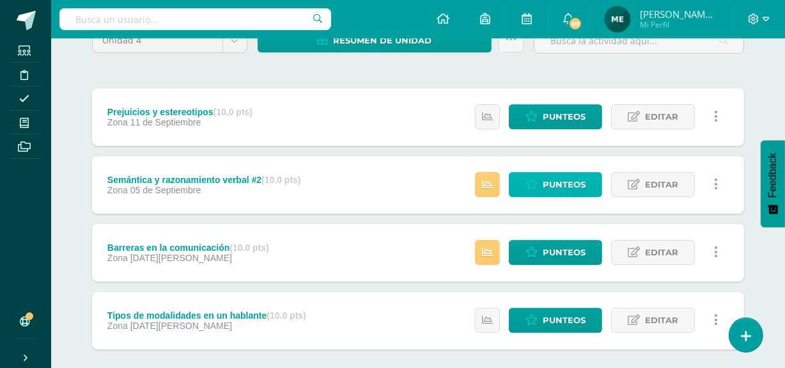
click at [560, 182] on span "Punteos" at bounding box center [564, 185] width 43 height 24
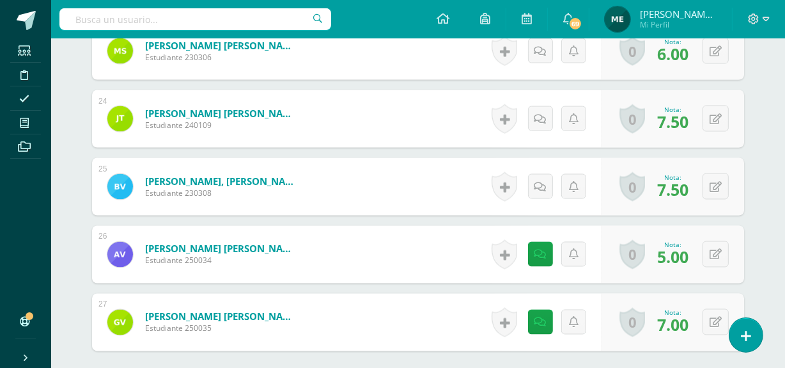
scroll to position [1998, 0]
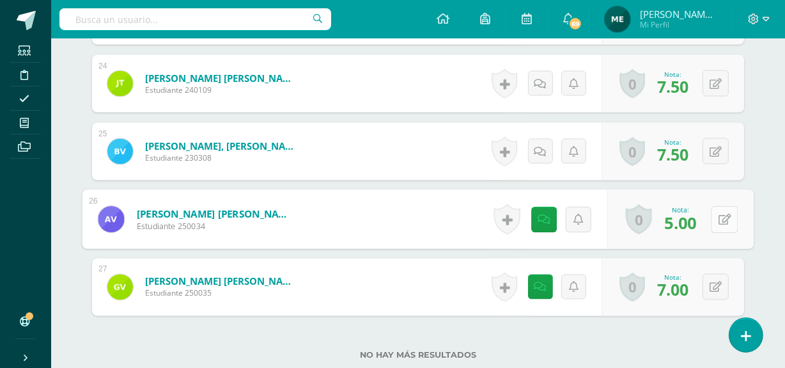
click at [716, 217] on button at bounding box center [724, 219] width 27 height 27
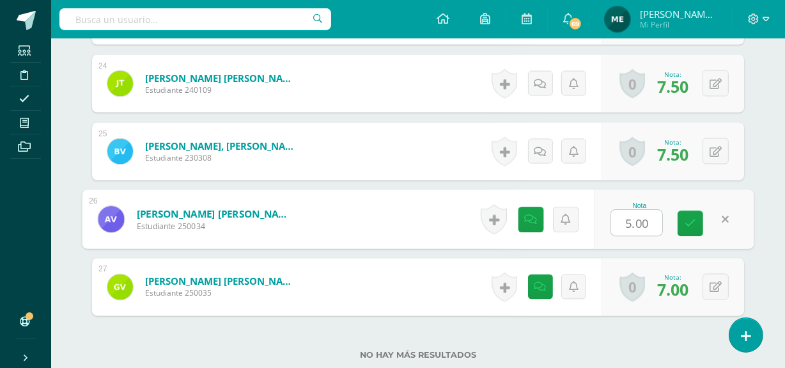
type input "6"
click at [695, 222] on icon at bounding box center [691, 223] width 12 height 11
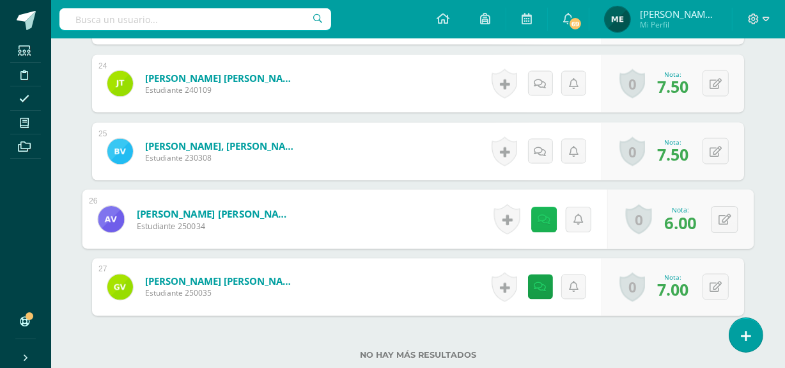
click at [541, 215] on icon at bounding box center [544, 219] width 13 height 11
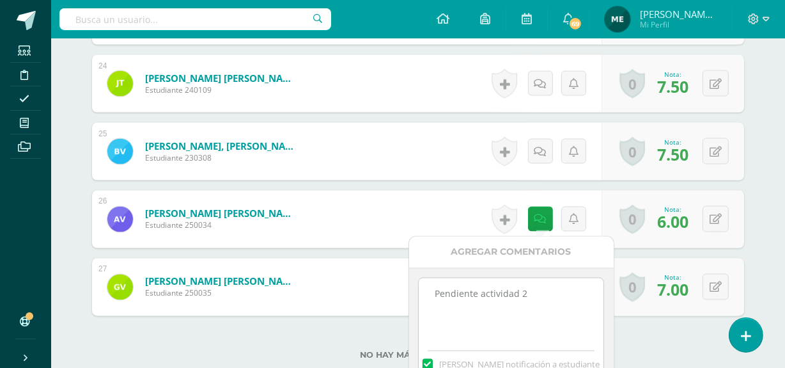
drag, startPoint x: 426, startPoint y: 297, endPoint x: 547, endPoint y: 297, distance: 120.9
click at [547, 297] on textarea "Pendiente actividad 2" at bounding box center [511, 310] width 185 height 64
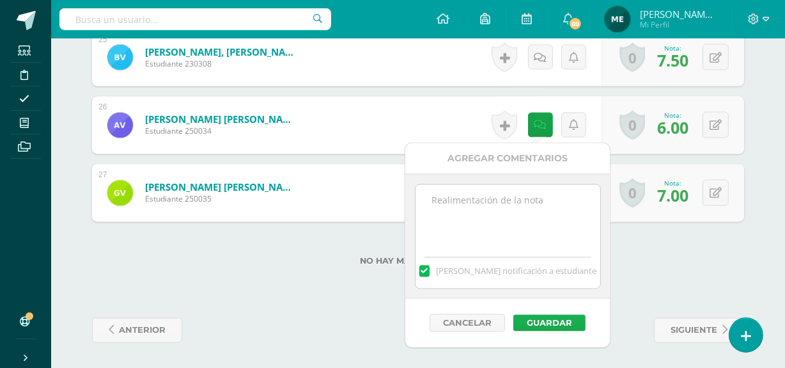
scroll to position [2091, 0]
click at [557, 324] on button "Guardar" at bounding box center [550, 323] width 72 height 17
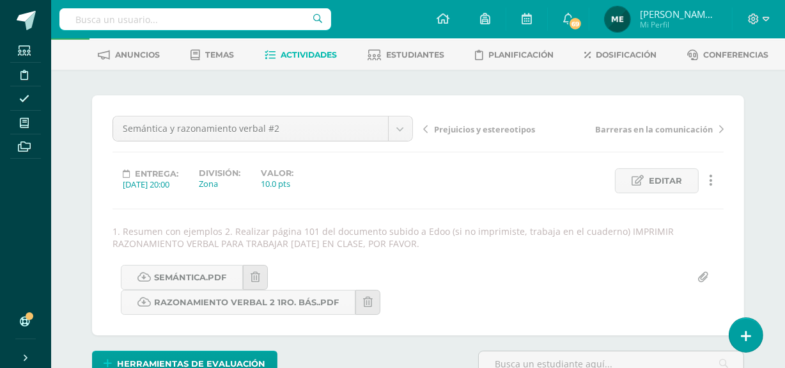
scroll to position [52, 0]
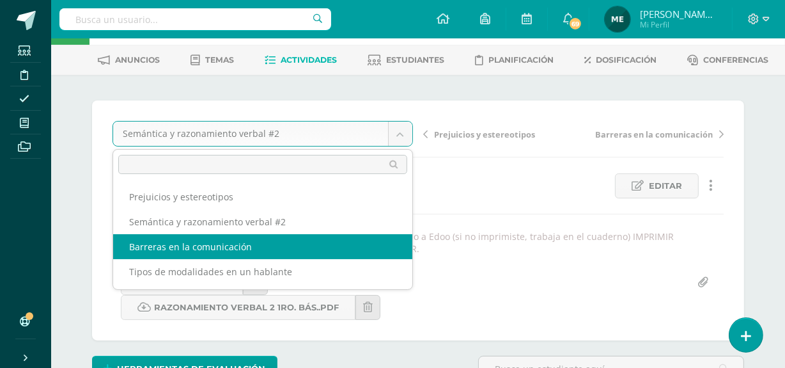
select select "/dashboard/teacher/grade-activity/107078/"
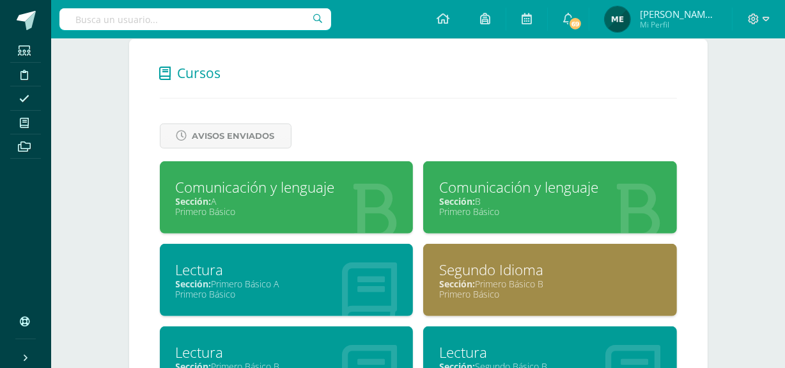
scroll to position [480, 0]
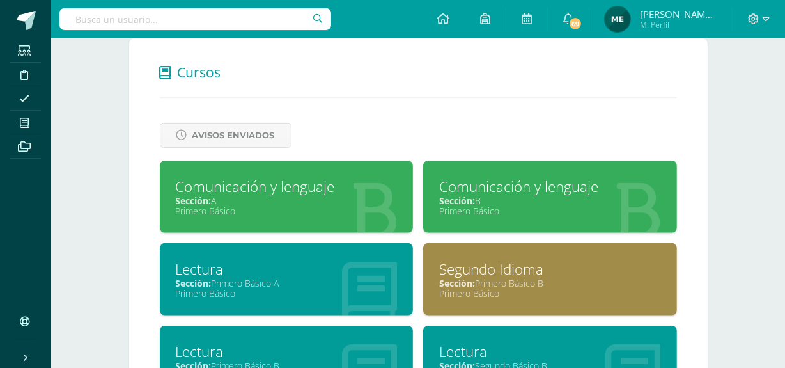
click at [303, 191] on div "Comunicación y lenguaje" at bounding box center [287, 187] width 222 height 20
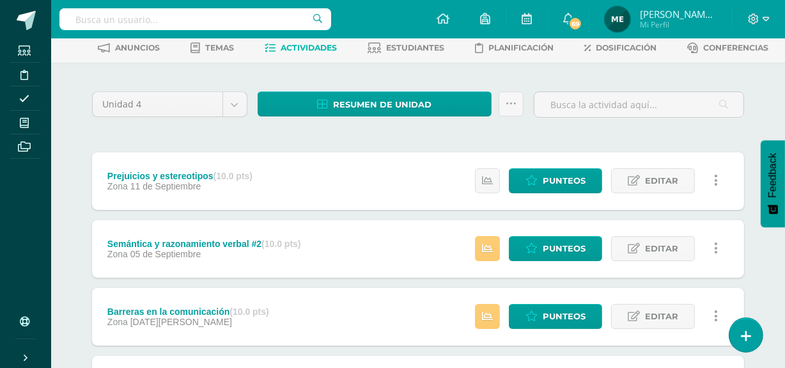
scroll to position [65, 0]
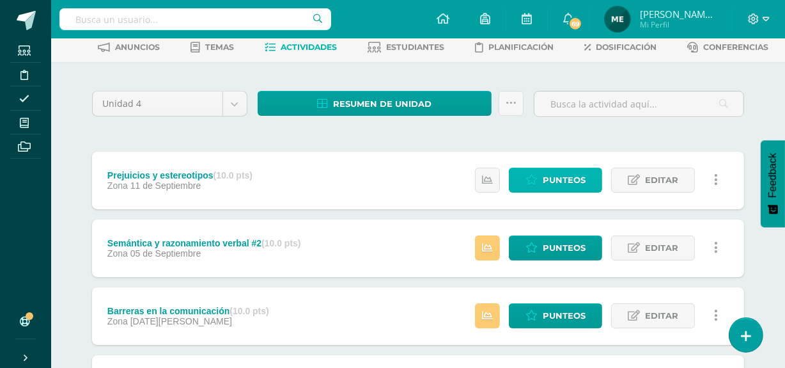
click at [560, 185] on span "Punteos" at bounding box center [564, 180] width 43 height 24
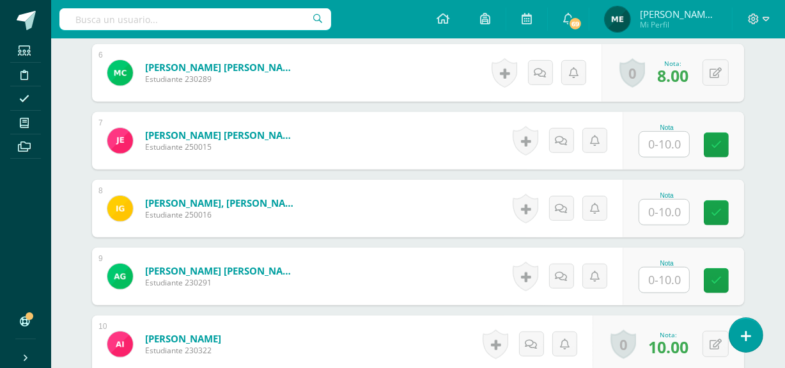
scroll to position [789, 0]
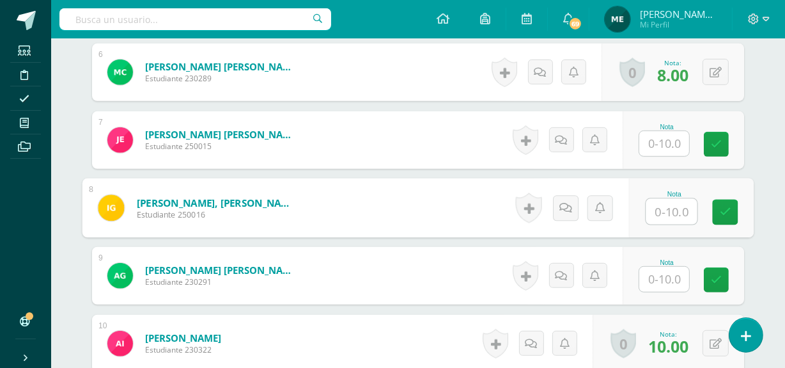
click at [665, 207] on input "text" at bounding box center [672, 212] width 51 height 26
type input "10"
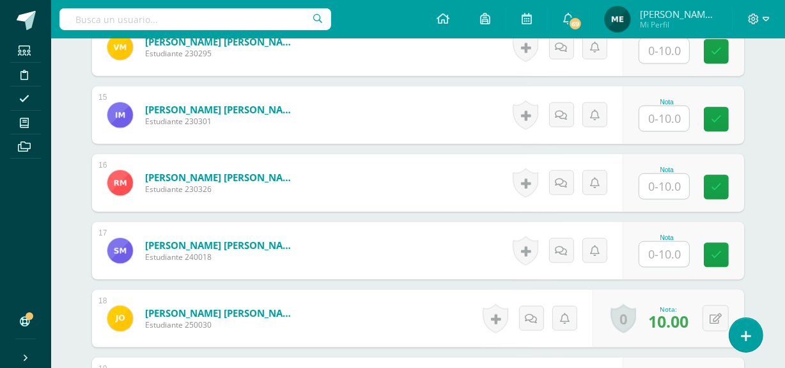
scroll to position [1398, 0]
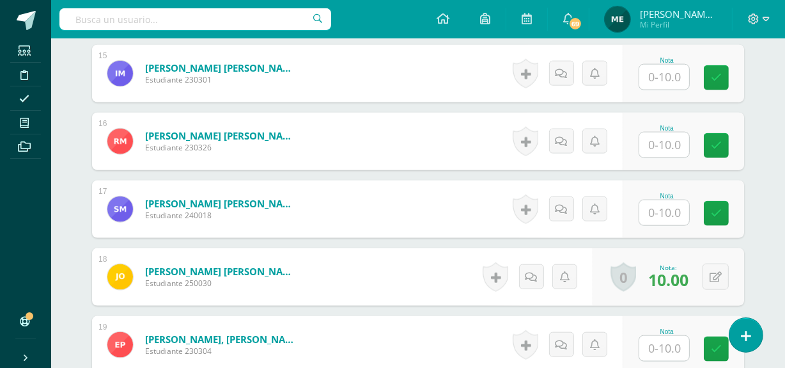
click at [659, 205] on input "text" at bounding box center [665, 212] width 50 height 25
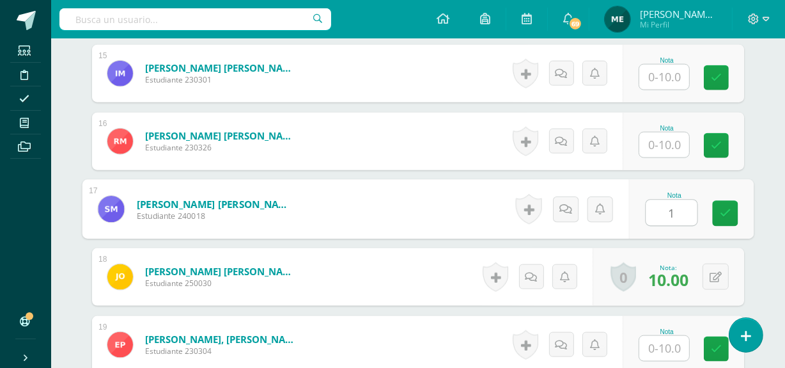
type input "10"
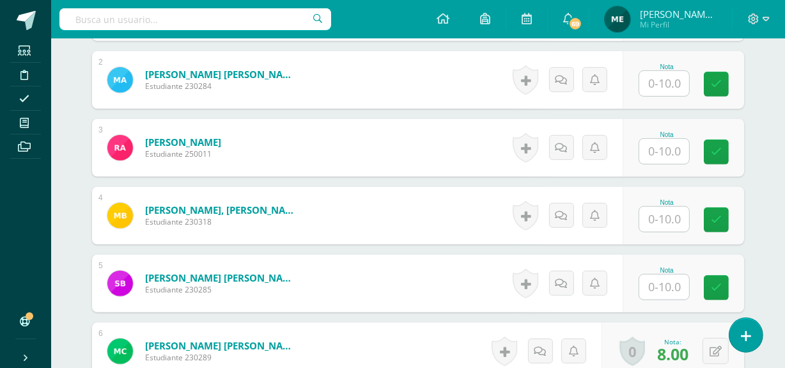
scroll to position [510, 0]
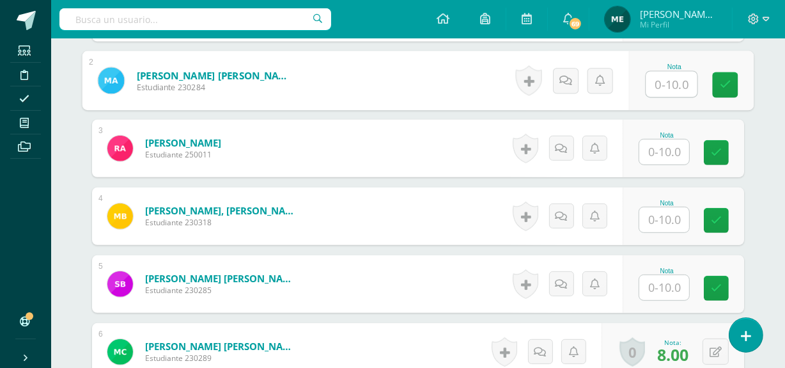
click at [661, 81] on input "text" at bounding box center [672, 85] width 51 height 26
type input "8"
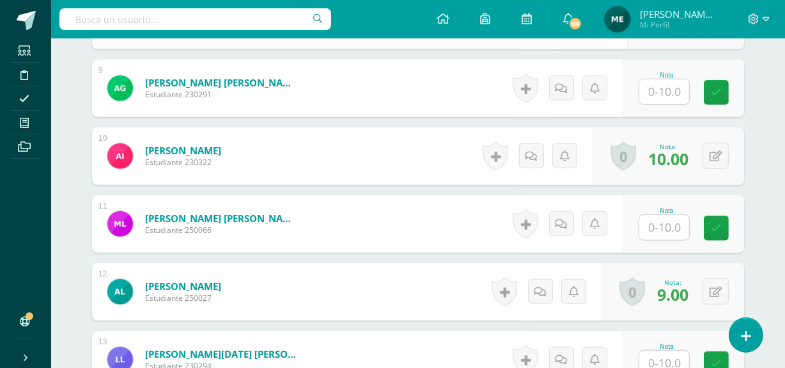
scroll to position [977, 0]
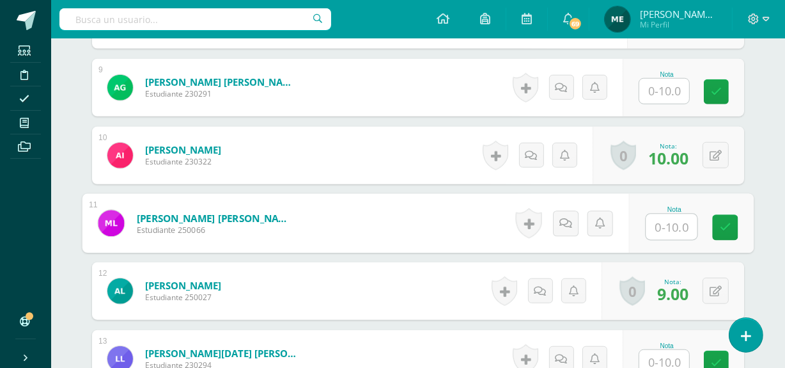
click at [668, 224] on input "text" at bounding box center [672, 227] width 51 height 26
type input "9"
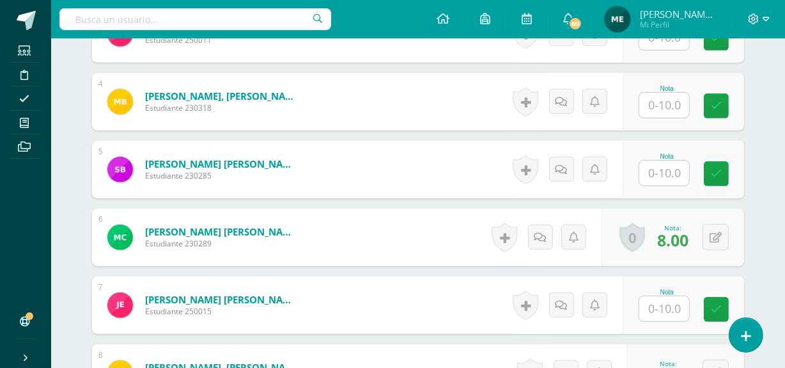
scroll to position [624, 0]
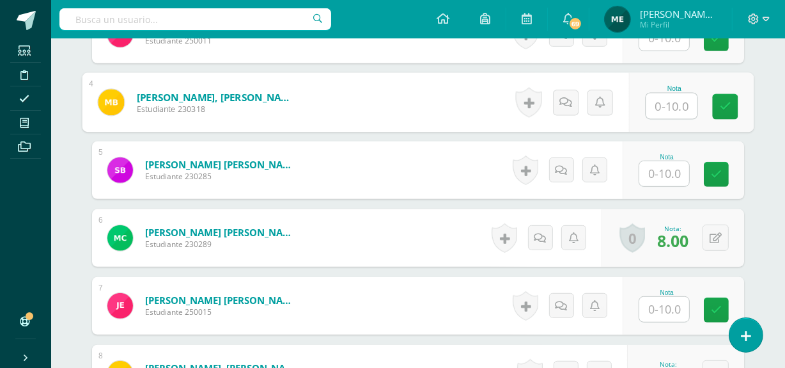
click at [670, 102] on input "text" at bounding box center [672, 106] width 51 height 26
type input "8.5"
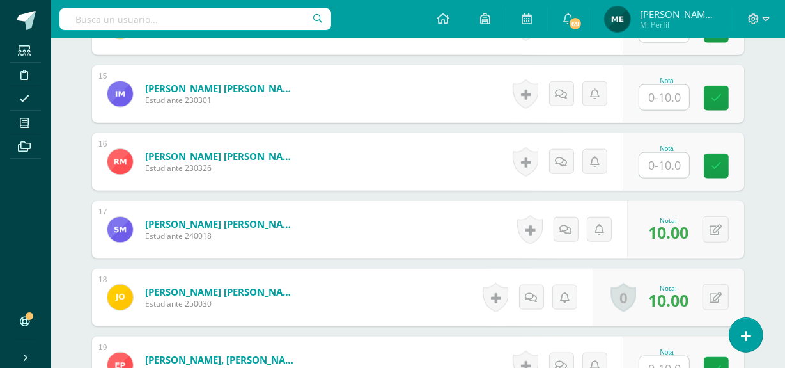
scroll to position [1390, 0]
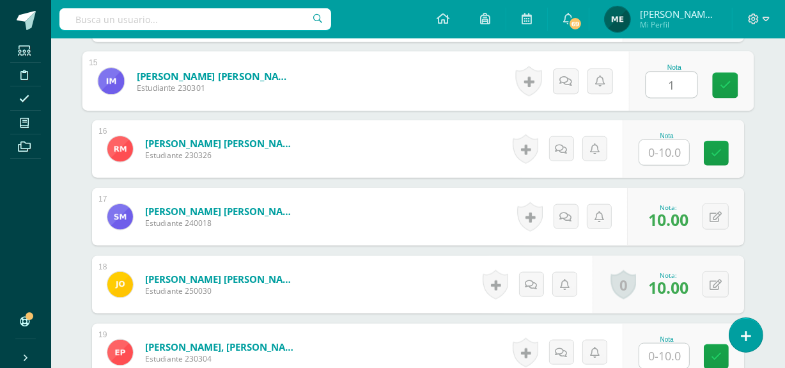
click at [668, 86] on input "1" at bounding box center [672, 85] width 51 height 26
type input "10"
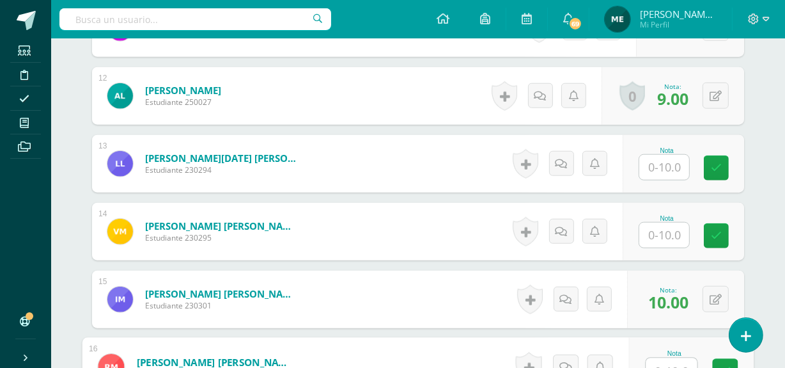
scroll to position [1172, 0]
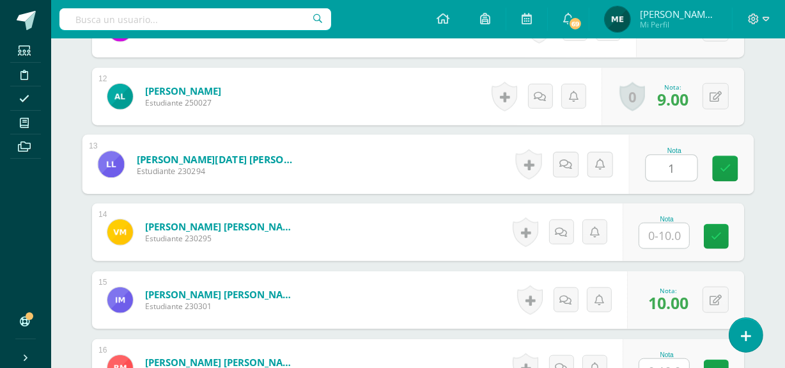
click at [676, 165] on input "1" at bounding box center [672, 168] width 51 height 26
type input "10"
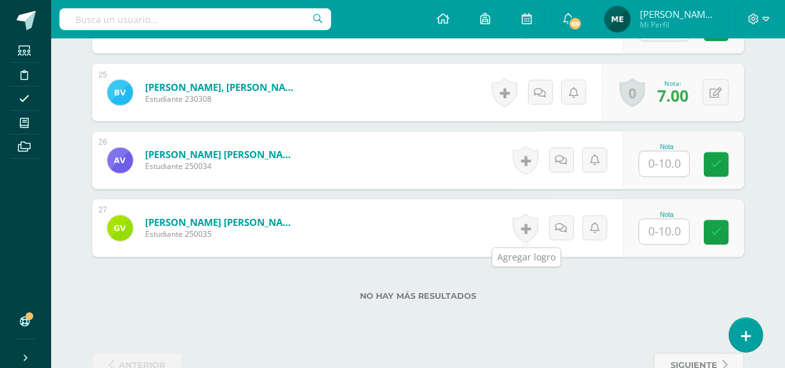
scroll to position [2056, 0]
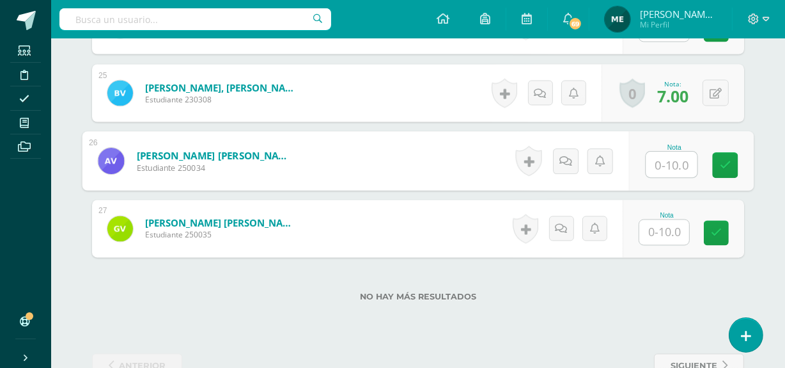
click at [673, 158] on input "text" at bounding box center [672, 165] width 51 height 26
type input "9"
click at [735, 159] on link at bounding box center [726, 166] width 26 height 26
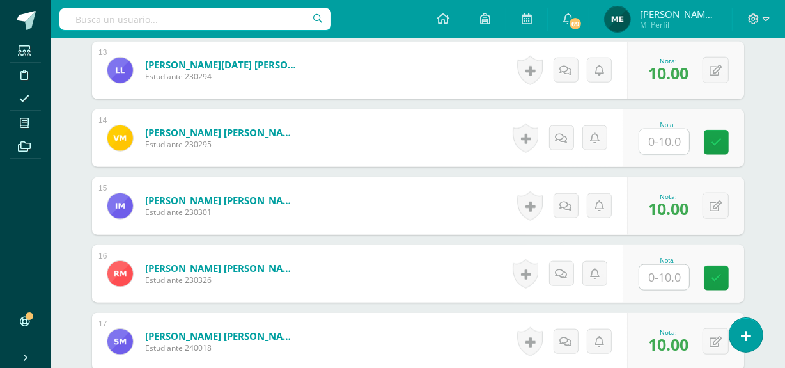
scroll to position [1260, 0]
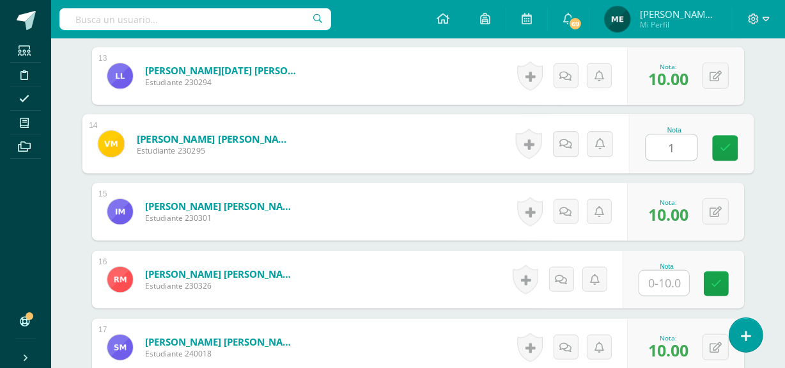
click at [663, 141] on input "1" at bounding box center [672, 148] width 51 height 26
type input "10"
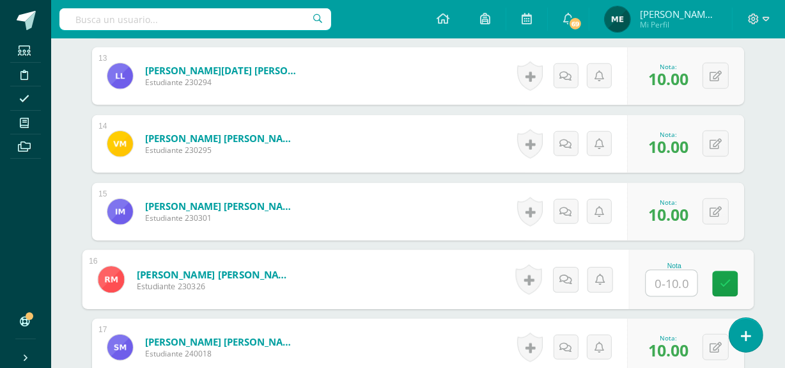
click at [672, 279] on input "text" at bounding box center [672, 284] width 51 height 26
type input "6"
click at [570, 280] on icon at bounding box center [566, 279] width 13 height 11
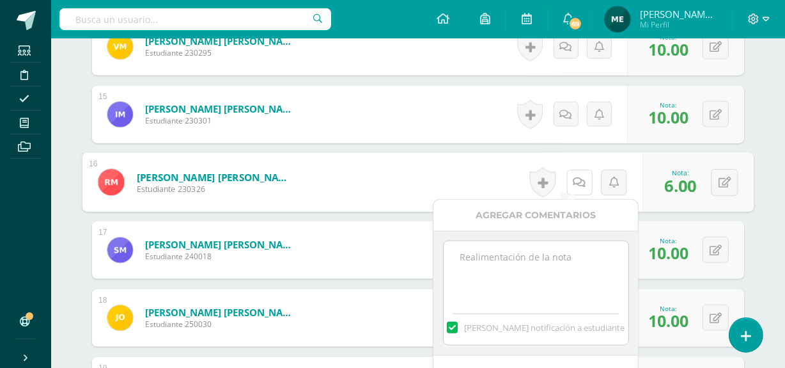
scroll to position [1360, 0]
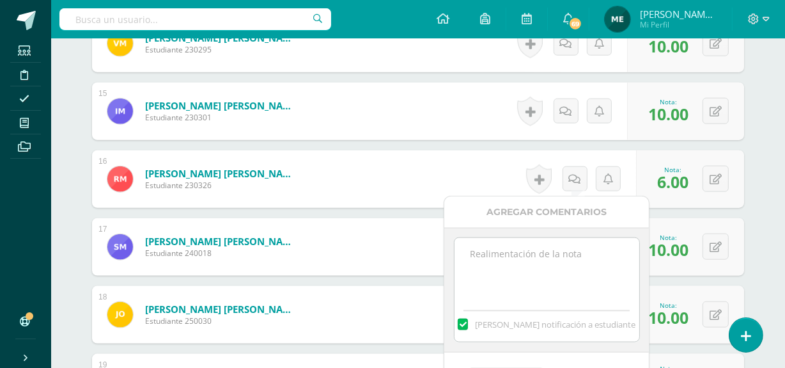
click at [547, 269] on textarea at bounding box center [547, 270] width 185 height 64
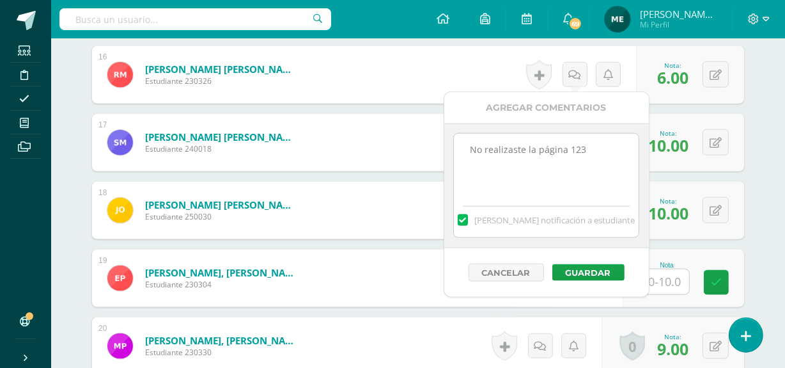
scroll to position [1466, 0]
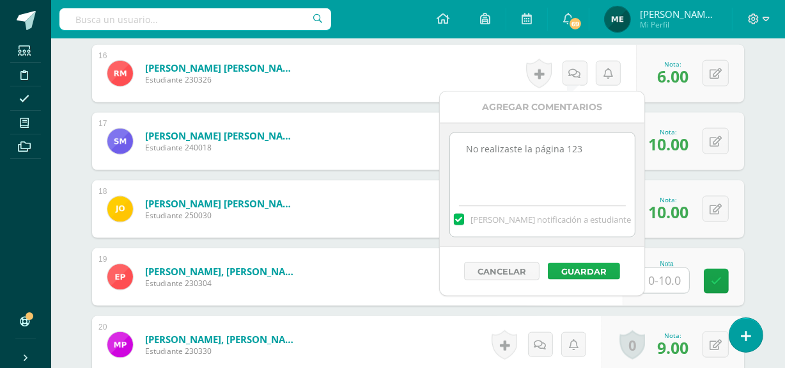
type textarea "No realizaste la página 123"
click at [594, 267] on button "Guardar" at bounding box center [584, 271] width 72 height 17
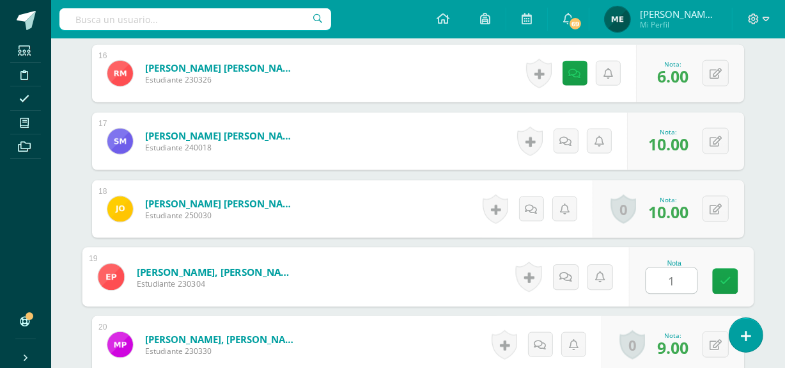
click at [665, 283] on input "1" at bounding box center [672, 281] width 51 height 26
type input "10"
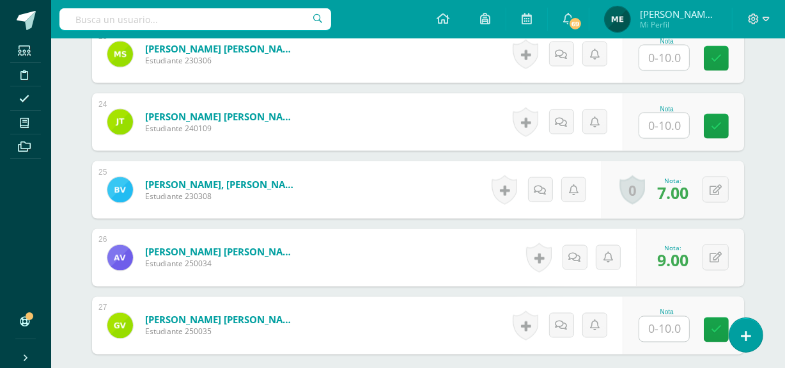
scroll to position [1942, 0]
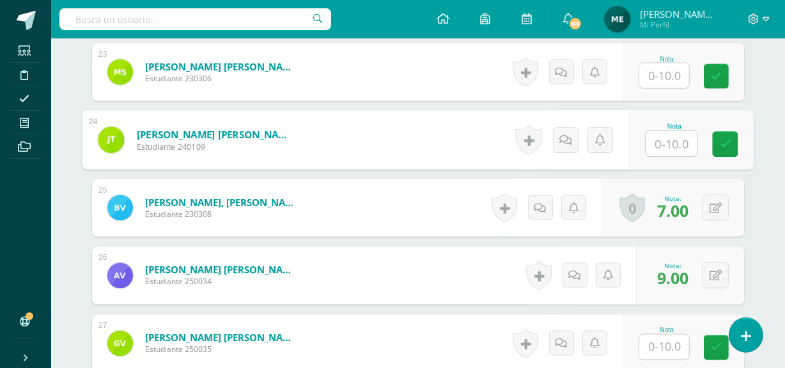
click at [664, 139] on input "text" at bounding box center [672, 144] width 51 height 26
type input "7"
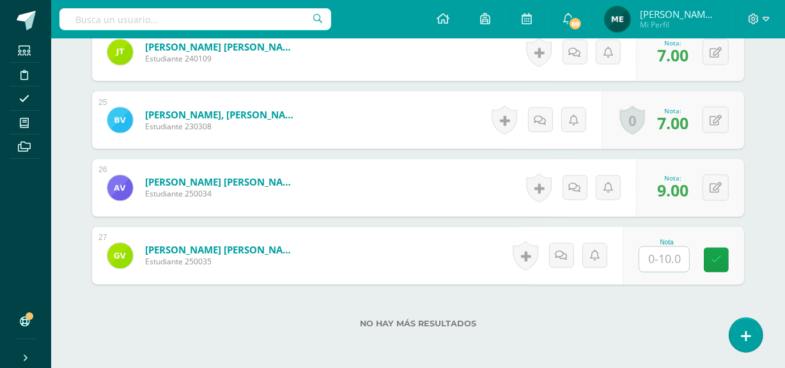
scroll to position [2092, 0]
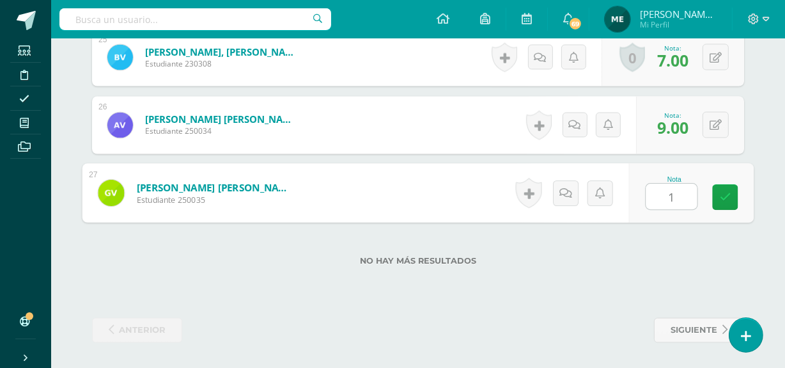
click at [666, 192] on input "1" at bounding box center [672, 197] width 51 height 26
type input "10"
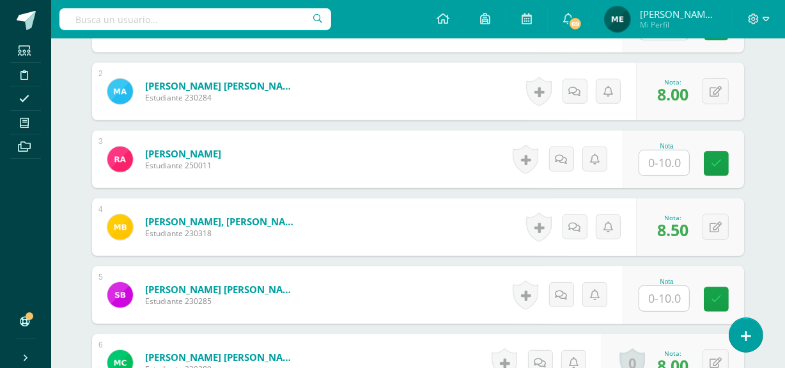
scroll to position [489, 0]
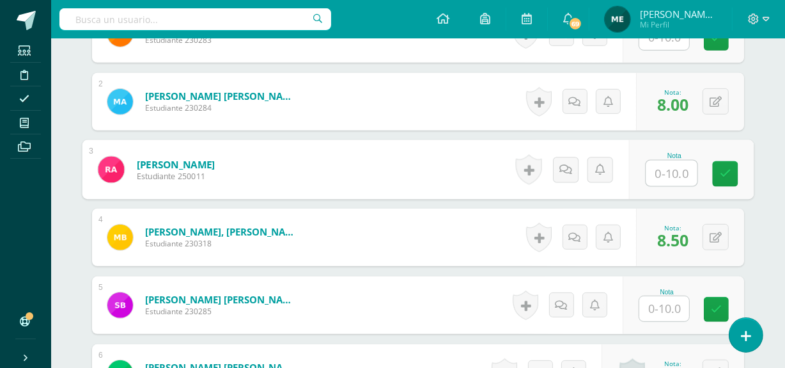
click at [672, 169] on input "text" at bounding box center [672, 174] width 51 height 26
type input "10"
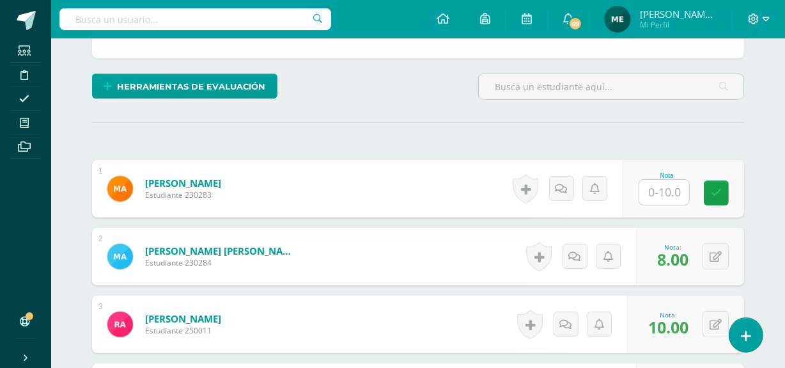
scroll to position [334, 0]
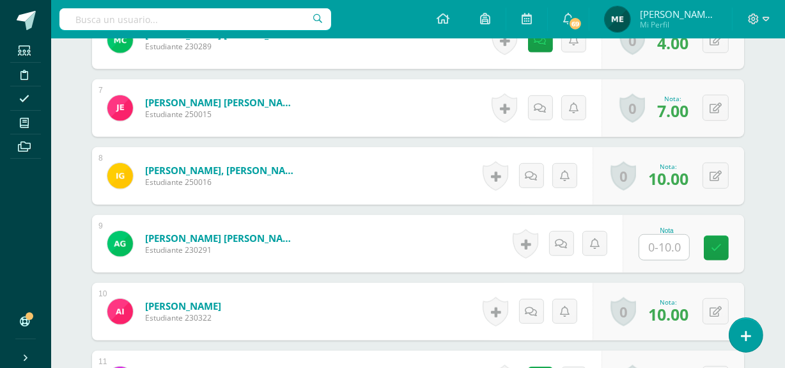
scroll to position [813, 0]
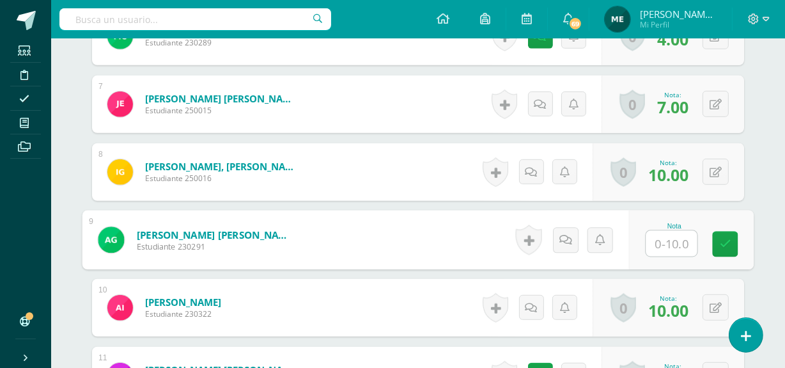
click at [661, 240] on input "text" at bounding box center [672, 244] width 51 height 26
type input "10"
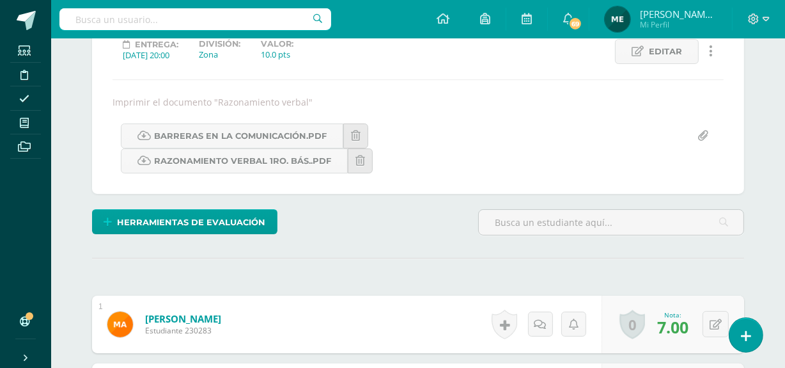
scroll to position [51, 0]
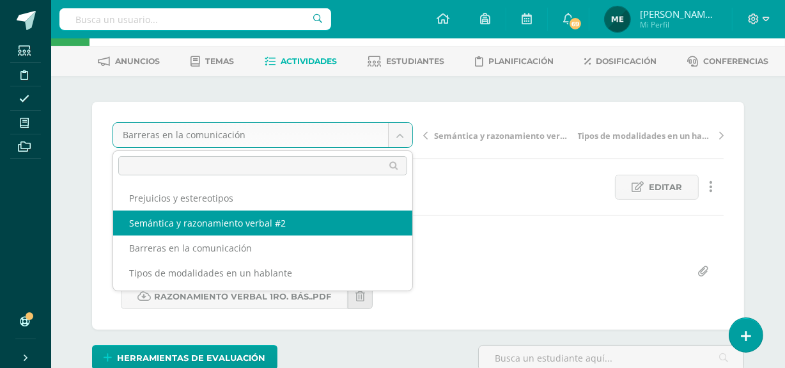
select select "/dashboard/teacher/grade-activity/108043/"
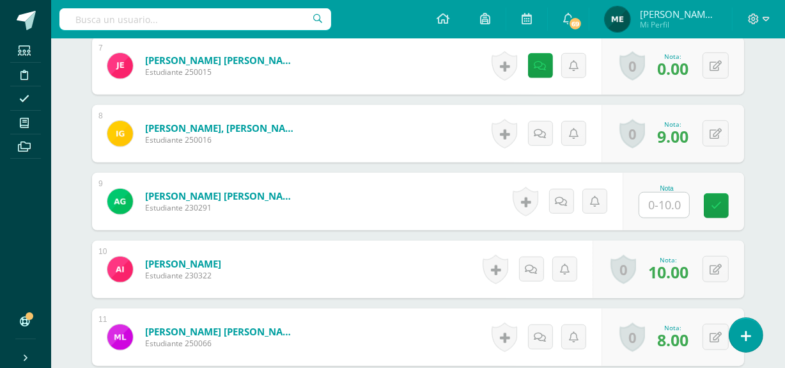
scroll to position [863, 0]
click at [669, 206] on input "text" at bounding box center [665, 204] width 50 height 25
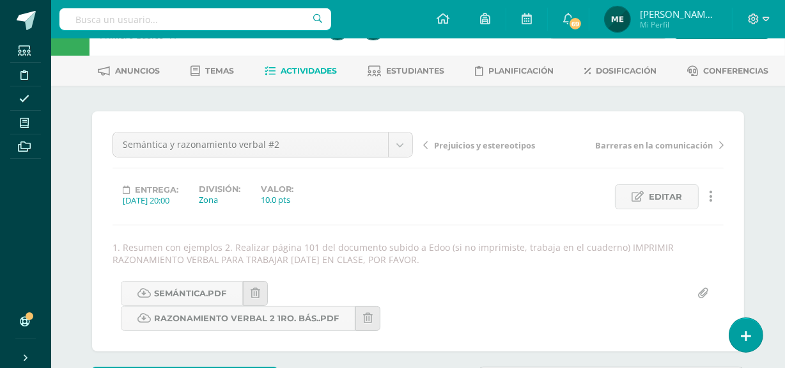
scroll to position [0, 0]
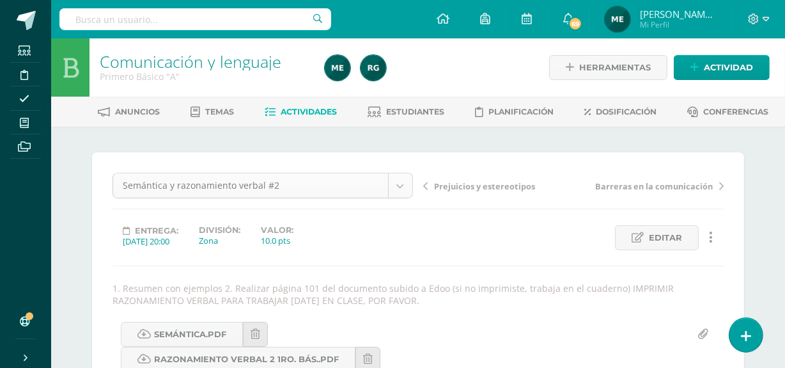
type input "9"
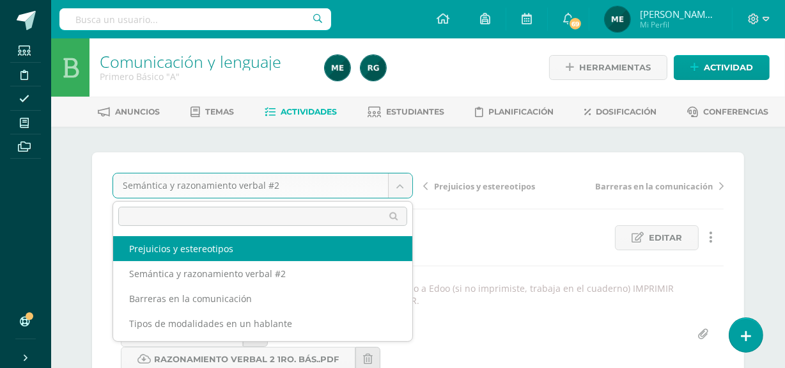
select select "/dashboard/teacher/grade-activity/108386/"
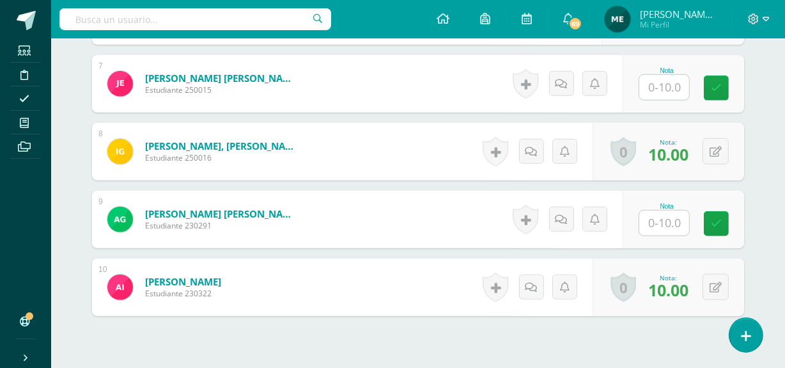
scroll to position [849, 0]
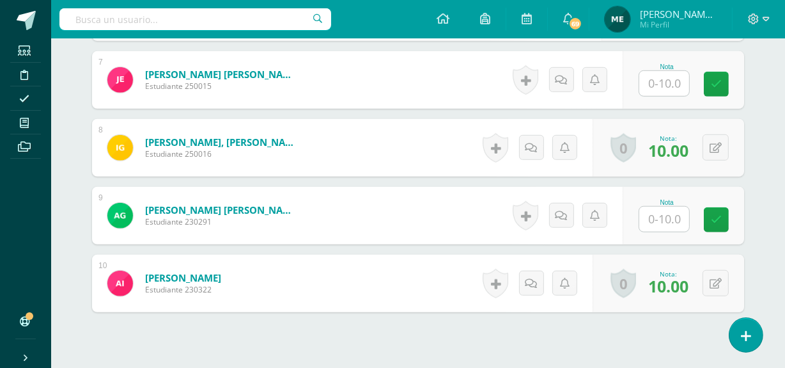
click at [669, 217] on input "text" at bounding box center [665, 219] width 50 height 25
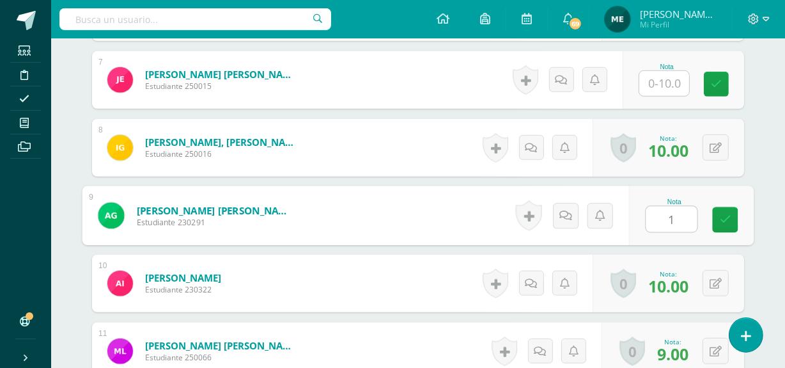
type input "10"
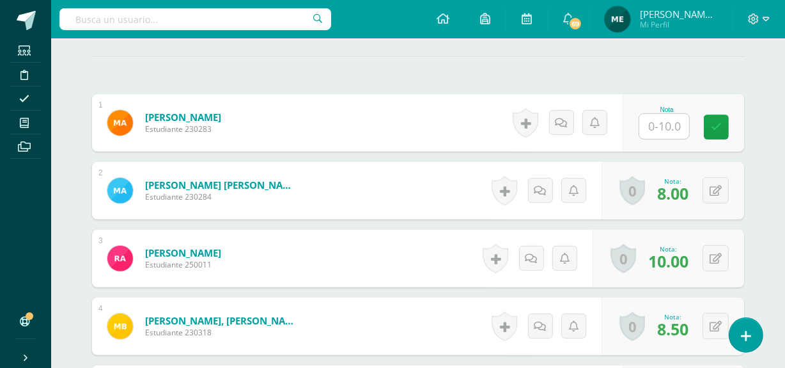
scroll to position [404, 0]
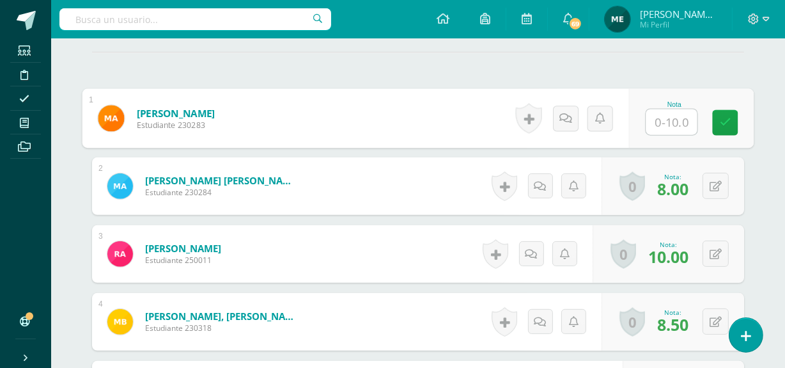
click at [670, 115] on input "text" at bounding box center [672, 122] width 51 height 26
type input "0"
click at [571, 113] on icon at bounding box center [566, 118] width 13 height 11
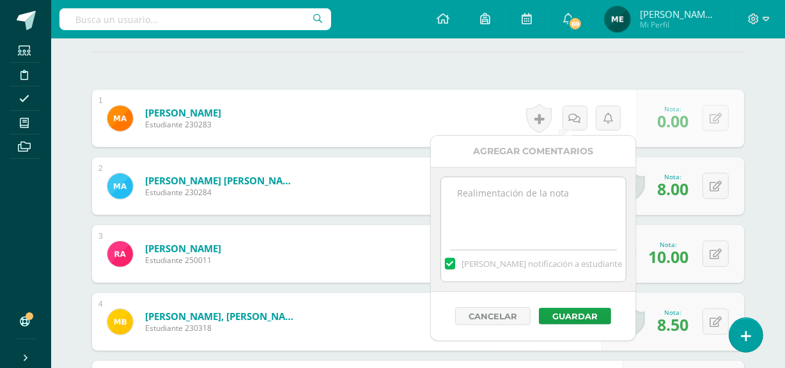
click at [503, 207] on textarea at bounding box center [533, 209] width 185 height 64
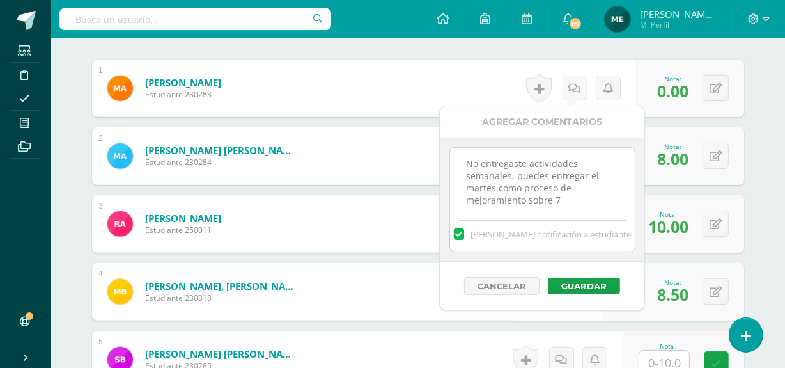
scroll to position [4, 0]
drag, startPoint x: 463, startPoint y: 162, endPoint x: 577, endPoint y: 207, distance: 122.7
click at [577, 207] on textarea "No entregaste actividades semanales, puedes entregar el martes como proceso de …" at bounding box center [542, 180] width 185 height 64
type textarea "No entregaste actividades semanales, puedes entregar el martes como proceso de …"
click at [596, 279] on button "Guardar" at bounding box center [584, 286] width 72 height 17
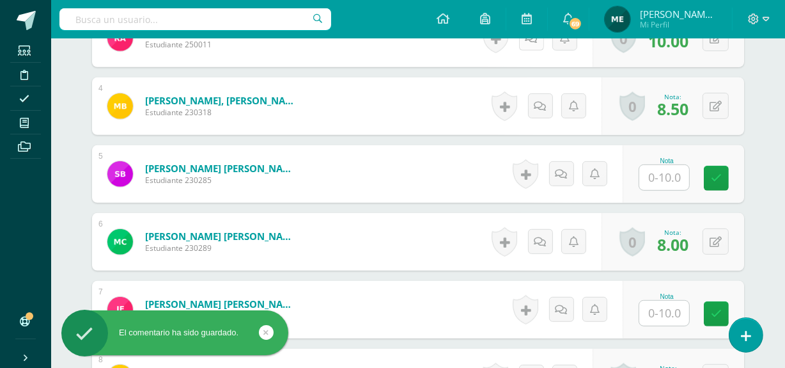
scroll to position [636, 0]
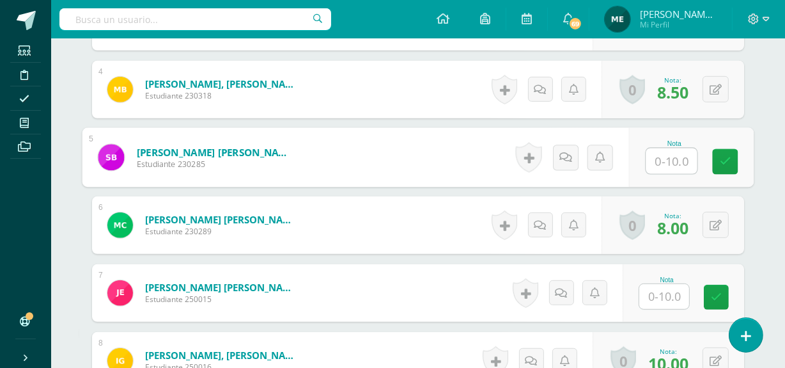
click at [664, 160] on input "text" at bounding box center [672, 161] width 51 height 26
type input "0"
click at [569, 155] on icon at bounding box center [566, 157] width 13 height 11
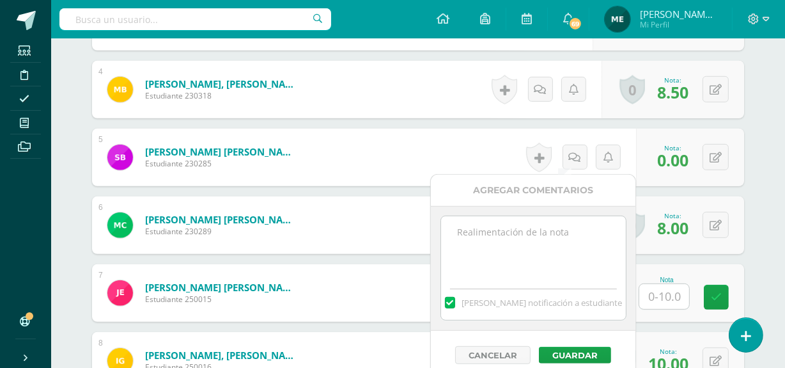
click at [507, 239] on textarea at bounding box center [533, 248] width 185 height 64
paste textarea "No entregaste actividades semanales, puedes entregar el martes como proceso de …"
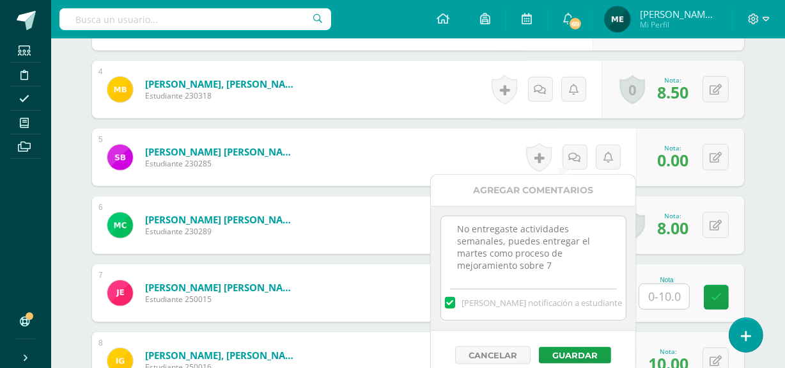
scroll to position [4, 0]
type textarea "No entregaste actividades semanales, puedes entregar el martes como proceso de …"
click at [592, 350] on button "Guardar" at bounding box center [575, 355] width 72 height 17
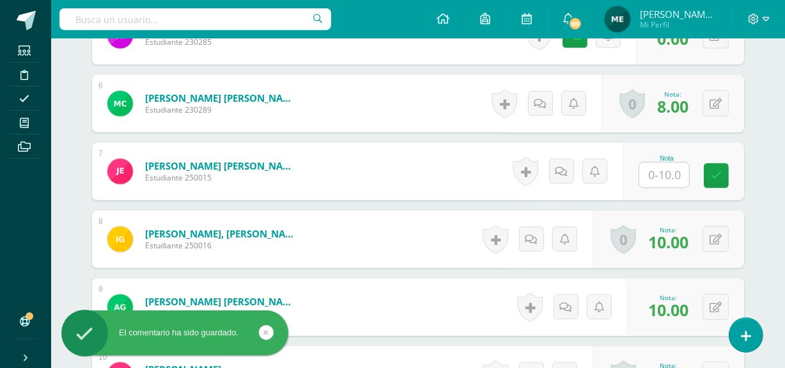
scroll to position [760, 0]
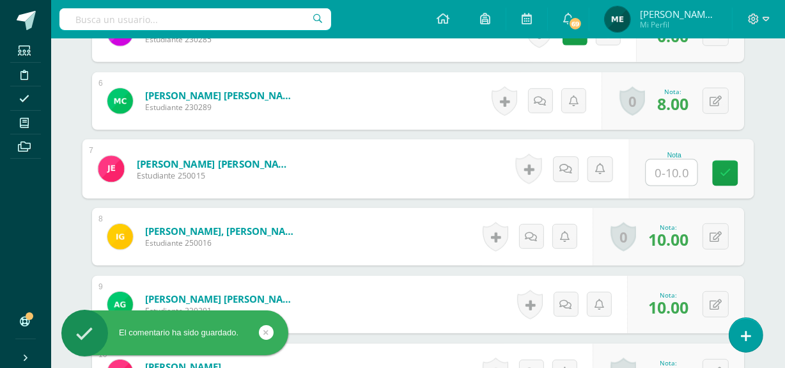
click at [666, 175] on input "text" at bounding box center [672, 173] width 51 height 26
type input "0"
click at [562, 166] on icon at bounding box center [566, 168] width 13 height 11
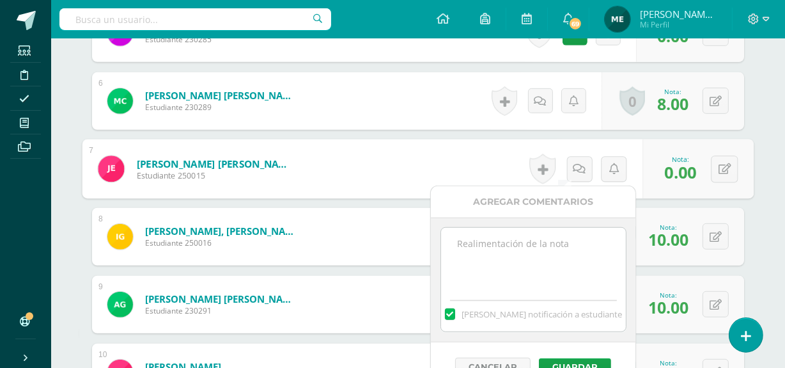
click at [513, 248] on textarea at bounding box center [533, 260] width 185 height 64
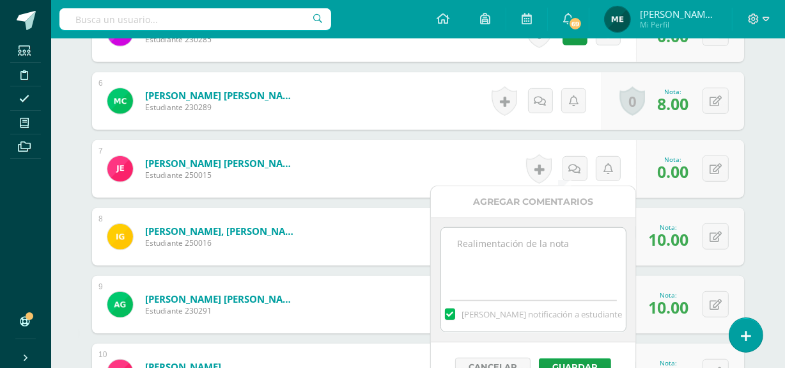
paste textarea "No entregaste actividades semanales, puedes entregar el martes como proceso de …"
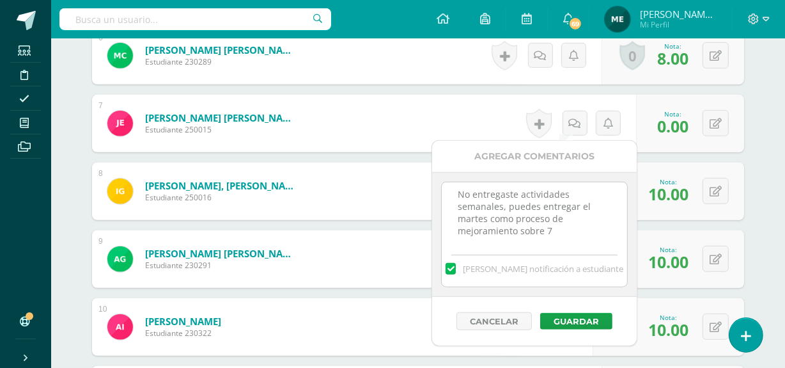
scroll to position [810, 0]
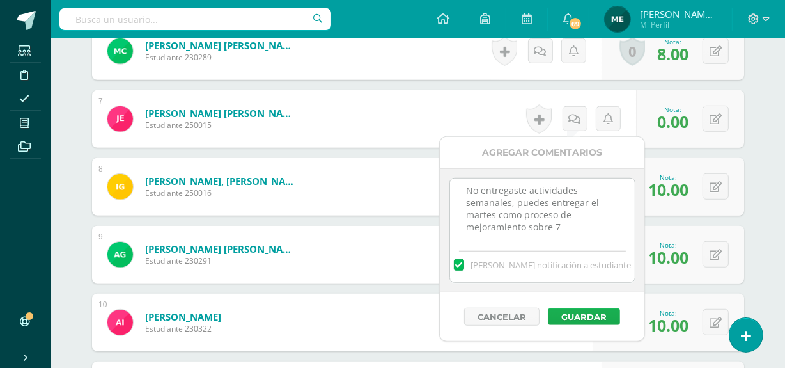
type textarea "No entregaste actividades semanales, puedes entregar el martes como proceso de …"
click at [593, 316] on button "Guardar" at bounding box center [584, 316] width 72 height 17
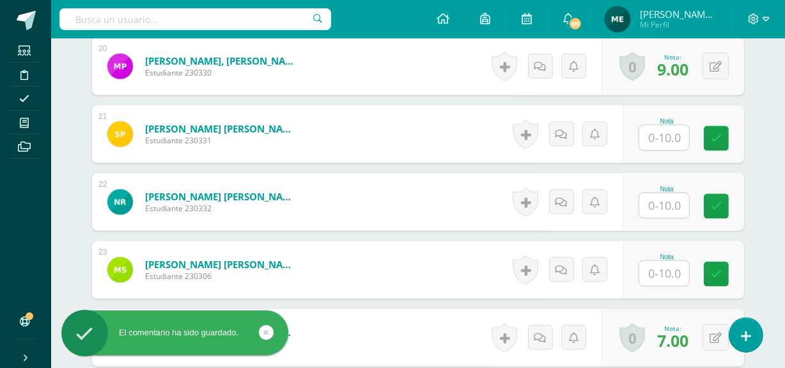
scroll to position [1753, 0]
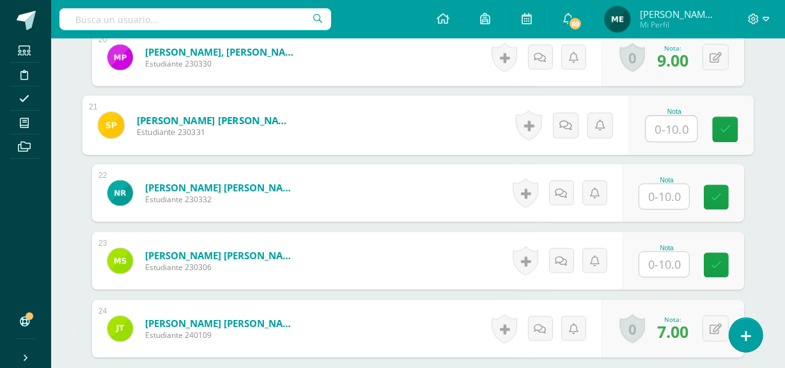
click at [669, 125] on input "text" at bounding box center [672, 129] width 51 height 26
type input "0"
click at [565, 122] on icon at bounding box center [566, 125] width 13 height 11
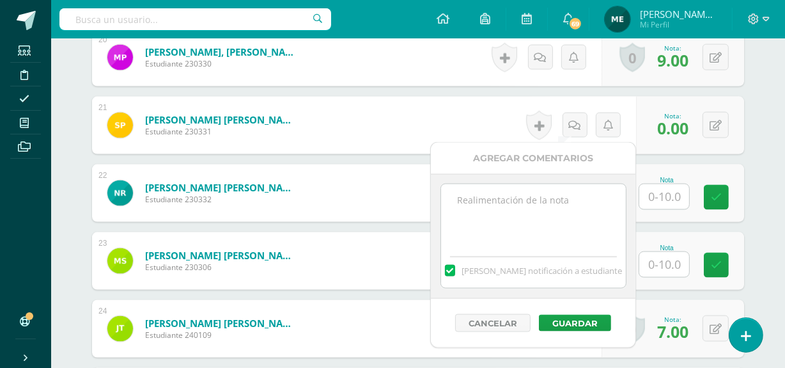
click at [511, 205] on textarea at bounding box center [533, 216] width 185 height 64
paste textarea "No entregaste actividades semanales, puedes entregar el martes como proceso de …"
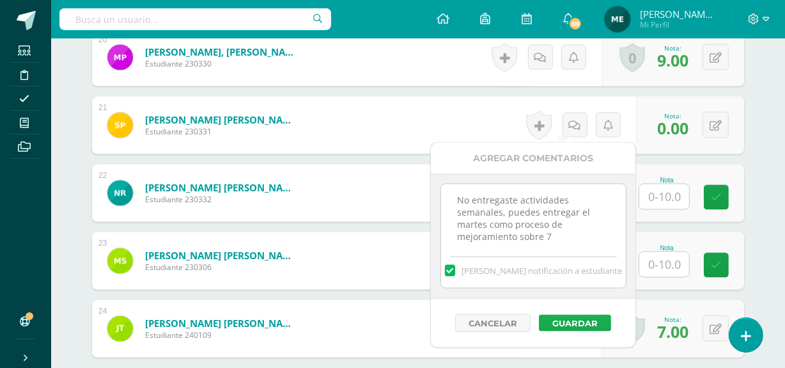
type textarea "No entregaste actividades semanales, puedes entregar el martes como proceso de …"
click at [592, 319] on button "Guardar" at bounding box center [575, 323] width 72 height 17
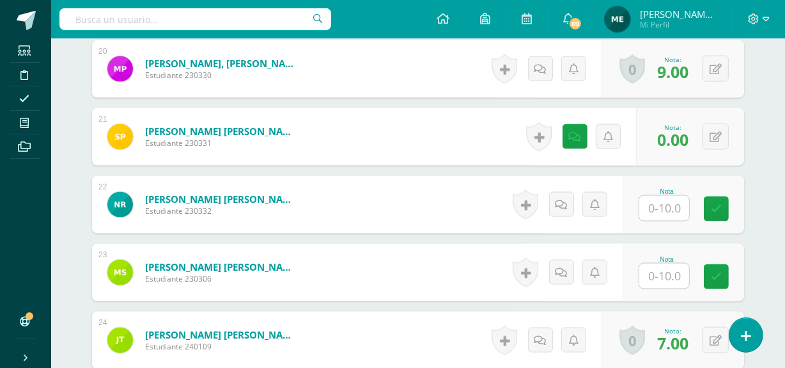
scroll to position [1736, 0]
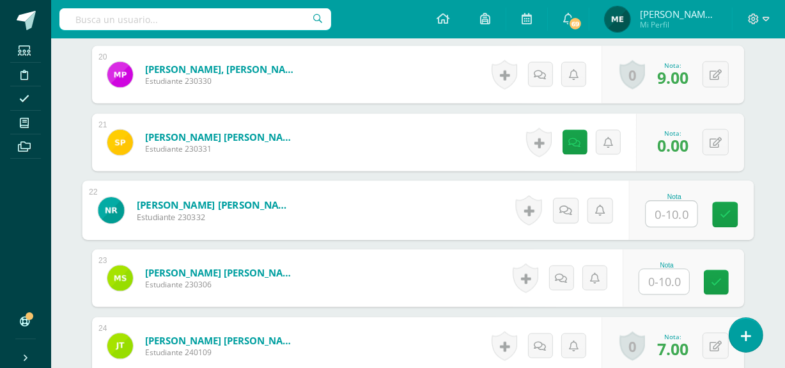
click at [668, 212] on input "text" at bounding box center [672, 214] width 51 height 26
type input "0"
click at [564, 212] on icon at bounding box center [566, 210] width 13 height 11
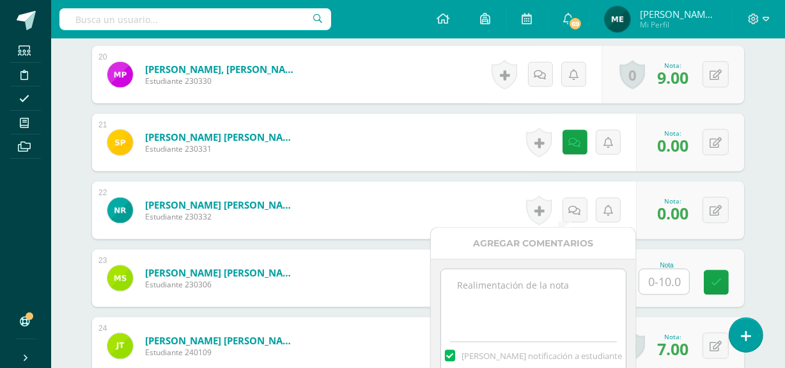
click at [522, 293] on textarea at bounding box center [533, 301] width 185 height 64
paste textarea "No entregaste actividades semanales, puedes entregar el martes como proceso de …"
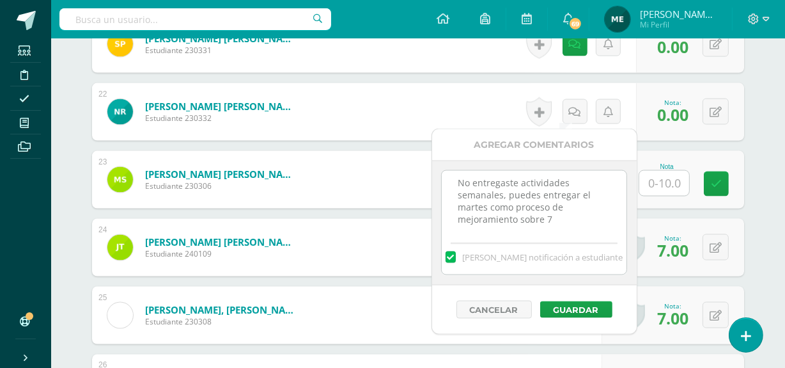
scroll to position [1864, 0]
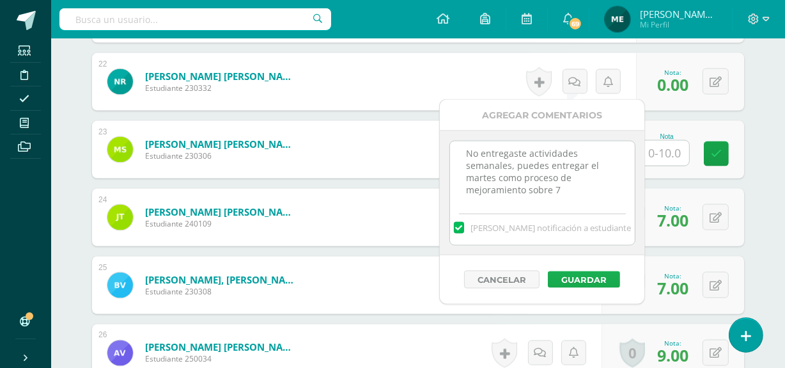
type textarea "No entregaste actividades semanales, puedes entregar el martes como proceso de …"
click at [584, 279] on button "Guardar" at bounding box center [584, 279] width 72 height 17
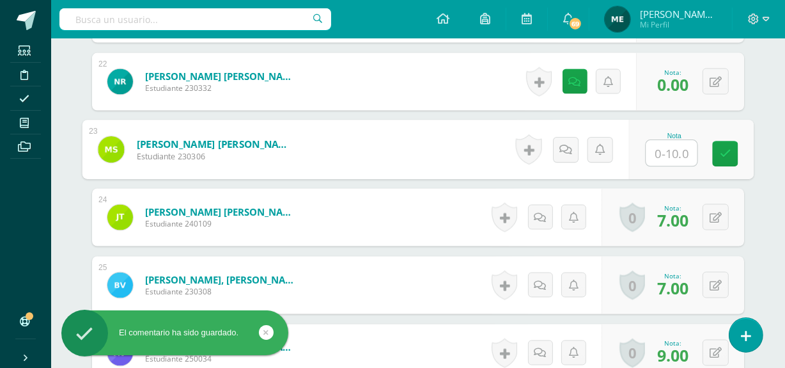
click at [667, 152] on input "text" at bounding box center [672, 154] width 51 height 26
type input "0"
click at [563, 146] on icon at bounding box center [566, 149] width 13 height 11
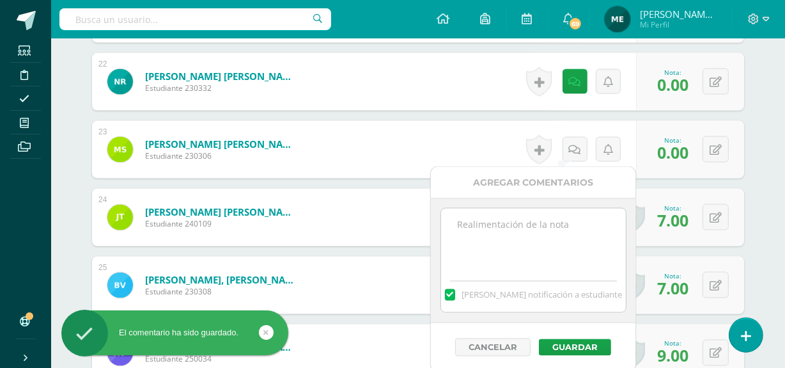
click at [522, 237] on textarea at bounding box center [533, 240] width 185 height 64
paste textarea "No entregaste actividades semanales, puedes entregar el martes como proceso de …"
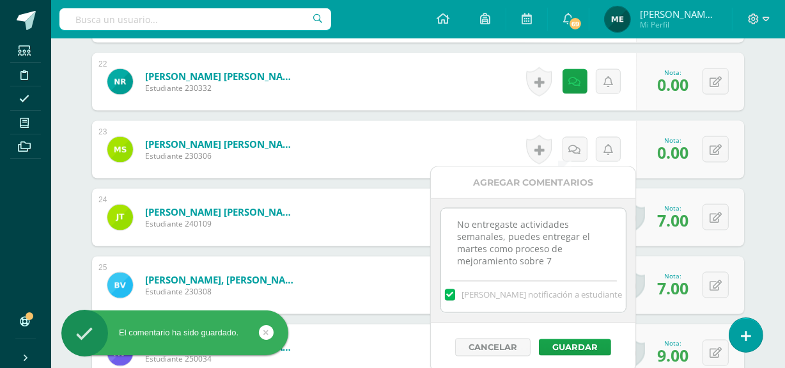
scroll to position [4, 0]
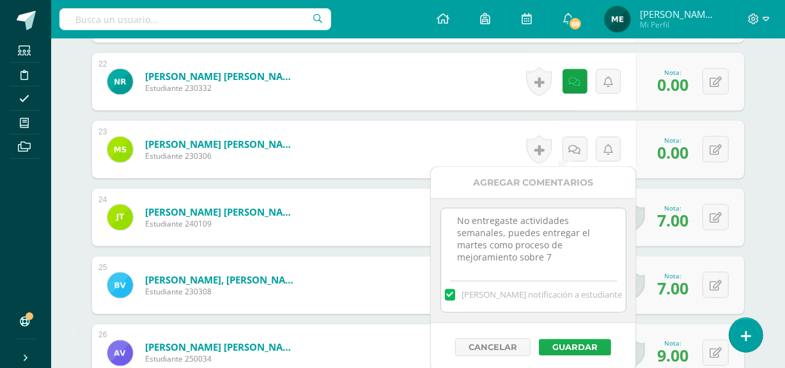
type textarea "No entregaste actividades semanales, puedes entregar el martes como proceso de …"
click at [581, 345] on button "Guardar" at bounding box center [575, 347] width 72 height 17
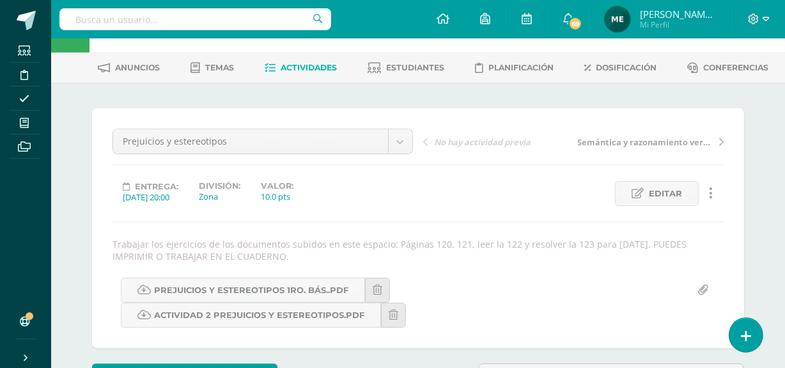
scroll to position [42, 0]
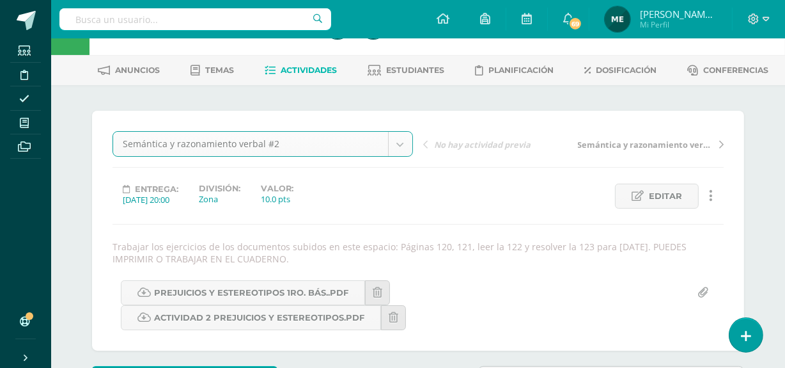
select select "/dashboard/teacher/grade-activity/108043/"
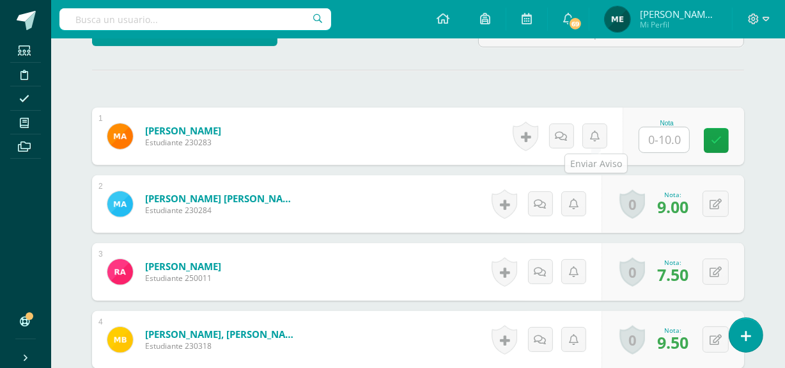
scroll to position [387, 0]
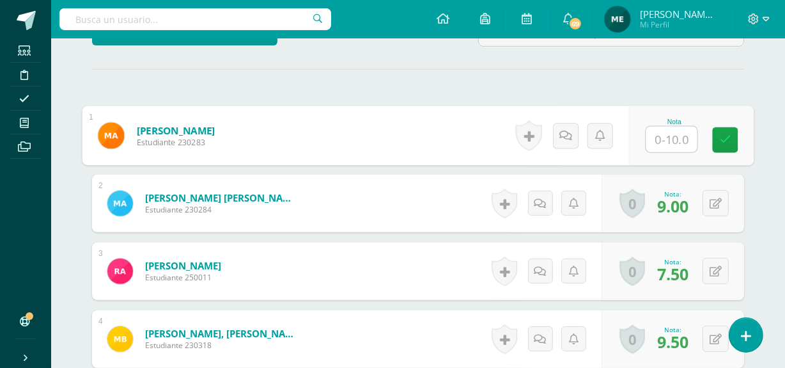
click at [660, 137] on input "text" at bounding box center [672, 140] width 51 height 26
type input "0"
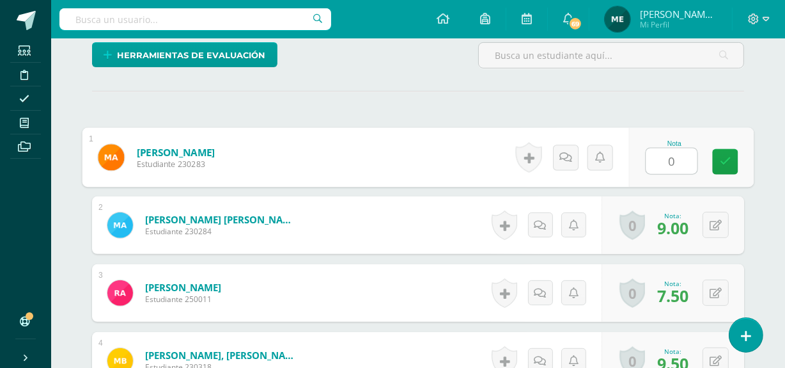
scroll to position [398, 0]
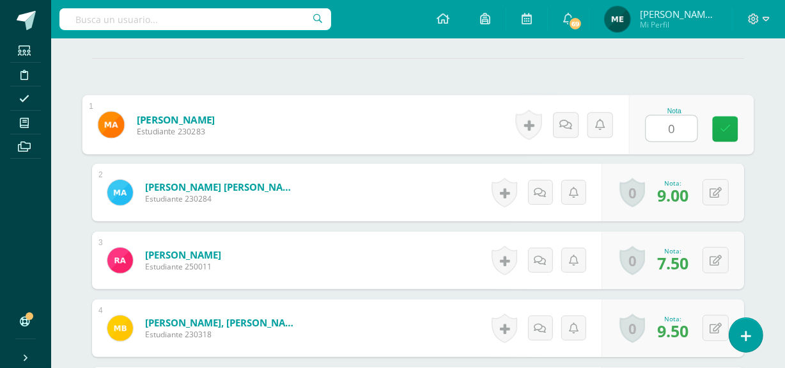
click at [730, 129] on icon at bounding box center [726, 128] width 12 height 11
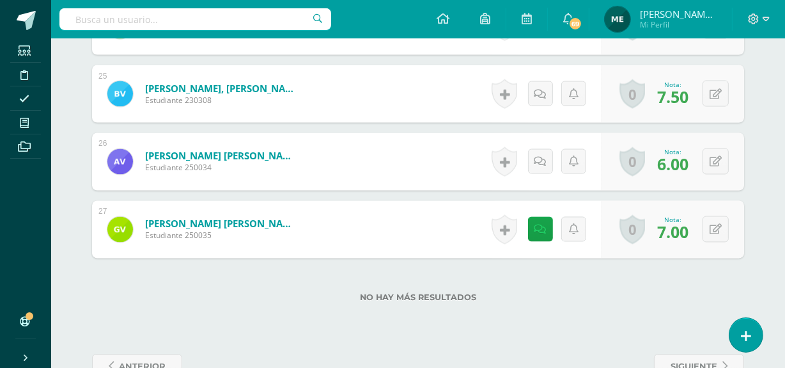
scroll to position [2061, 0]
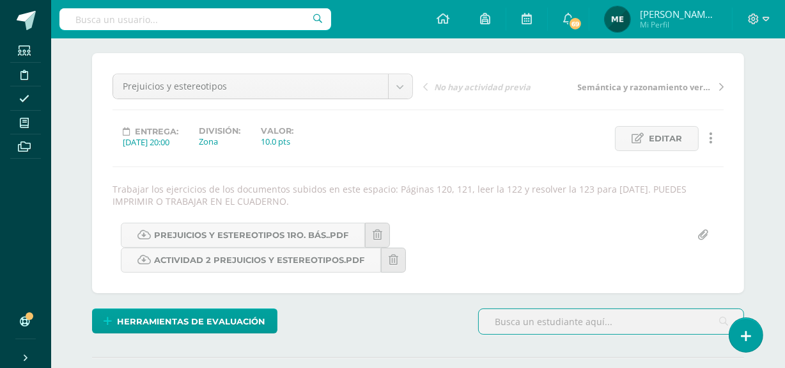
scroll to position [98, 0]
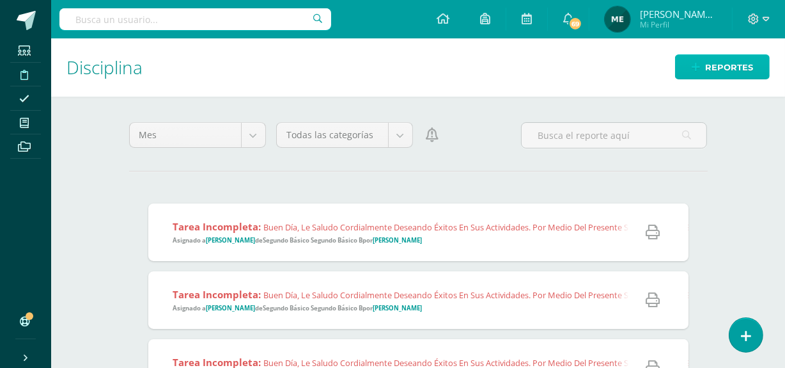
click at [718, 70] on span "Reportes" at bounding box center [729, 68] width 48 height 24
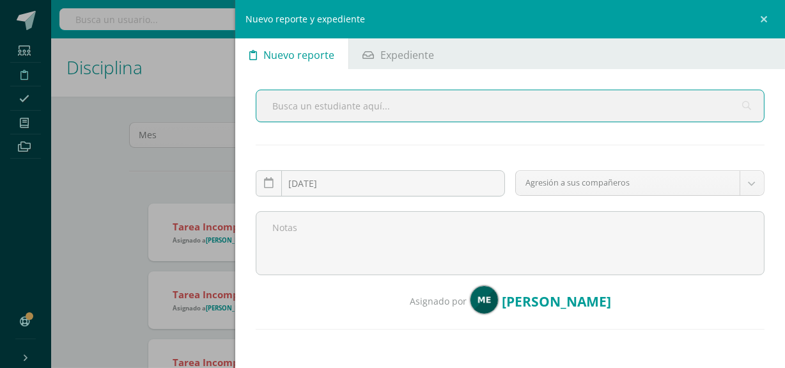
click at [439, 98] on input "text" at bounding box center [510, 105] width 508 height 31
type input "bran se"
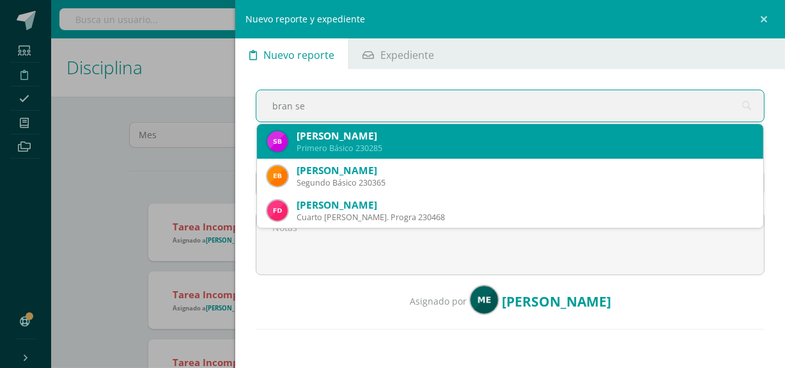
click at [430, 136] on div "Sebastian Joel Bran Guerra" at bounding box center [525, 135] width 457 height 13
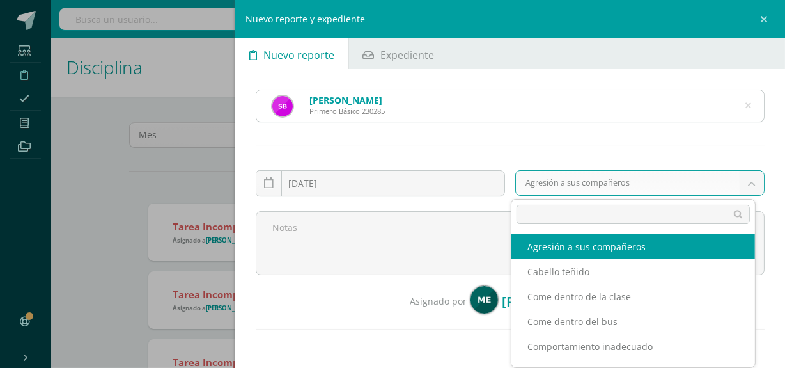
click at [597, 178] on body "Reporte asignado exitosamente Estudiantes Disciplina Asistencia Mis cursos Arch…" at bounding box center [392, 184] width 785 height 368
type input "tar"
select select "5"
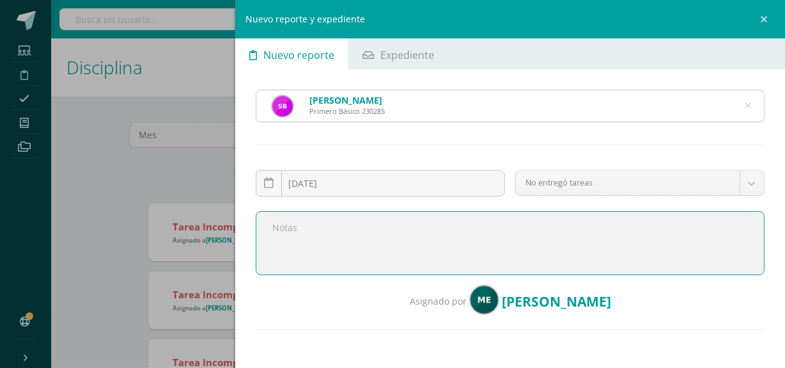
click at [488, 244] on textarea at bounding box center [510, 243] width 509 height 64
paste textarea "Buen día, le saludo cordialmente deseando éxitos en sus actividades. Por medio …"
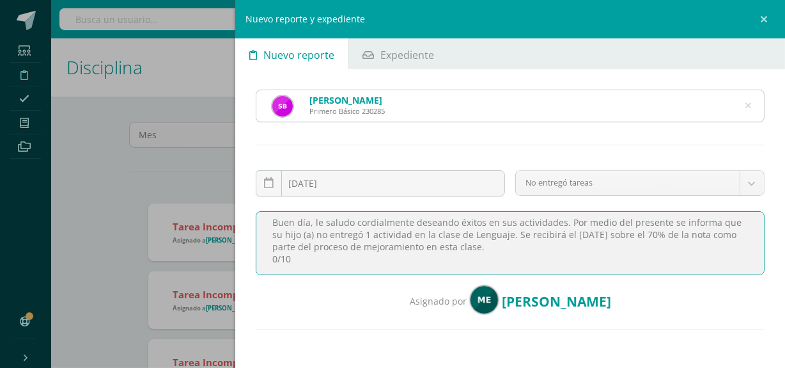
scroll to position [72, 0]
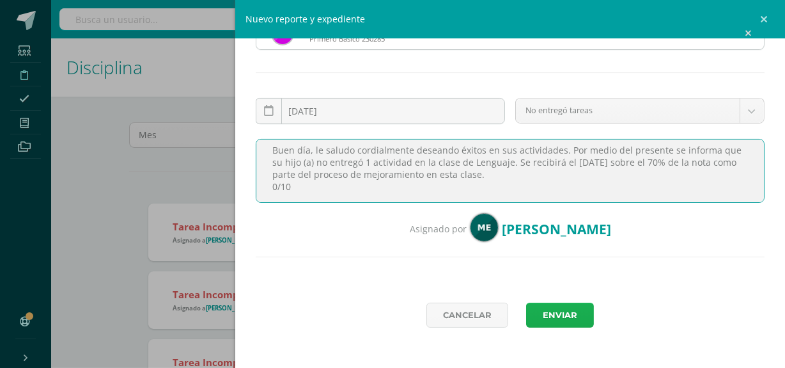
type textarea "Buen día, le saludo cordialmente deseando éxitos en sus actividades. Por medio …"
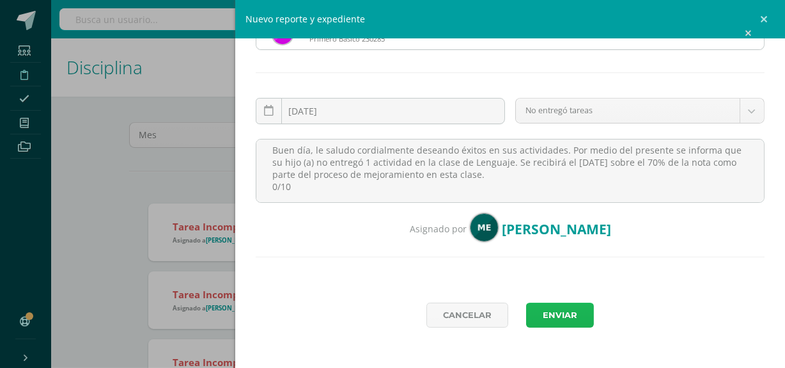
click at [563, 317] on button "Enviar" at bounding box center [560, 314] width 68 height 25
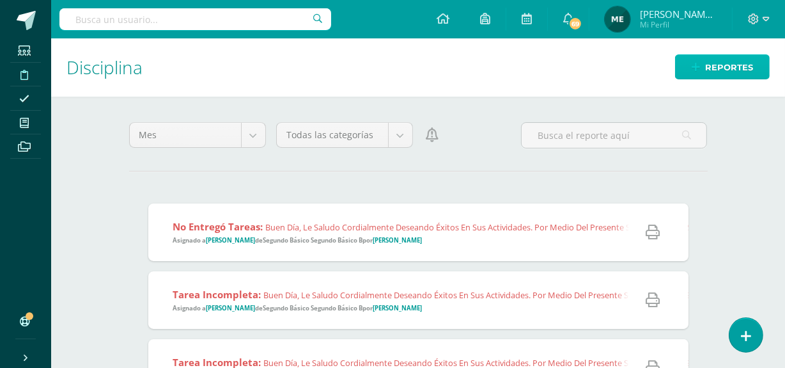
click at [736, 65] on span "Reportes" at bounding box center [729, 68] width 48 height 24
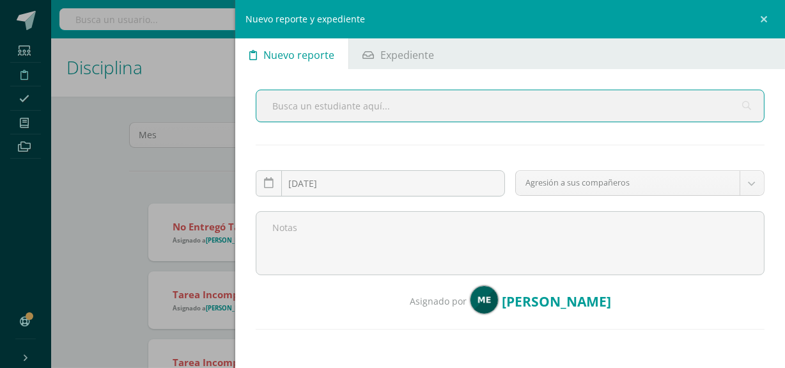
click at [414, 102] on input "text" at bounding box center [510, 105] width 508 height 31
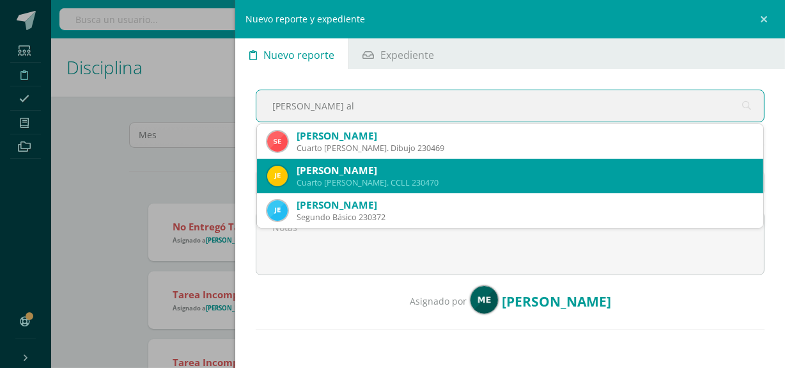
type input "[PERSON_NAME] alt"
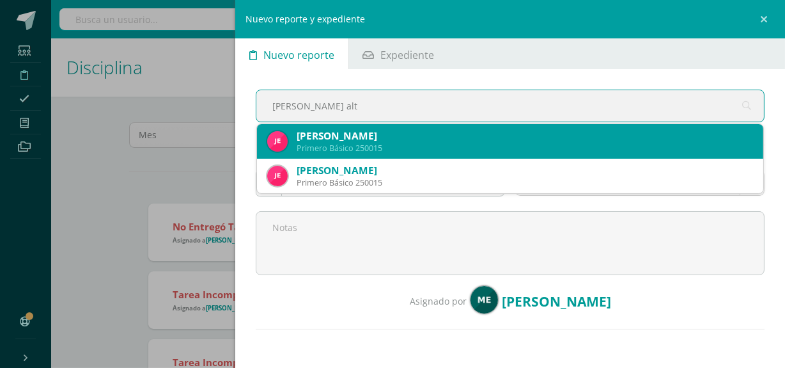
click at [437, 136] on div "[PERSON_NAME]" at bounding box center [525, 135] width 457 height 13
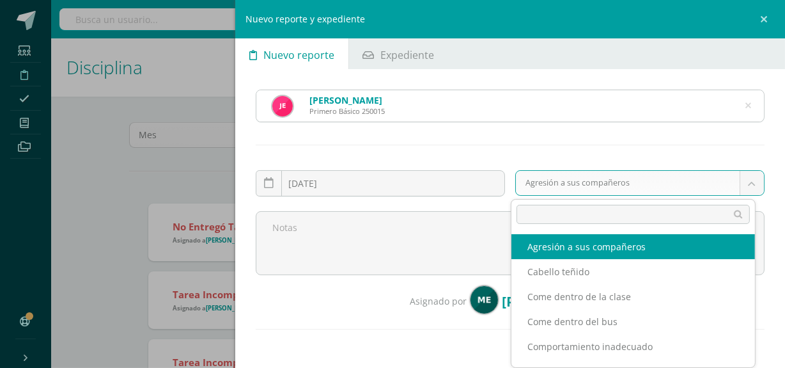
click at [594, 184] on body "Reporte asignado exitosamente Estudiantes Disciplina Asistencia Mis cursos Arch…" at bounding box center [392, 184] width 785 height 368
type input "tar"
select select "5"
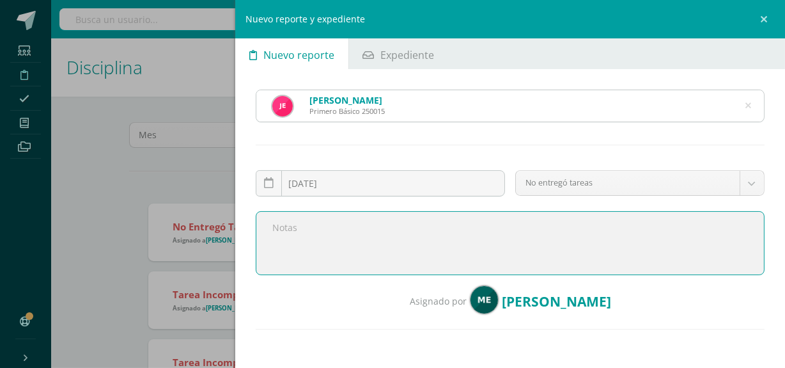
click at [445, 236] on textarea at bounding box center [510, 243] width 509 height 64
paste textarea "Buen día, le saludo cordialmente deseando éxitos en sus actividades. Por medio …"
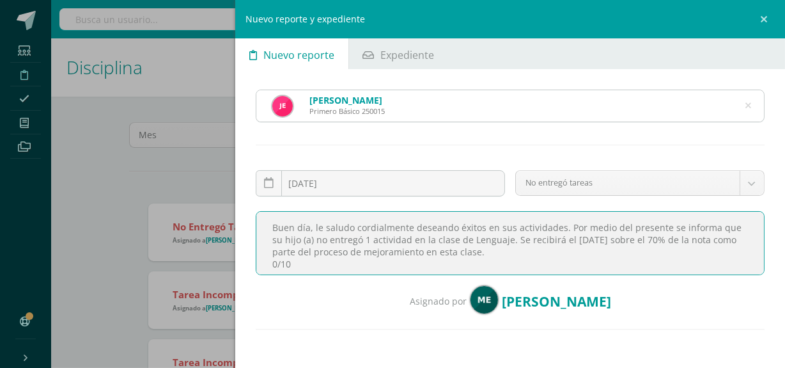
click at [367, 240] on textarea "Buen día, le saludo cordialmente deseando éxitos en sus actividades. Por medio …" at bounding box center [510, 243] width 509 height 64
click at [405, 237] on textarea "Buen día, le saludo cordialmente deseando éxitos en sus actividades. Por medio …" at bounding box center [510, 243] width 509 height 64
click at [287, 258] on textarea "Buen día, le saludo cordialmente deseando éxitos en sus actividades. Por medio …" at bounding box center [510, 243] width 509 height 64
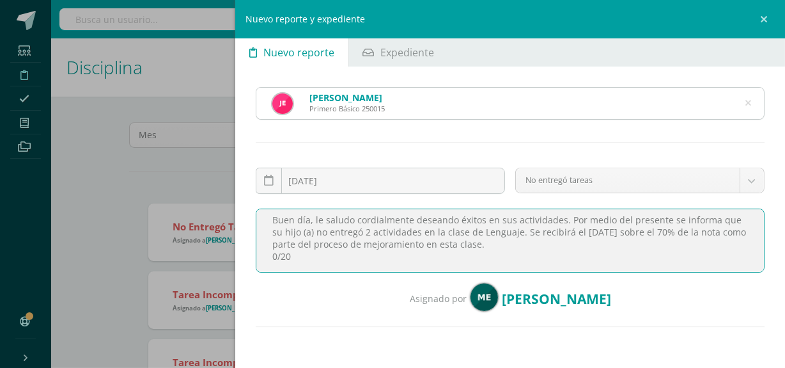
scroll to position [72, 0]
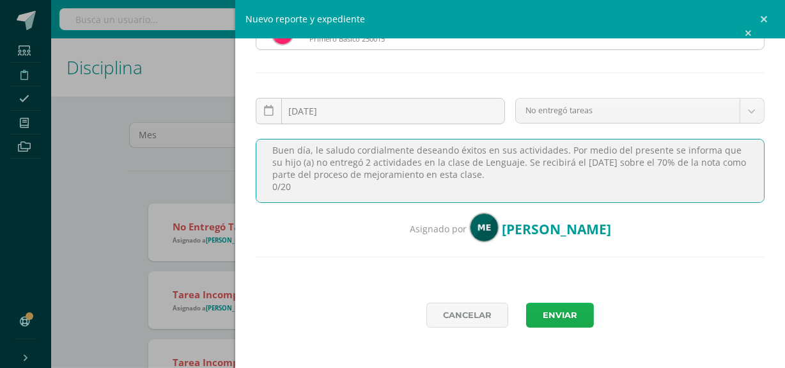
type textarea "Buen día, le saludo cordialmente deseando éxitos en sus actividades. Por medio …"
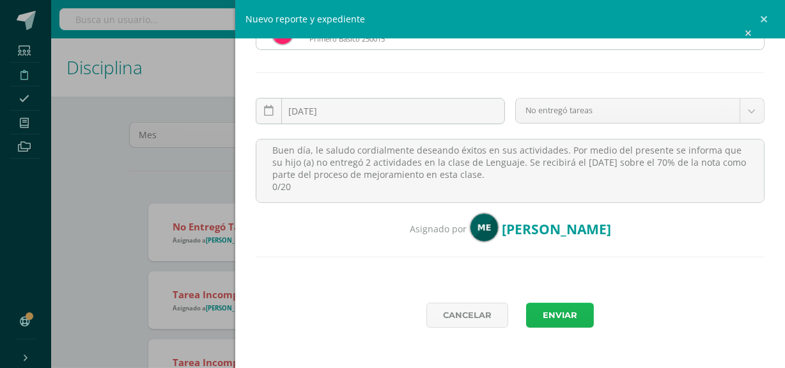
click at [562, 316] on button "Enviar" at bounding box center [560, 314] width 68 height 25
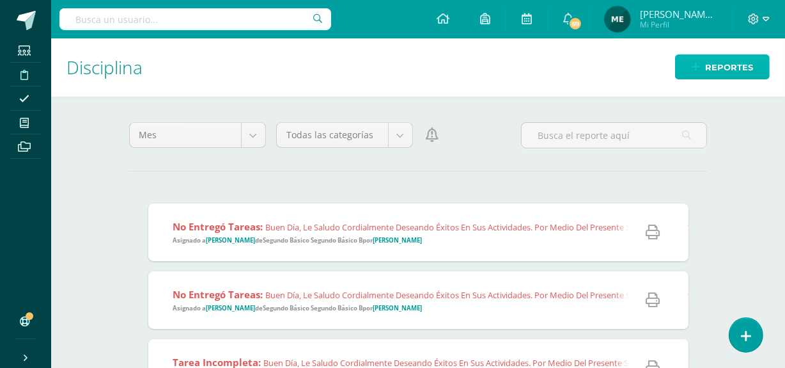
click at [720, 61] on span "Reportes" at bounding box center [729, 68] width 48 height 24
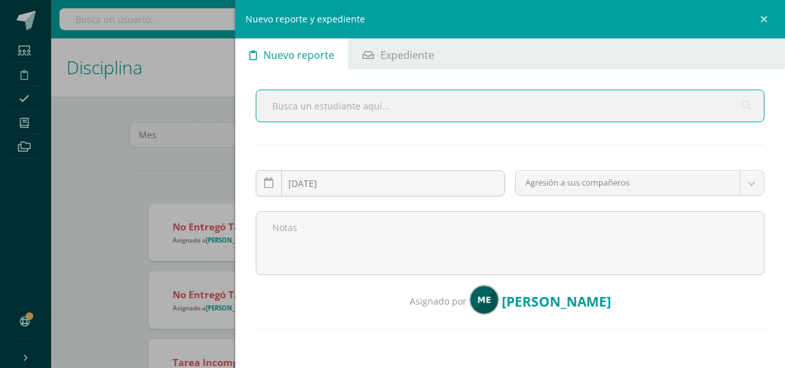
click at [460, 111] on input "text" at bounding box center [510, 105] width 508 height 31
type input "[PERSON_NAME] sa"
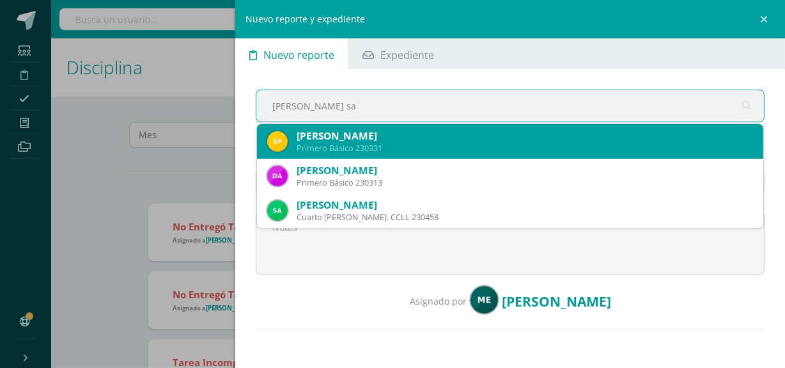
click at [436, 139] on div "[PERSON_NAME]" at bounding box center [525, 135] width 457 height 13
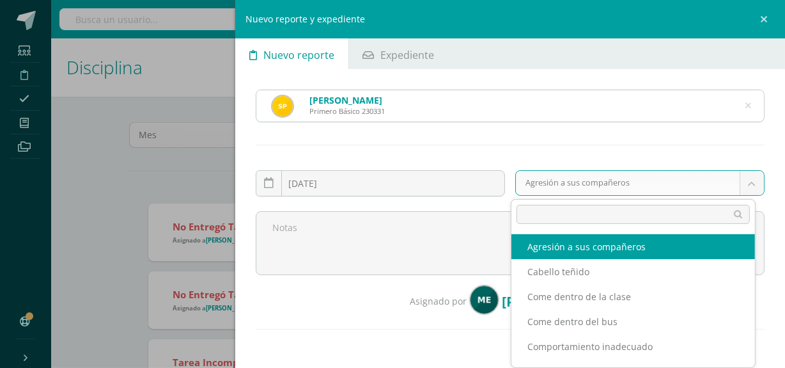
click at [565, 178] on body "Reporte asignado exitosamente Estudiantes Disciplina Asistencia Mis cursos Arch…" at bounding box center [392, 184] width 785 height 368
type input "tar"
select select "5"
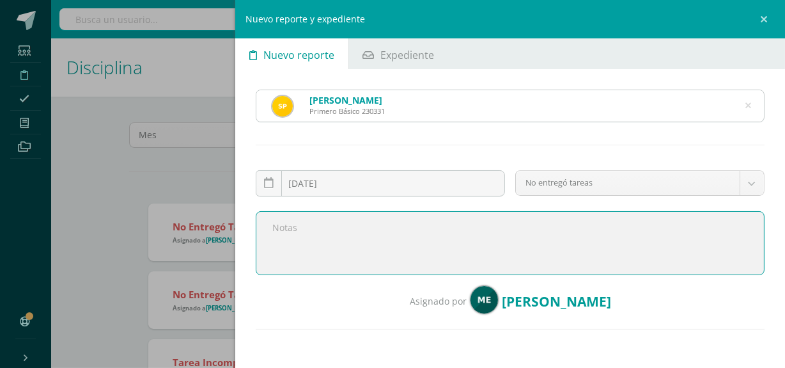
click at [395, 237] on textarea at bounding box center [510, 243] width 509 height 64
paste textarea "Buen día, le saludo cordialmente deseando éxitos en sus actividades. Por medio …"
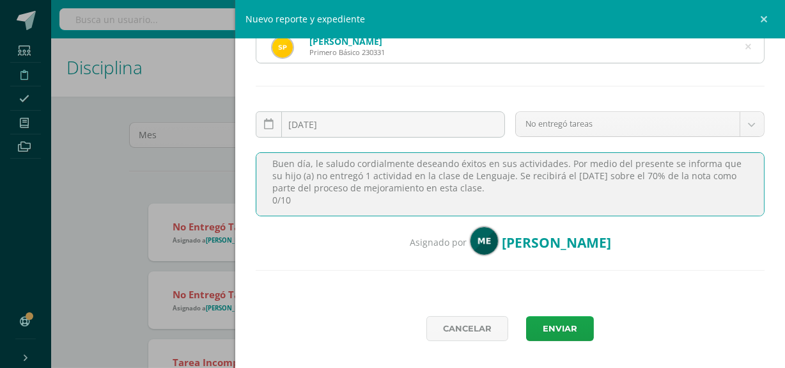
scroll to position [72, 0]
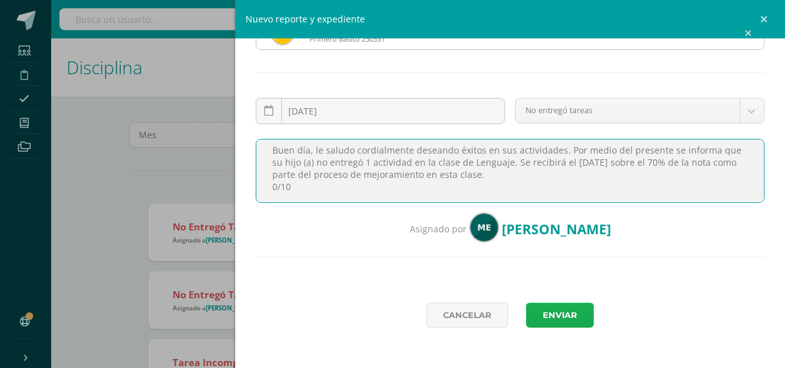
type textarea "Buen día, le saludo cordialmente deseando éxitos en sus actividades. Por medio …"
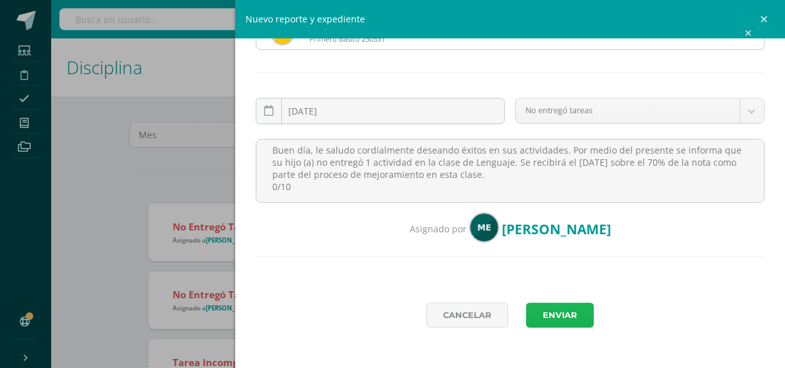
click at [556, 312] on button "Enviar" at bounding box center [560, 314] width 68 height 25
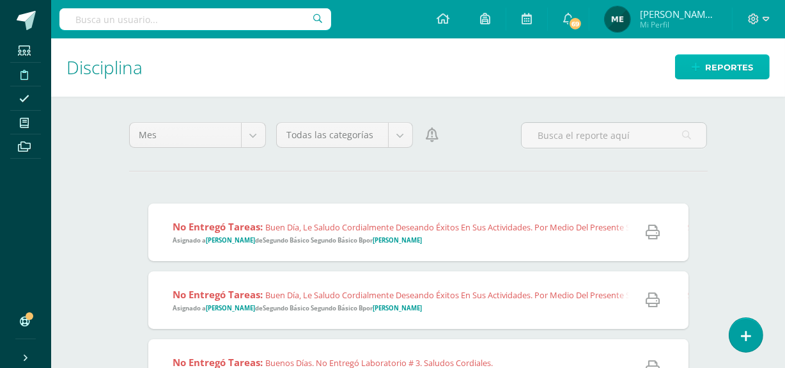
click at [721, 69] on span "Reportes" at bounding box center [729, 68] width 48 height 24
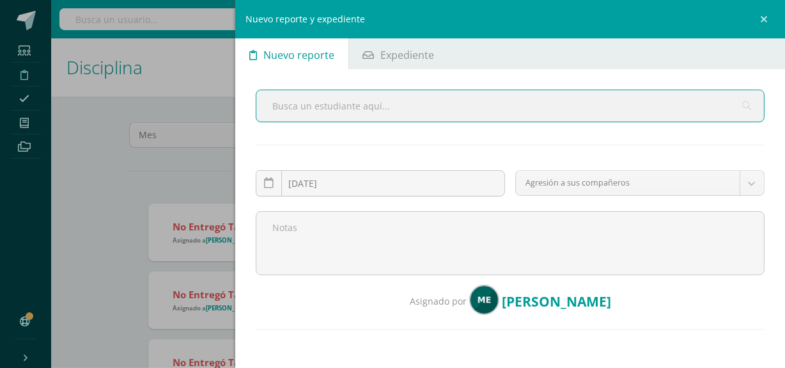
click at [370, 102] on input "text" at bounding box center [510, 105] width 508 height 31
type input "raba"
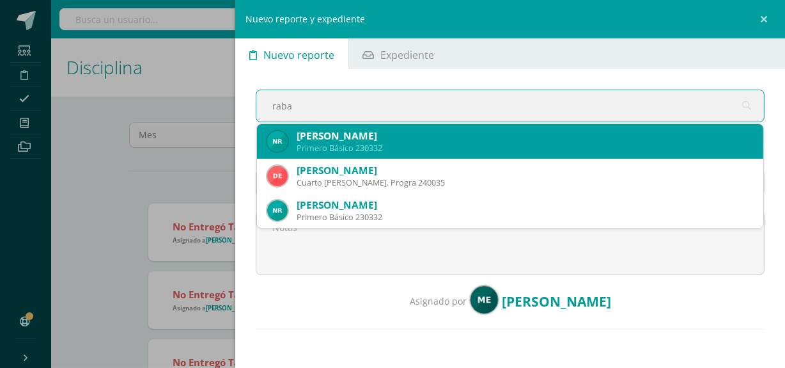
click at [411, 136] on div "[PERSON_NAME]" at bounding box center [525, 135] width 457 height 13
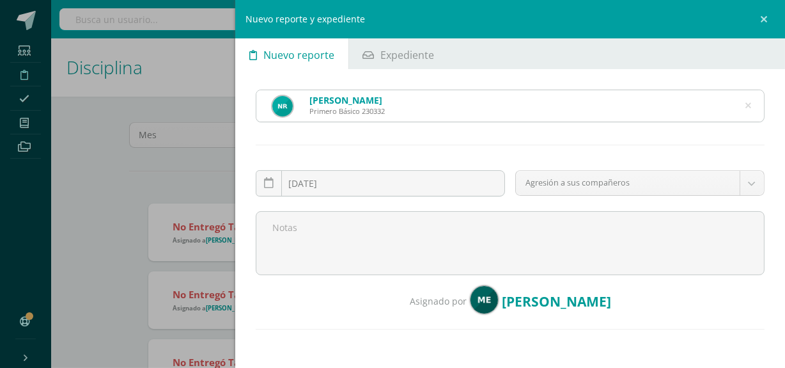
click at [746, 104] on icon at bounding box center [749, 106] width 6 height 33
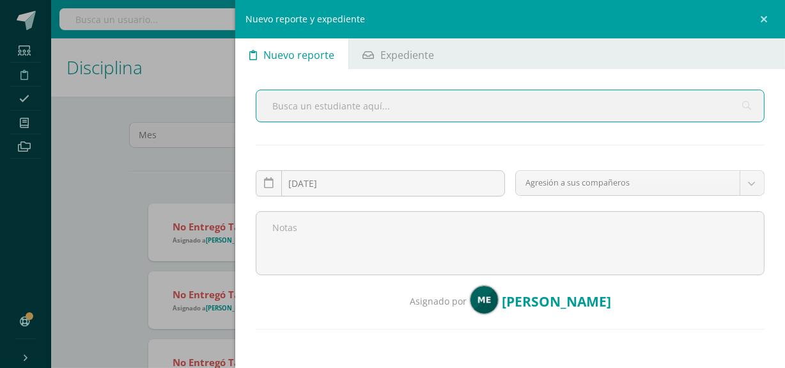
click at [452, 107] on input "text" at bounding box center [510, 105] width 508 height 31
type input "[PERSON_NAME]"
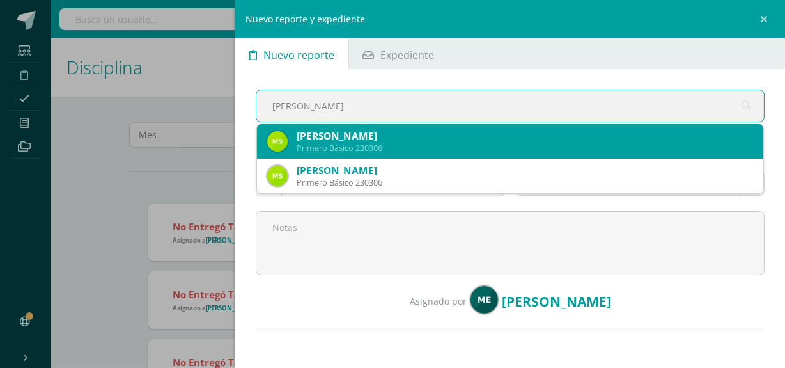
click at [407, 143] on div "Primero Básico 230306" at bounding box center [525, 148] width 457 height 11
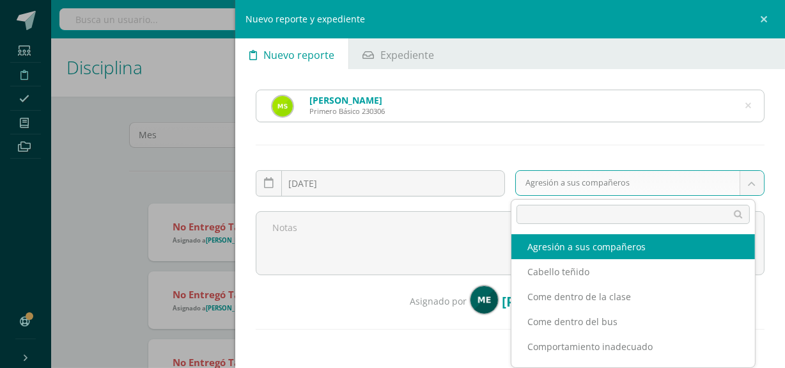
click at [547, 184] on body "Reporte asignado exitosamente Estudiantes Disciplina Asistencia Mis cursos Arch…" at bounding box center [392, 184] width 785 height 368
type input "tar"
select select "5"
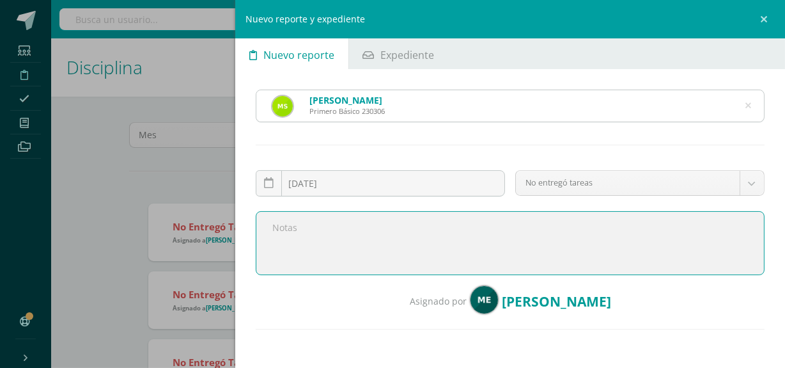
click at [418, 243] on textarea at bounding box center [510, 243] width 509 height 64
paste textarea "Buen día, le saludo cordialmente deseando éxitos en sus actividades. Por medio …"
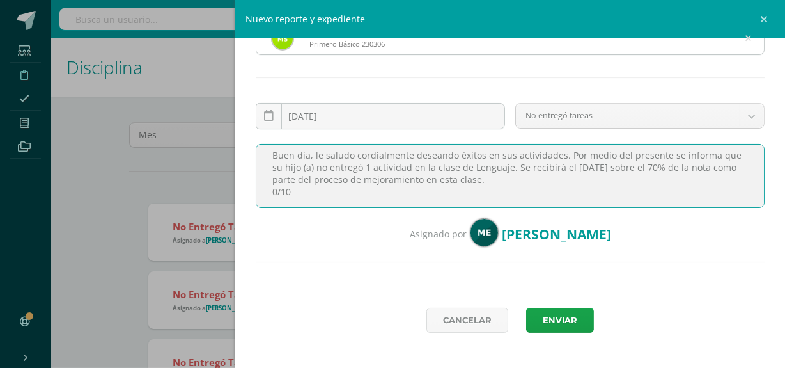
scroll to position [69, 0]
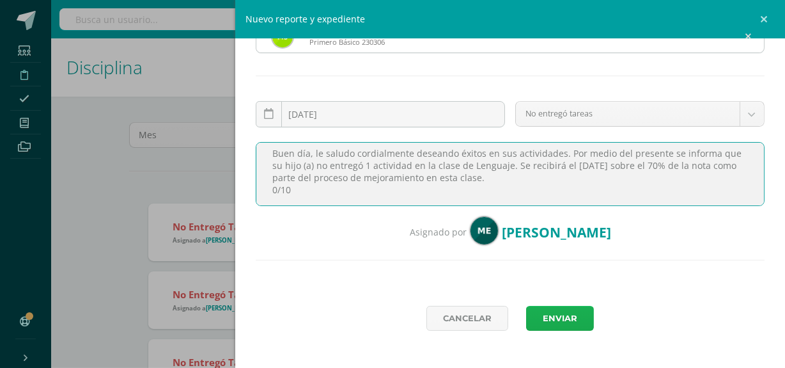
type textarea "Buen día, le saludo cordialmente deseando éxitos en sus actividades. Por medio …"
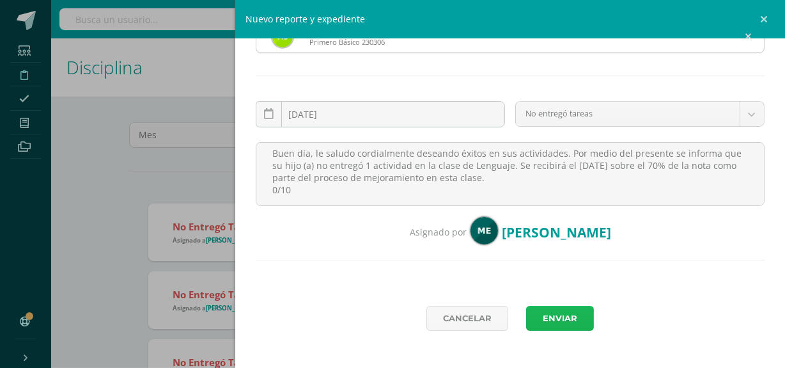
click at [566, 323] on button "Enviar" at bounding box center [560, 318] width 68 height 25
